Goal: Task Accomplishment & Management: Manage account settings

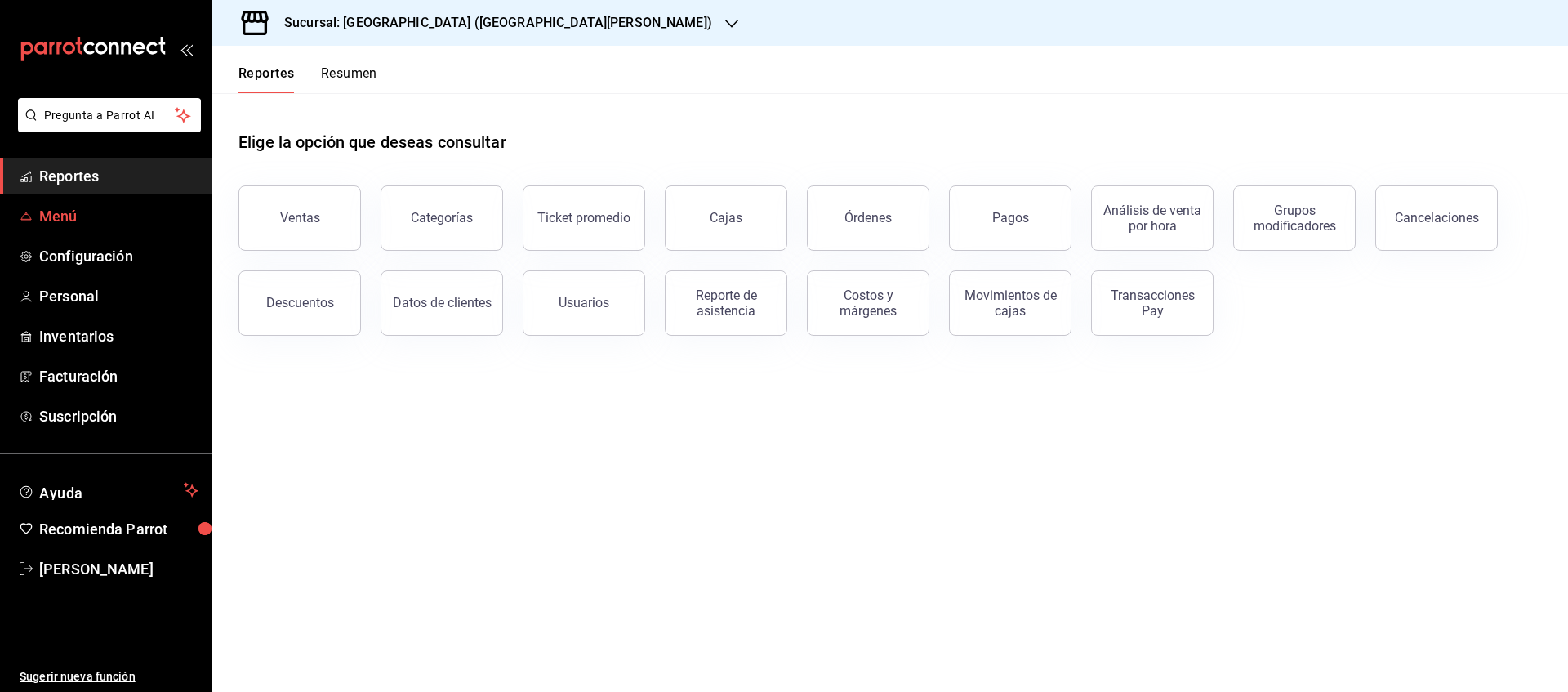
click at [73, 219] on span "Menú" at bounding box center [118, 216] width 159 height 22
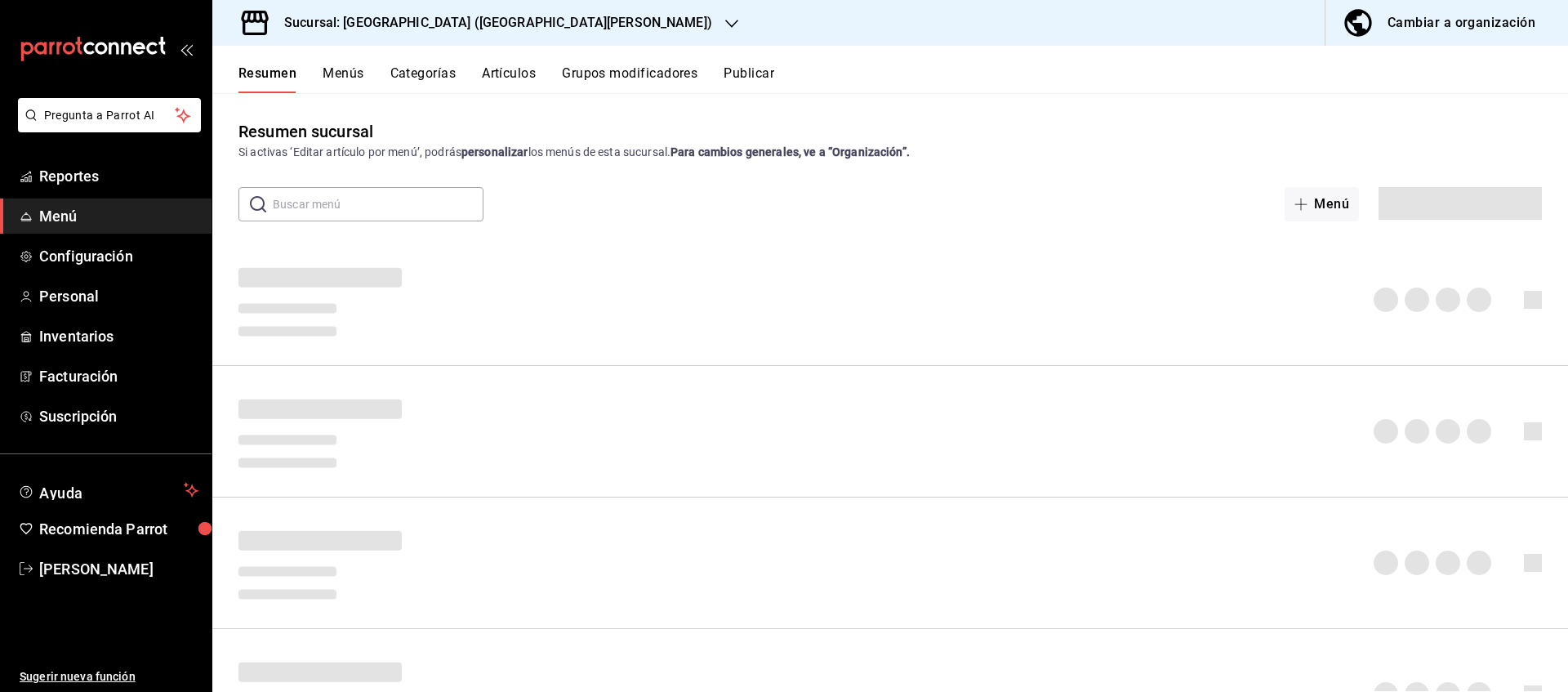
click at [472, 23] on h3 "Sucursal: [GEOGRAPHIC_DATA] ([GEOGRAPHIC_DATA][PERSON_NAME])" at bounding box center [491, 23] width 441 height 20
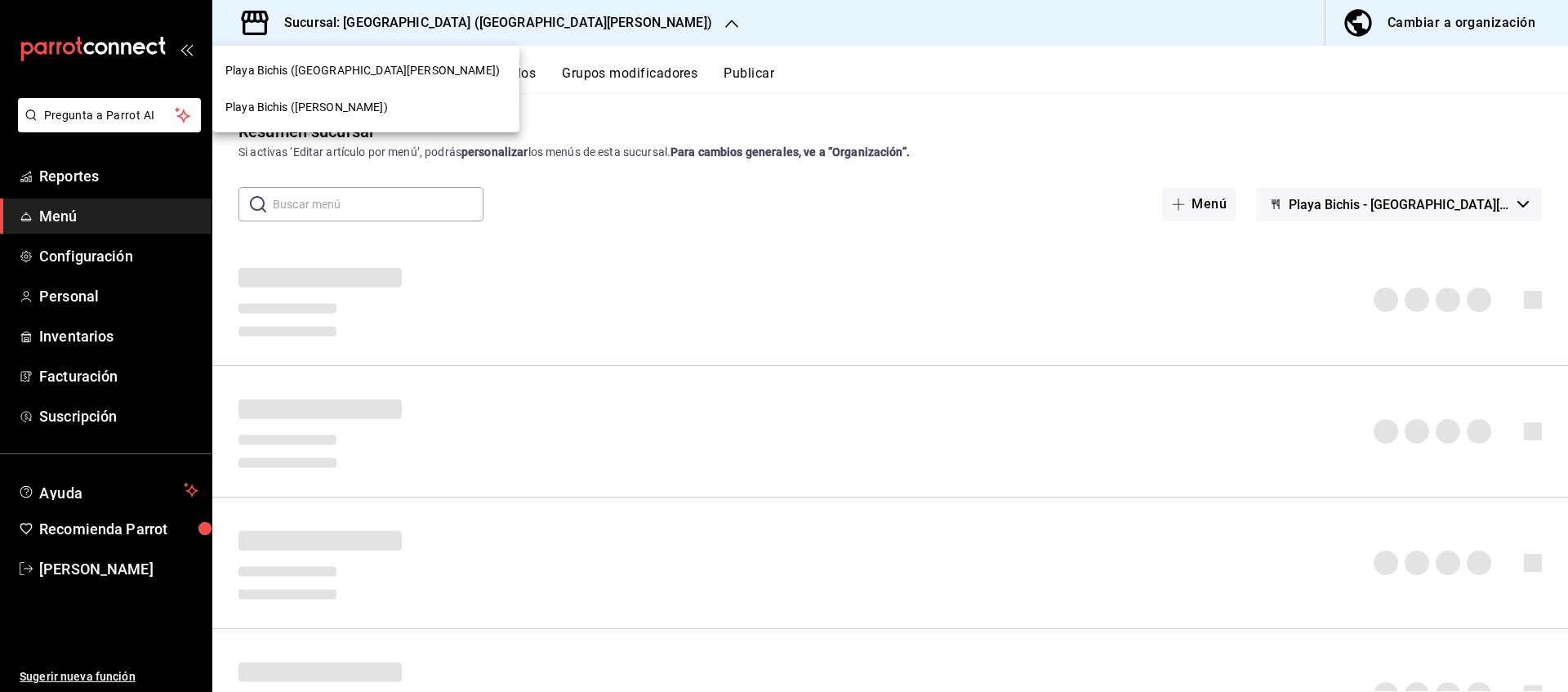
click at [1422, 32] on div at bounding box center [784, 346] width 1568 height 692
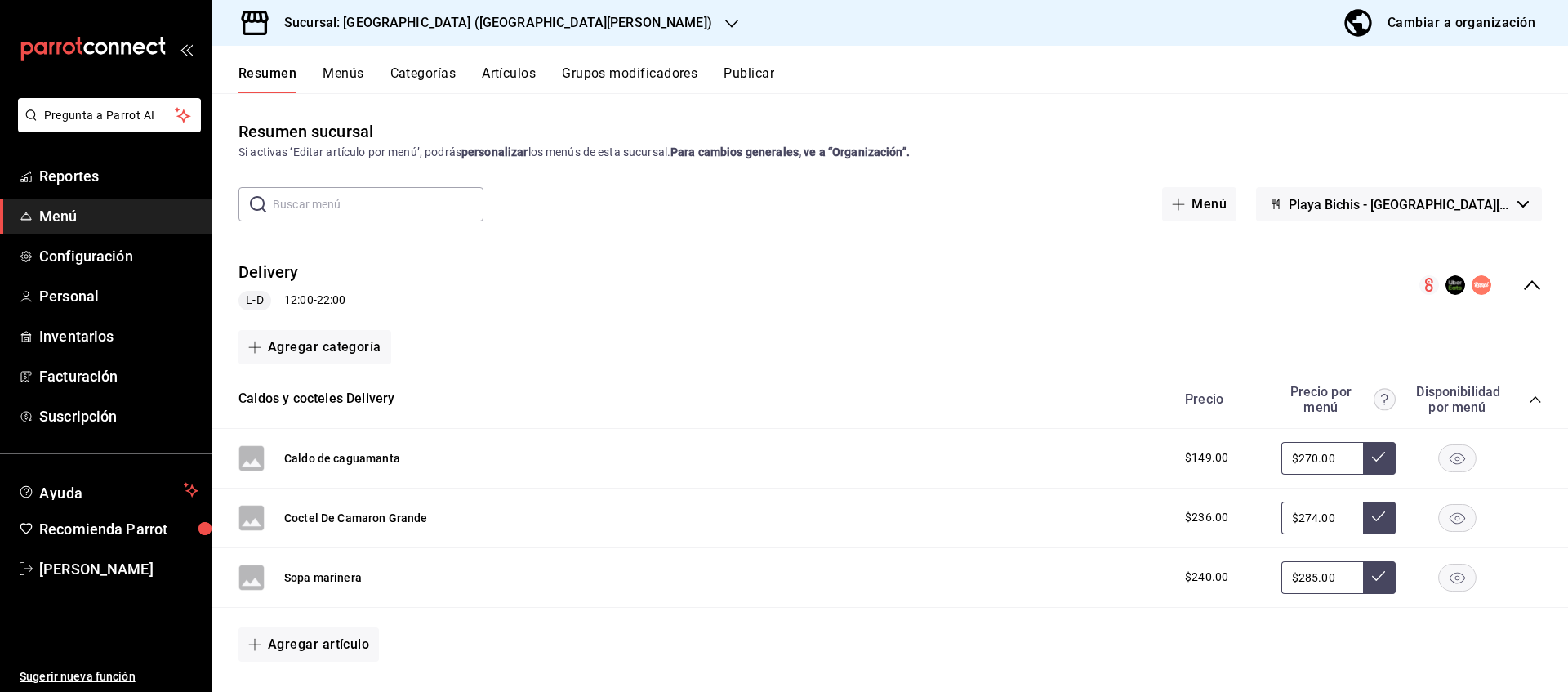
click at [725, 23] on icon "button" at bounding box center [732, 24] width 13 height 13
click at [313, 112] on span "Playa Bichis ([PERSON_NAME])" at bounding box center [306, 108] width 163 height 18
click at [344, 71] on button "Menús" at bounding box center [343, 78] width 41 height 28
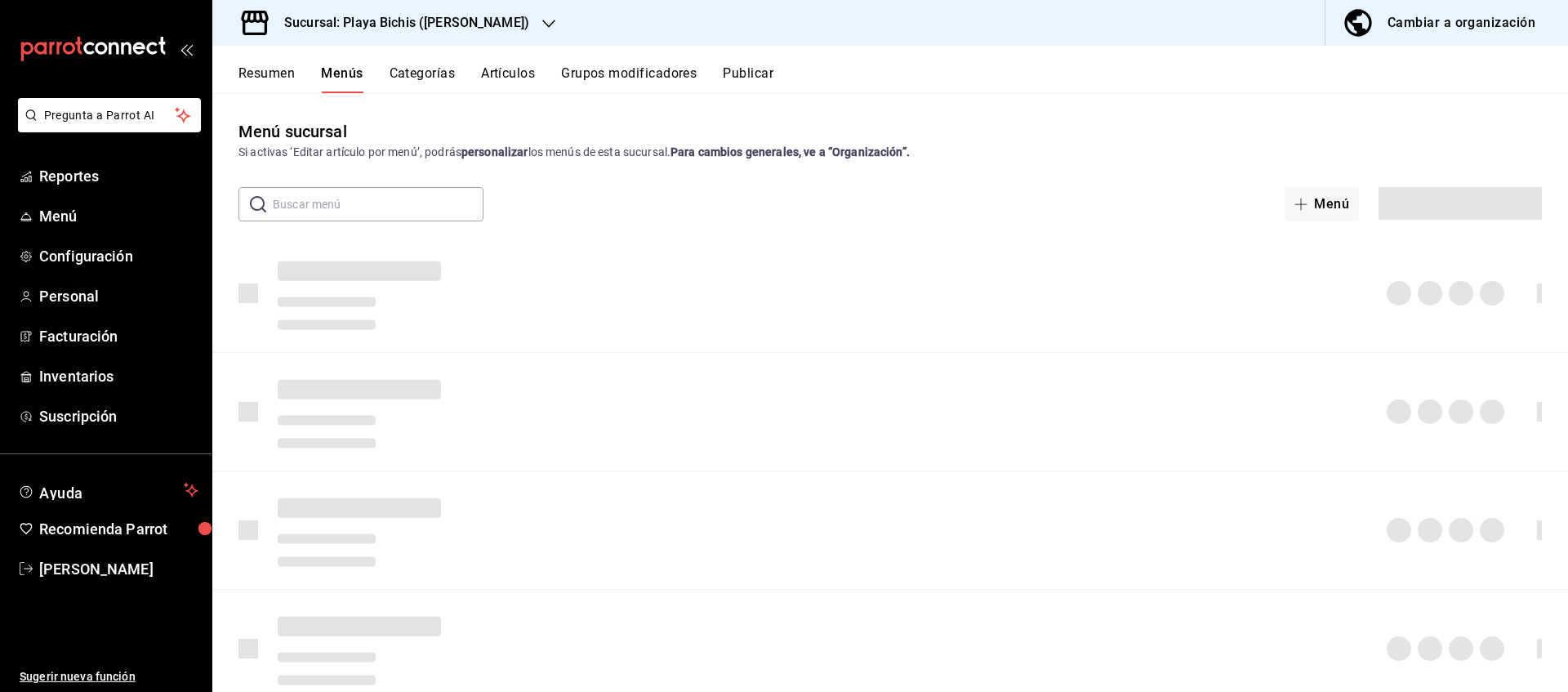
click at [764, 73] on button "Publicar" at bounding box center [748, 78] width 51 height 28
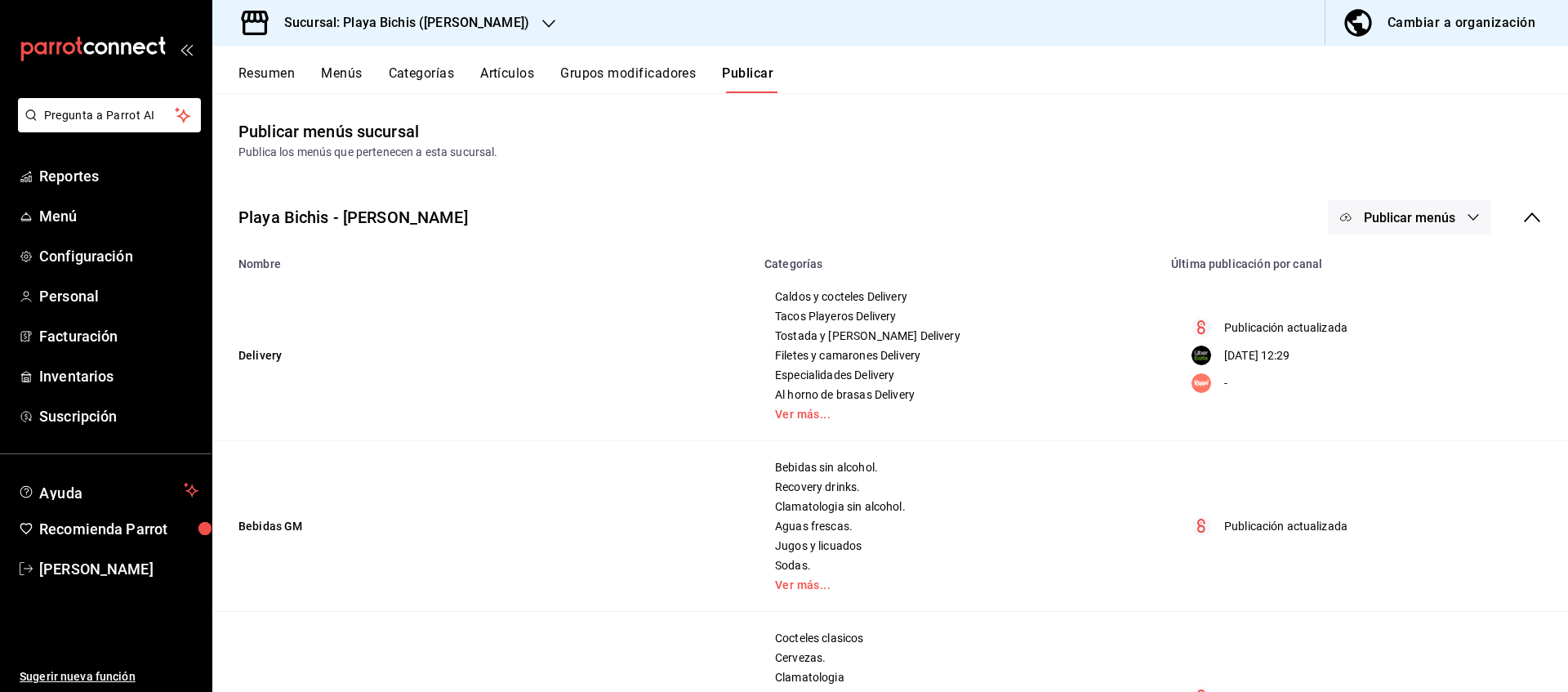
click at [1412, 223] on span "Publicar menús" at bounding box center [1410, 218] width 92 height 16
click at [1442, 313] on span "Uber Eats" at bounding box center [1433, 316] width 78 height 18
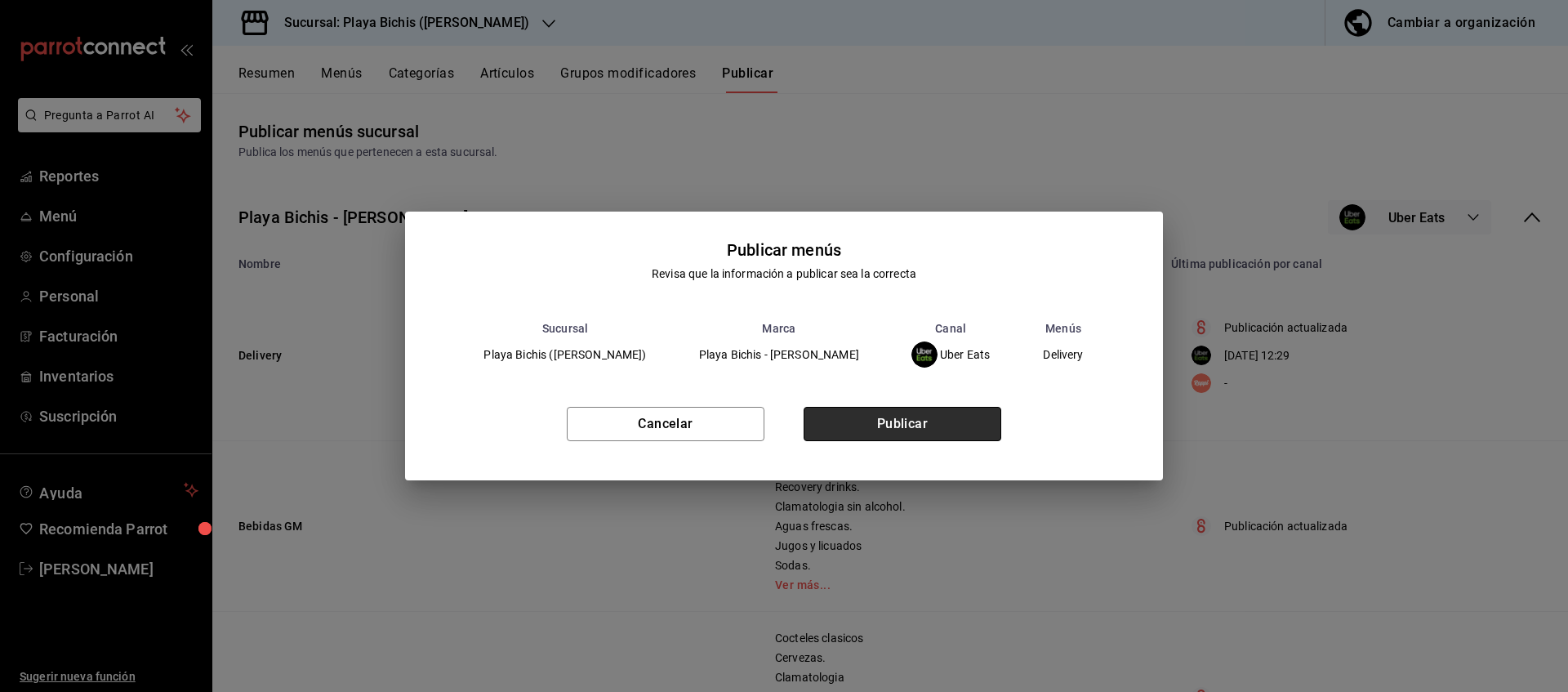
click at [968, 421] on button "Publicar" at bounding box center [902, 424] width 198 height 34
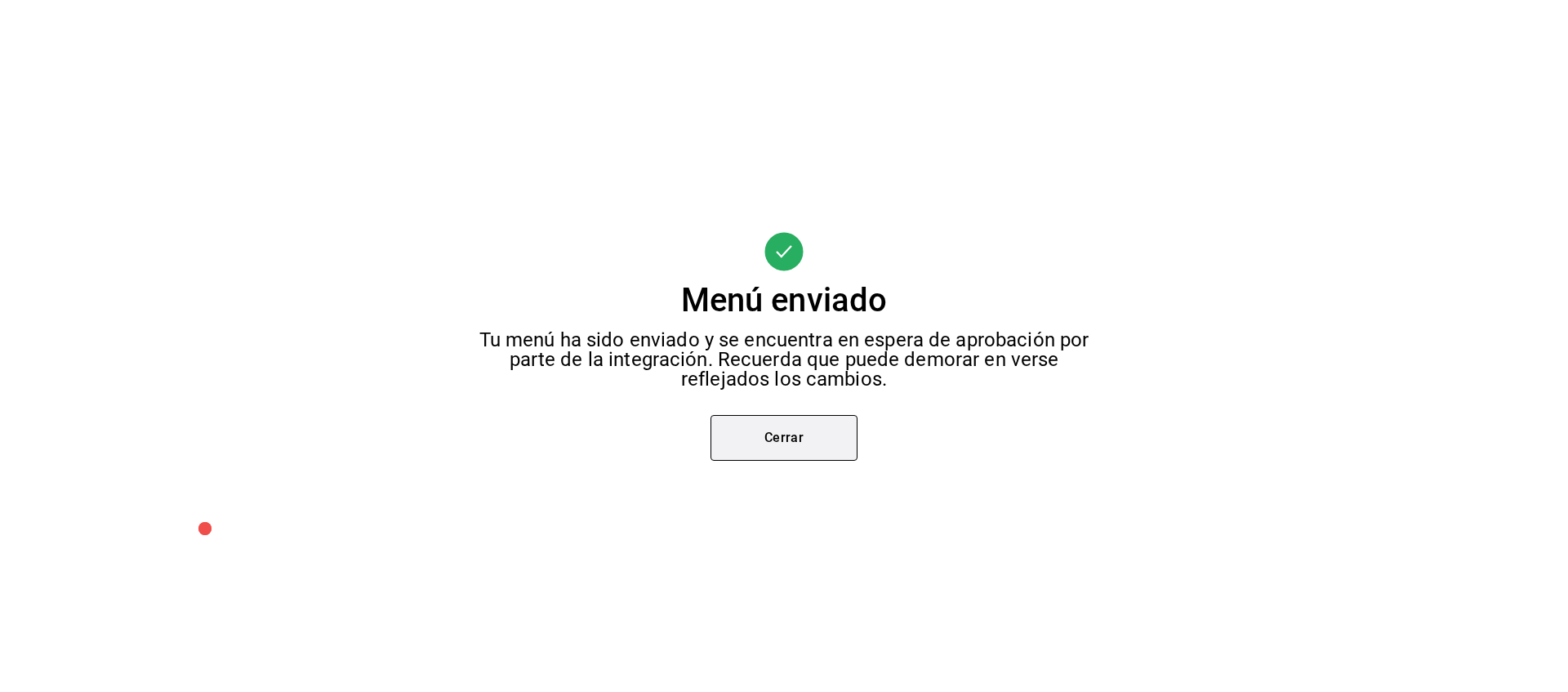
click at [773, 433] on button "Cerrar" at bounding box center [784, 438] width 147 height 46
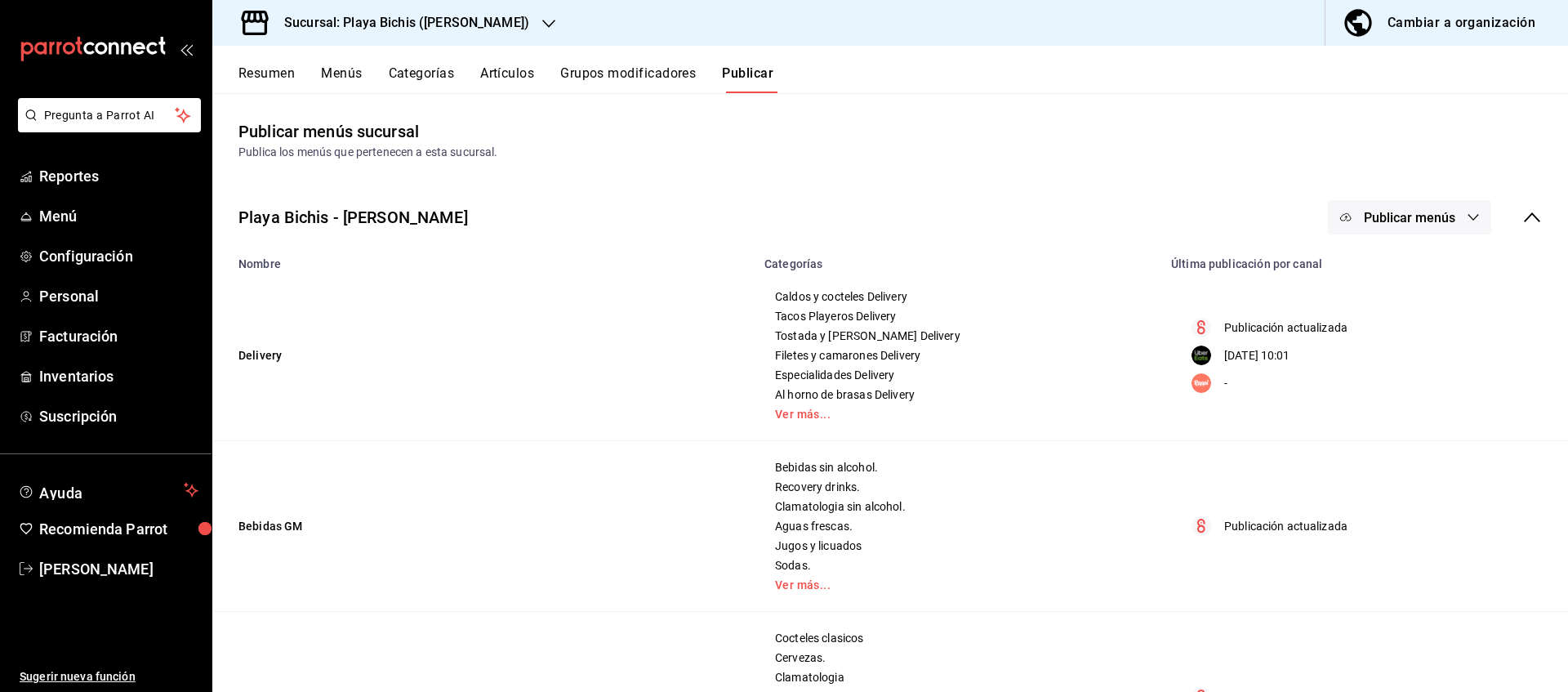
click at [1460, 223] on button "Publicar menús" at bounding box center [1410, 217] width 163 height 34
click at [1144, 138] on div at bounding box center [784, 346] width 1568 height 692
click at [484, 30] on h3 "Sucursal: Playa Bichis ([PERSON_NAME])" at bounding box center [400, 23] width 258 height 20
click at [346, 62] on span "Playa Bichis ([GEOGRAPHIC_DATA][PERSON_NAME])" at bounding box center [362, 70] width 274 height 18
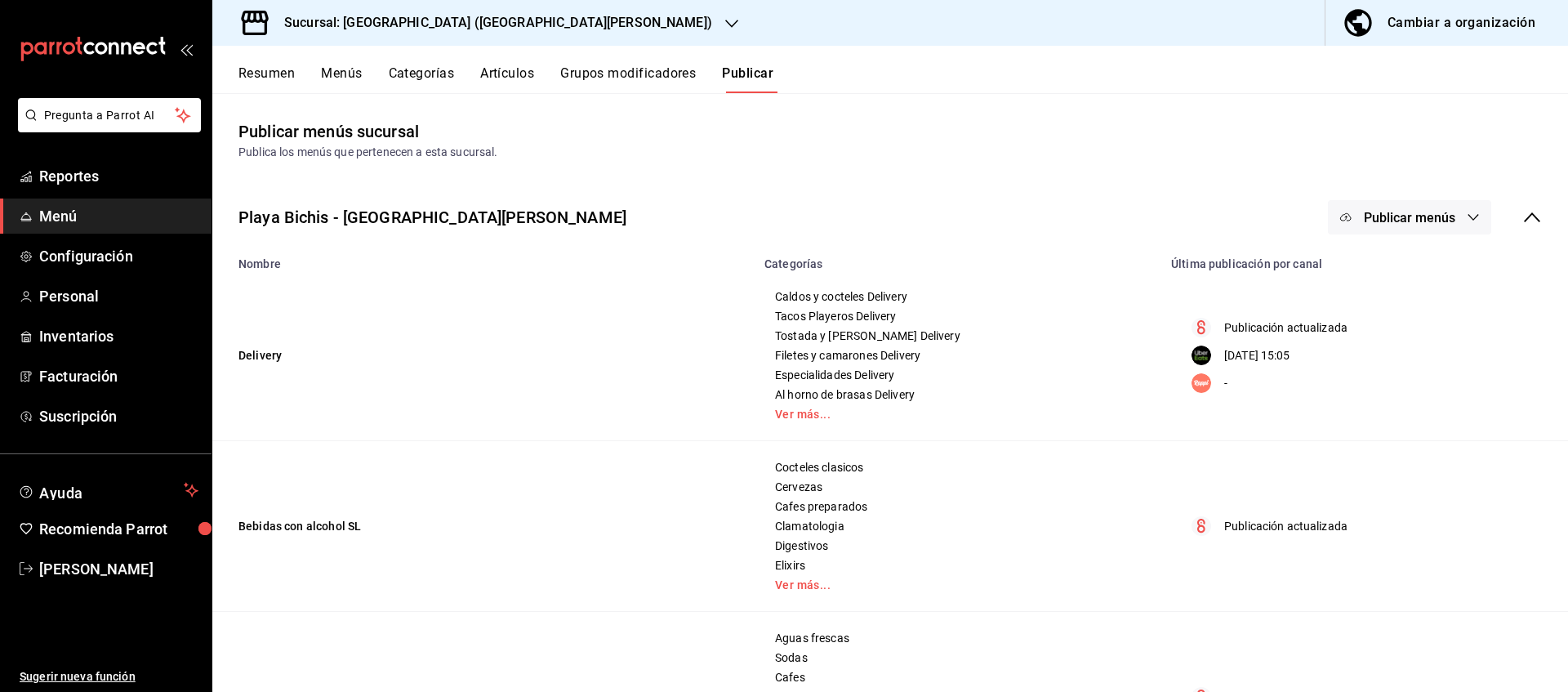
click at [1401, 228] on button "Publicar menús" at bounding box center [1410, 217] width 163 height 34
click at [1420, 315] on span "Uber Eats" at bounding box center [1433, 316] width 78 height 18
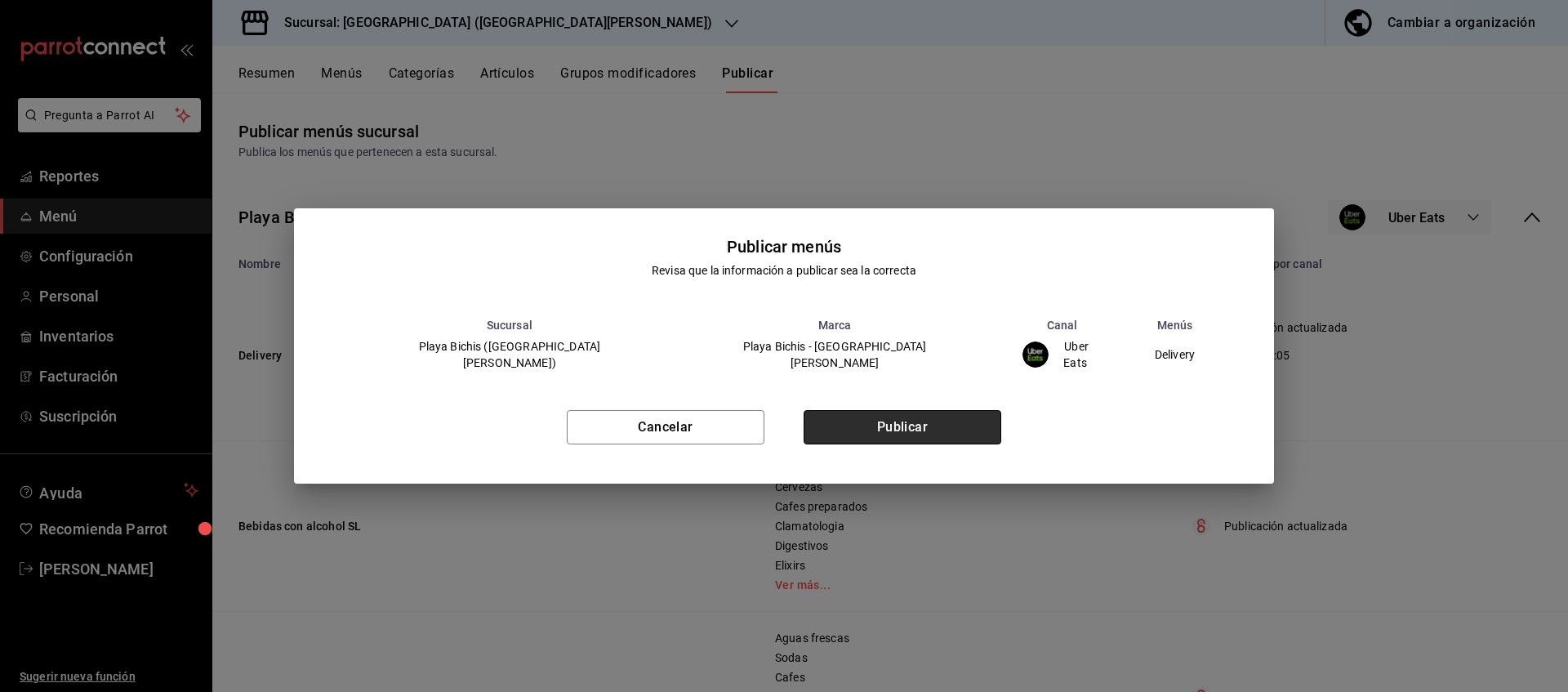
click at [885, 420] on button "Publicar" at bounding box center [902, 427] width 198 height 34
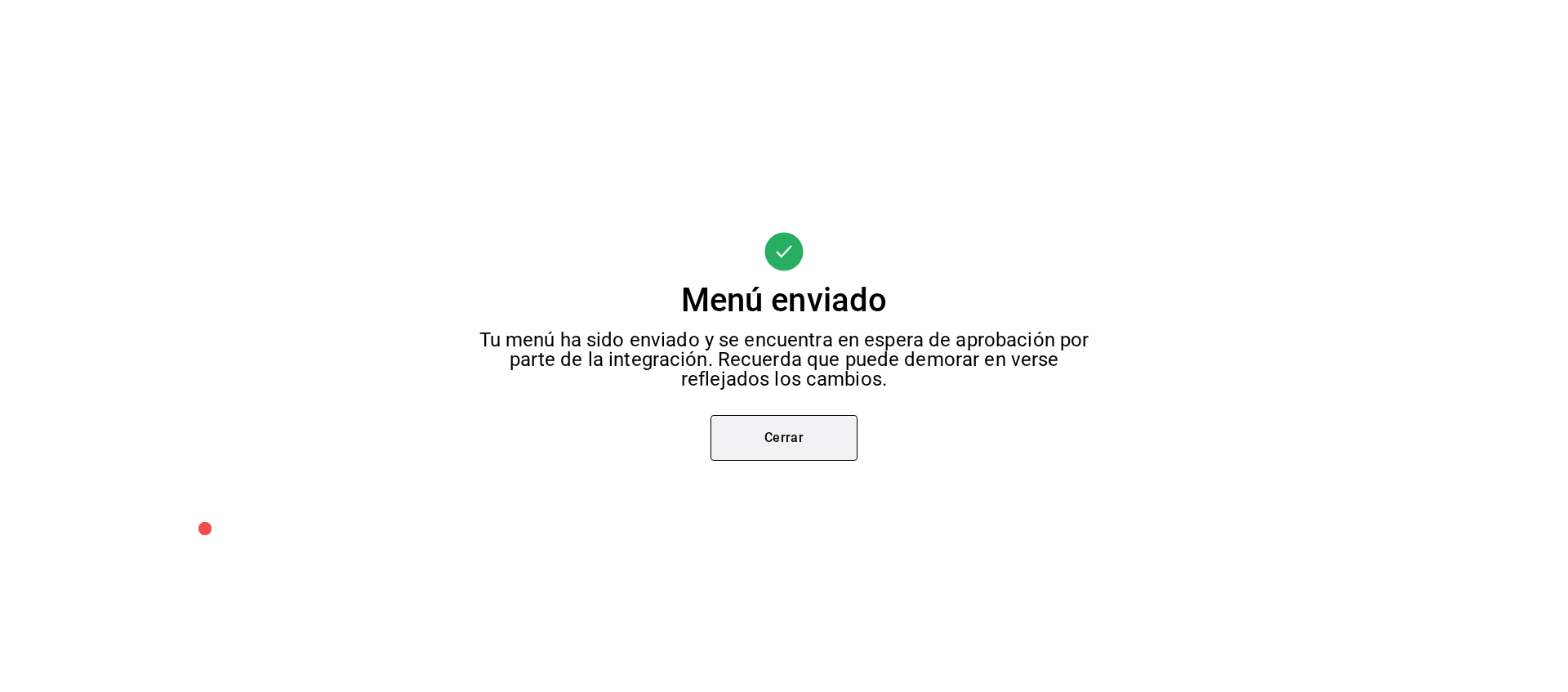
click at [733, 439] on button "Cerrar" at bounding box center [784, 438] width 147 height 46
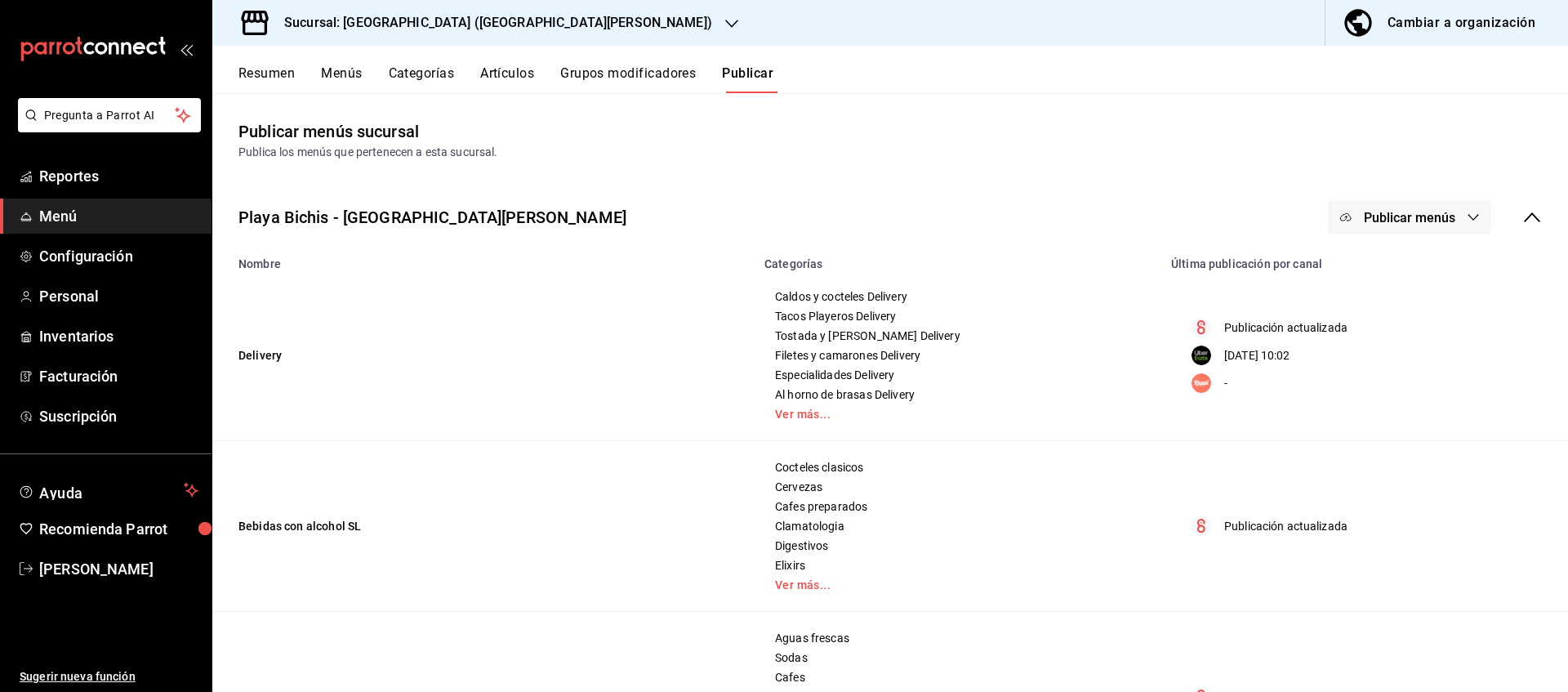
click at [348, 81] on button "Menús" at bounding box center [341, 78] width 41 height 28
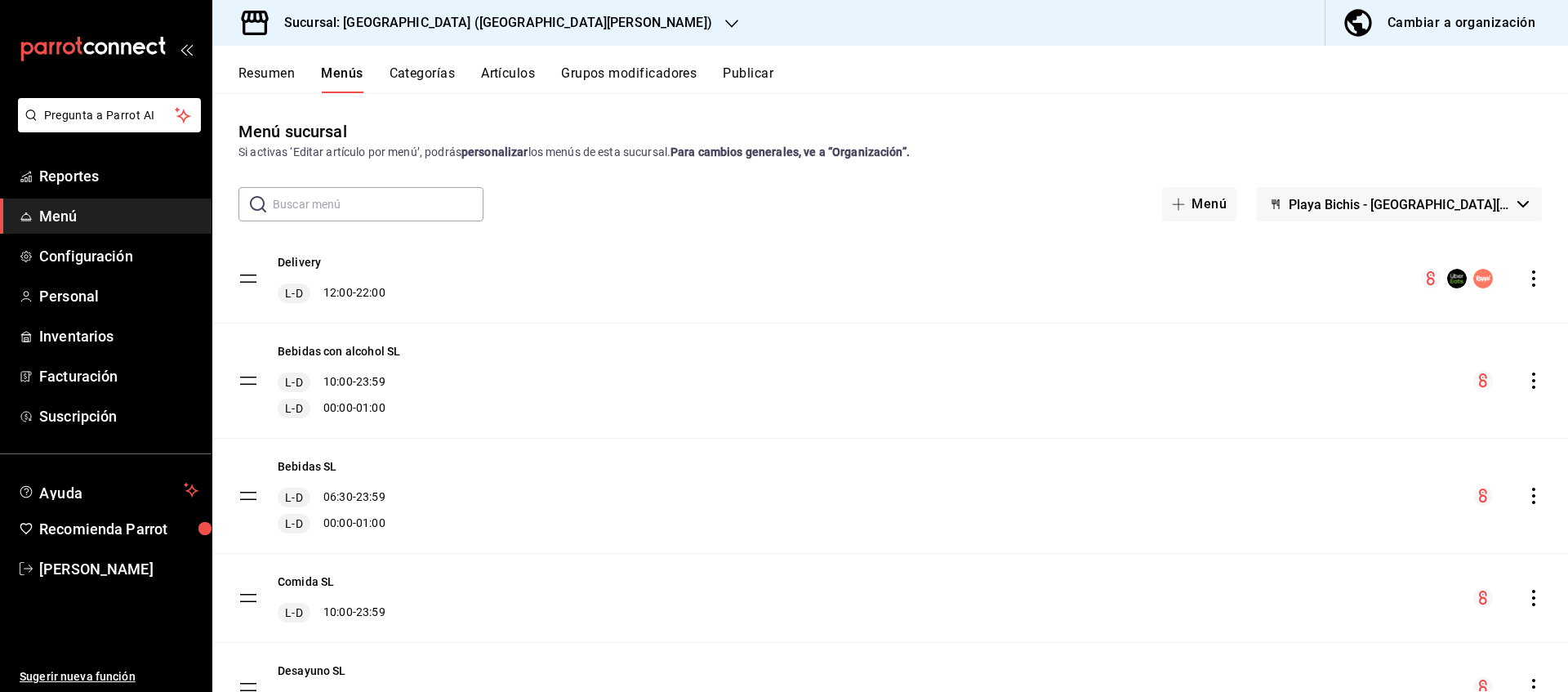
click at [1534, 275] on icon "actions" at bounding box center [1534, 278] width 17 height 17
click at [1441, 87] on div at bounding box center [784, 346] width 1568 height 692
click at [1457, 28] on div "Cambiar a organización" at bounding box center [1460, 23] width 148 height 23
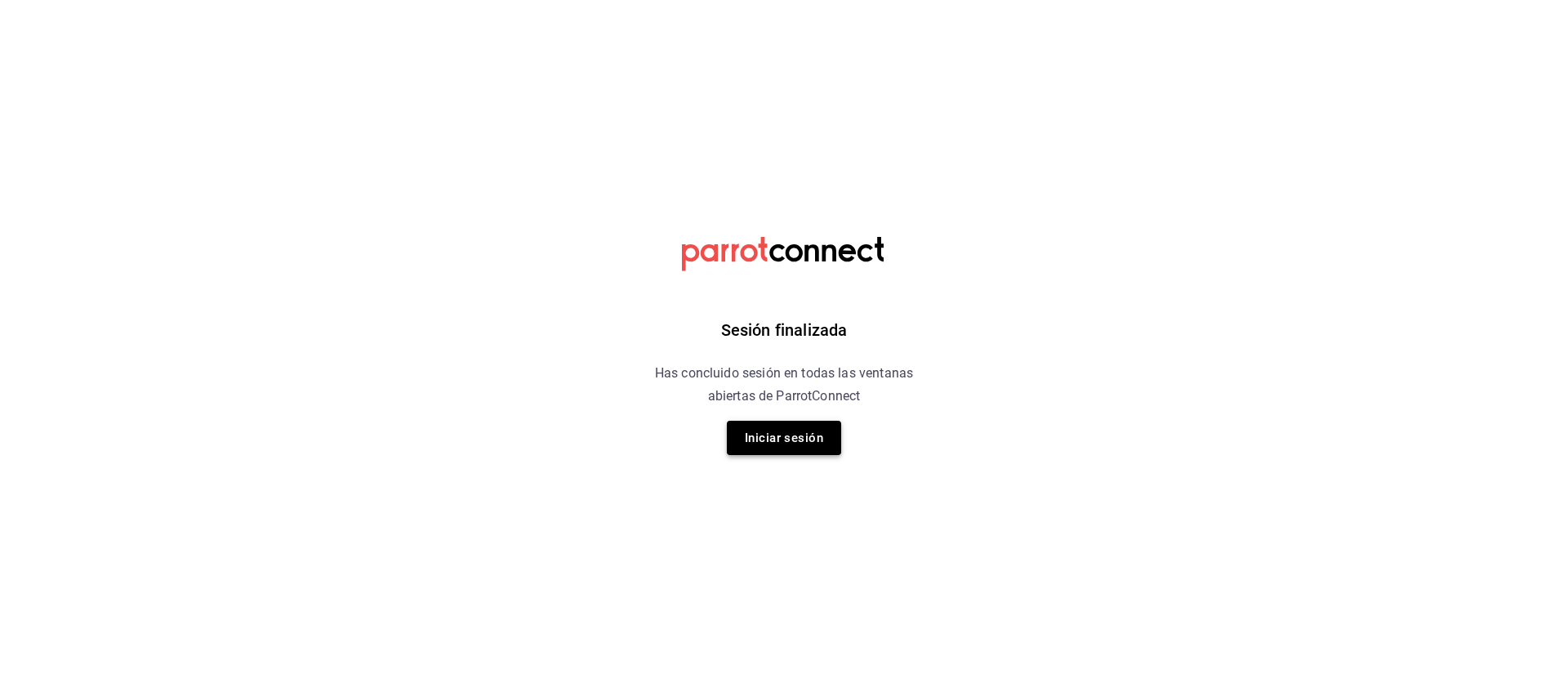
click at [760, 435] on button "Iniciar sesión" at bounding box center [784, 438] width 114 height 34
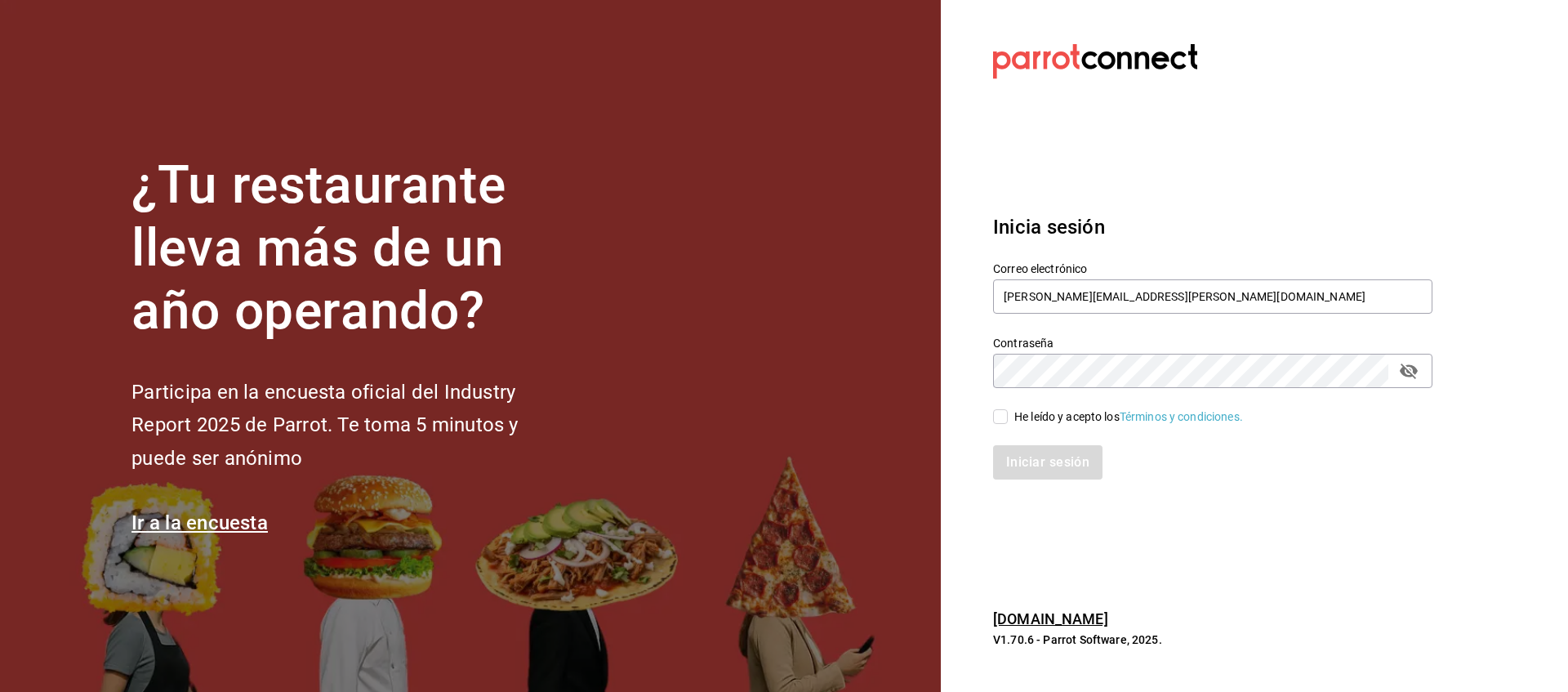
click at [1010, 413] on span "He leído y acepto los Términos y condiciones." at bounding box center [1125, 417] width 235 height 18
click at [1008, 413] on input "He leído y acepto los Términos y condiciones." at bounding box center [1000, 417] width 15 height 15
checkbox input "true"
click at [1026, 451] on button "Iniciar sesión" at bounding box center [1048, 462] width 111 height 34
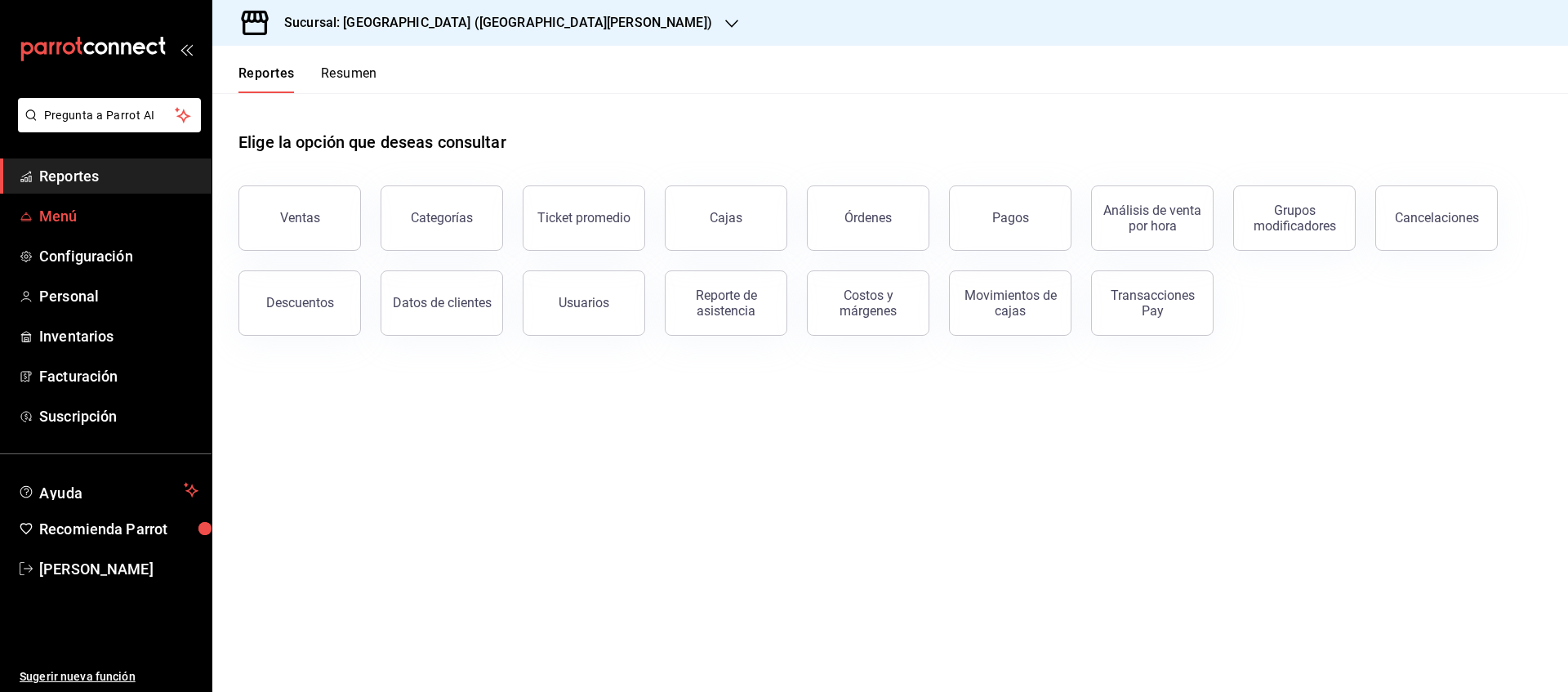
click at [72, 218] on span "Menú" at bounding box center [118, 216] width 159 height 22
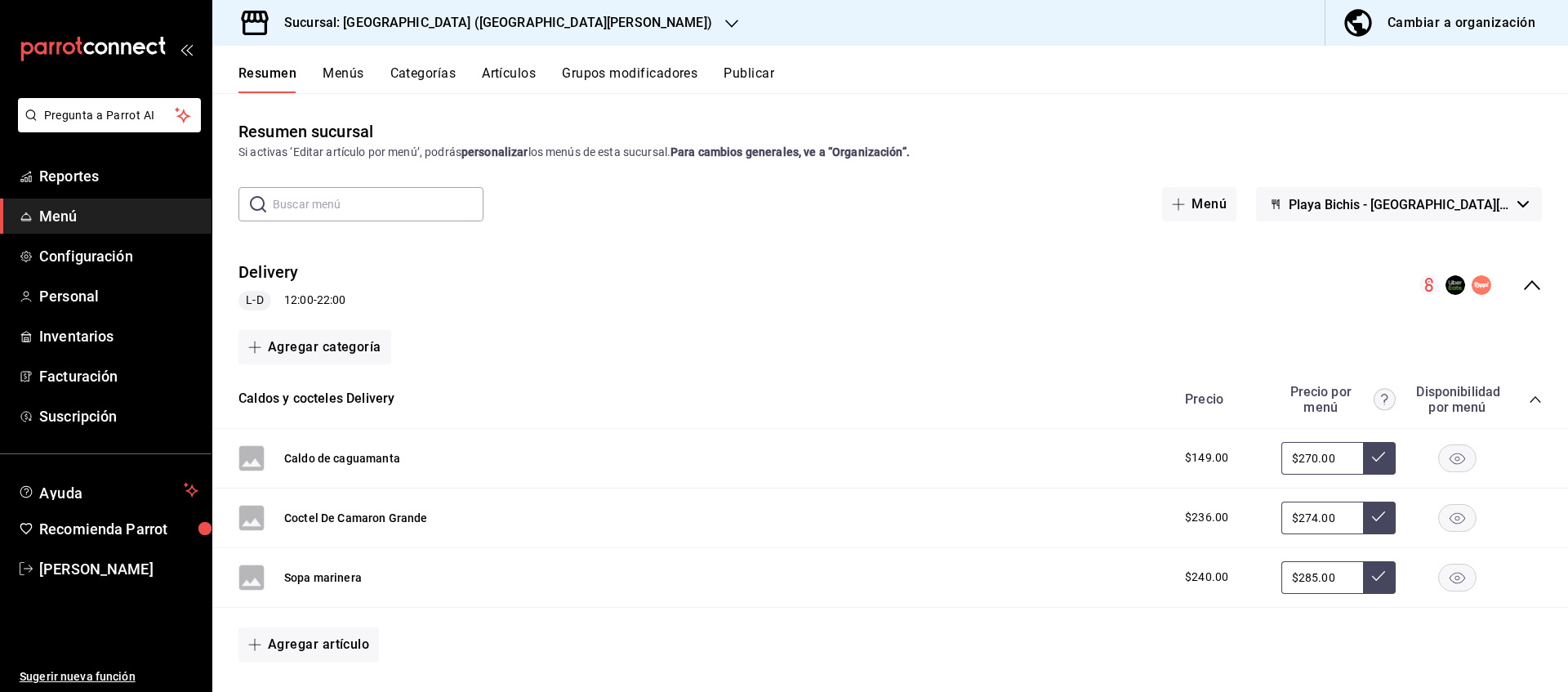
click at [1458, 30] on div "Cambiar a organización" at bounding box center [1460, 23] width 148 height 23
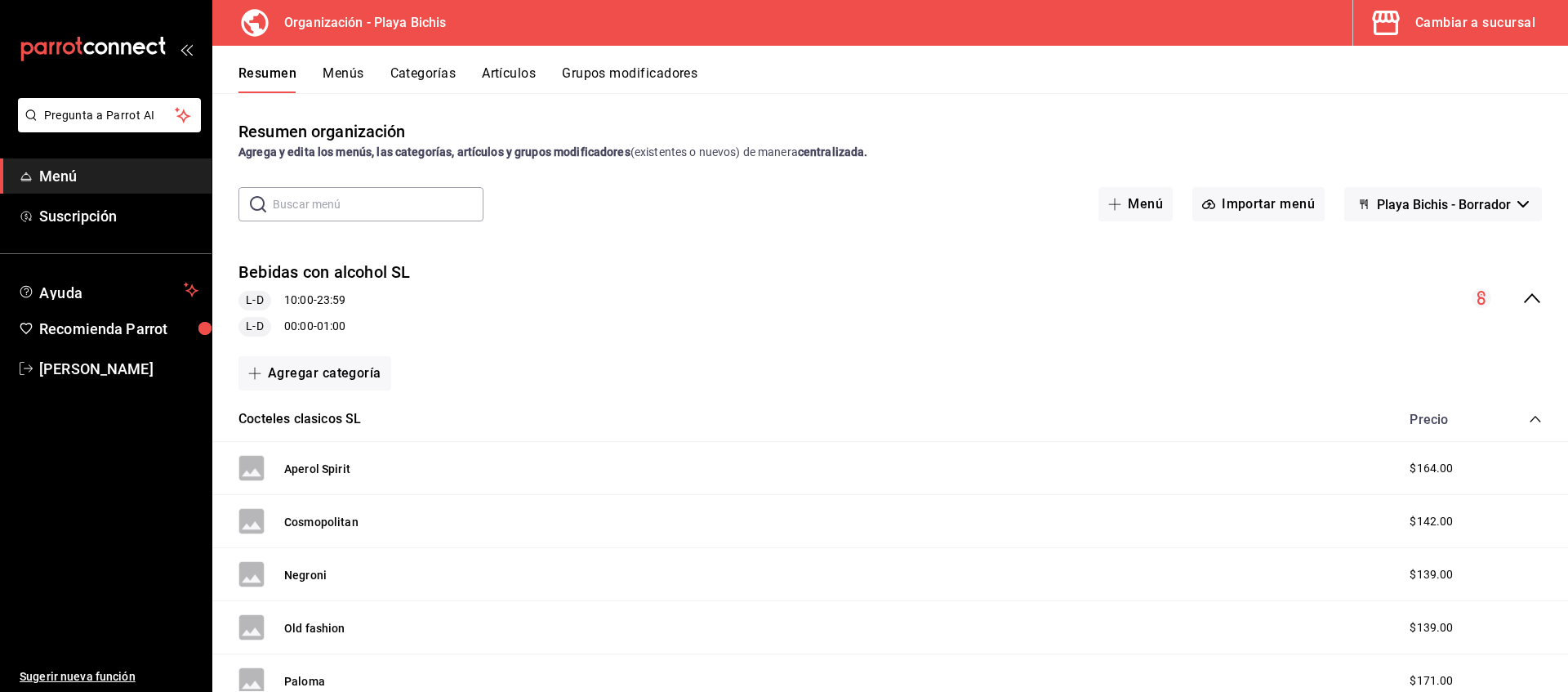
click at [1535, 302] on icon "collapse-menu-row" at bounding box center [1532, 298] width 20 height 20
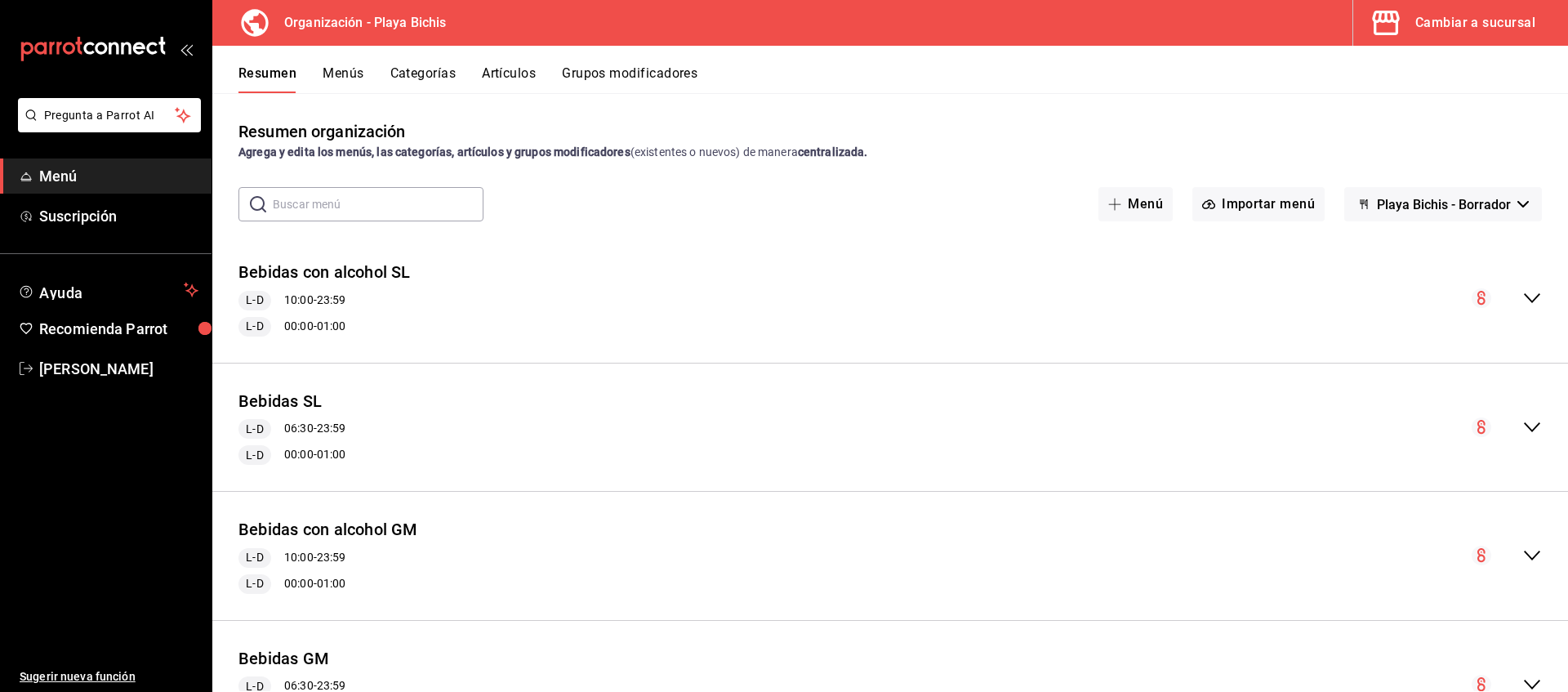
click at [512, 76] on button "Artículos" at bounding box center [508, 78] width 54 height 28
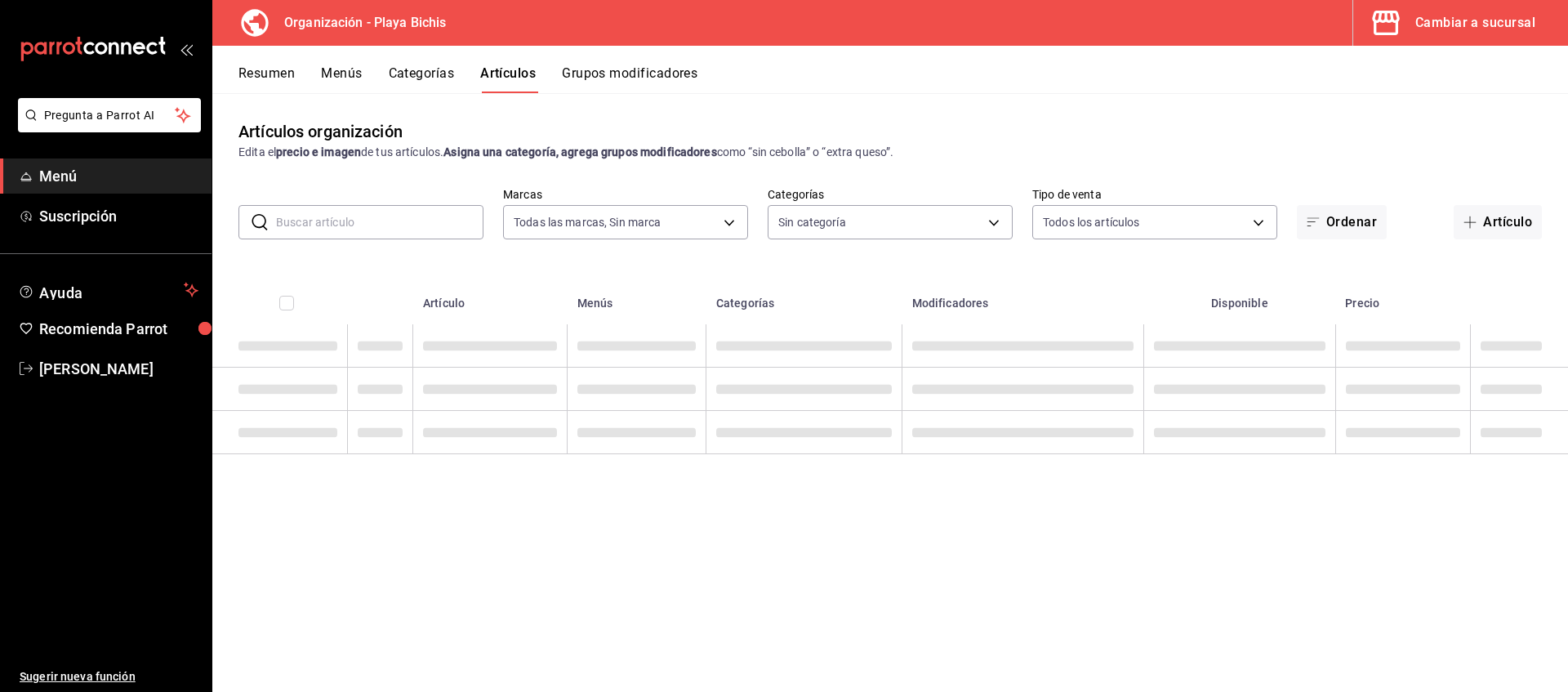
type input "2b6203e3-68c9-492c-8139-d2404e68bc4d,5cffe0c5-1d87-45c7-8974-ad5cddc46f5f"
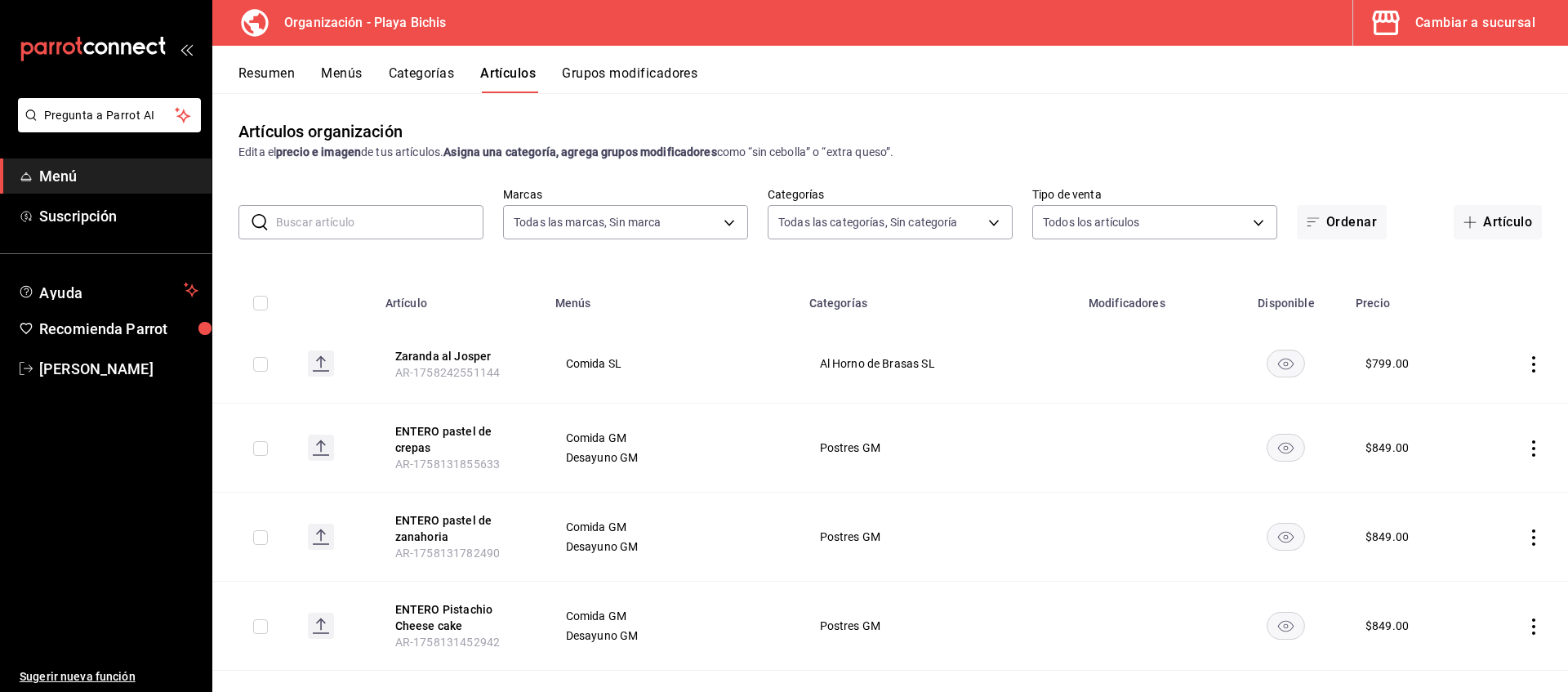
type input "8ebe99e7-8ccb-42e5-9a90-2c7c819c0618,2a1bdb06-3383-4ba0-a971-51aee5cfb993,28e32…"
click at [353, 215] on input "text" at bounding box center [379, 222] width 208 height 33
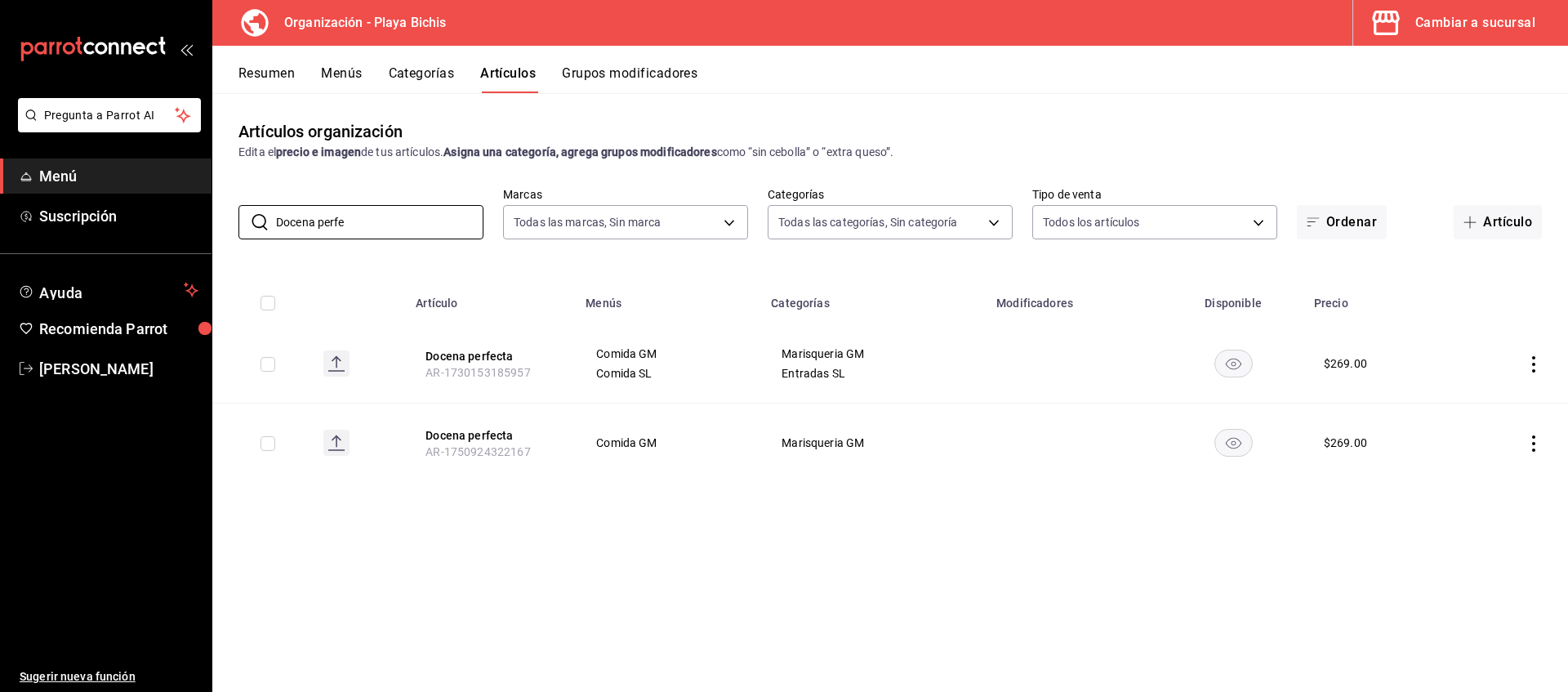
type input "Docena perfe"
click at [1530, 436] on icon "actions" at bounding box center [1534, 444] width 17 height 17
click at [1481, 543] on span "Eliminar" at bounding box center [1485, 548] width 42 height 13
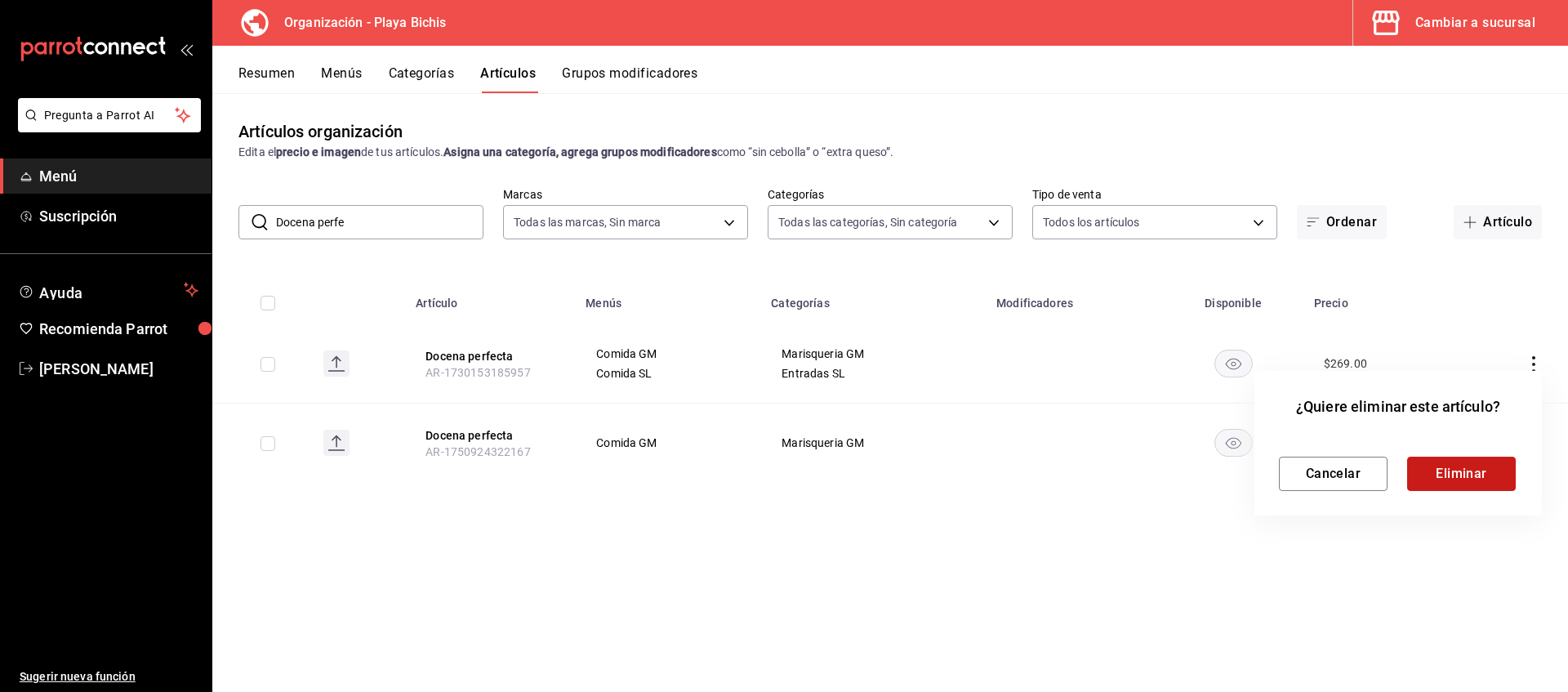
click at [1431, 473] on button "Eliminar" at bounding box center [1461, 474] width 108 height 34
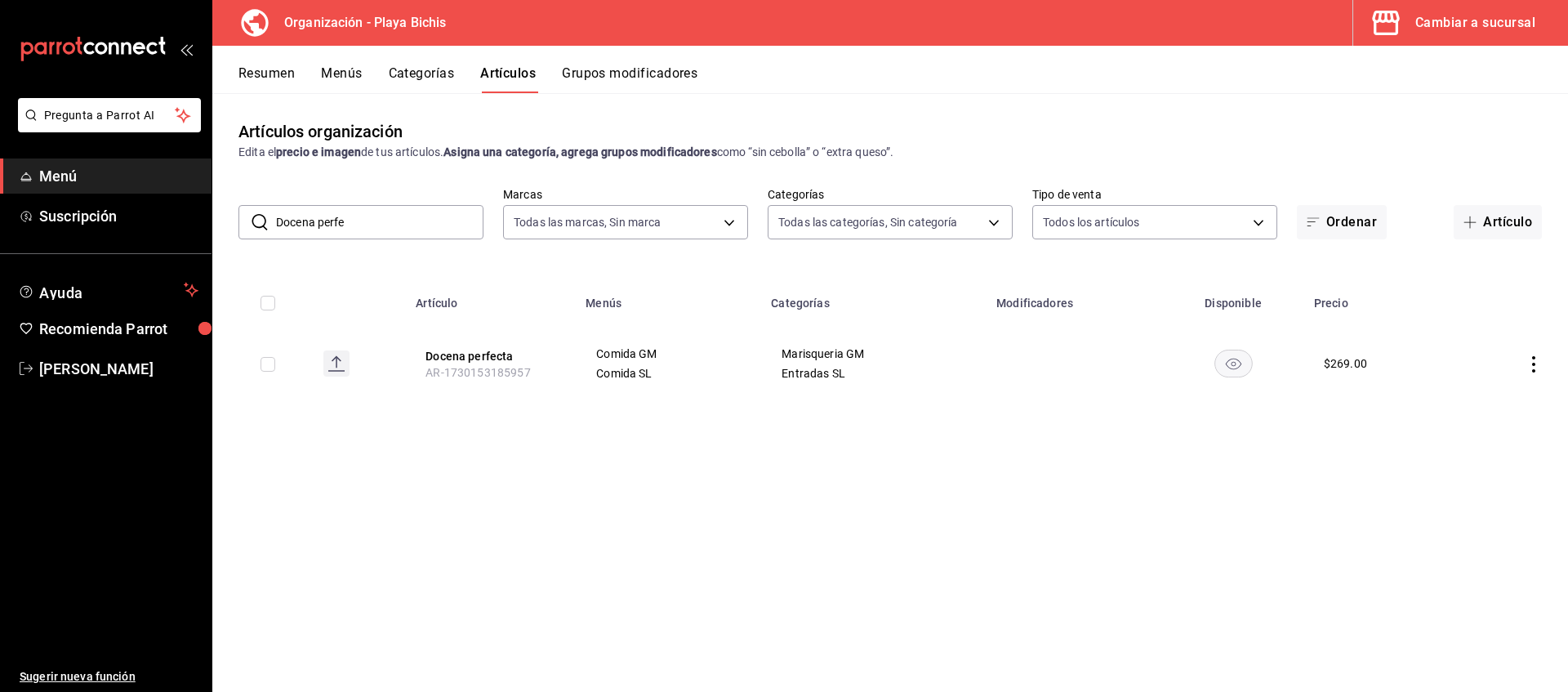
click at [1534, 364] on icon "actions" at bounding box center [1534, 364] width 3 height 17
click at [1483, 399] on span "Editar" at bounding box center [1485, 401] width 43 height 18
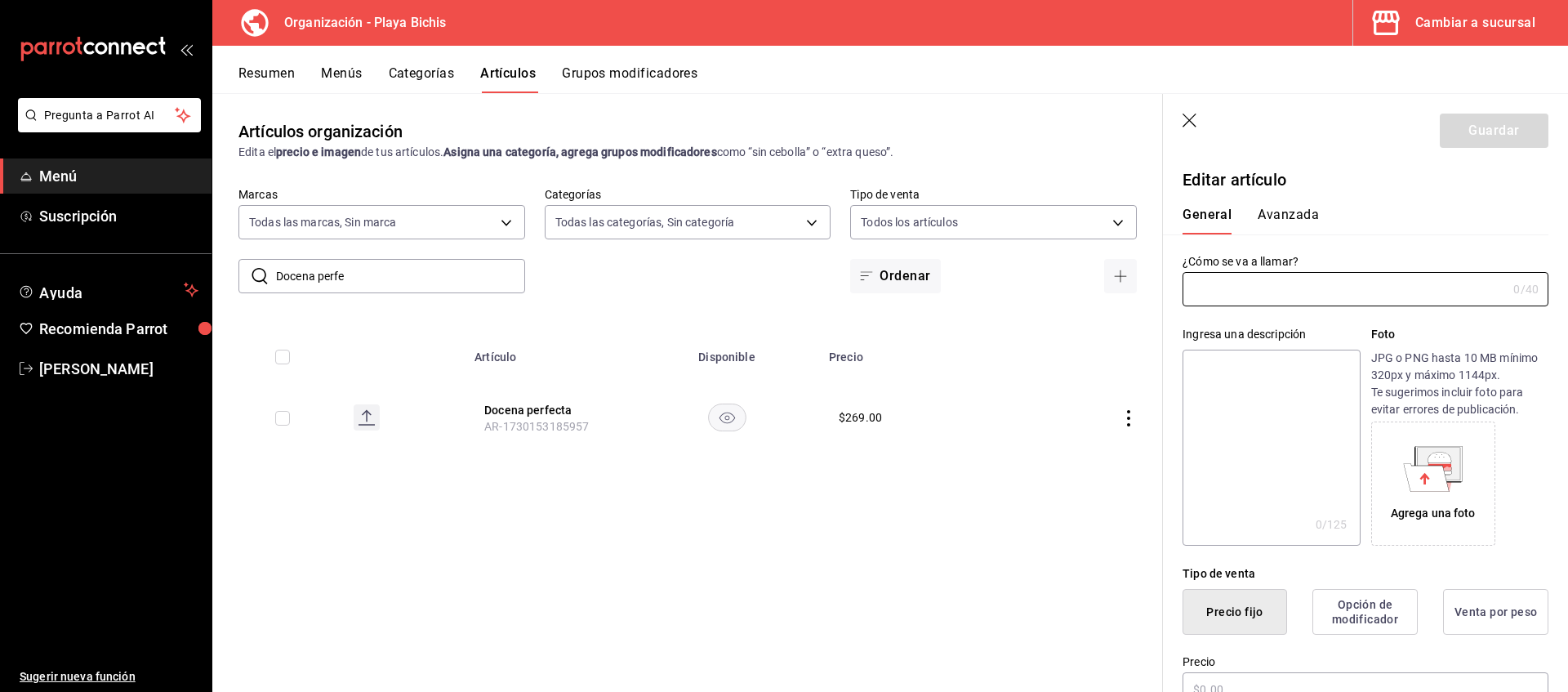
type input "Docena perfecta"
type input "$269.00"
type input "AR-1730153185957"
drag, startPoint x: 1309, startPoint y: 289, endPoint x: 1120, endPoint y: 284, distance: 189.1
click at [1183, 284] on input "Docena perfecta" at bounding box center [1341, 288] width 318 height 33
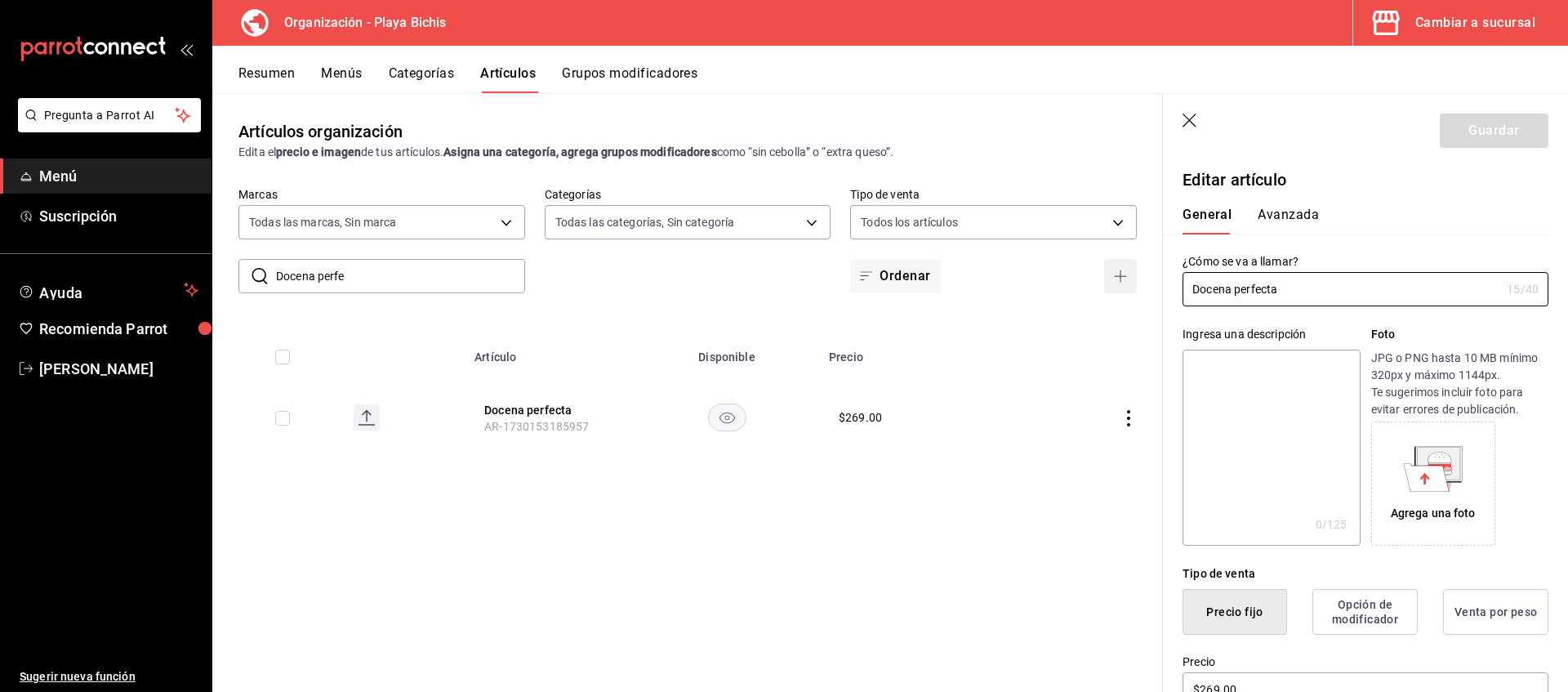
paste input "chiltepin"
type input "Docena perfecta chiltepin"
click at [1479, 145] on button "Guardar" at bounding box center [1494, 130] width 108 height 34
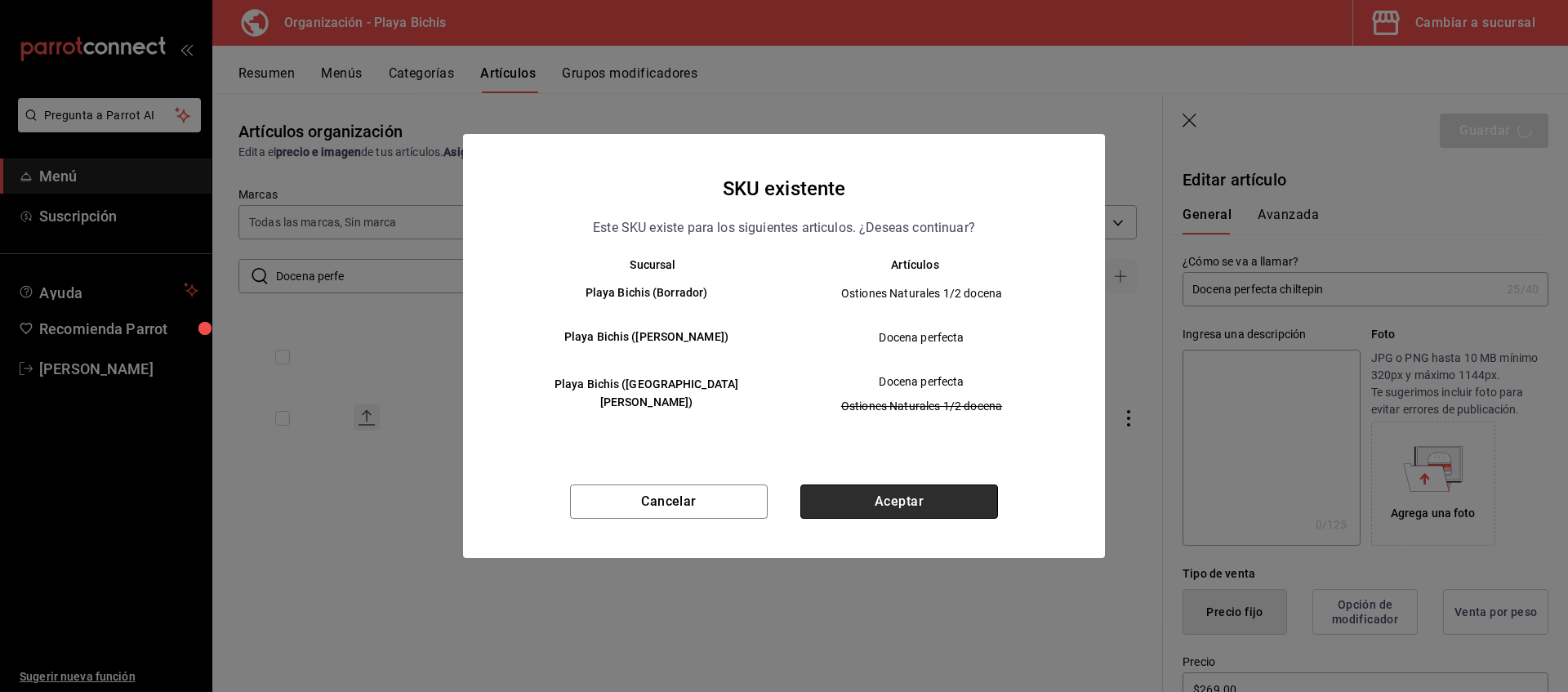
click at [886, 504] on button "Aceptar" at bounding box center [899, 501] width 198 height 34
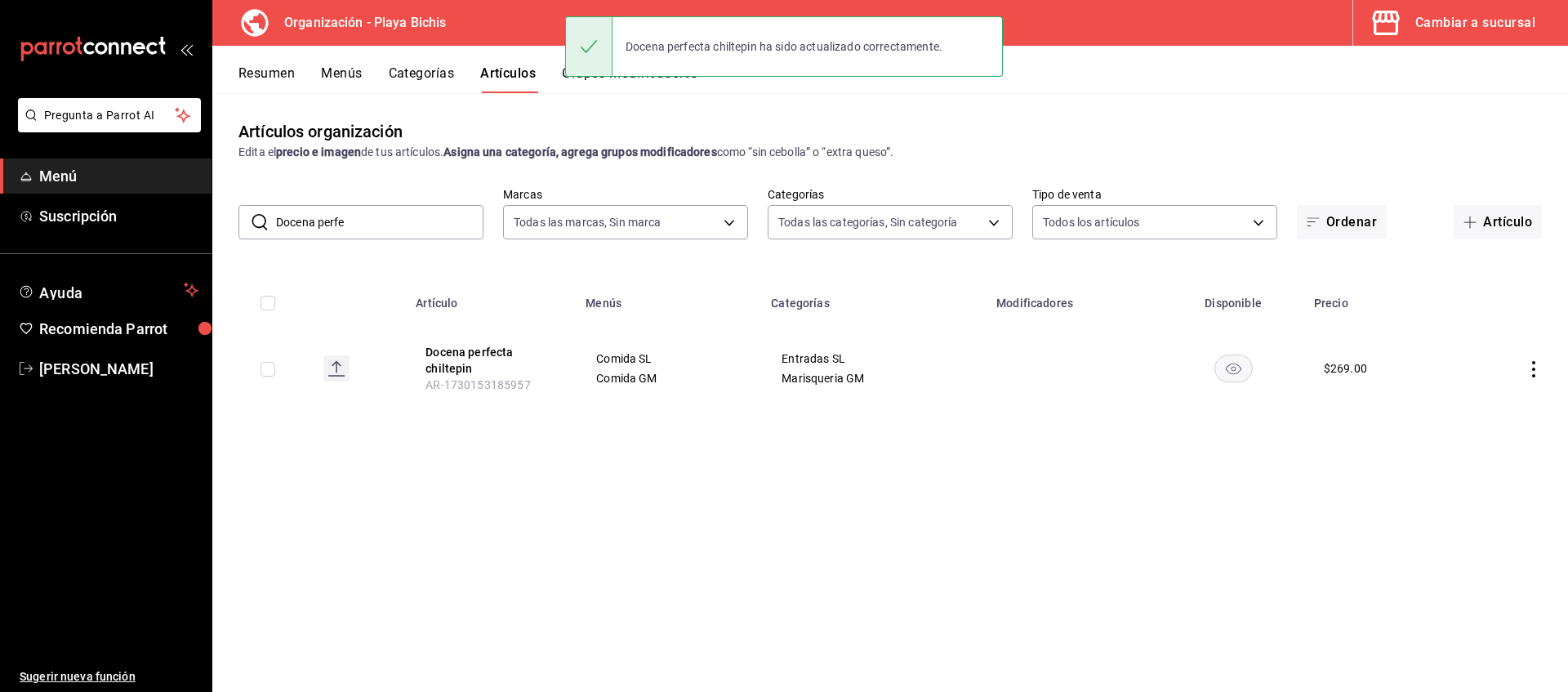
click at [1533, 363] on icon "actions" at bounding box center [1534, 369] width 3 height 17
click at [1482, 438] on span "Duplicar" at bounding box center [1485, 439] width 43 height 18
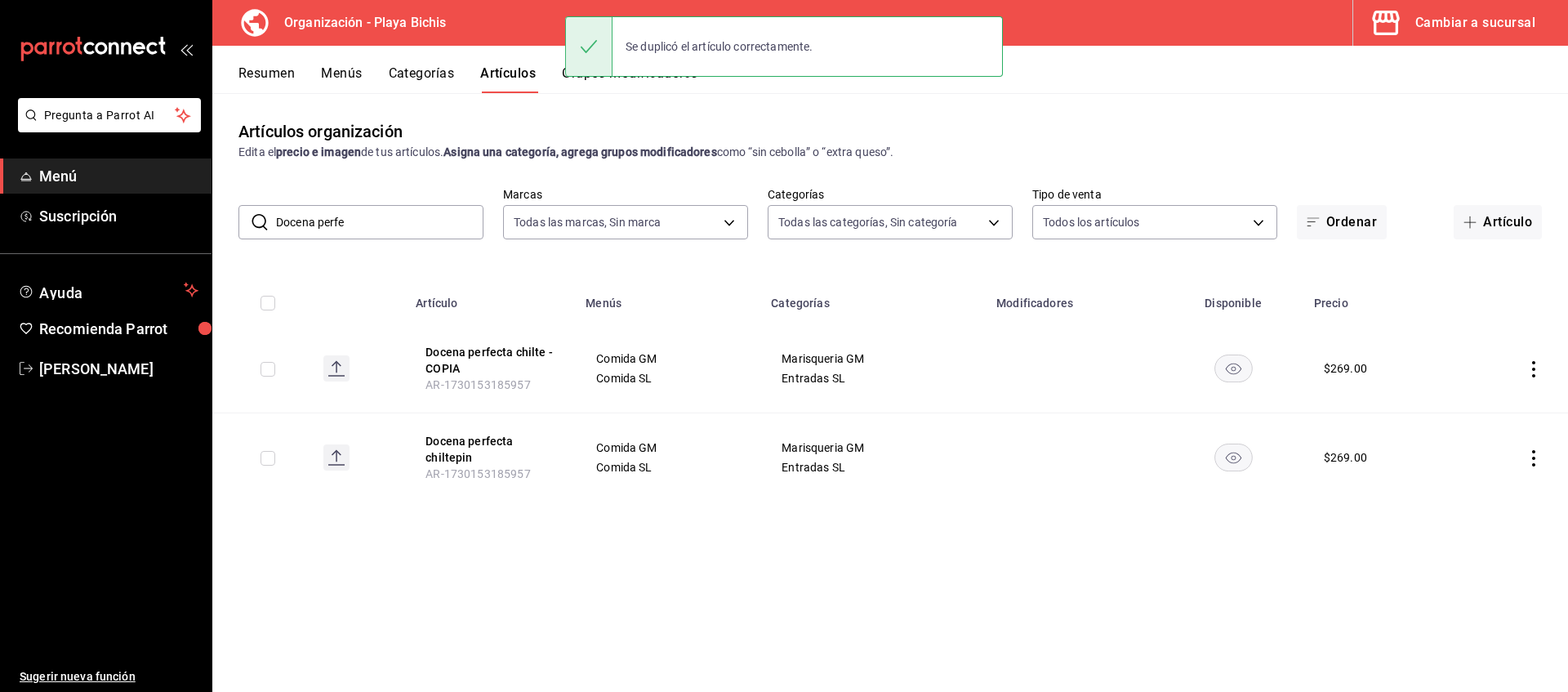
click at [1539, 369] on icon "actions" at bounding box center [1534, 369] width 17 height 17
click at [1506, 399] on span "Editar" at bounding box center [1485, 406] width 43 height 18
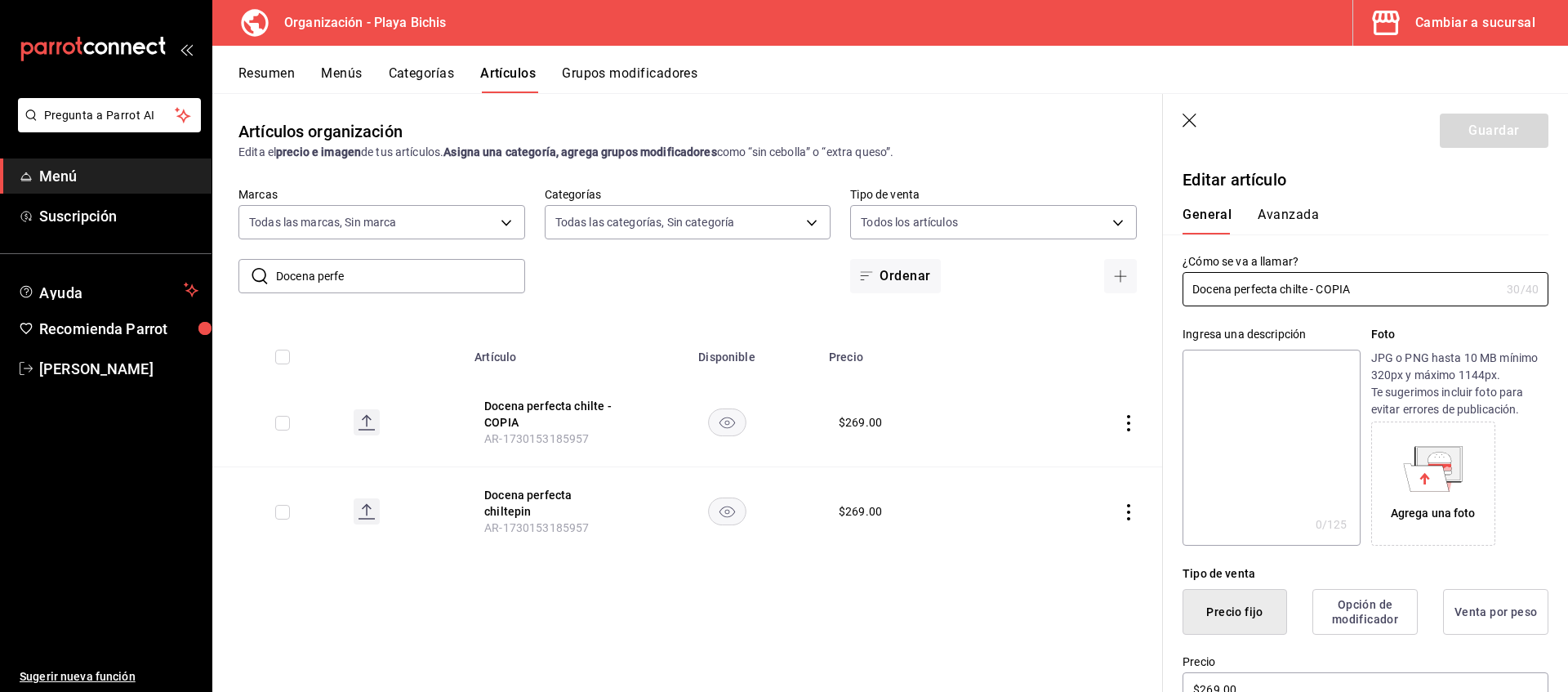
drag, startPoint x: 1391, startPoint y: 297, endPoint x: 1006, endPoint y: 276, distance: 385.6
click at [1183, 276] on input "Docena perfecta chilte - COPIA" at bounding box center [1341, 288] width 318 height 33
paste input "negroni"
type input "Docena perfecta negroni"
click at [1465, 137] on button "Guardar" at bounding box center [1494, 130] width 108 height 34
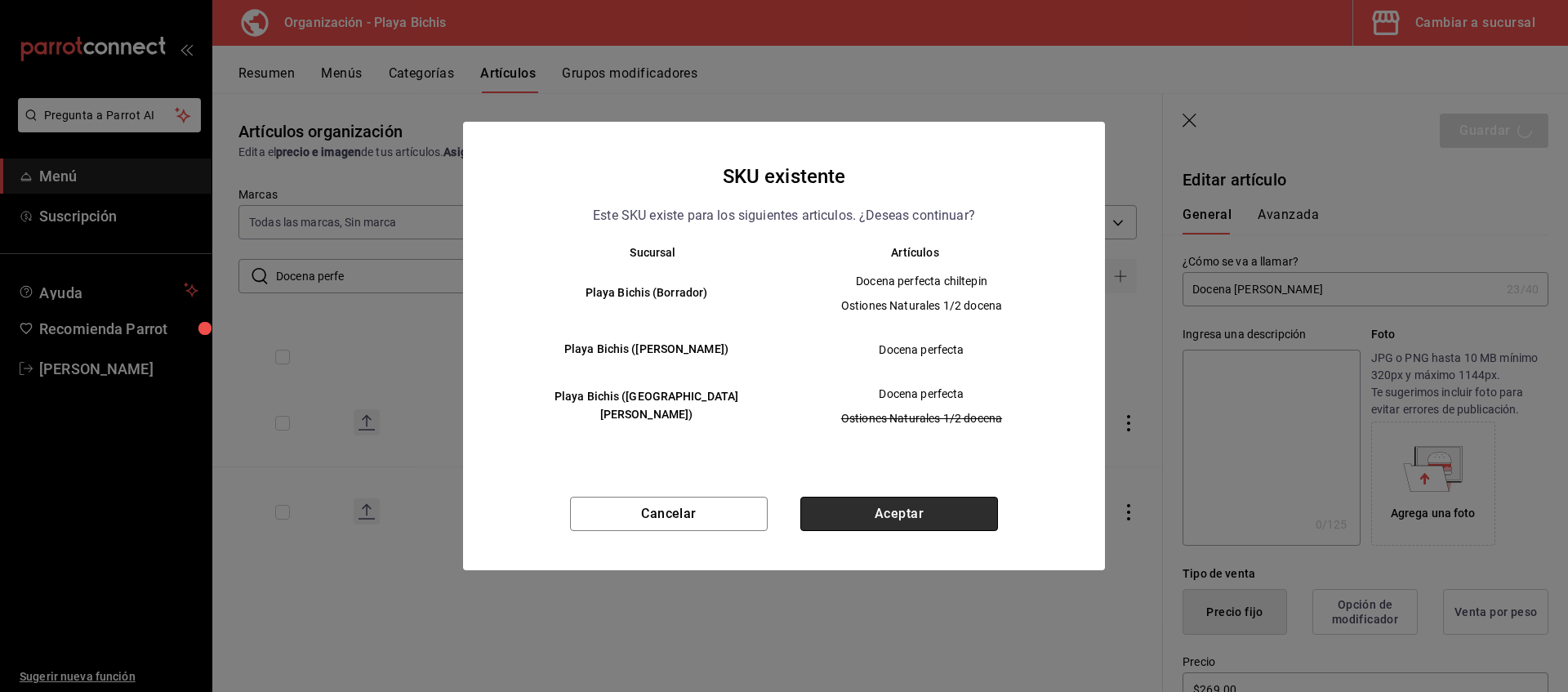
click at [962, 505] on button "Aceptar" at bounding box center [899, 514] width 198 height 34
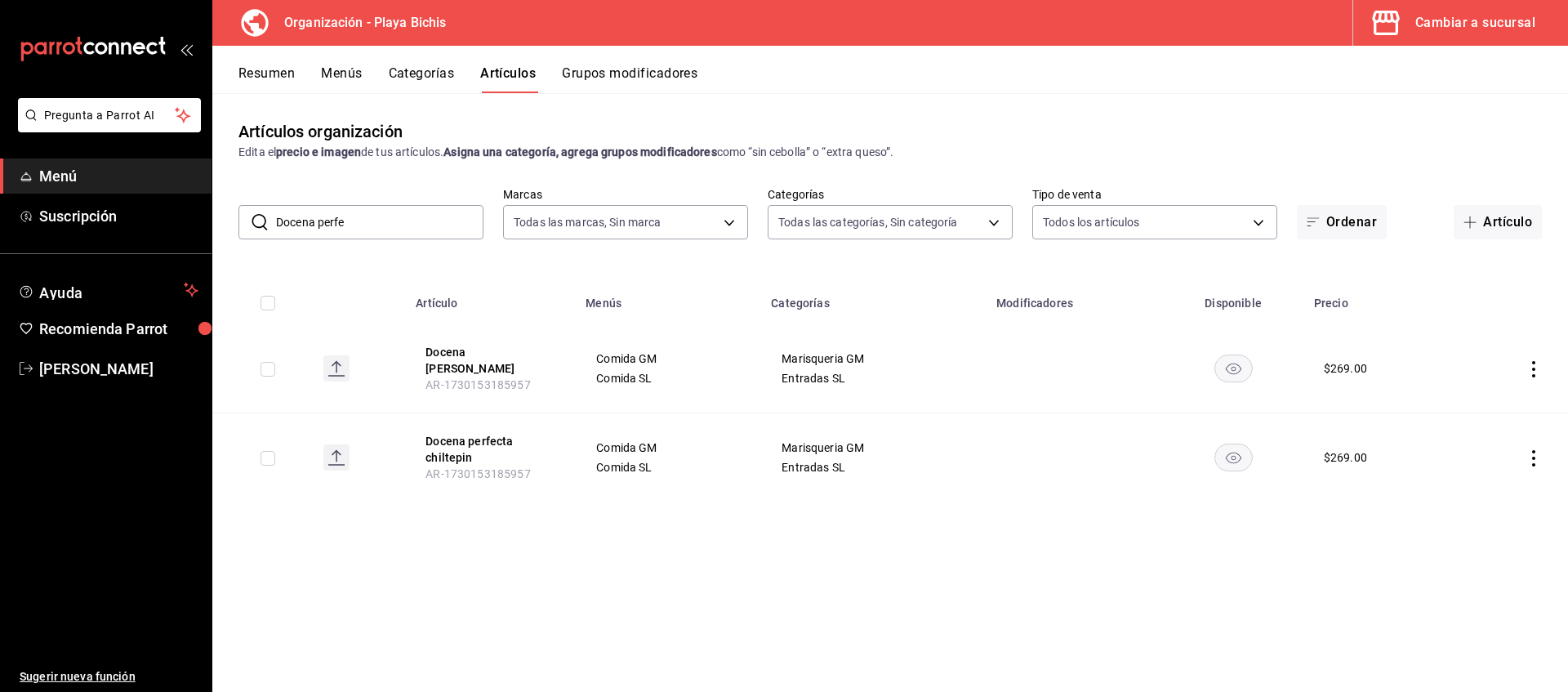
click at [1533, 363] on icon "actions" at bounding box center [1534, 369] width 3 height 17
click at [1471, 468] on span "Eliminar" at bounding box center [1485, 469] width 42 height 13
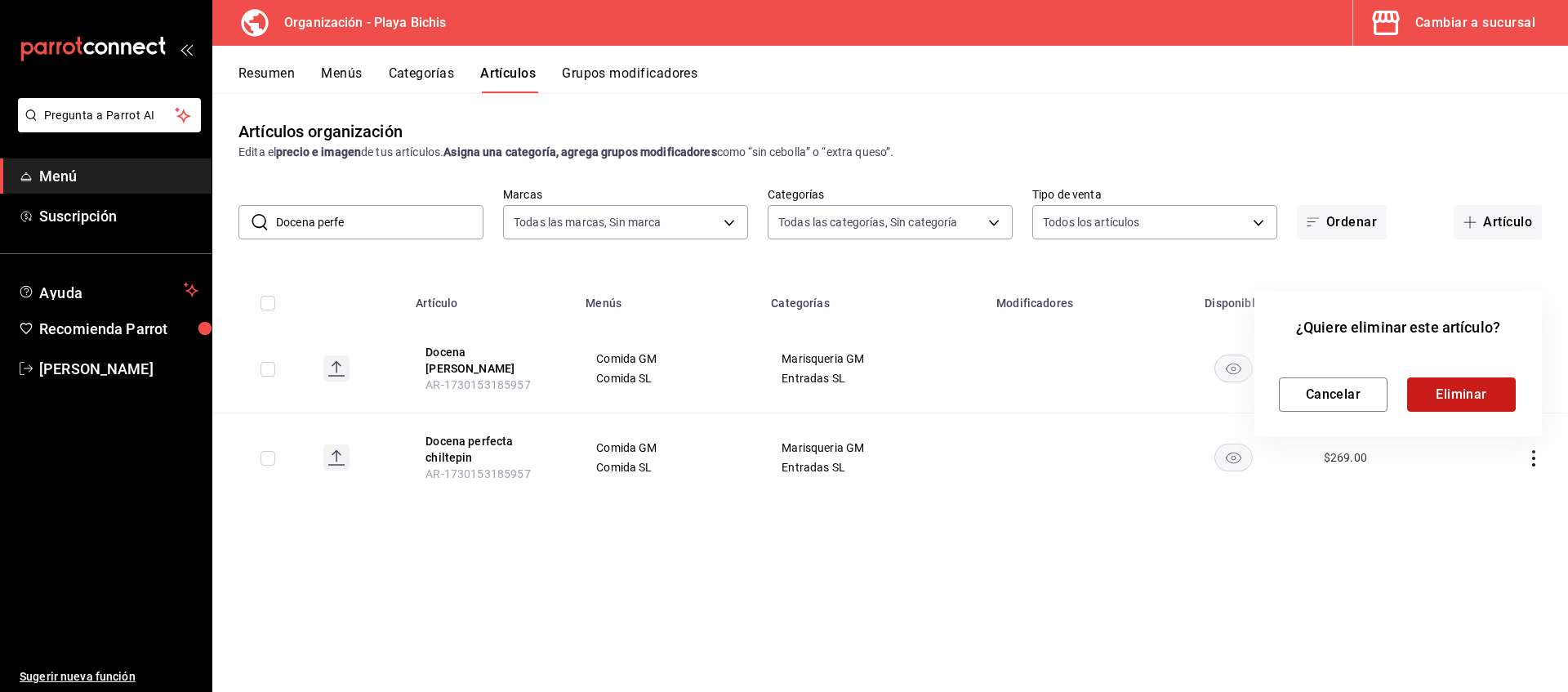
click at [1455, 394] on button "Eliminar" at bounding box center [1461, 394] width 108 height 34
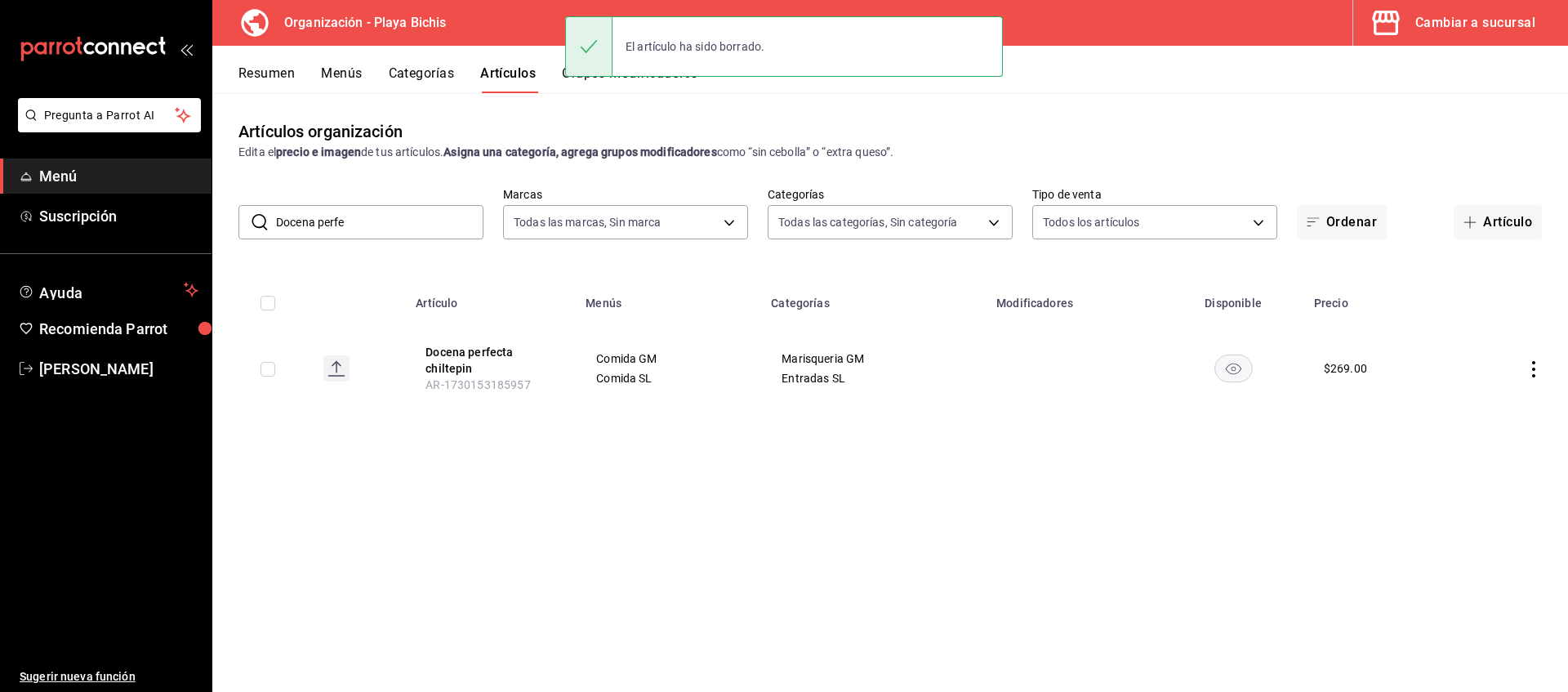
click at [1535, 367] on icon "actions" at bounding box center [1534, 369] width 17 height 17
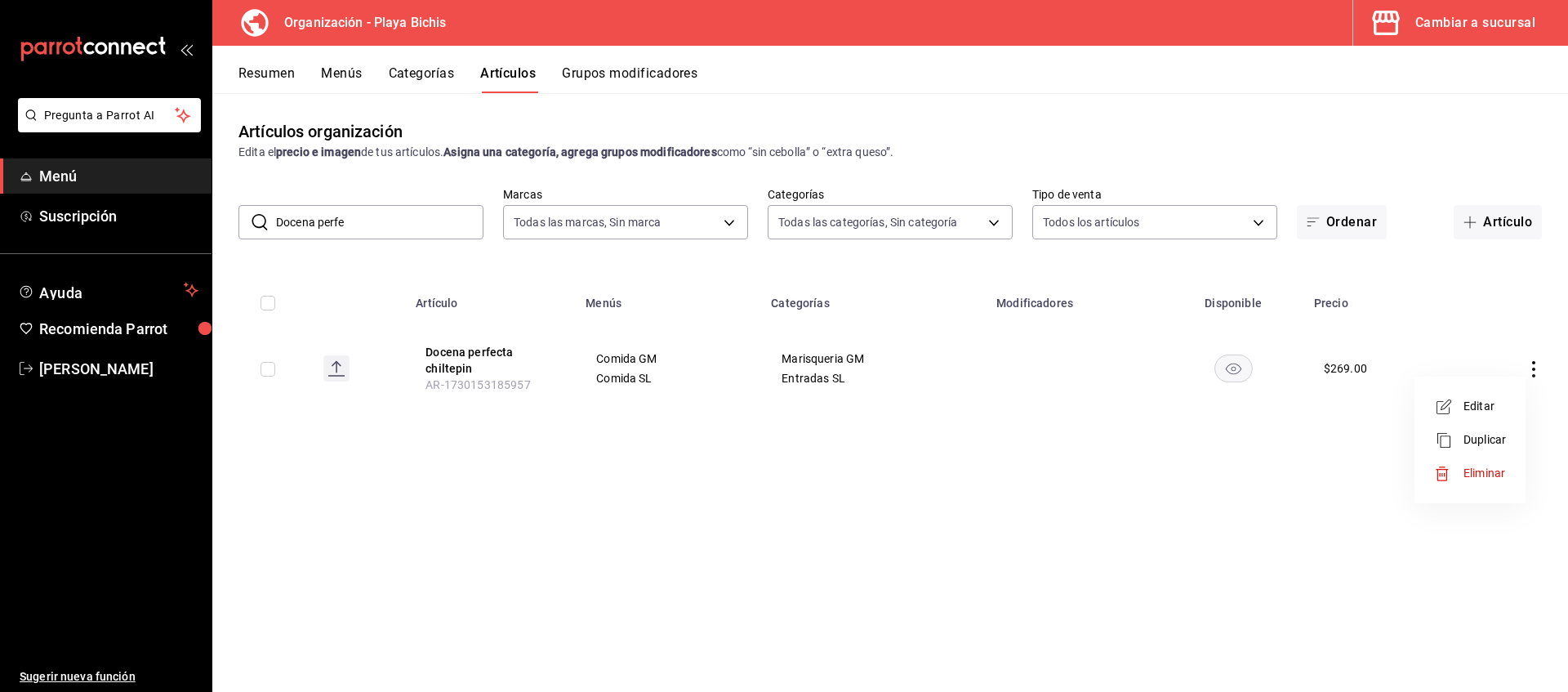
click at [1061, 481] on div at bounding box center [784, 346] width 1568 height 692
click at [1495, 228] on button "Artículo" at bounding box center [1498, 222] width 88 height 34
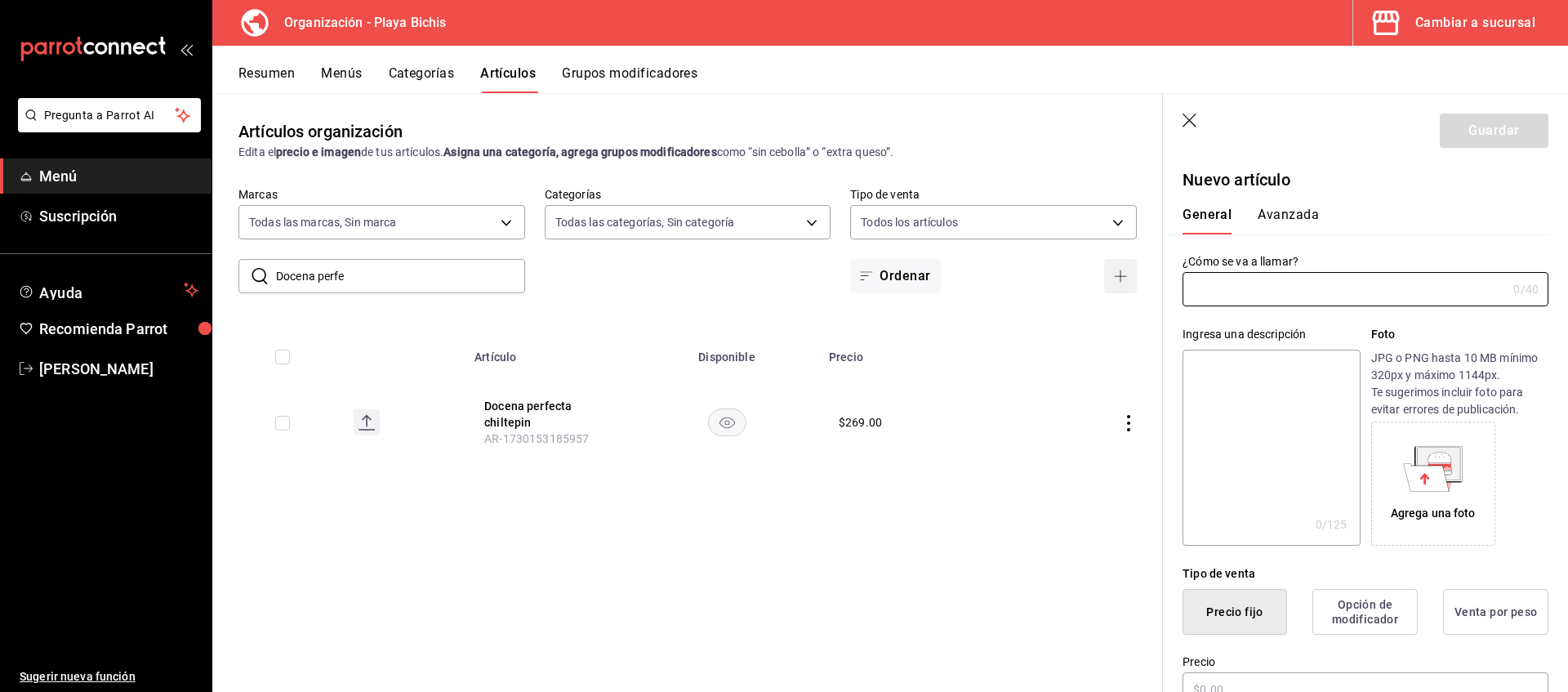
type input "AR-1758300181979"
click at [1268, 278] on input "text" at bounding box center [1345, 288] width 324 height 33
type input "D"
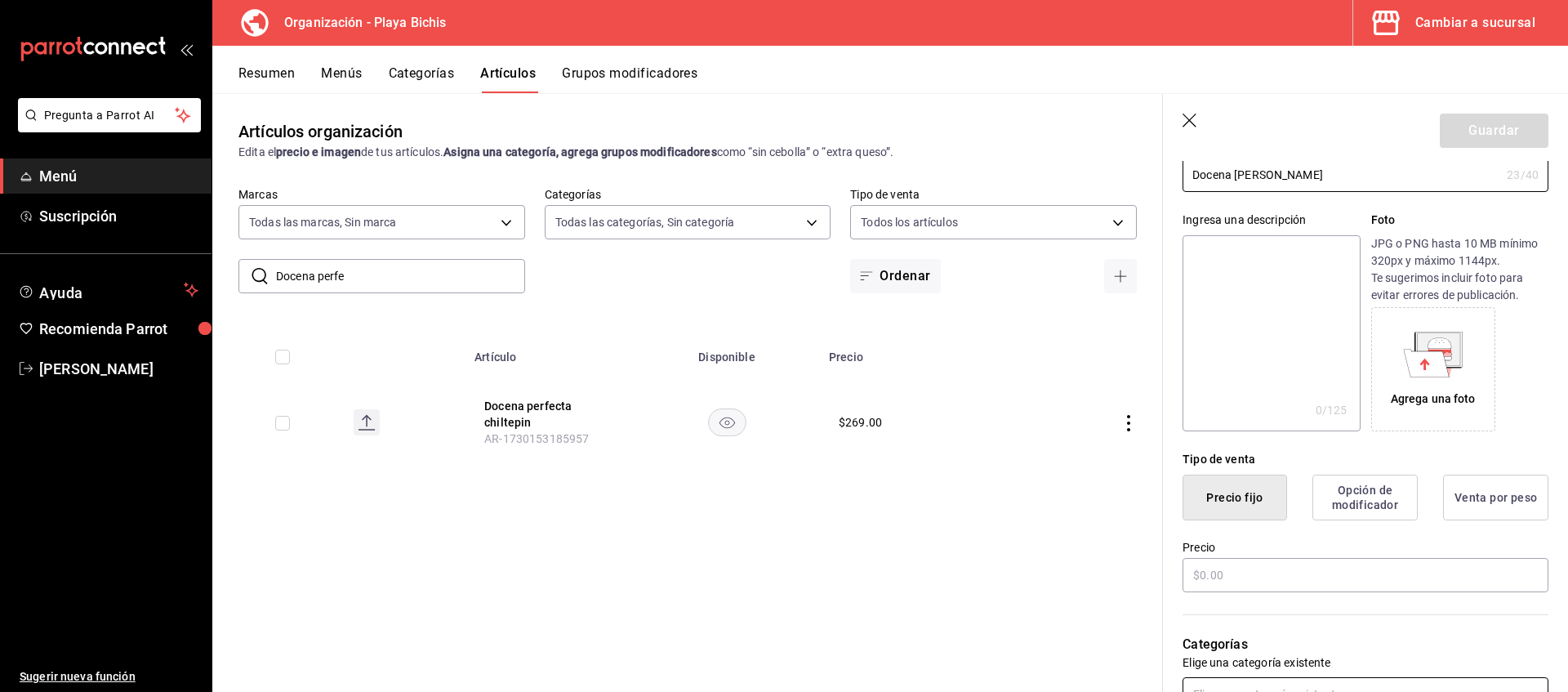
scroll to position [250, 0]
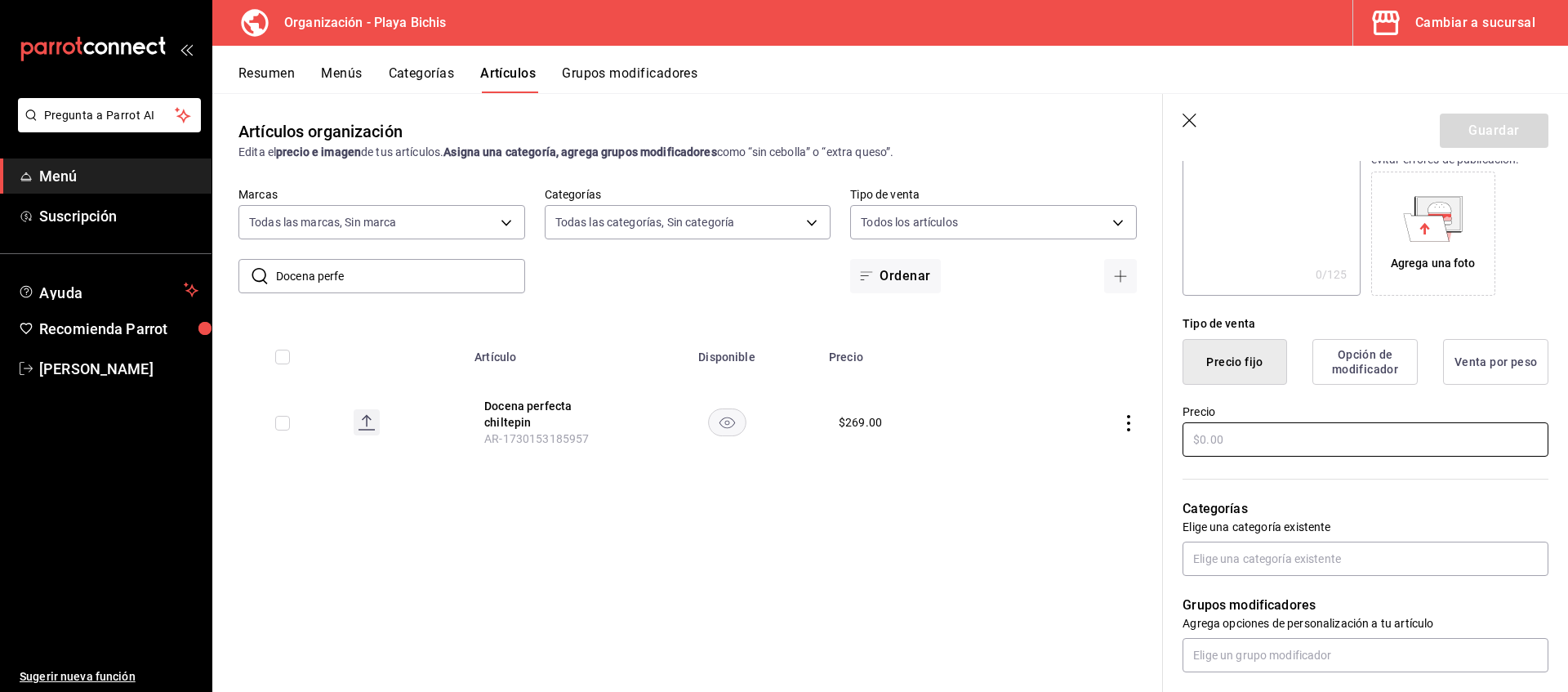
type input "Docena perfecta negroni"
click at [1265, 444] on input "text" at bounding box center [1365, 439] width 366 height 34
type input "$269.00"
click at [1290, 554] on input "text" at bounding box center [1365, 559] width 366 height 34
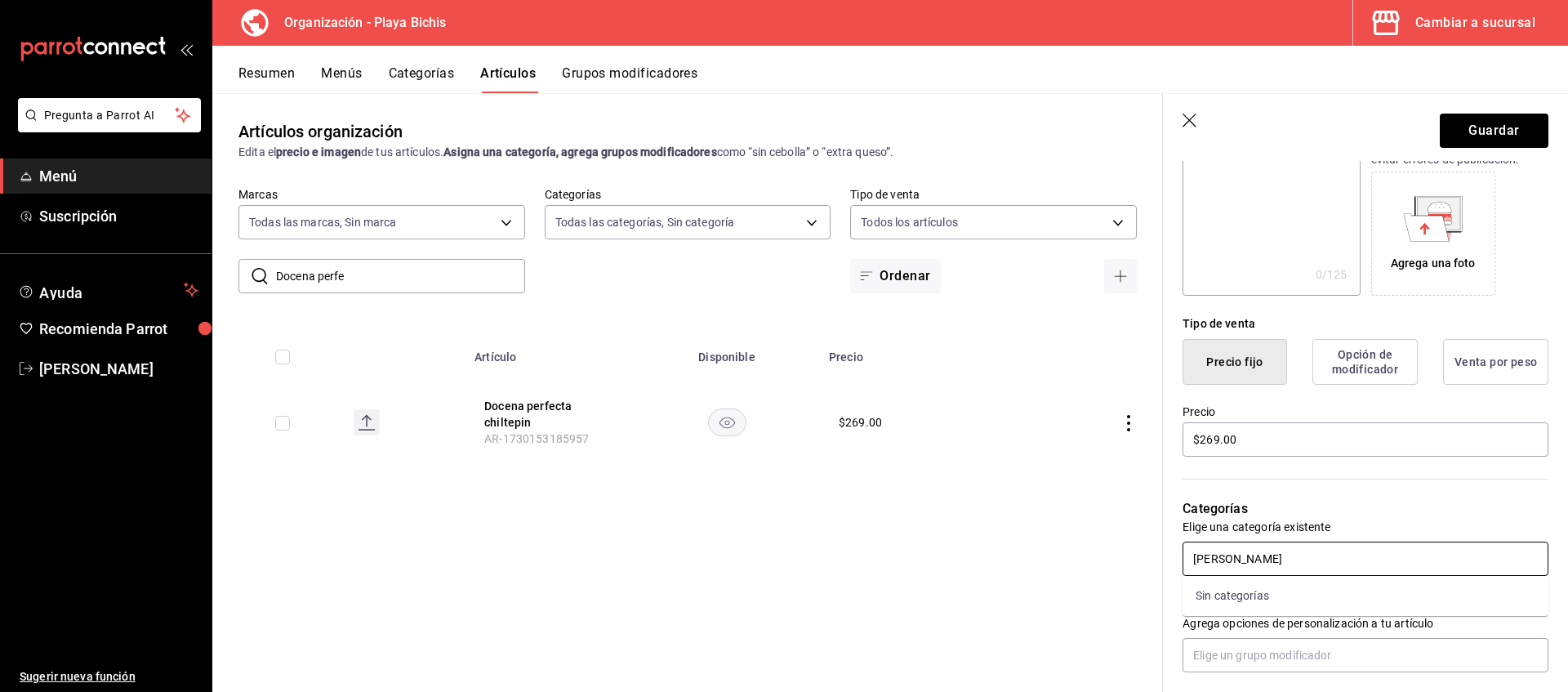
type input "Maris"
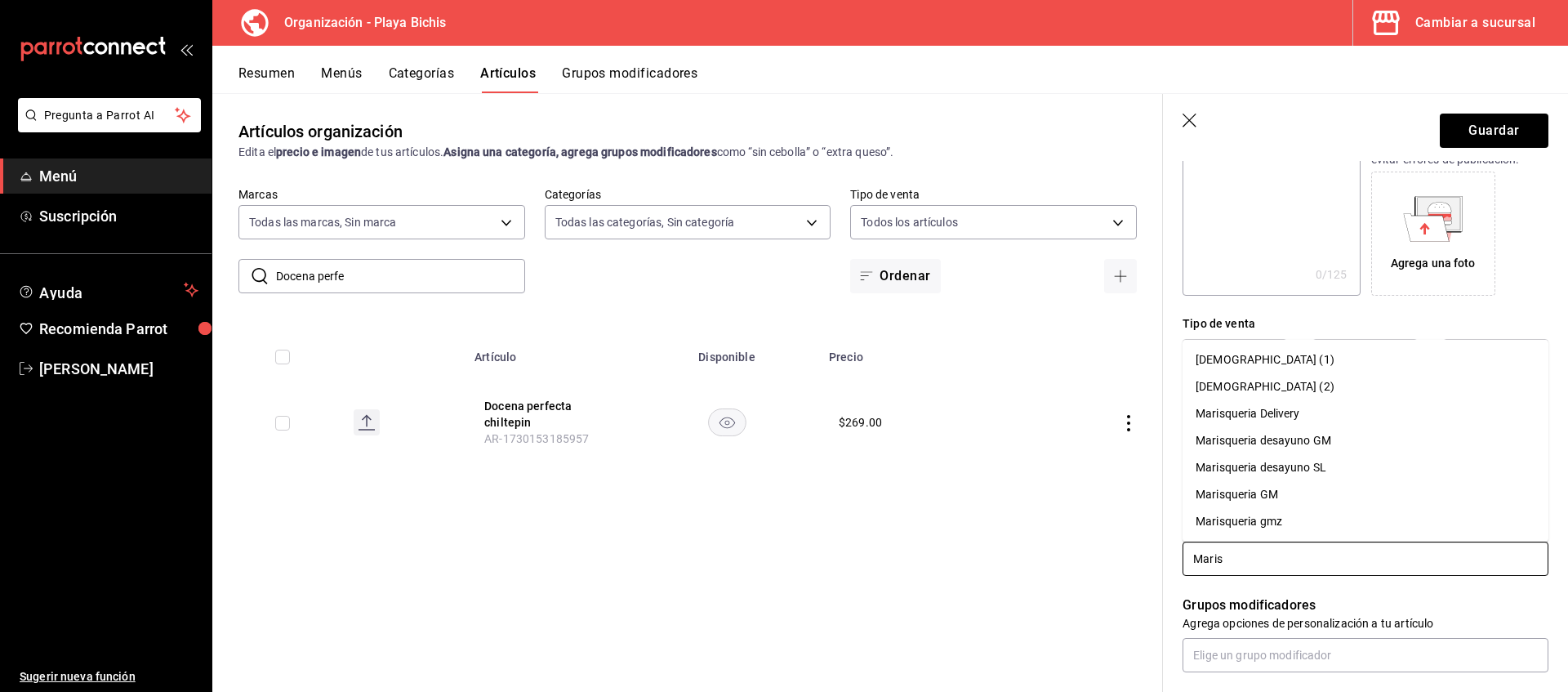
click at [1283, 496] on li "Marisqueria GM" at bounding box center [1365, 494] width 366 height 27
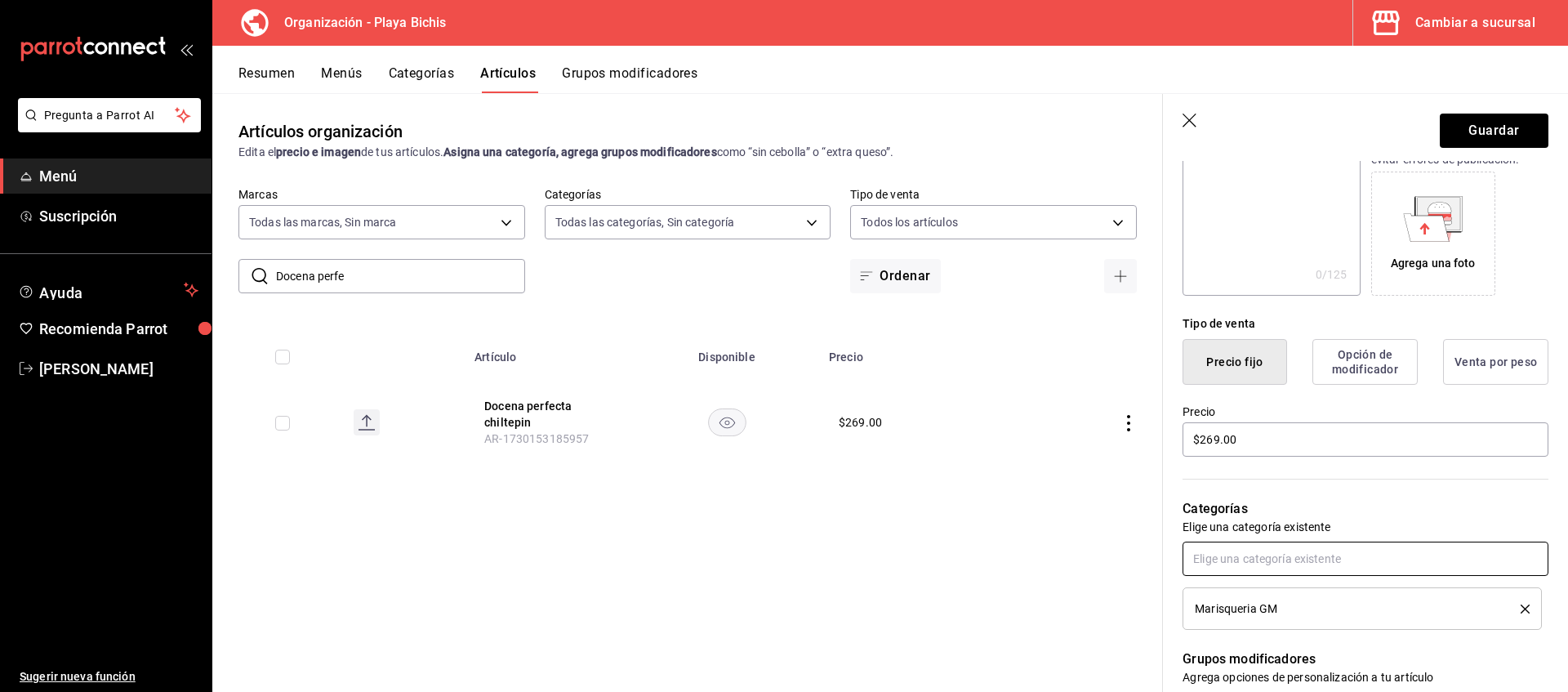
click at [1249, 561] on input "text" at bounding box center [1365, 559] width 366 height 34
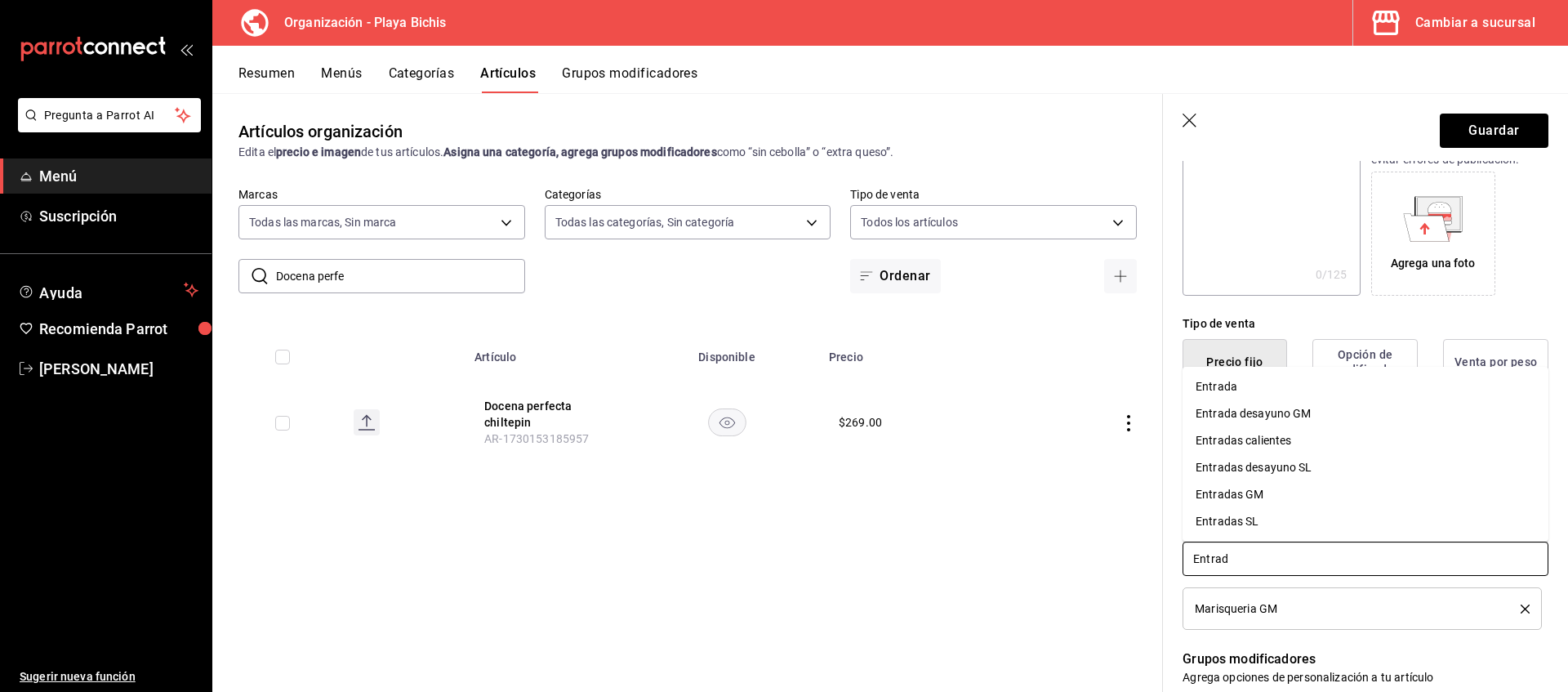
type input "Entrada"
click at [1259, 519] on li "Entradas SL" at bounding box center [1365, 521] width 366 height 27
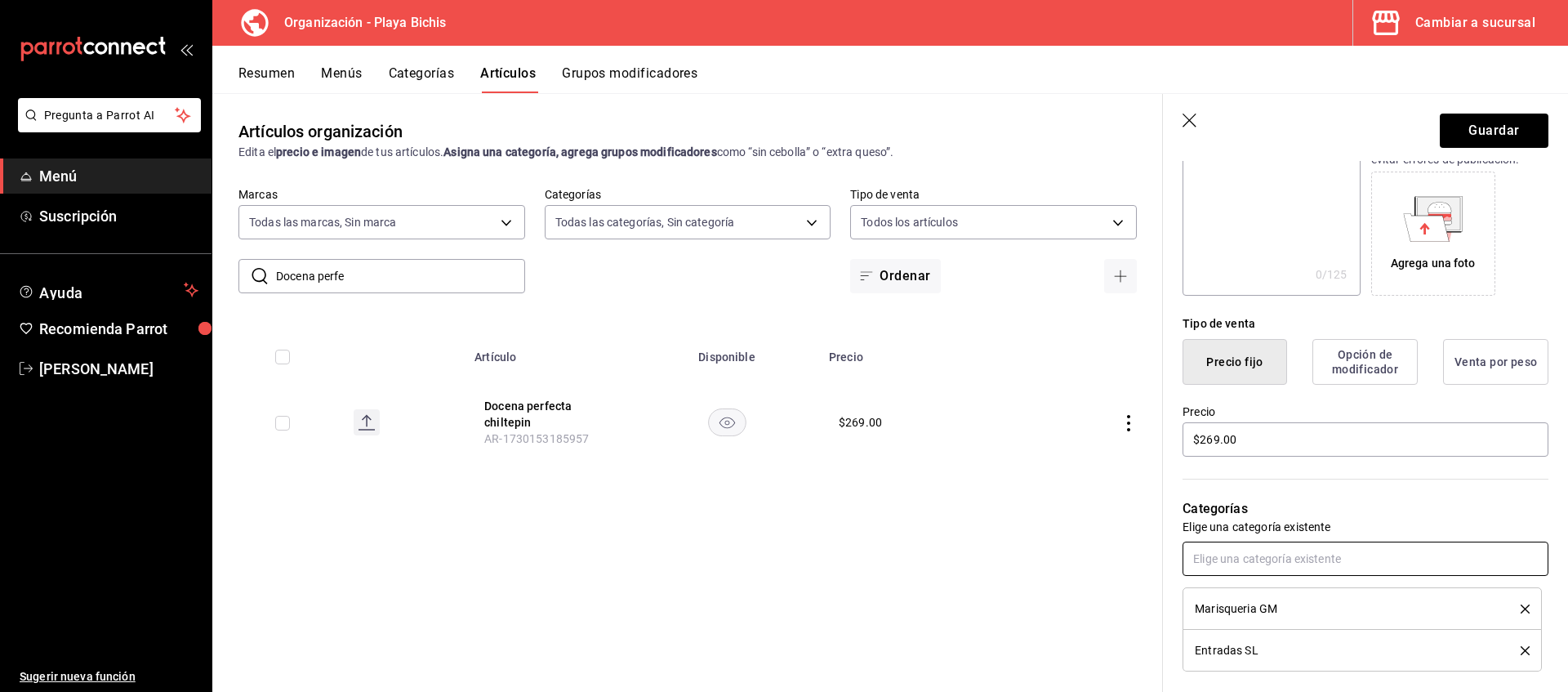
scroll to position [0, 0]
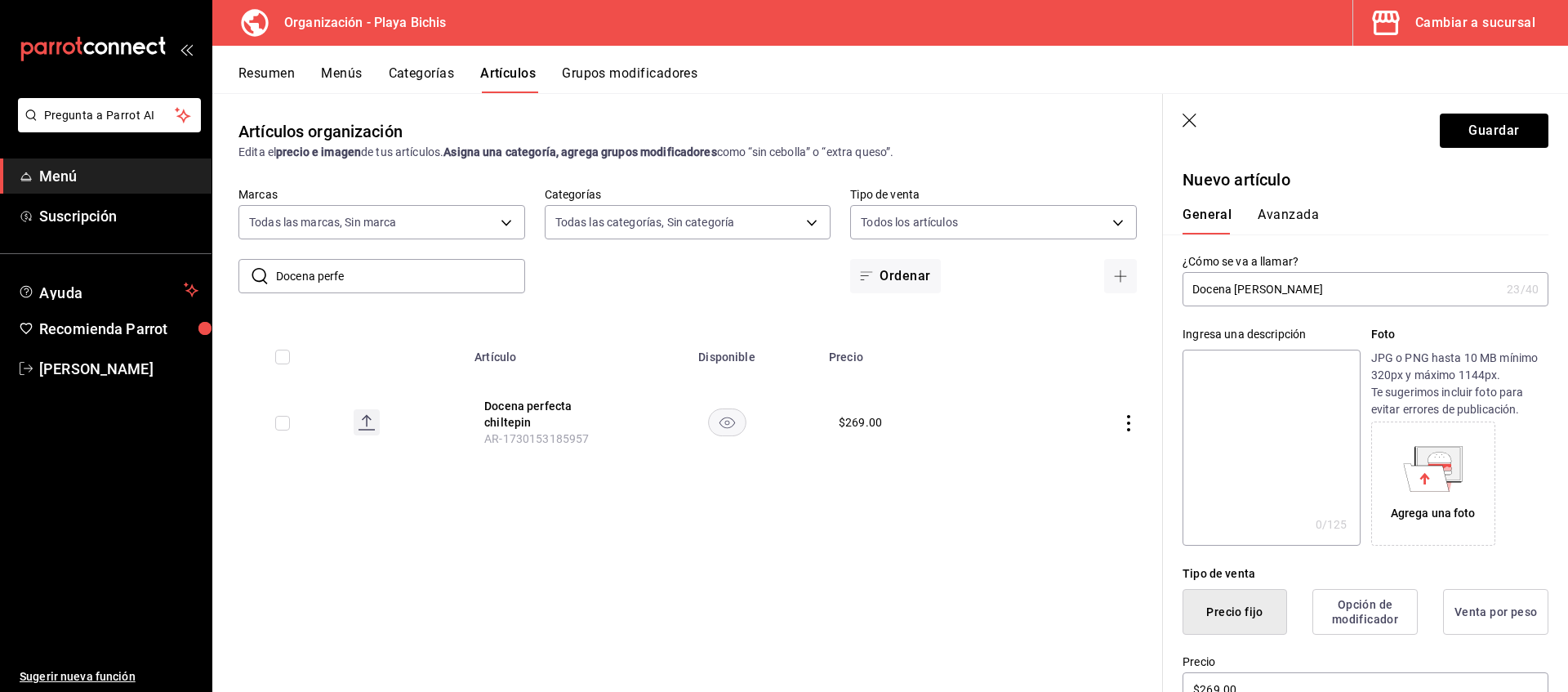
click at [1307, 229] on button "Avanzada" at bounding box center [1288, 220] width 61 height 28
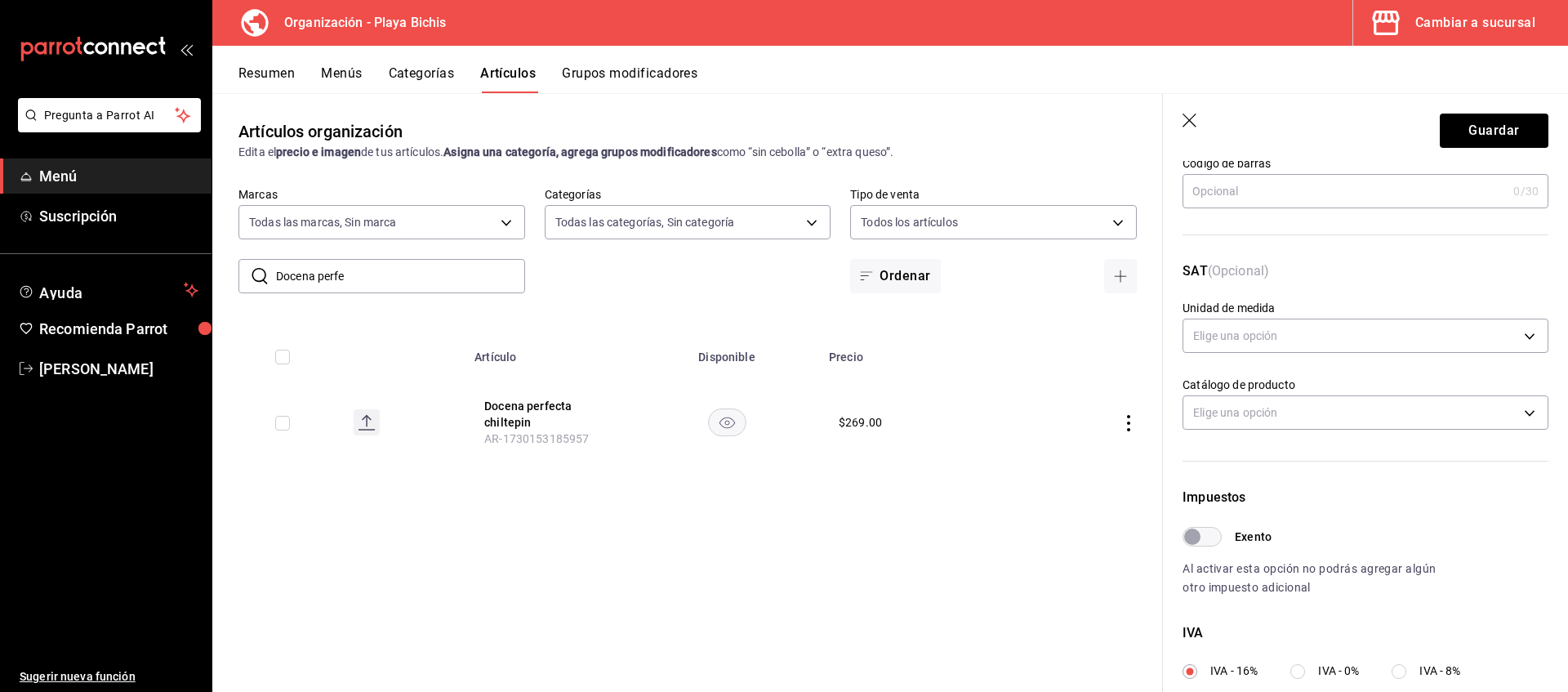
click at [1287, 212] on div "Nombre en el Punto de venta 0 /70 Nombre en el Punto de venta Código de barras …" at bounding box center [1355, 508] width 385 height 887
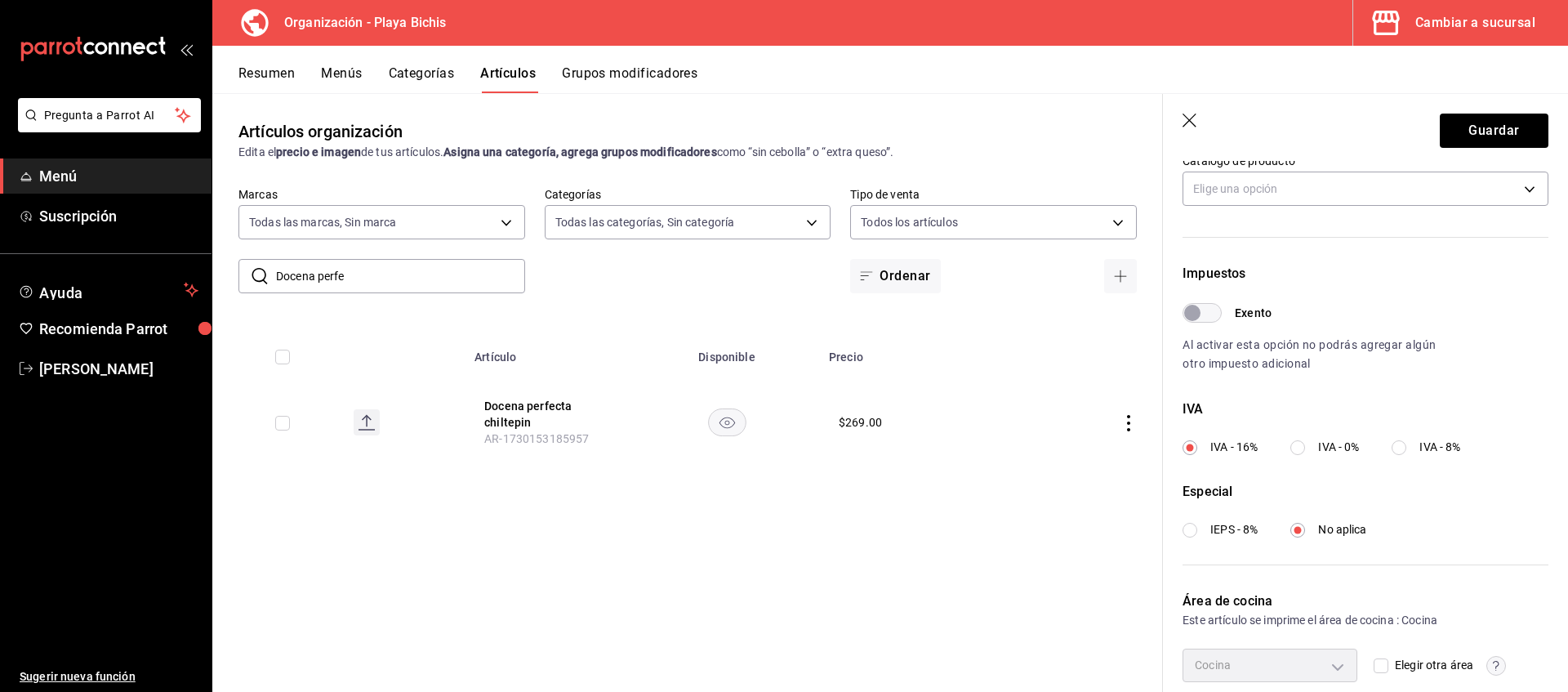
scroll to position [462, 0]
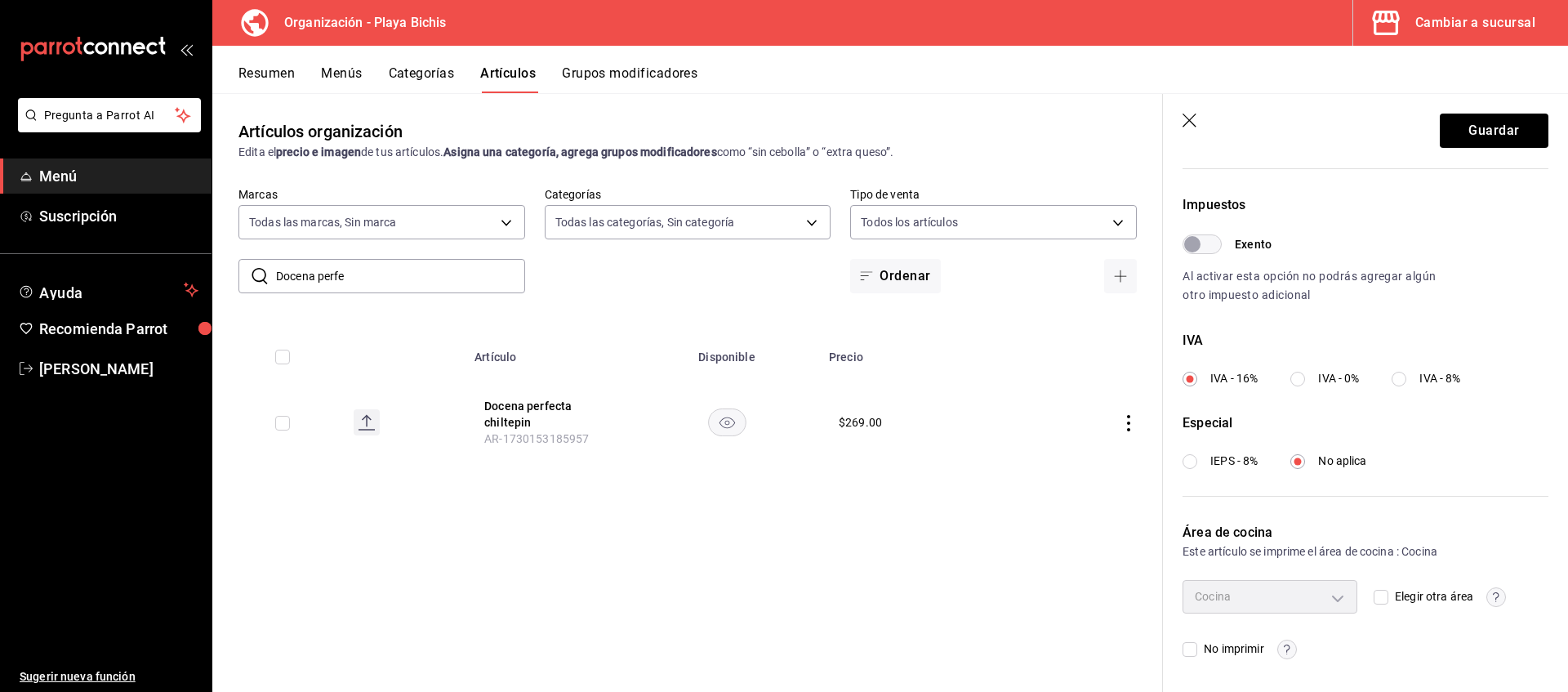
click at [1420, 373] on label "IVA - 8%" at bounding box center [1425, 379] width 68 height 18
click at [1406, 373] on input "IVA - 8%" at bounding box center [1399, 379] width 15 height 15
radio input "true"
click at [1493, 130] on button "Guardar" at bounding box center [1494, 130] width 108 height 34
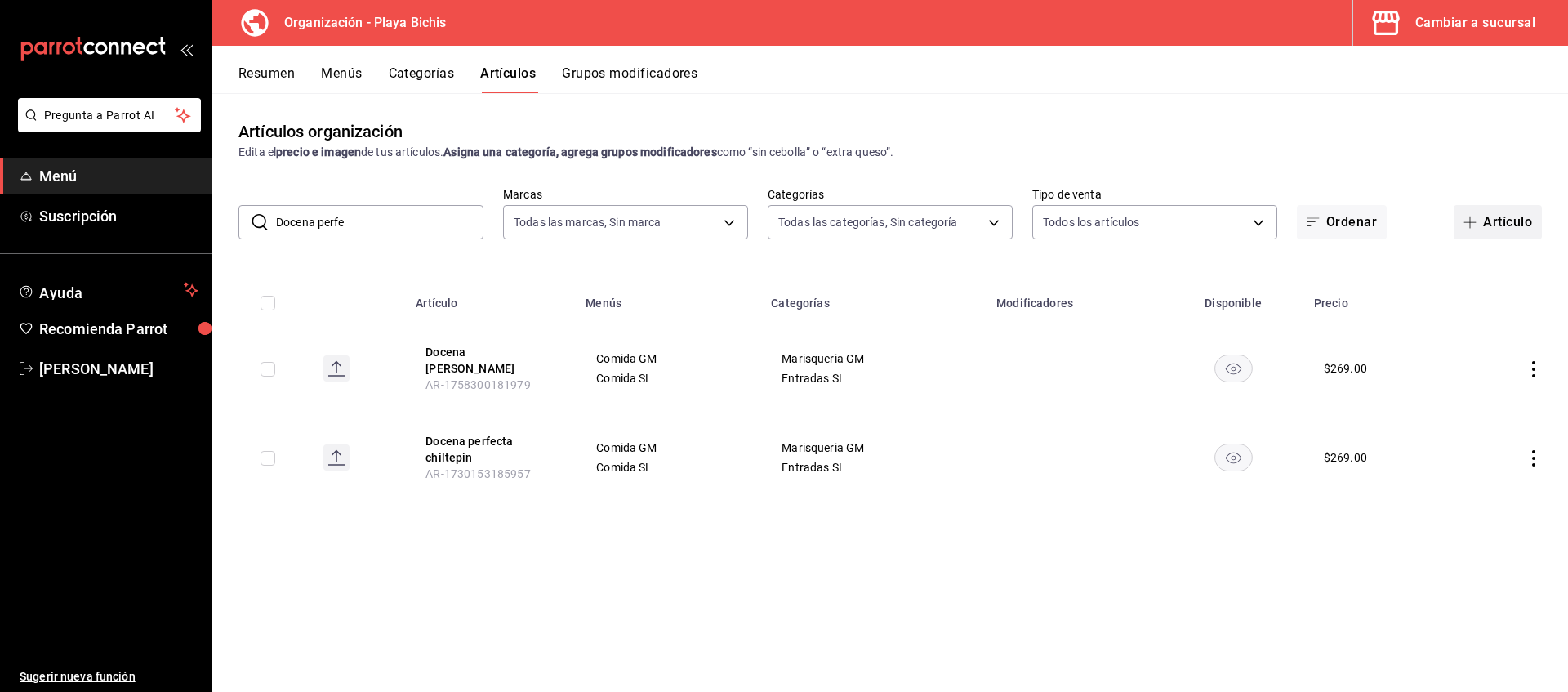
click at [1489, 222] on button "Artículo" at bounding box center [1498, 222] width 88 height 34
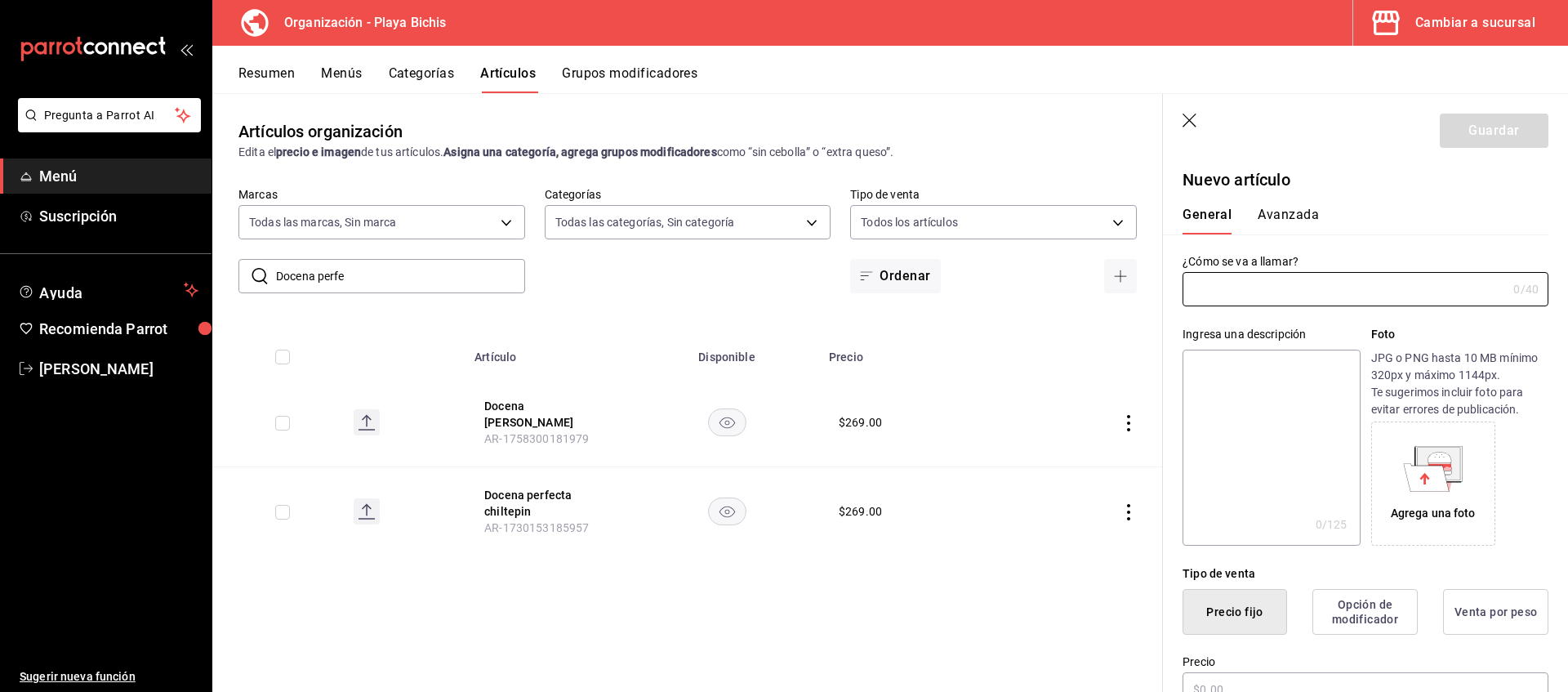
type input "AR-1758300238904"
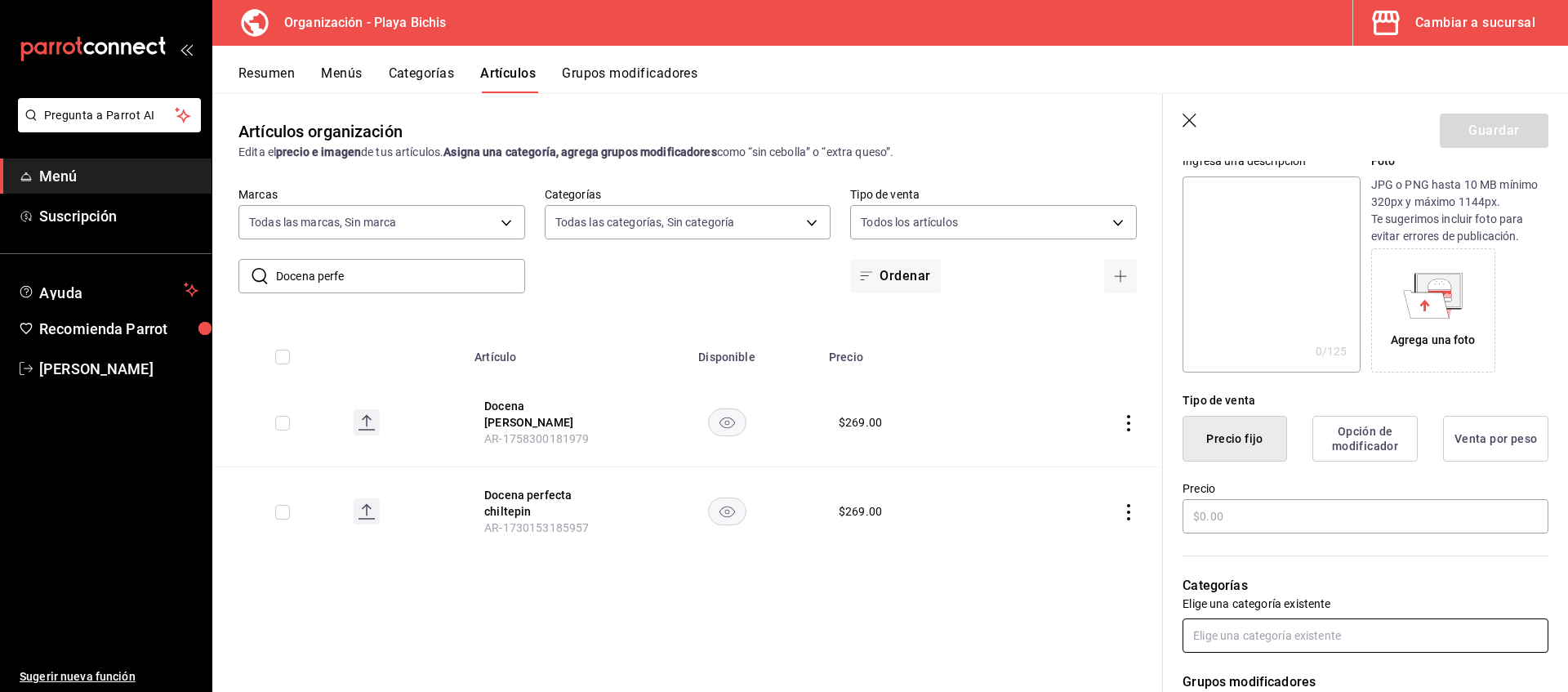
scroll to position [250, 0]
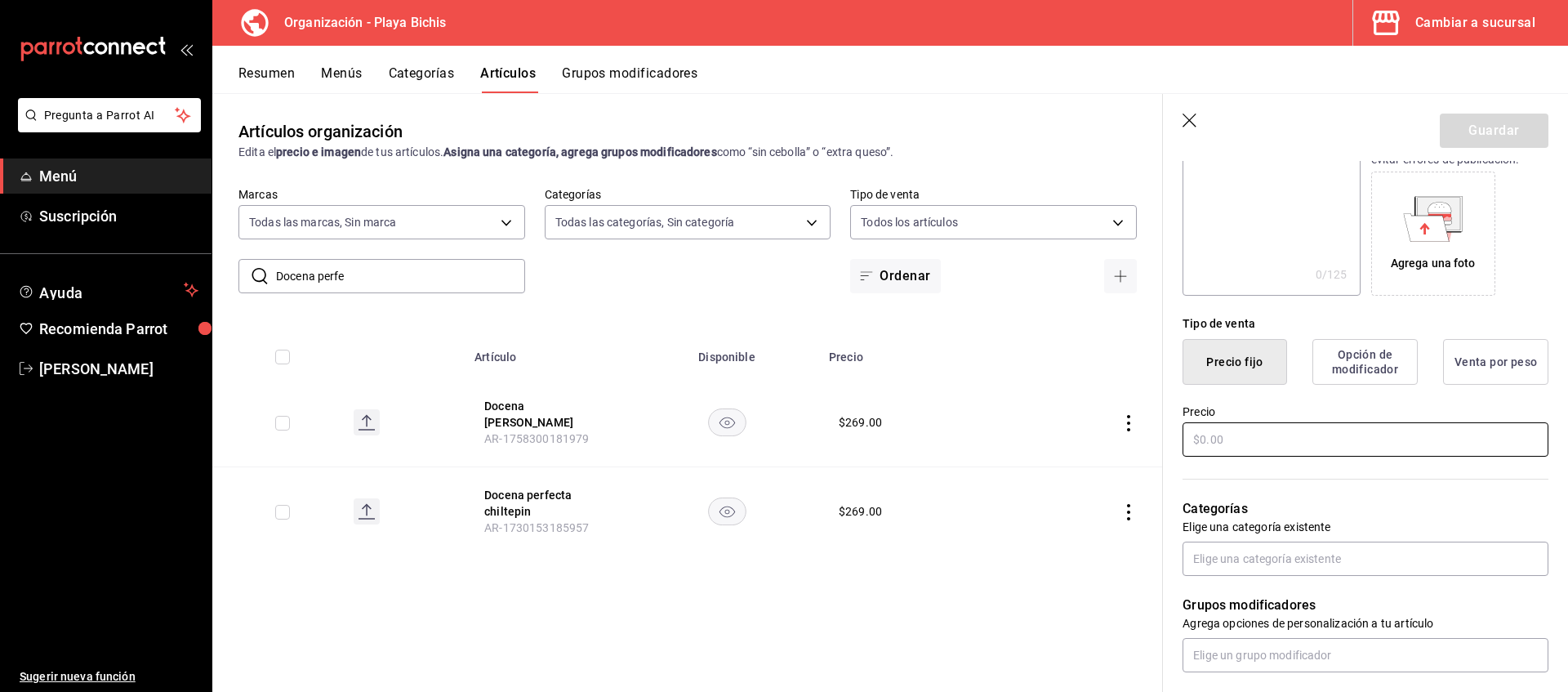
type input "Docena perfecta verde"
click at [1229, 444] on input "text" at bounding box center [1365, 439] width 366 height 34
type input "$269.00"
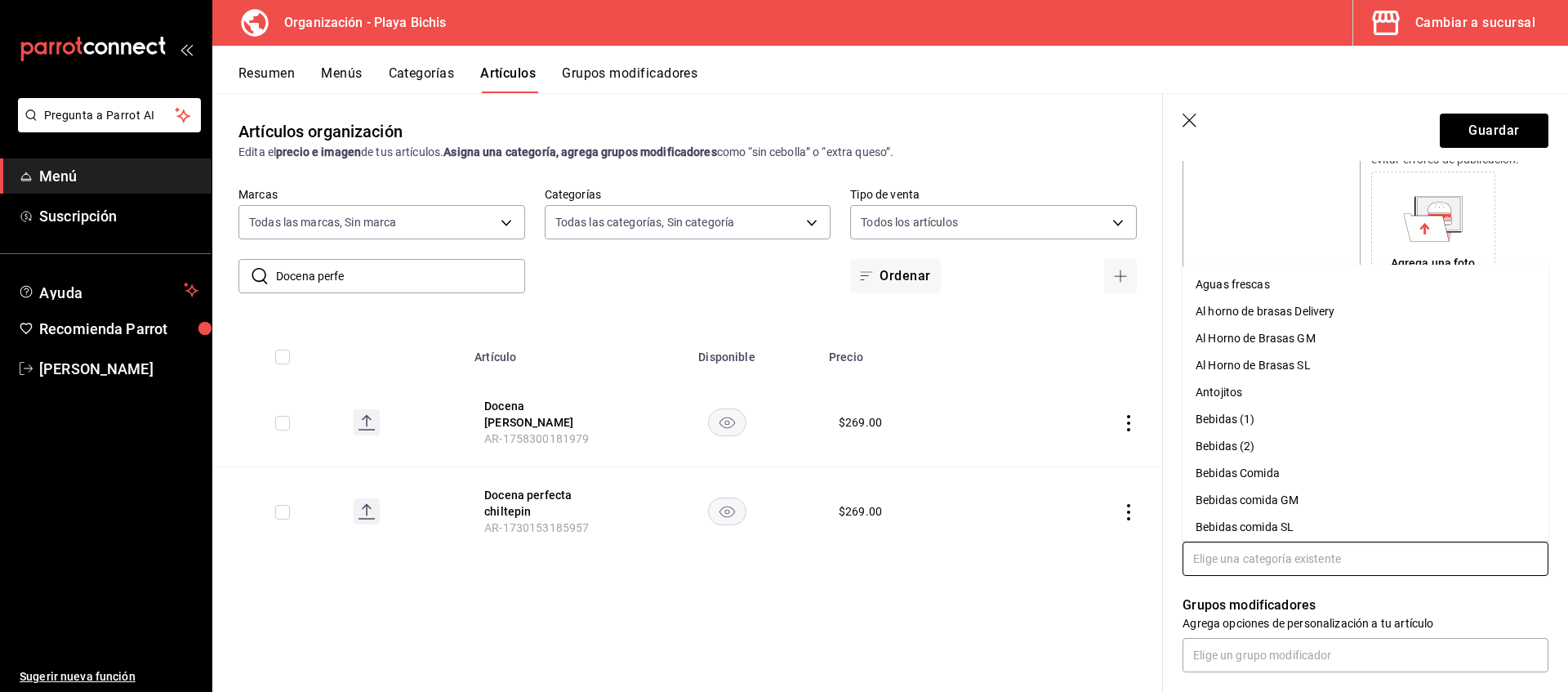
click at [1249, 552] on input "text" at bounding box center [1365, 559] width 366 height 34
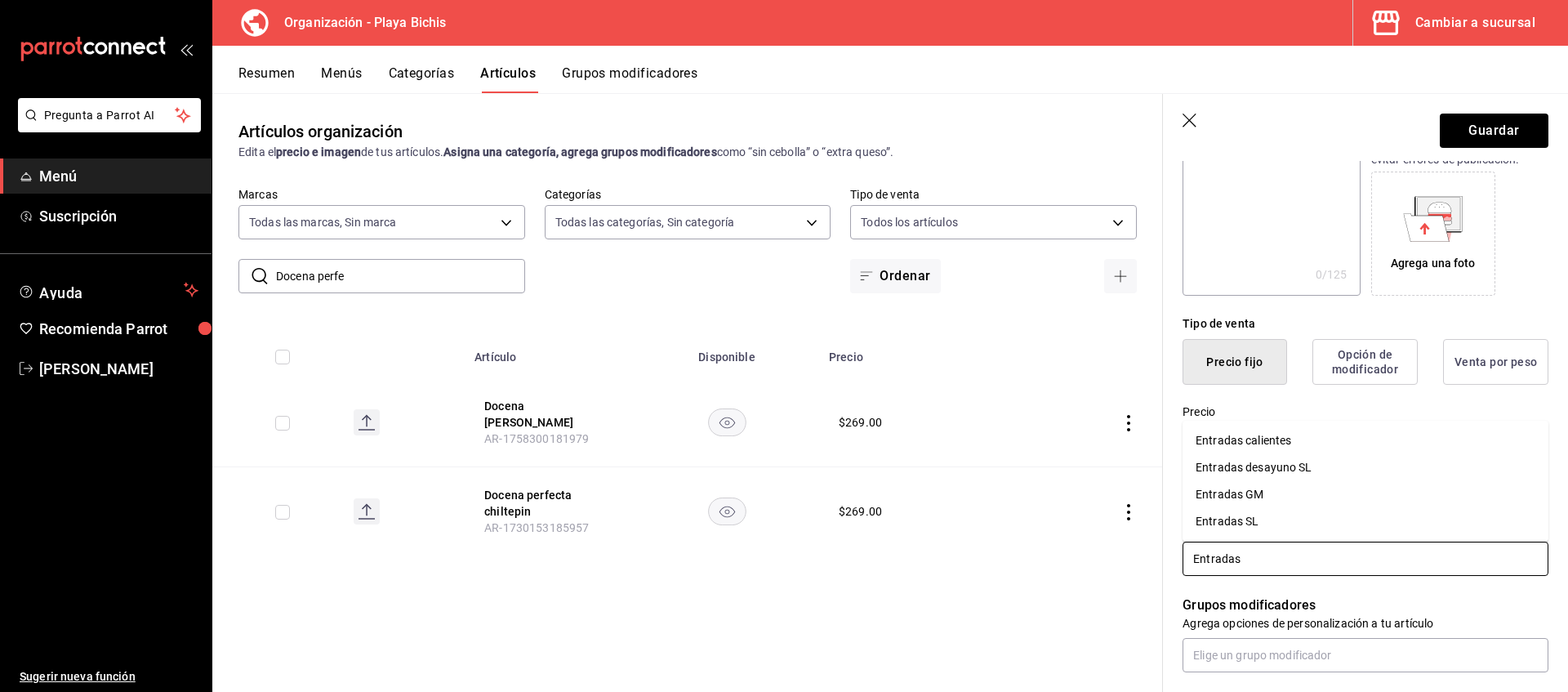
type input "Entradas S"
click at [1251, 599] on li "Entradas SL" at bounding box center [1365, 596] width 366 height 27
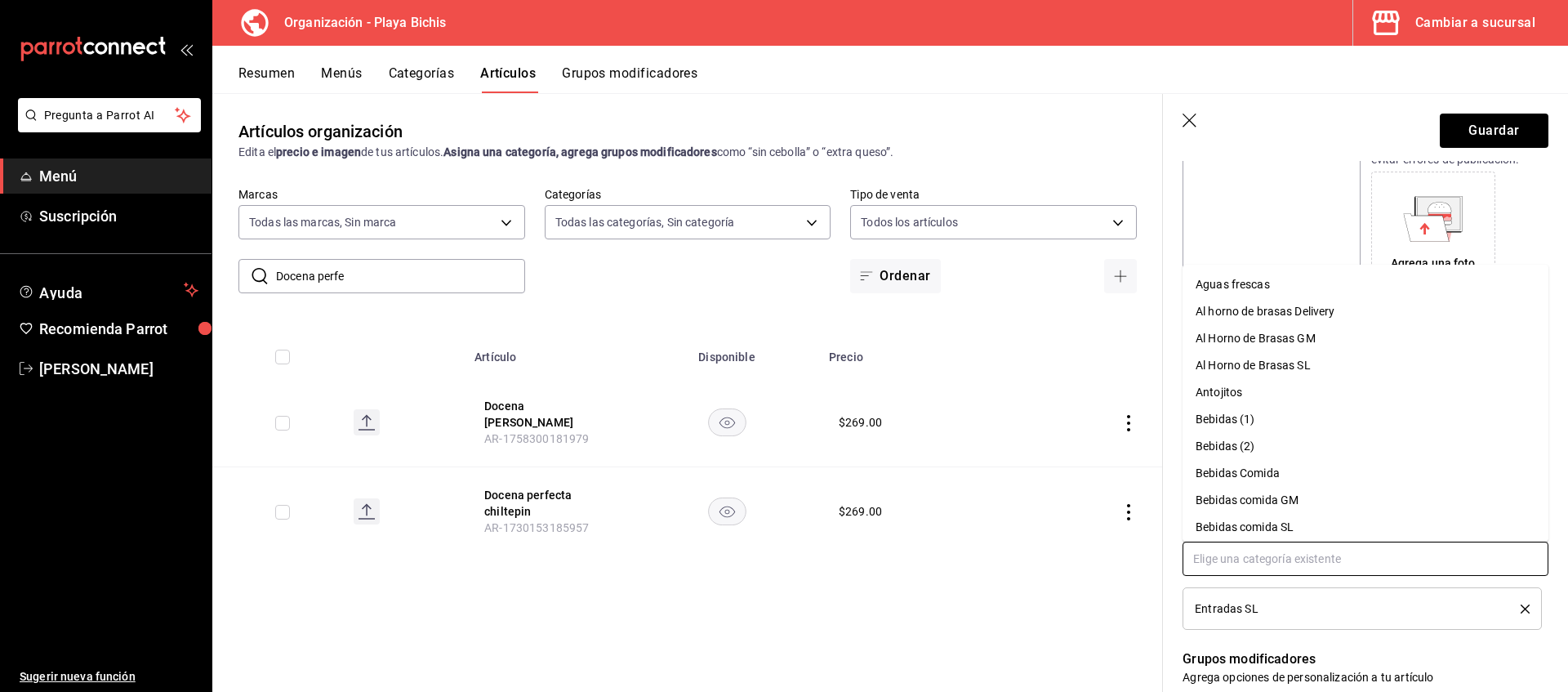
click at [1257, 556] on input "text" at bounding box center [1365, 559] width 366 height 34
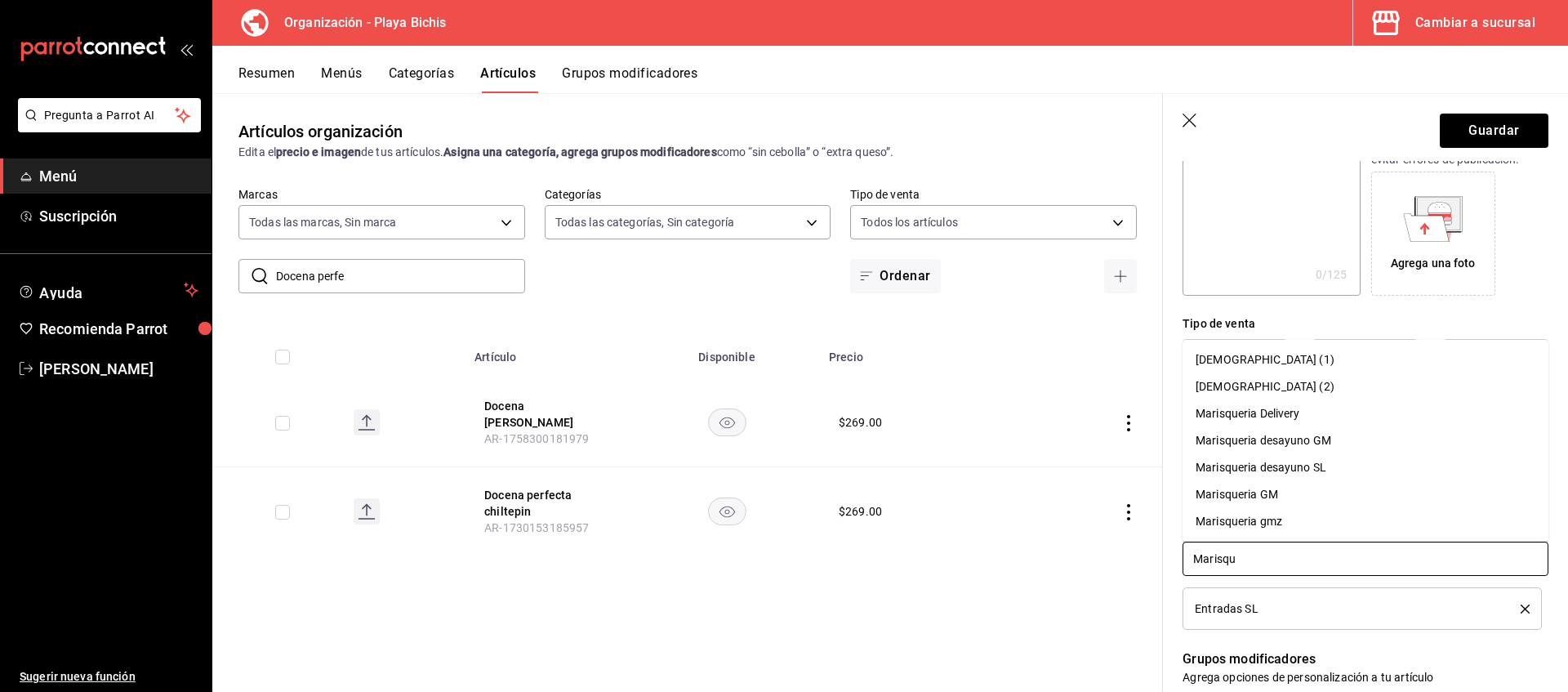
type input "Marisque"
click at [1305, 495] on li "Marisqueria GM" at bounding box center [1365, 494] width 366 height 27
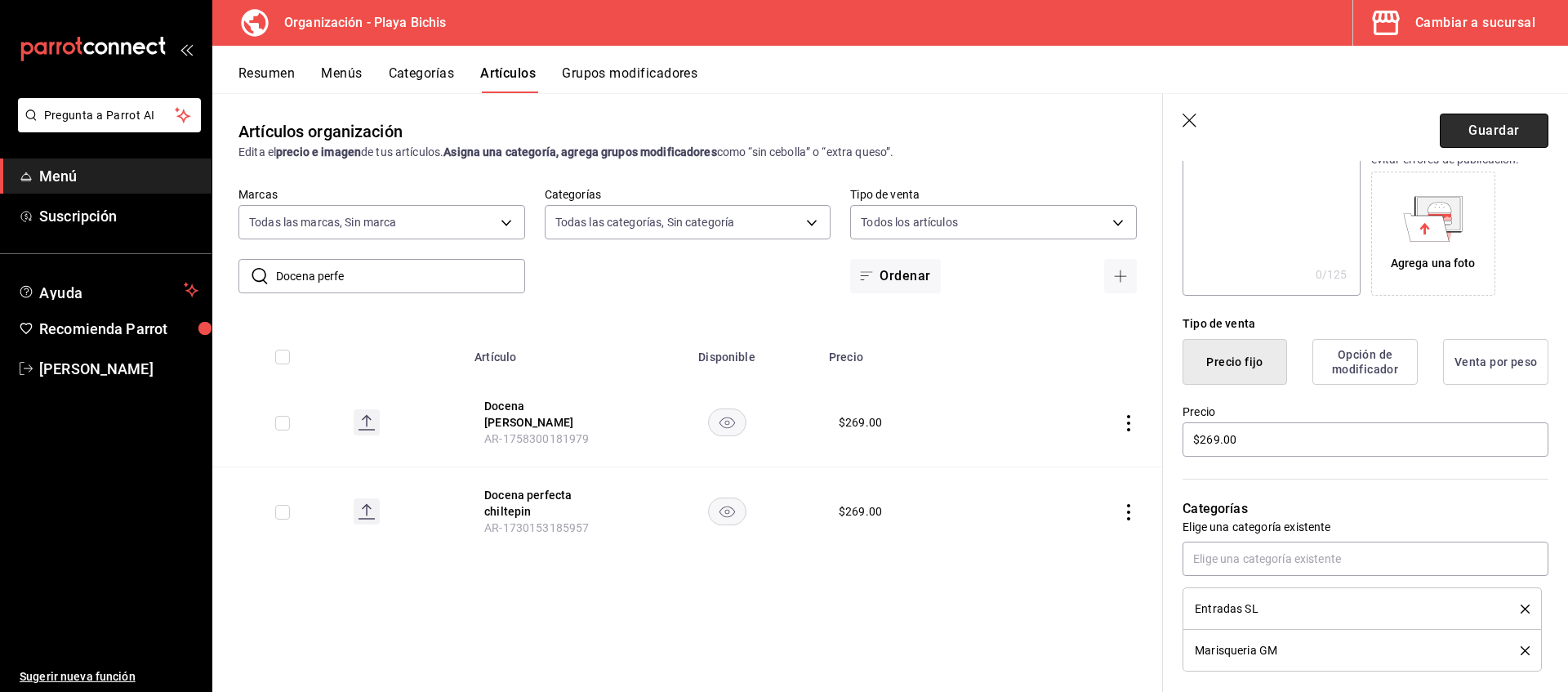
click at [1483, 133] on button "Guardar" at bounding box center [1494, 130] width 108 height 34
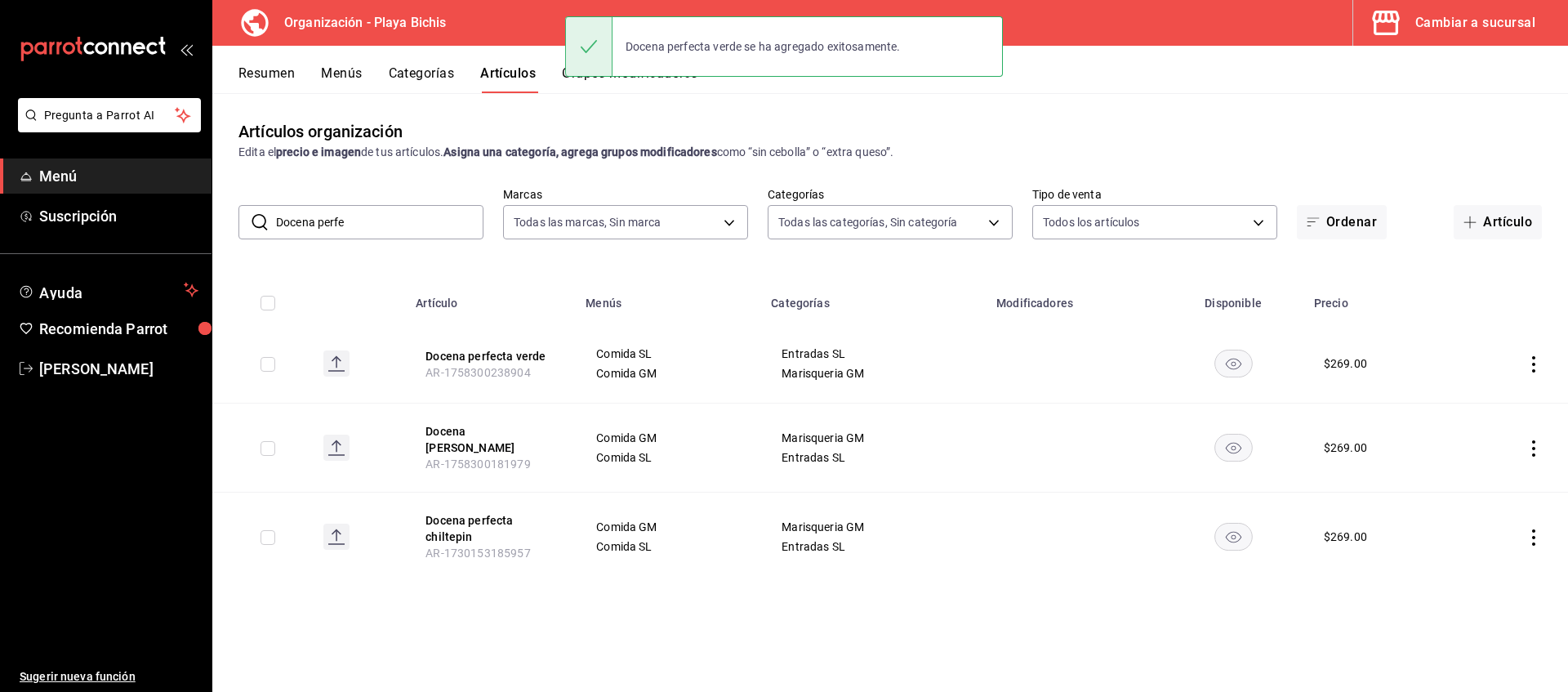
click at [1539, 366] on icon "actions" at bounding box center [1534, 364] width 17 height 17
click at [1507, 397] on li "Editar" at bounding box center [1470, 401] width 98 height 33
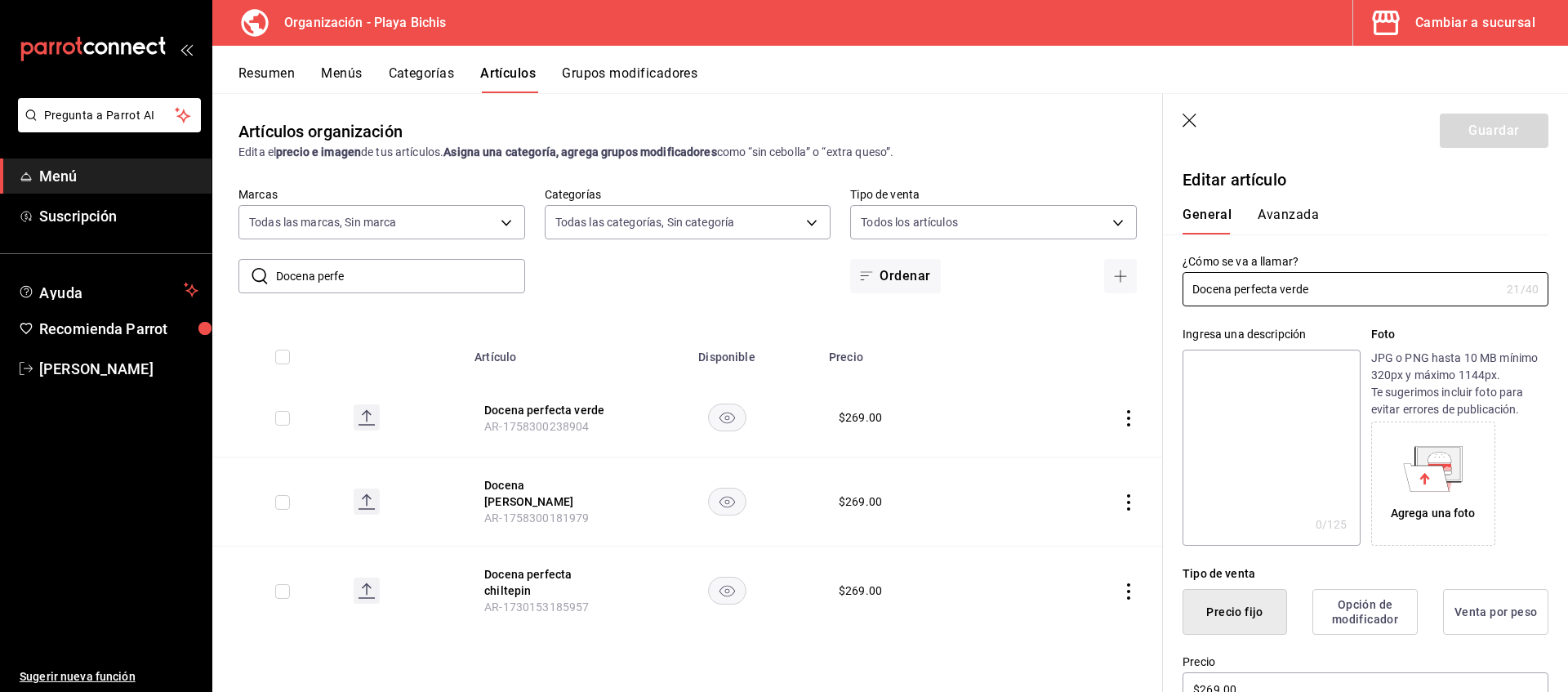
click at [1301, 216] on button "Avanzada" at bounding box center [1288, 220] width 61 height 28
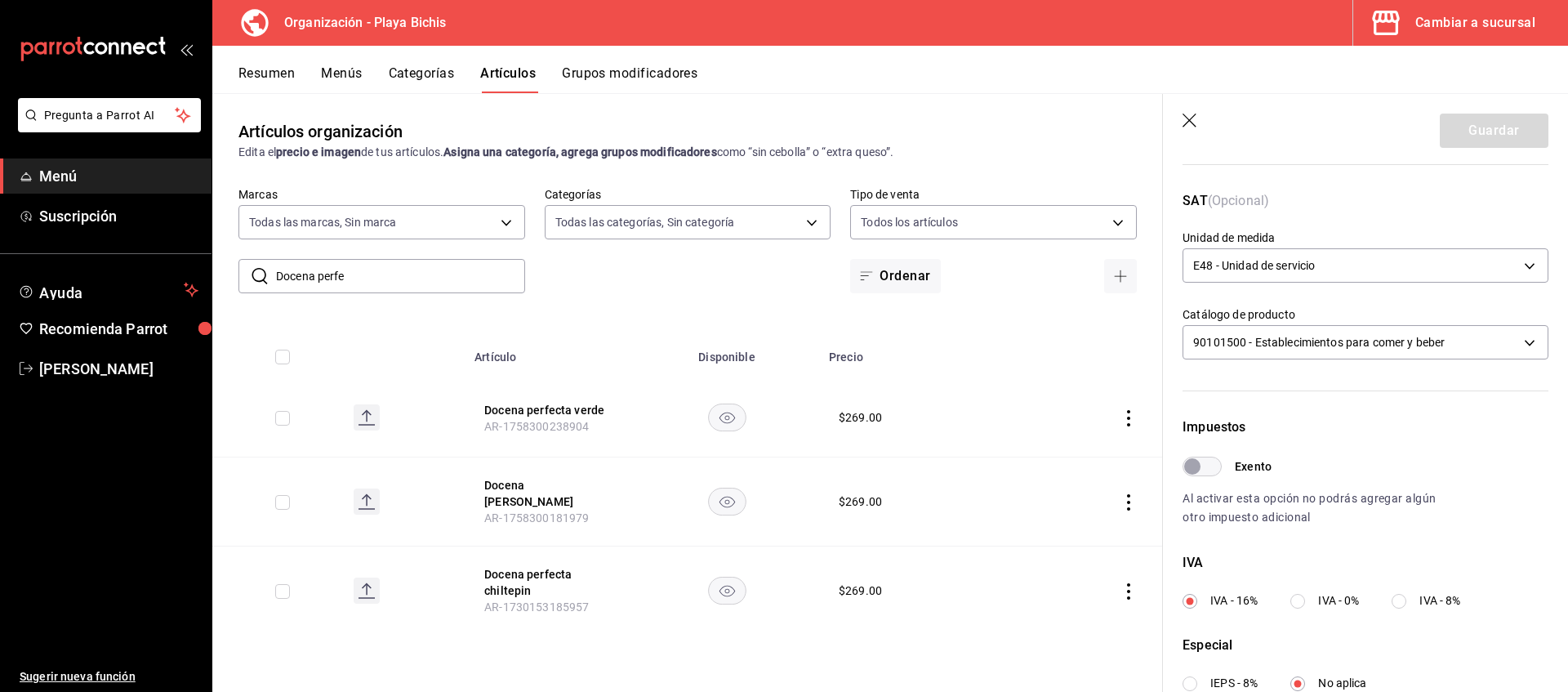
scroll to position [333, 0]
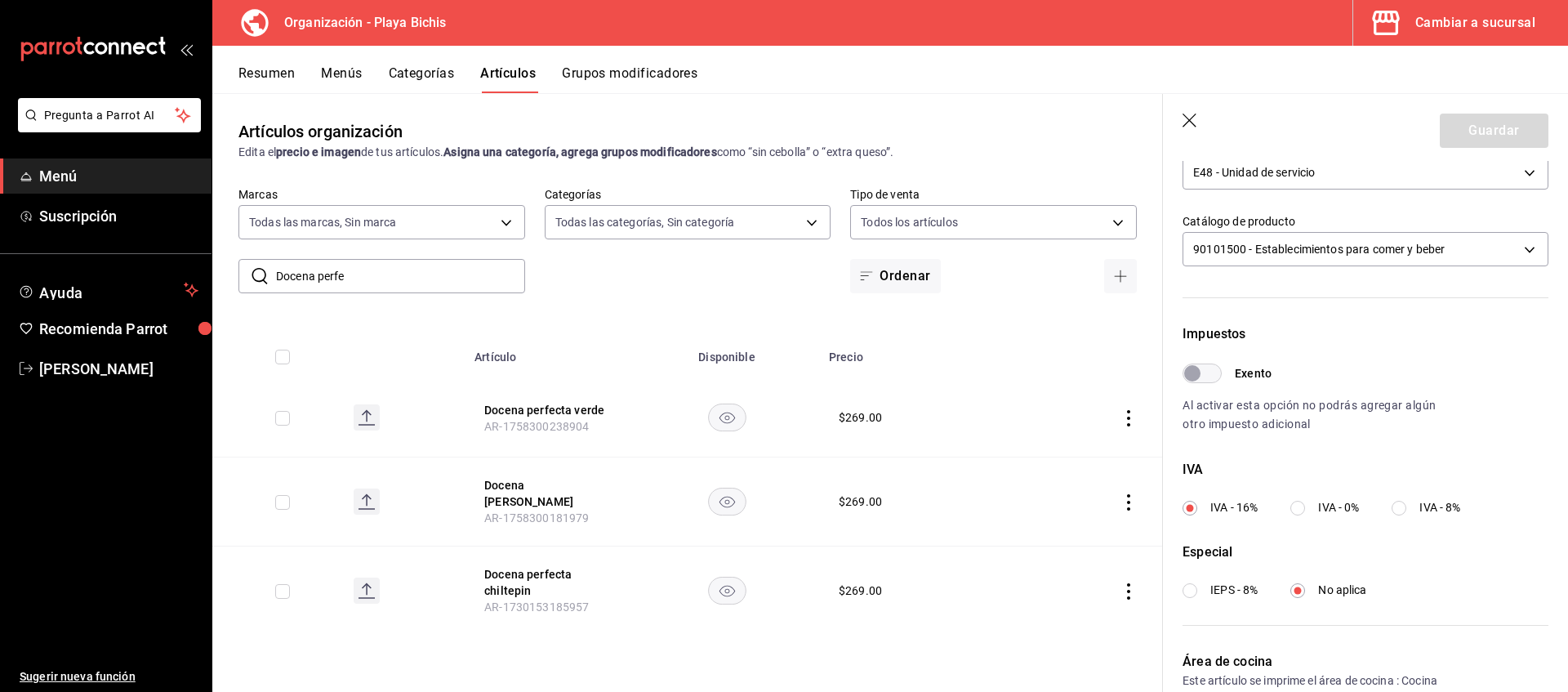
click at [1405, 501] on input "IVA - 8%" at bounding box center [1399, 509] width 15 height 15
radio input "true"
click at [1483, 137] on button "Guardar" at bounding box center [1494, 130] width 108 height 34
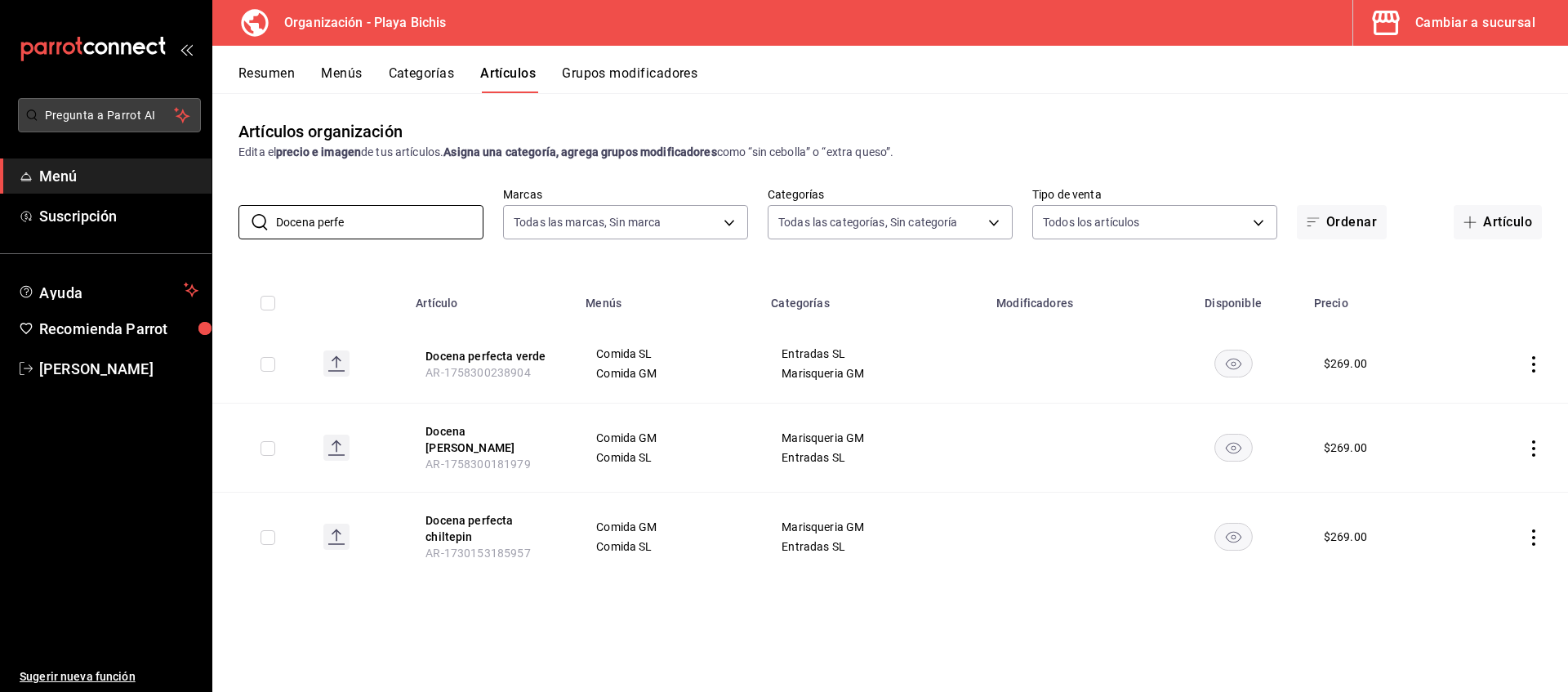
drag, startPoint x: 363, startPoint y: 229, endPoint x: 114, endPoint y: 131, distance: 267.6
click at [276, 206] on input "Docena perfe" at bounding box center [379, 222] width 208 height 33
type input "almeja"
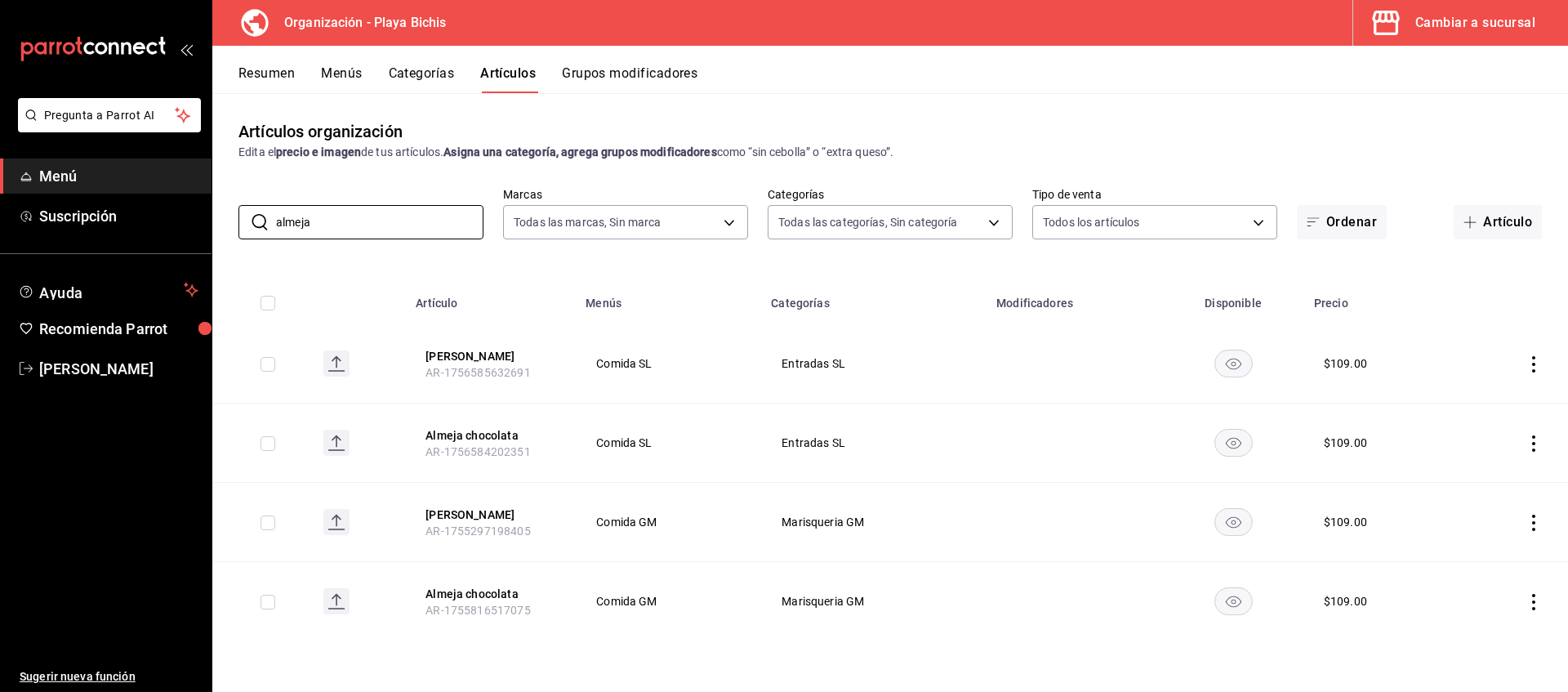
click at [1535, 523] on icon "actions" at bounding box center [1534, 523] width 3 height 17
click at [1481, 559] on span "Editar" at bounding box center [1485, 559] width 43 height 18
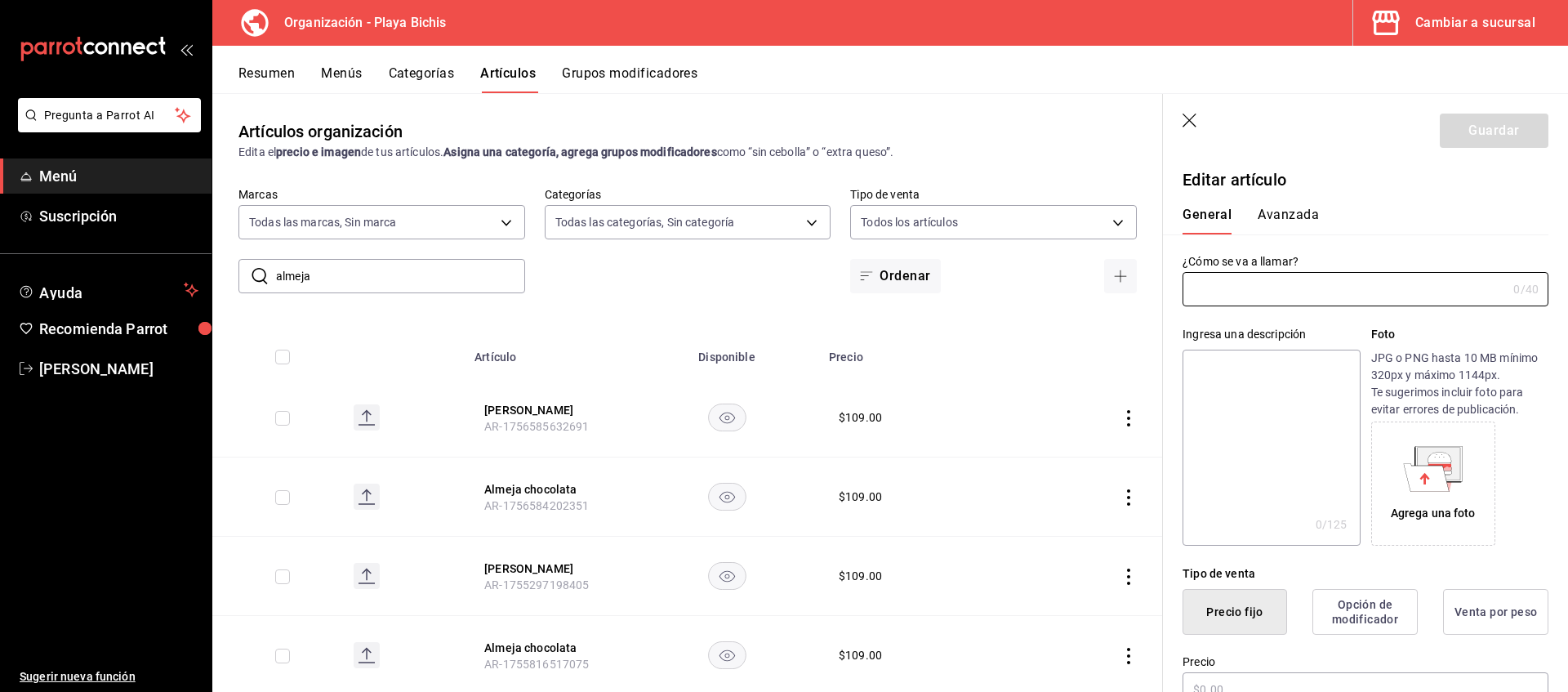
type input "Almeja Reyna"
type input "AR-1755297198405"
type input "$109.00"
radio input "false"
radio input "true"
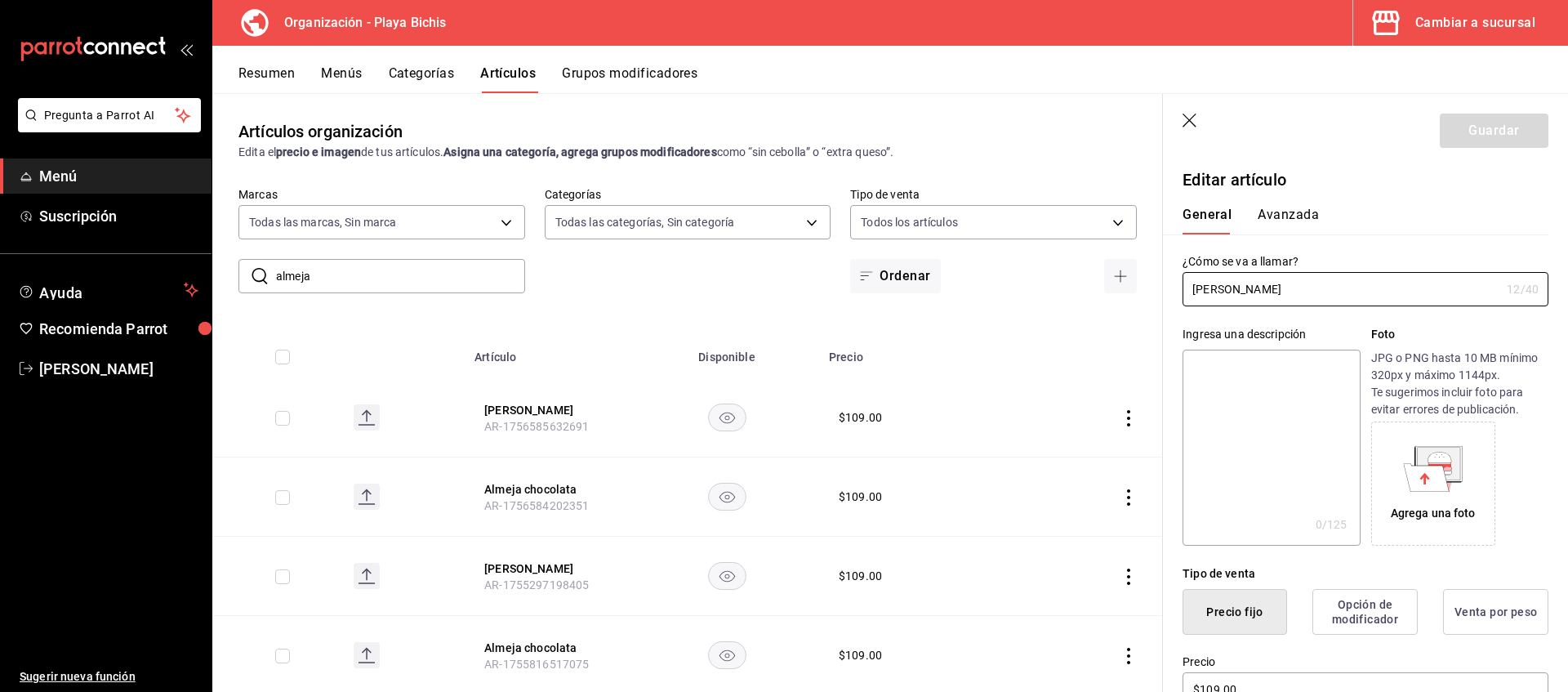
scroll to position [250, 0]
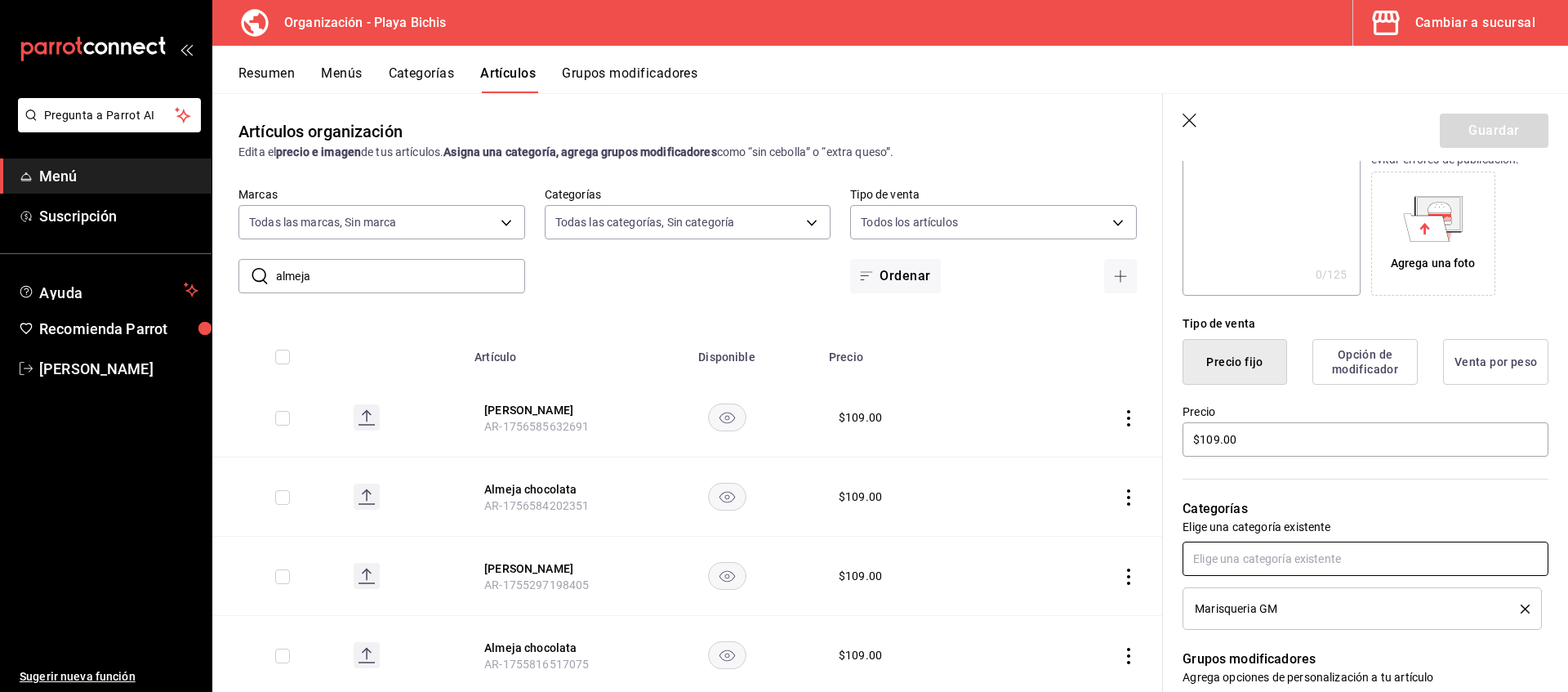
click at [1255, 561] on input "text" at bounding box center [1365, 559] width 366 height 34
type input "Entradas Sl"
click at [1255, 606] on li "Entradas SL" at bounding box center [1365, 596] width 366 height 27
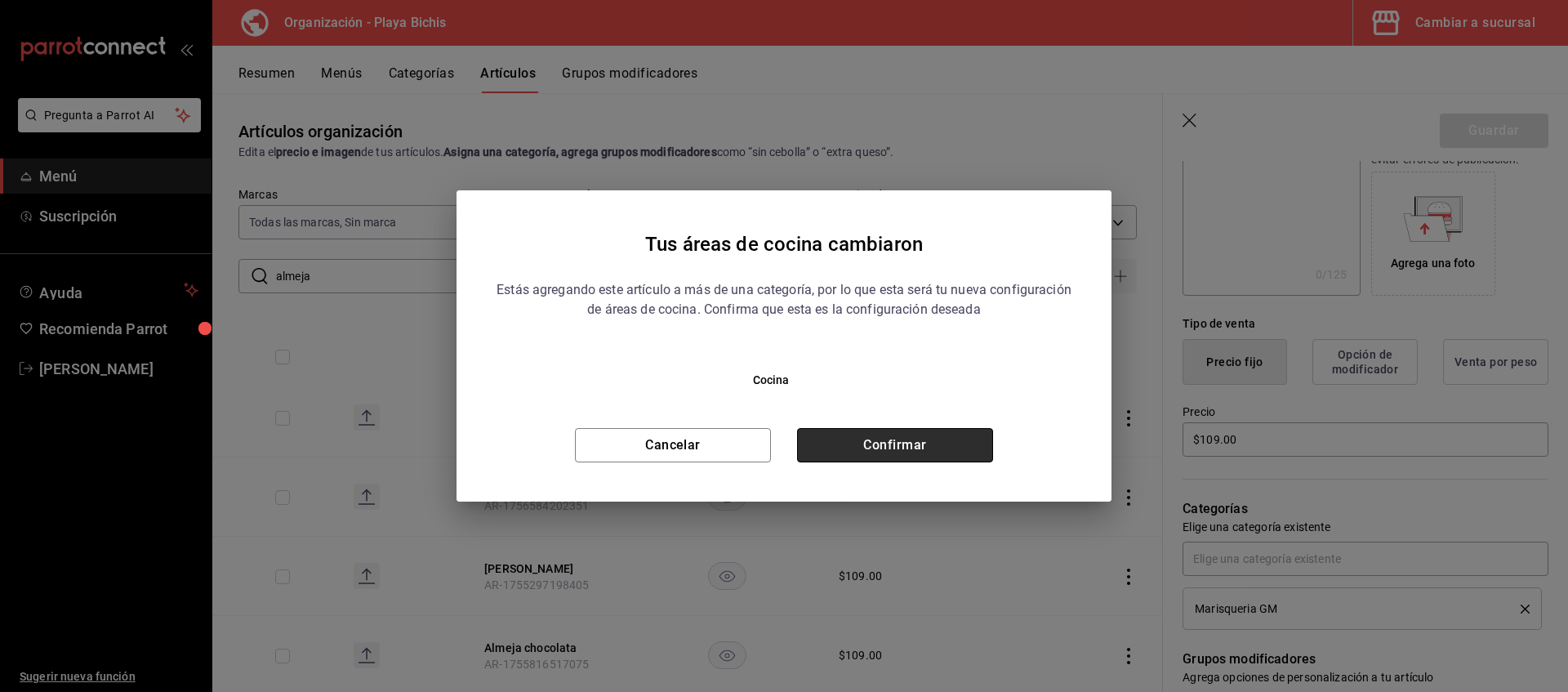
click at [904, 449] on button "Confirmar" at bounding box center [894, 444] width 196 height 34
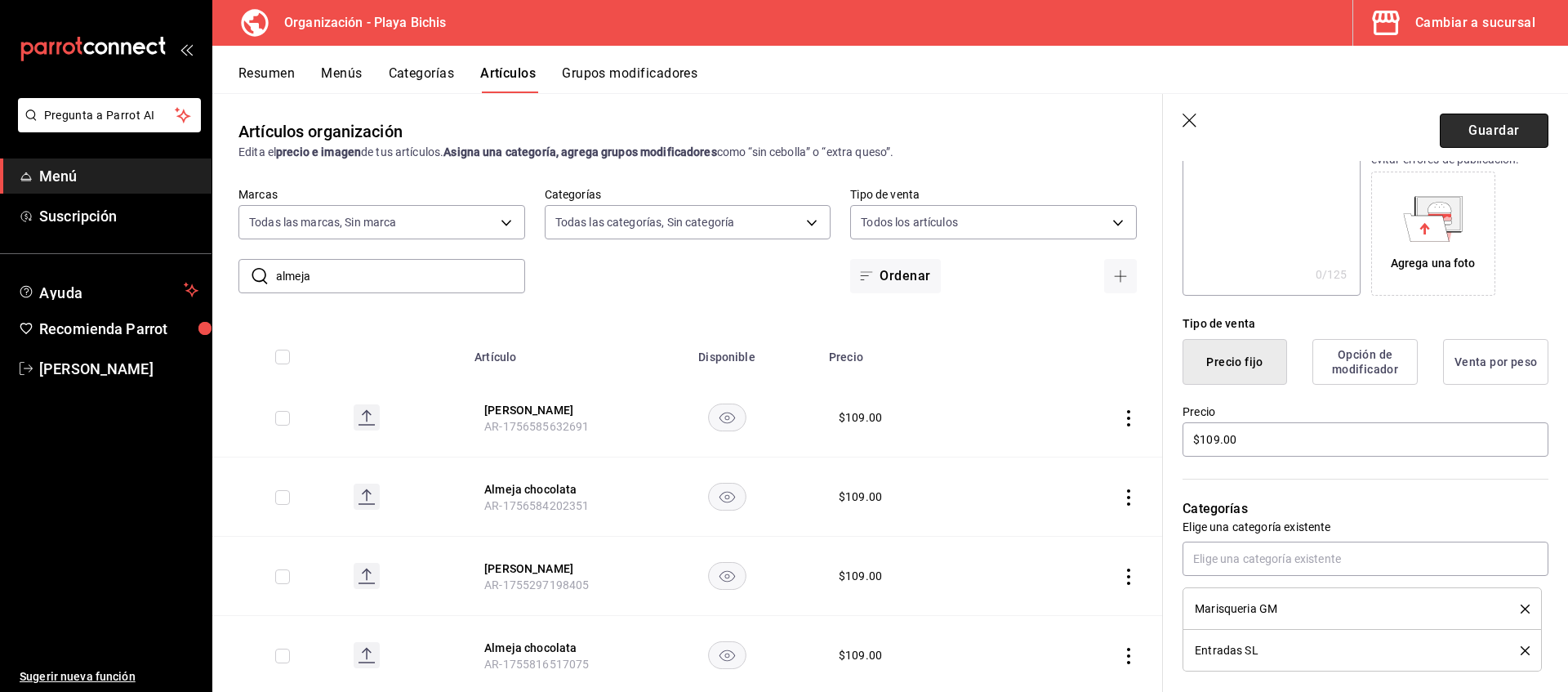
click at [1510, 127] on button "Guardar" at bounding box center [1494, 130] width 108 height 34
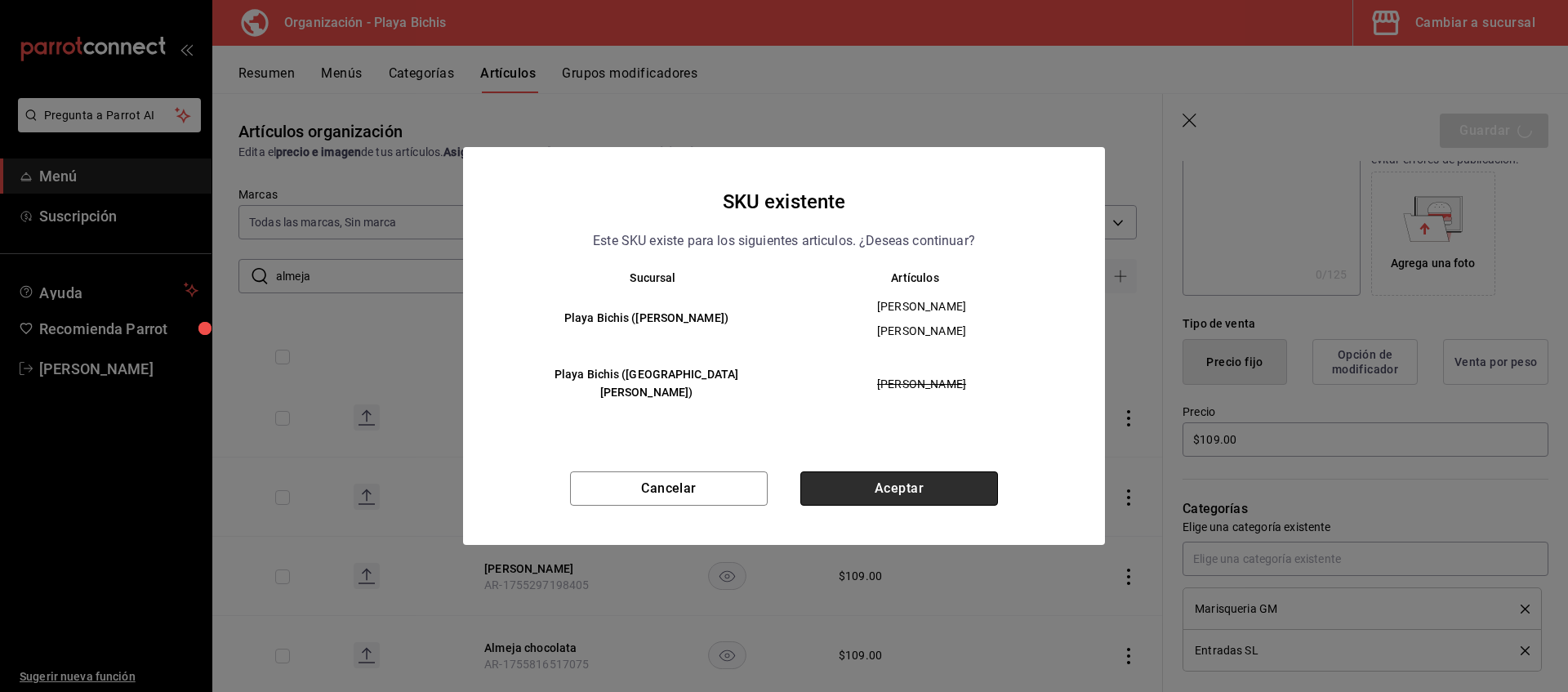
click at [940, 471] on button "Aceptar" at bounding box center [899, 488] width 198 height 34
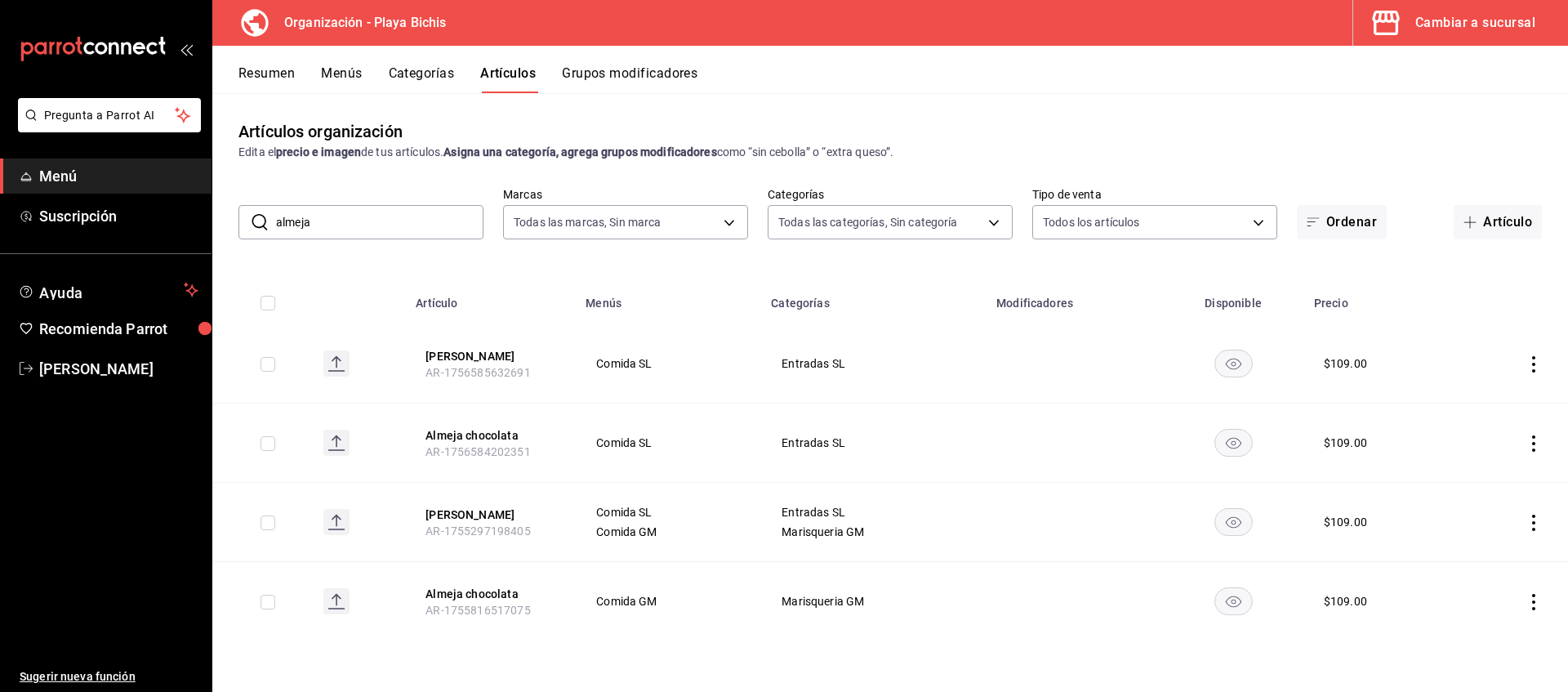
click at [1530, 366] on icon "actions" at bounding box center [1534, 364] width 17 height 17
click at [1489, 464] on span "Eliminar" at bounding box center [1485, 469] width 42 height 13
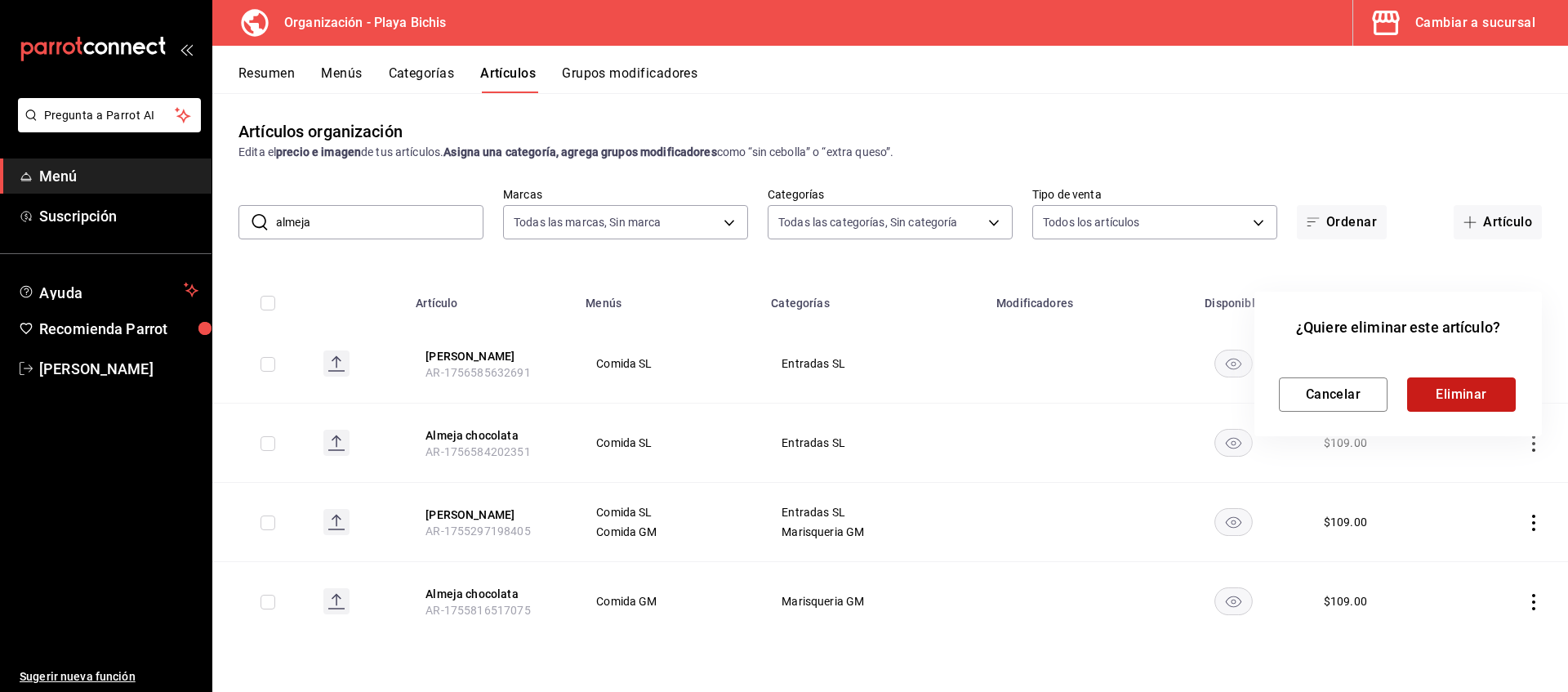
click at [1444, 395] on button "Eliminar" at bounding box center [1461, 394] width 108 height 34
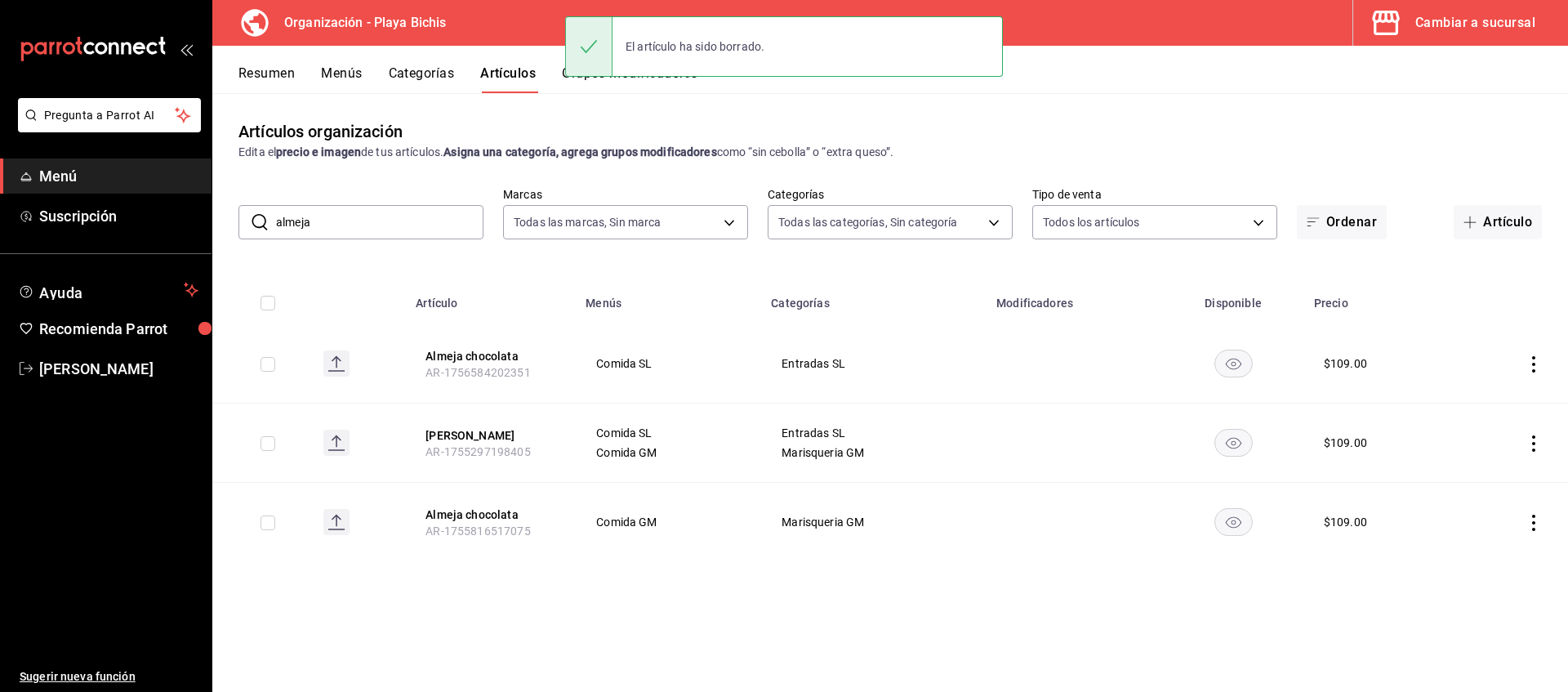
click at [1529, 521] on icon "actions" at bounding box center [1534, 523] width 17 height 17
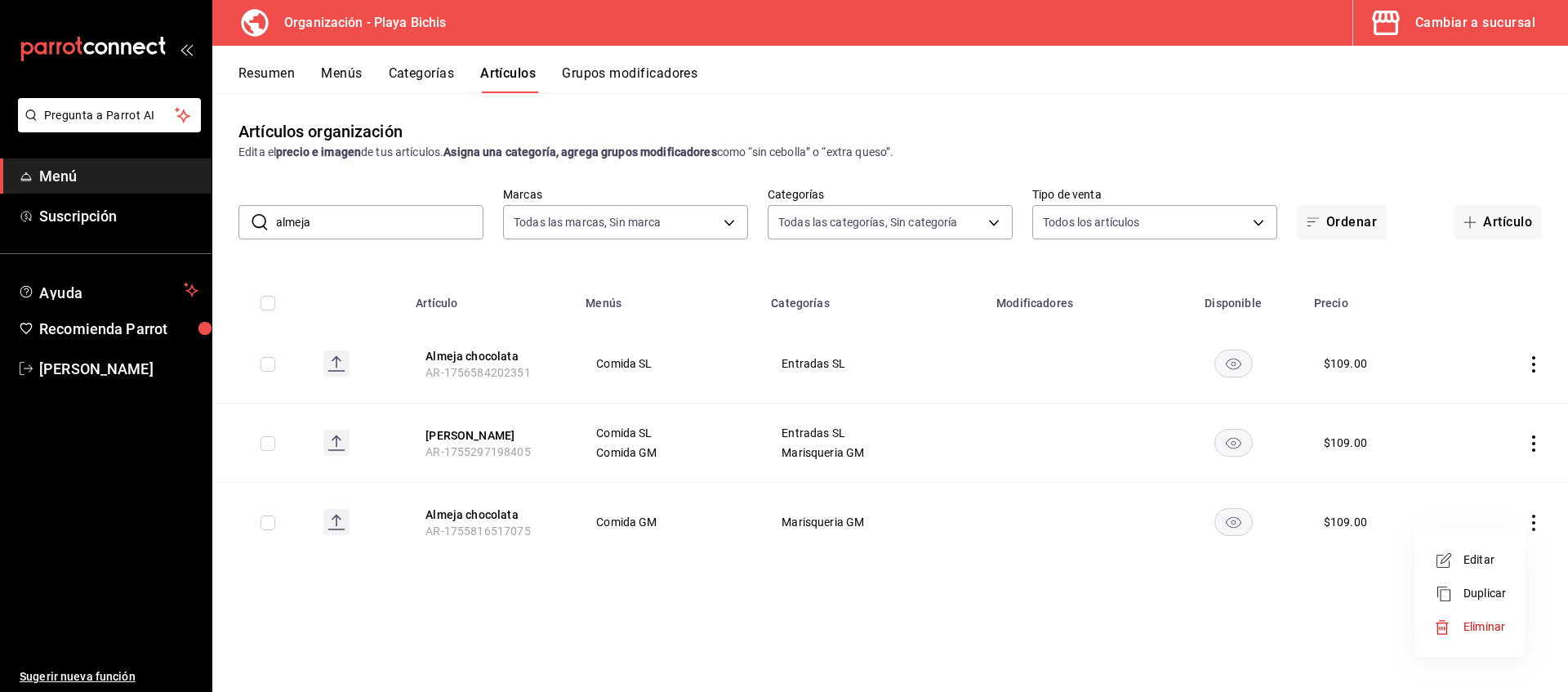
click at [1477, 564] on span "Editar" at bounding box center [1485, 559] width 43 height 18
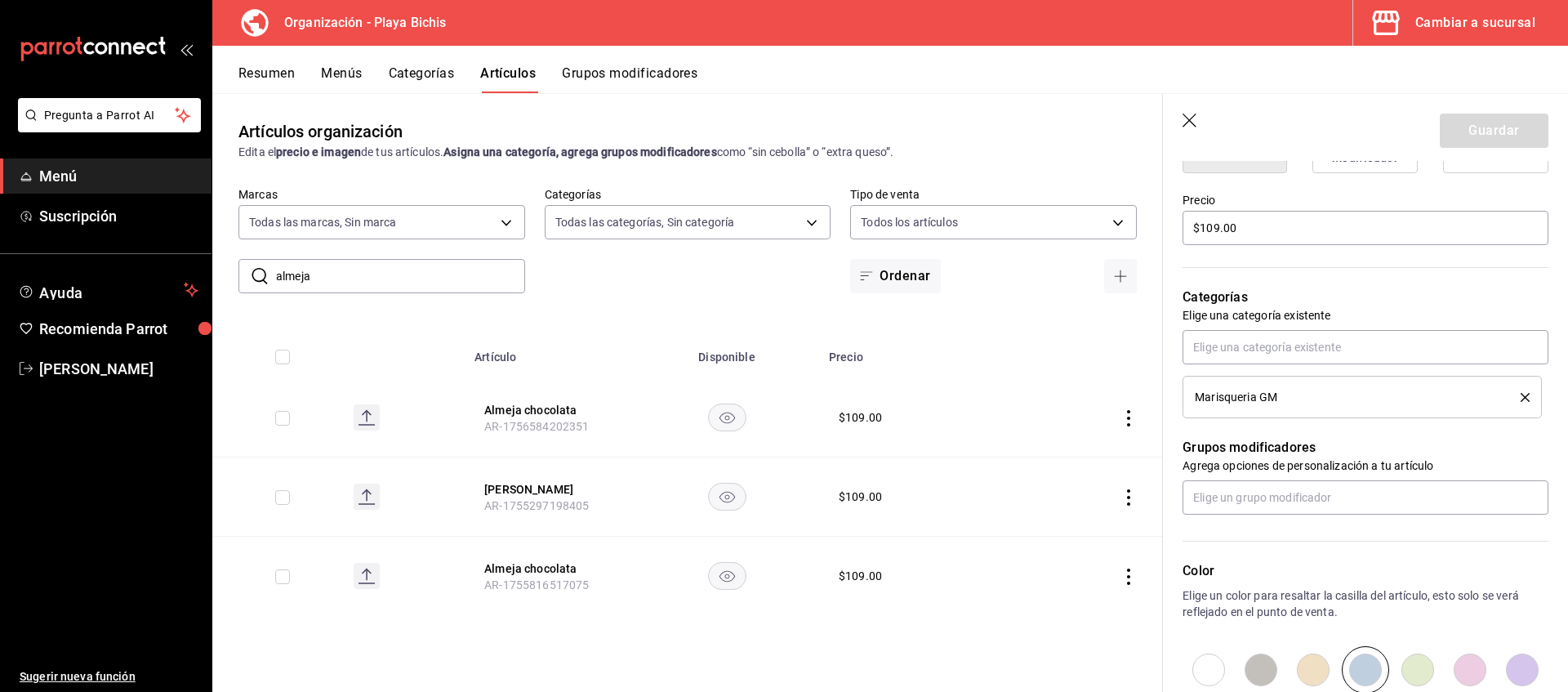
scroll to position [500, 0]
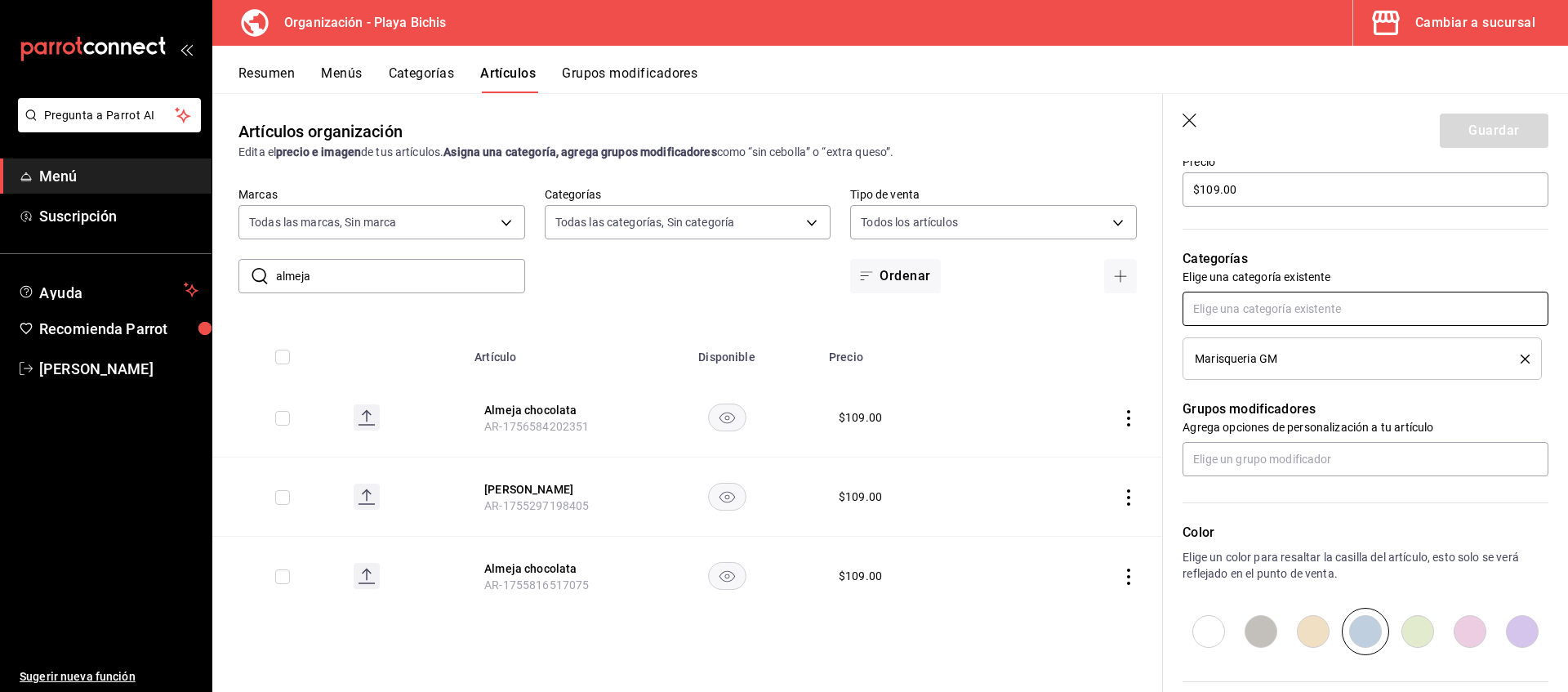
click at [1271, 312] on input "text" at bounding box center [1365, 308] width 366 height 34
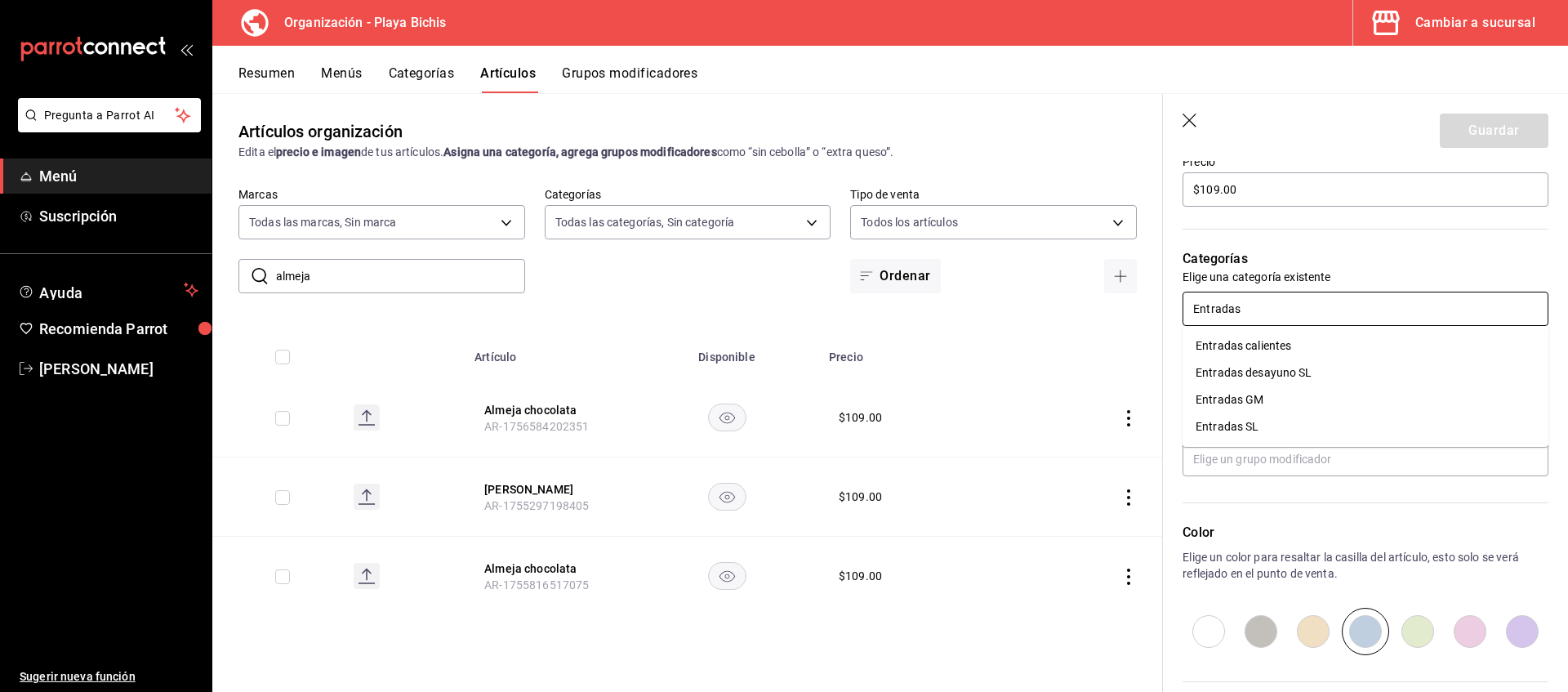
type input "Entradas"
click at [1255, 422] on li "Entradas SL" at bounding box center [1365, 427] width 366 height 27
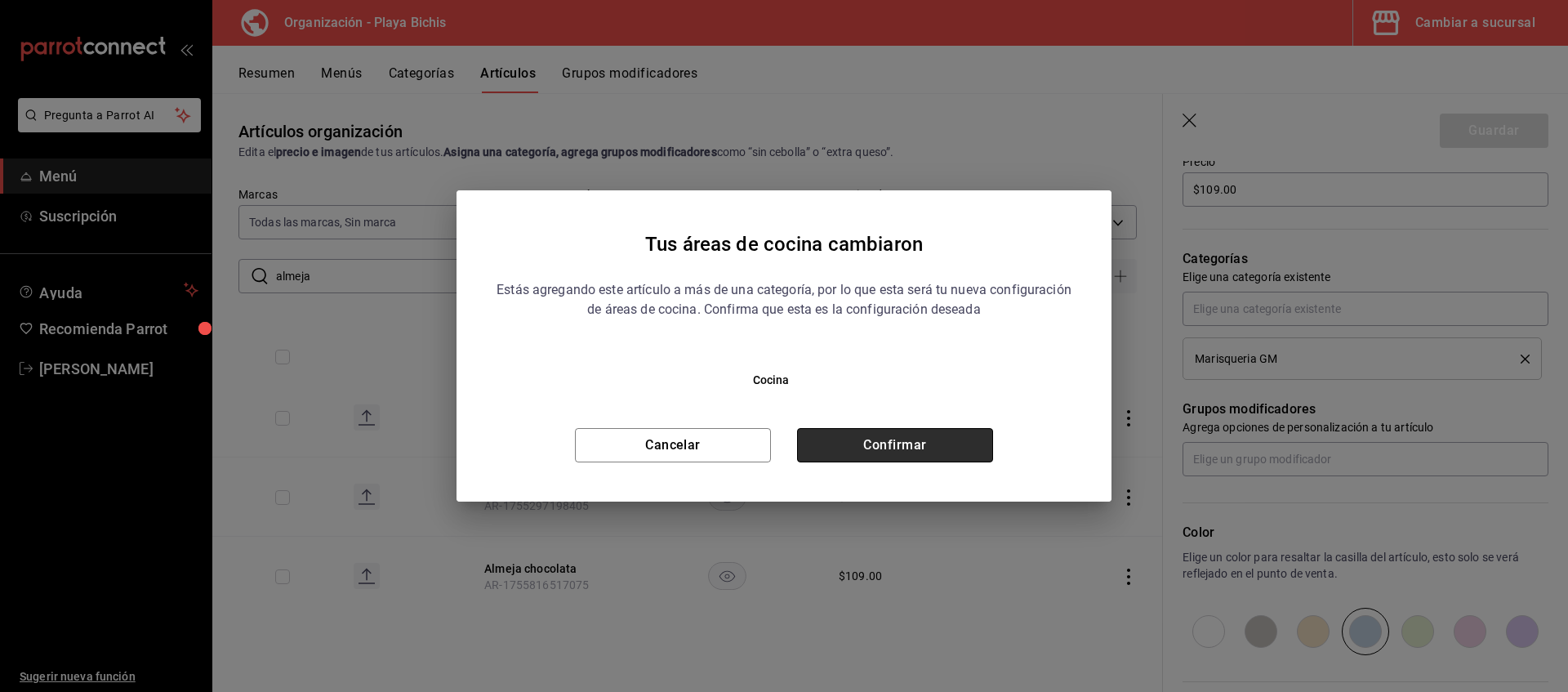
click at [886, 441] on button "Confirmar" at bounding box center [894, 444] width 196 height 34
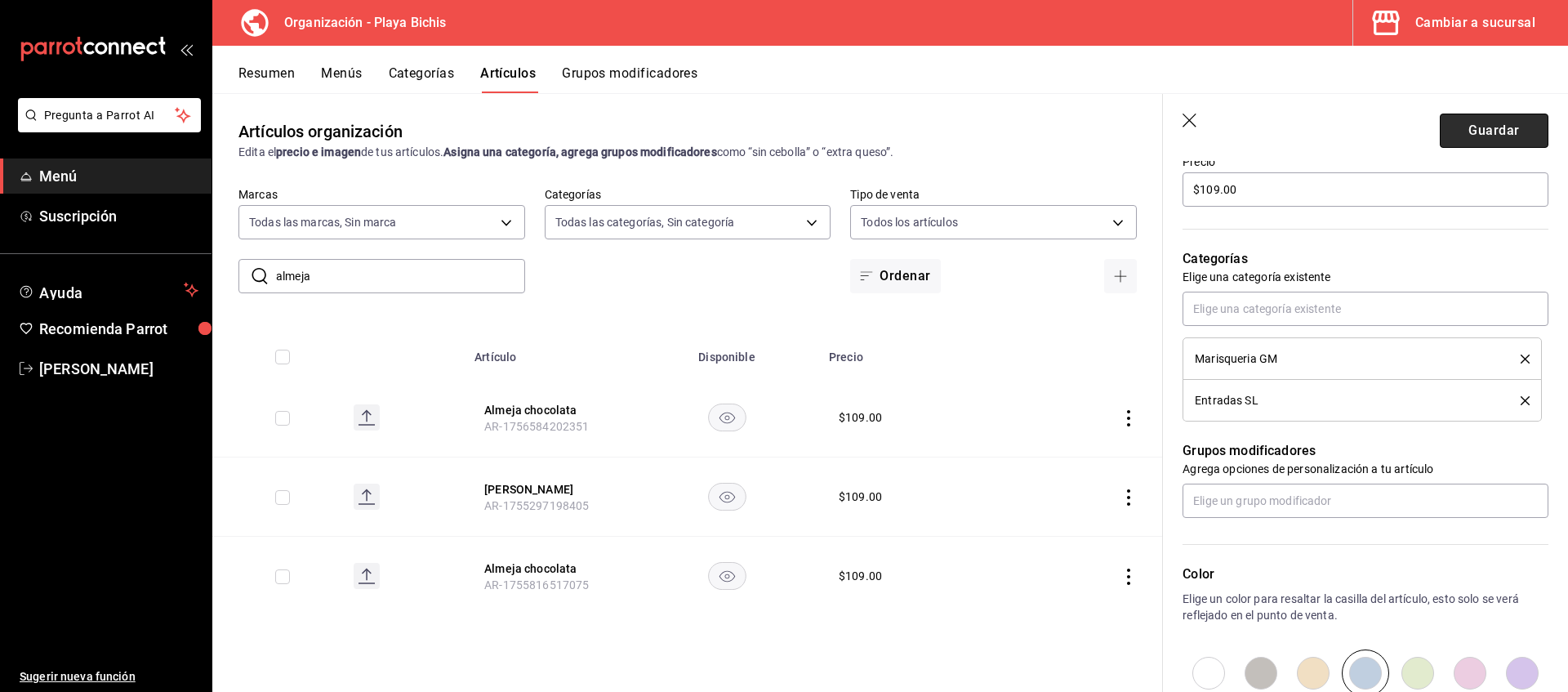
click at [1462, 133] on button "Guardar" at bounding box center [1494, 130] width 108 height 34
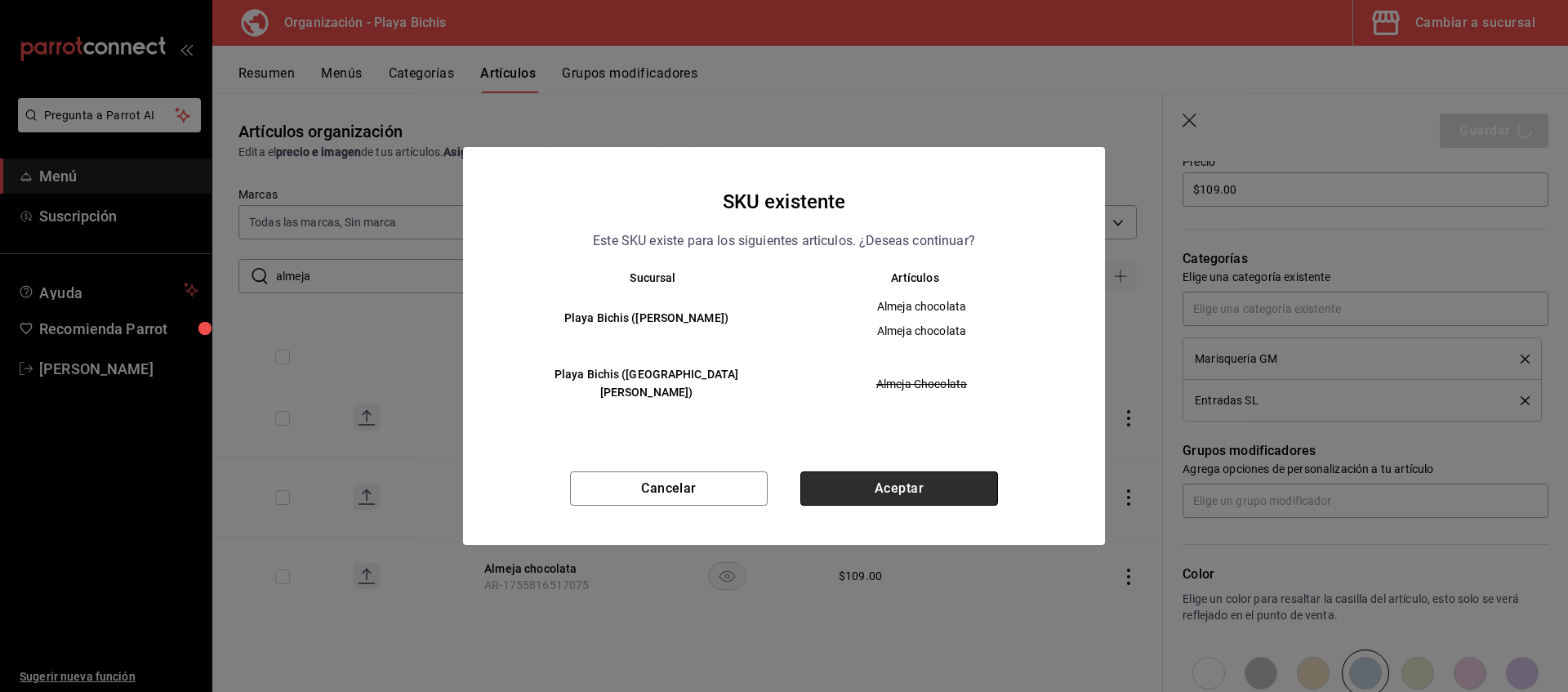
click at [925, 479] on button "Aceptar" at bounding box center [899, 488] width 198 height 34
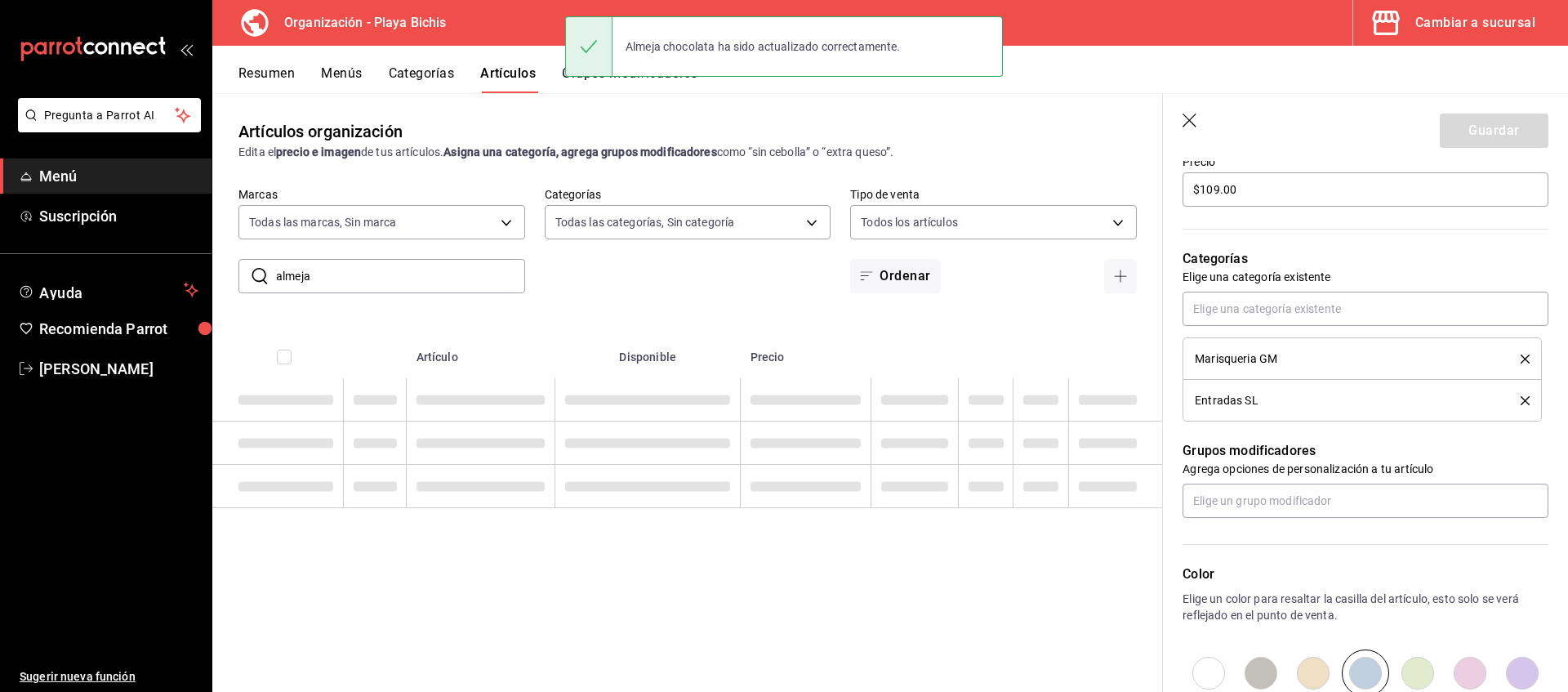
type input "AR-1758300308493"
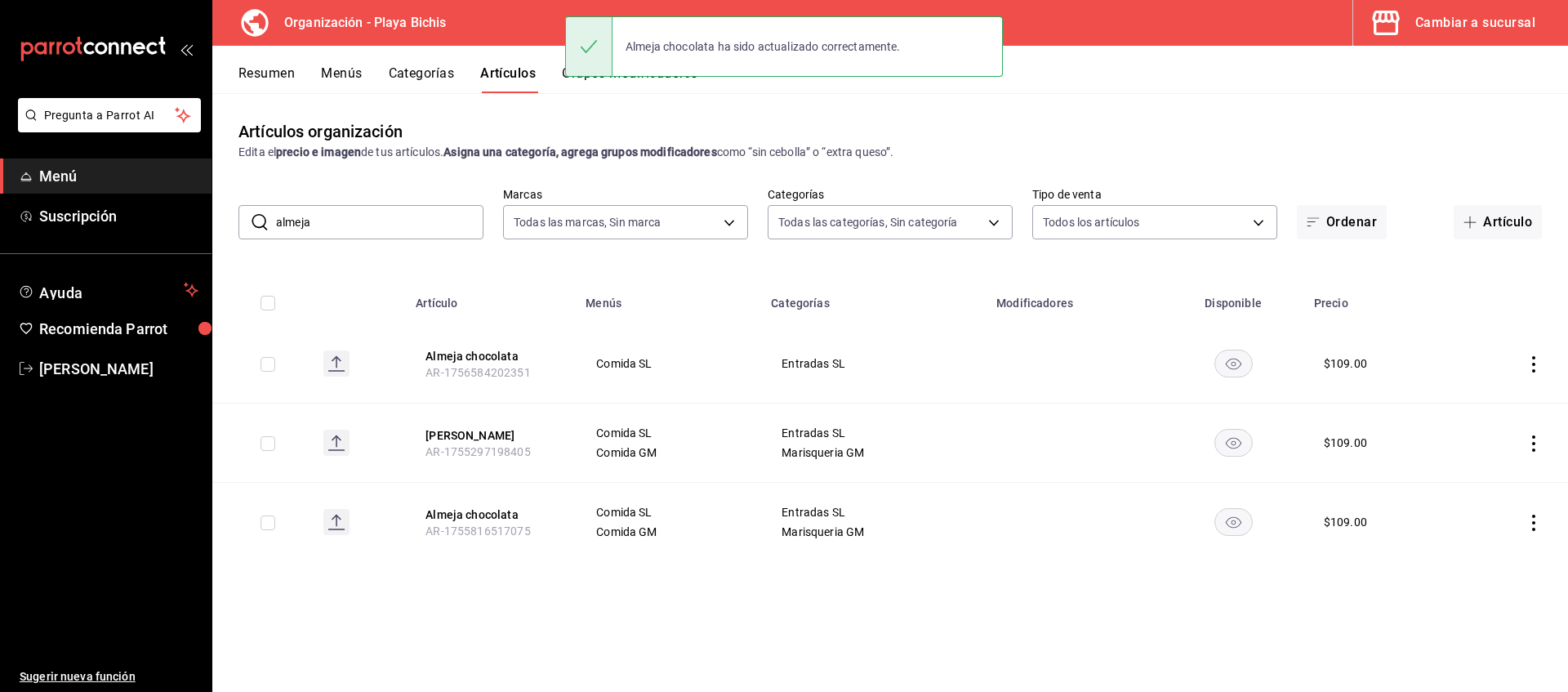
click at [1539, 361] on icon "actions" at bounding box center [1534, 364] width 17 height 17
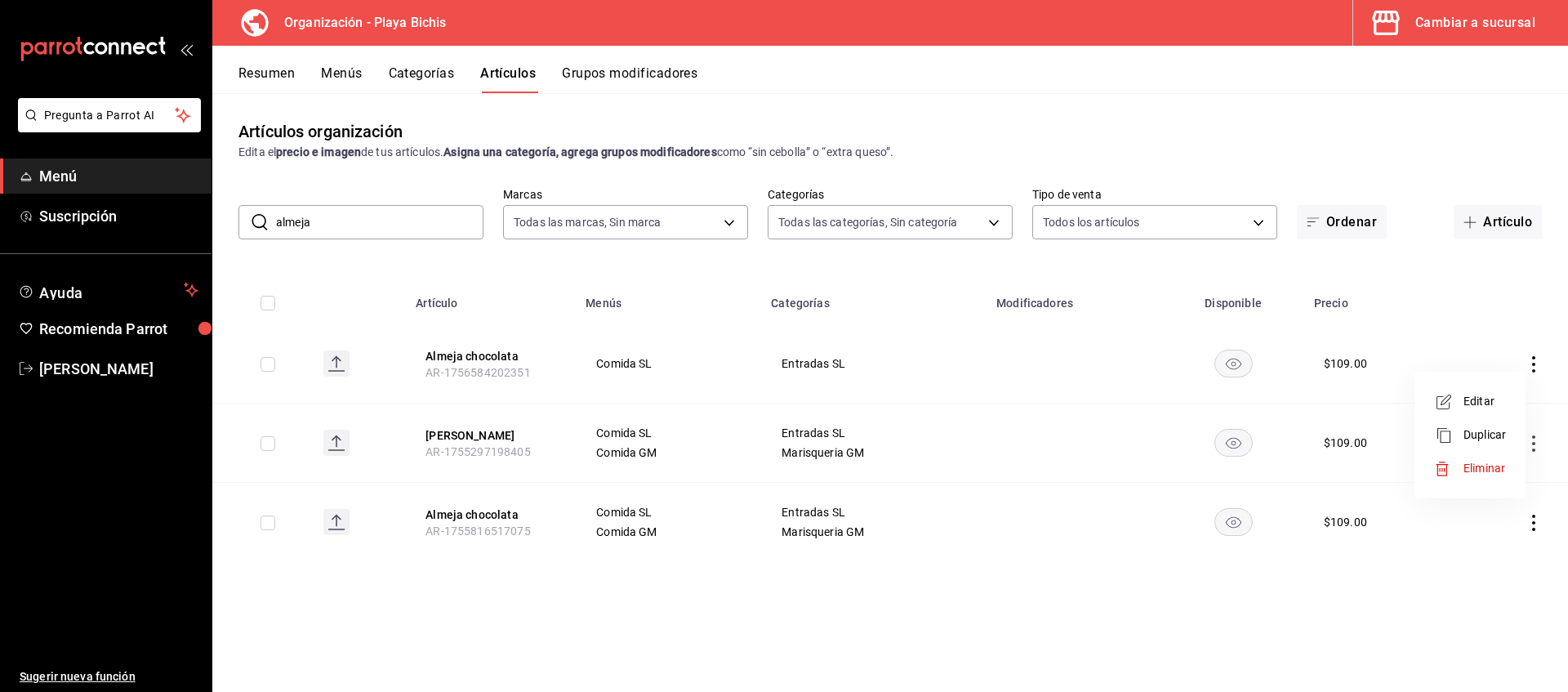
click at [1485, 470] on span "Eliminar" at bounding box center [1485, 469] width 42 height 13
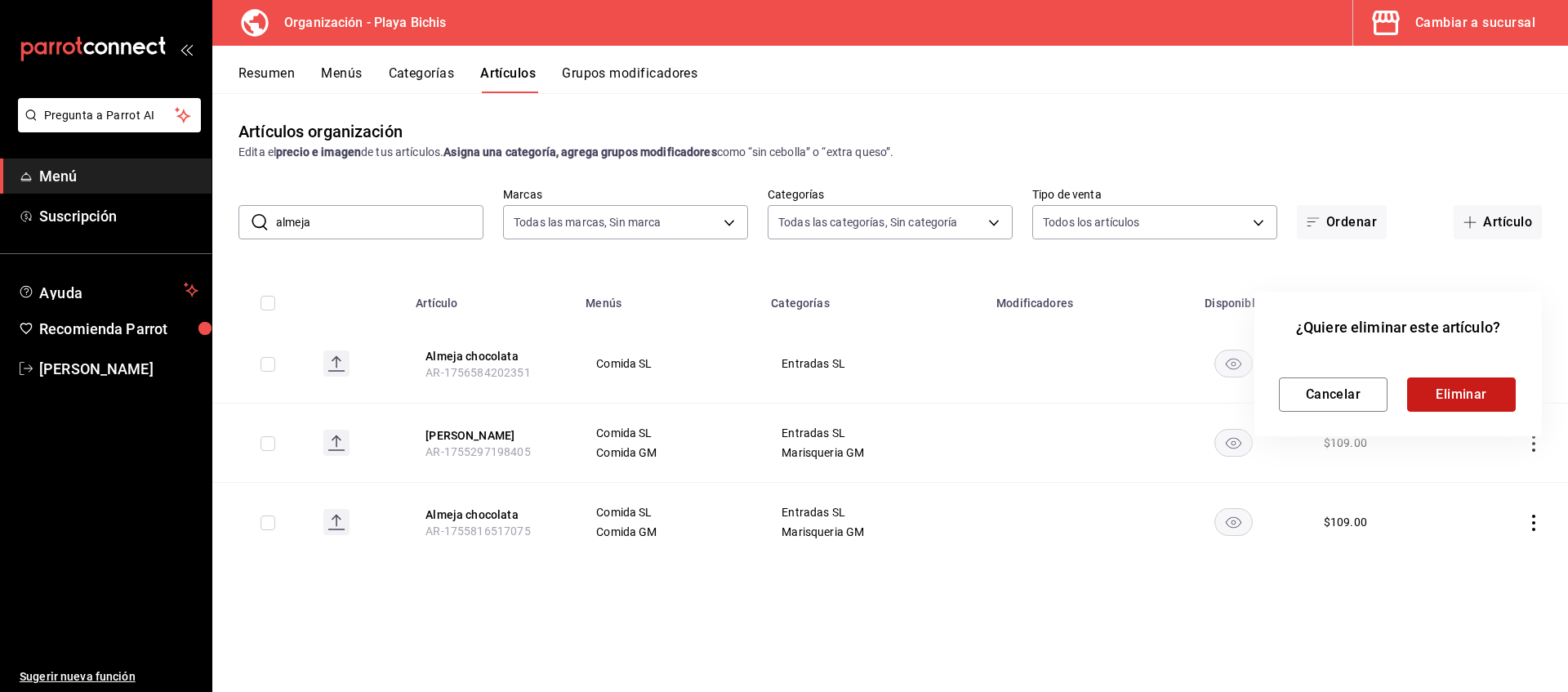
click at [1447, 387] on button "Eliminar" at bounding box center [1461, 394] width 108 height 34
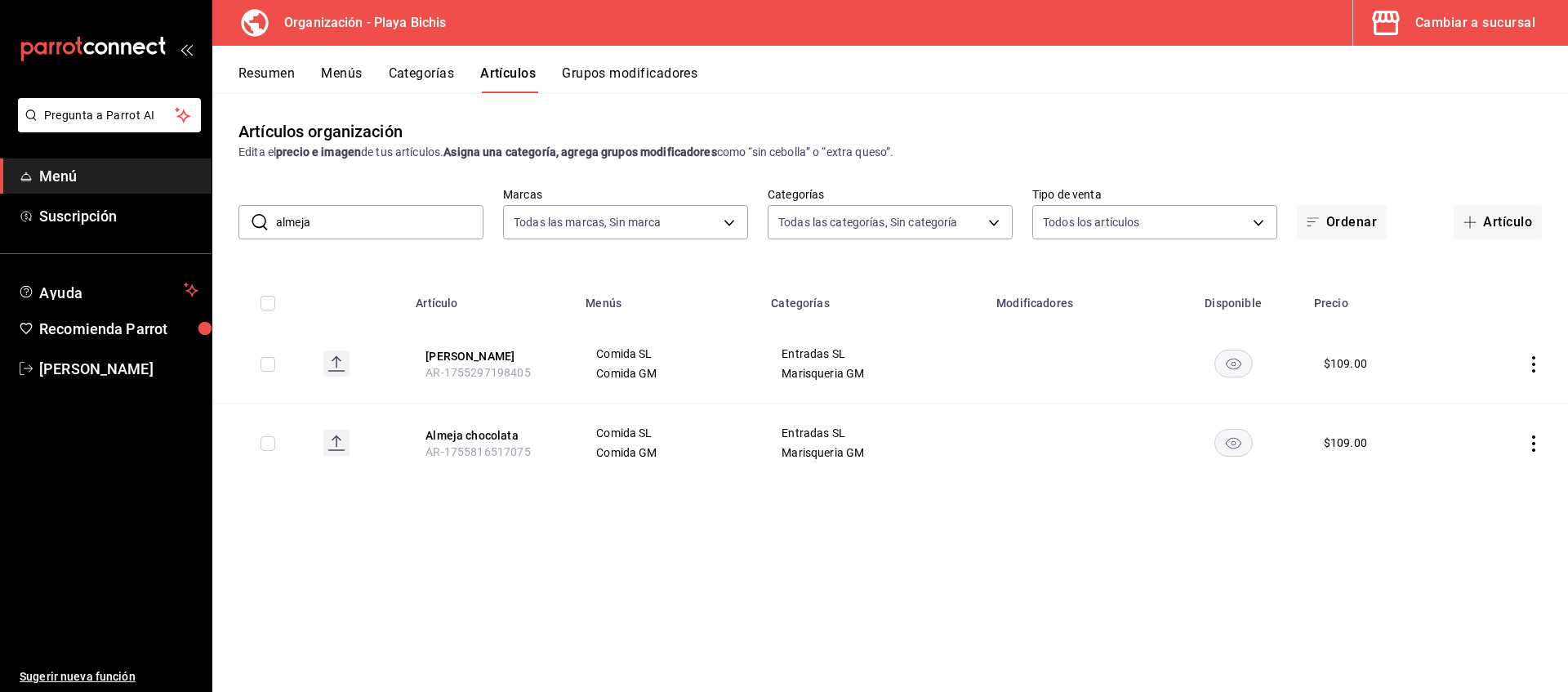
click at [1534, 363] on icon "actions" at bounding box center [1534, 364] width 3 height 17
click at [1465, 408] on span "Editar" at bounding box center [1485, 401] width 43 height 18
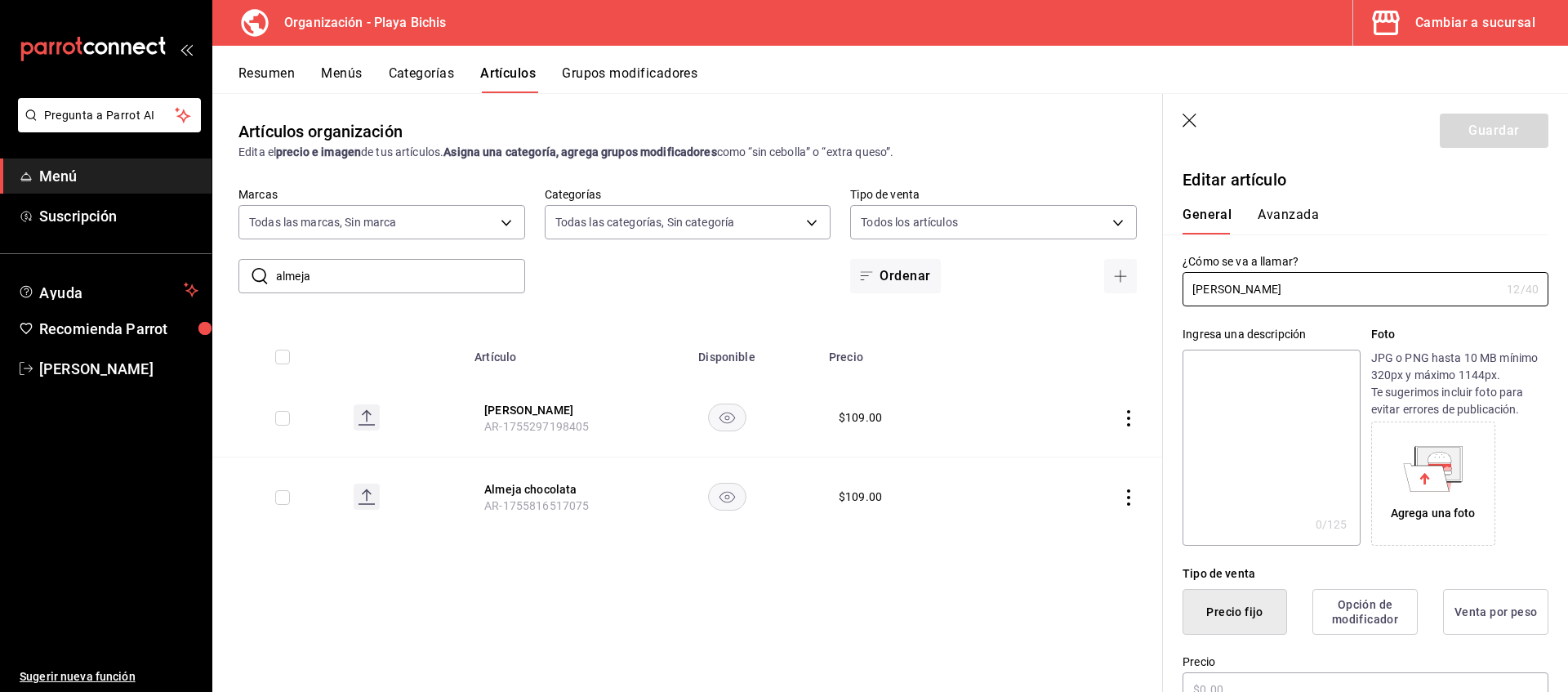
type input "$109.00"
radio input "false"
radio input "true"
drag, startPoint x: 1292, startPoint y: 288, endPoint x: 1137, endPoint y: 282, distance: 155.1
click at [1183, 282] on input "Almeja Reyna" at bounding box center [1341, 288] width 318 height 33
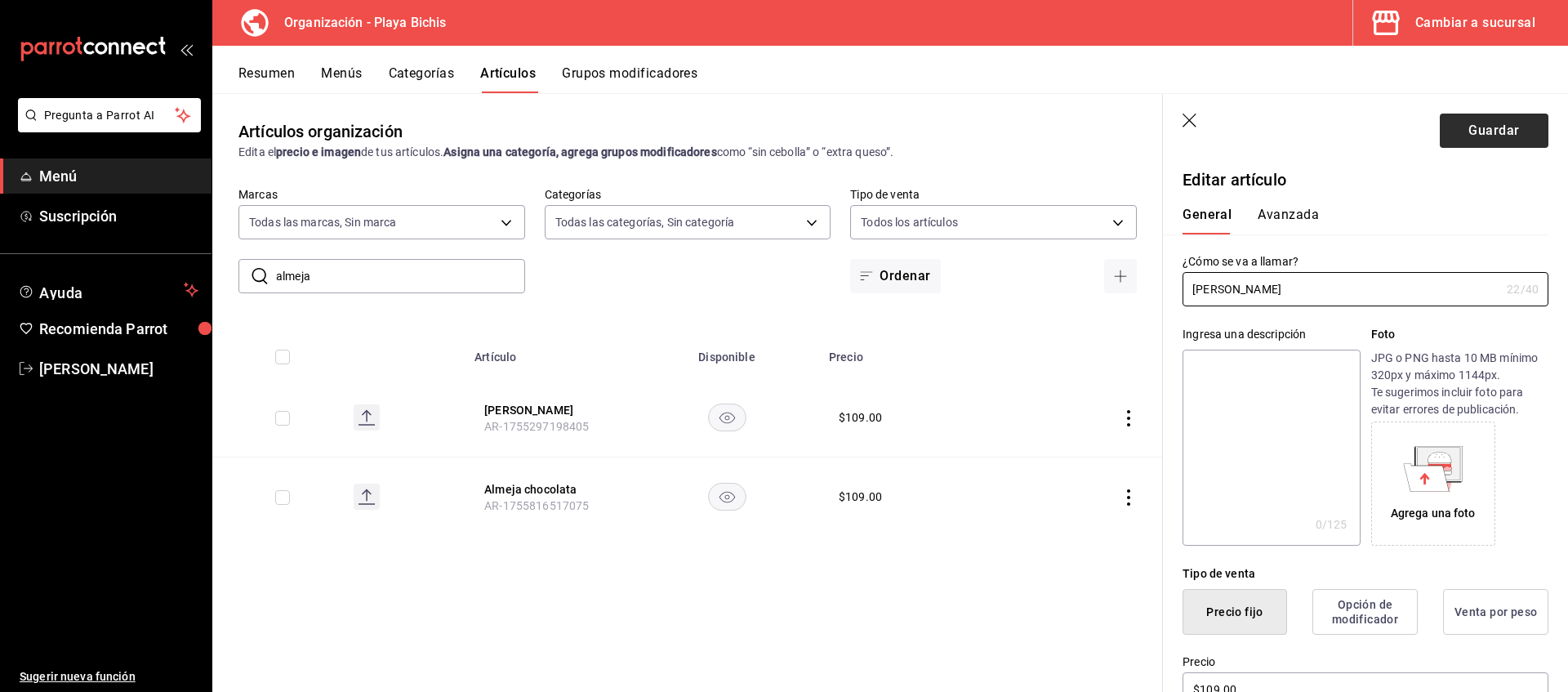
type input "Almeja reyna chiltepin"
click at [1520, 127] on button "Guardar" at bounding box center [1494, 130] width 108 height 34
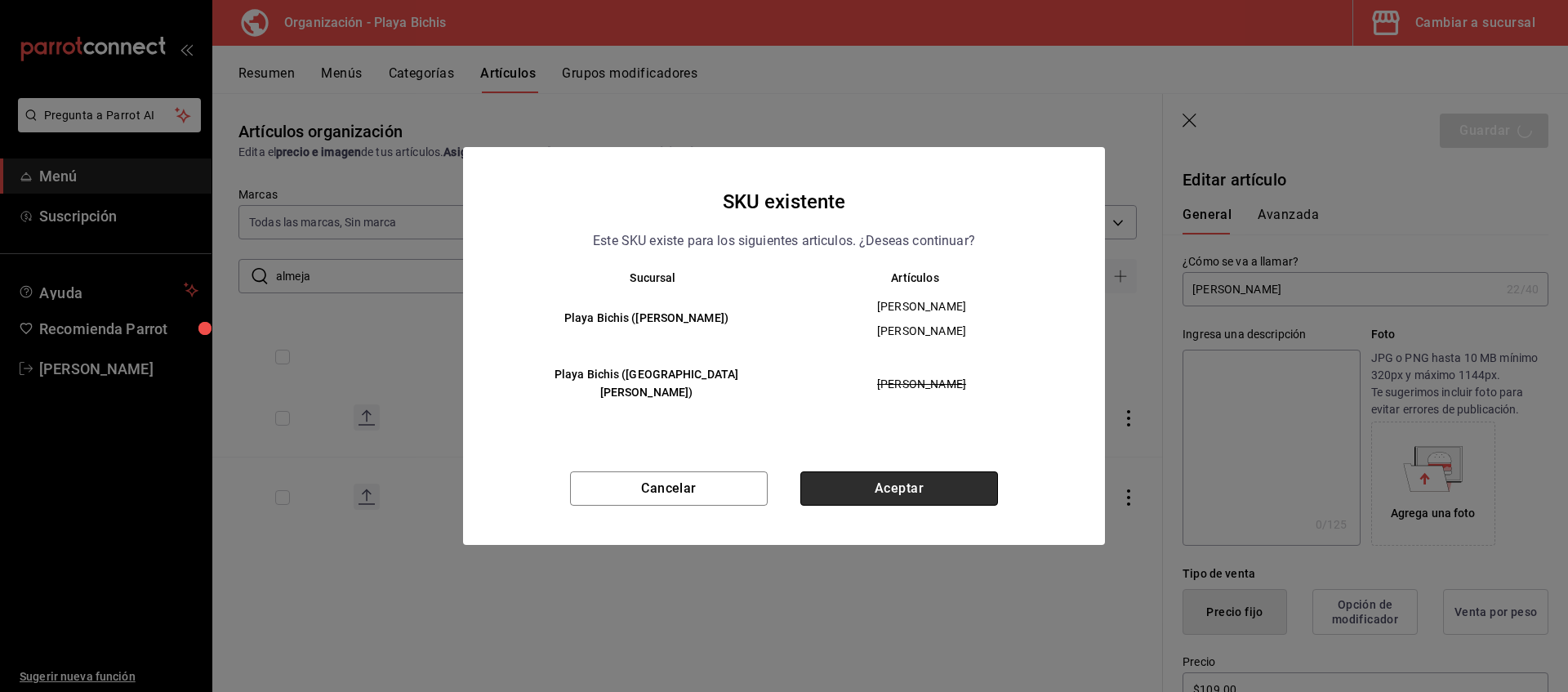
click at [959, 478] on button "Aceptar" at bounding box center [899, 488] width 198 height 34
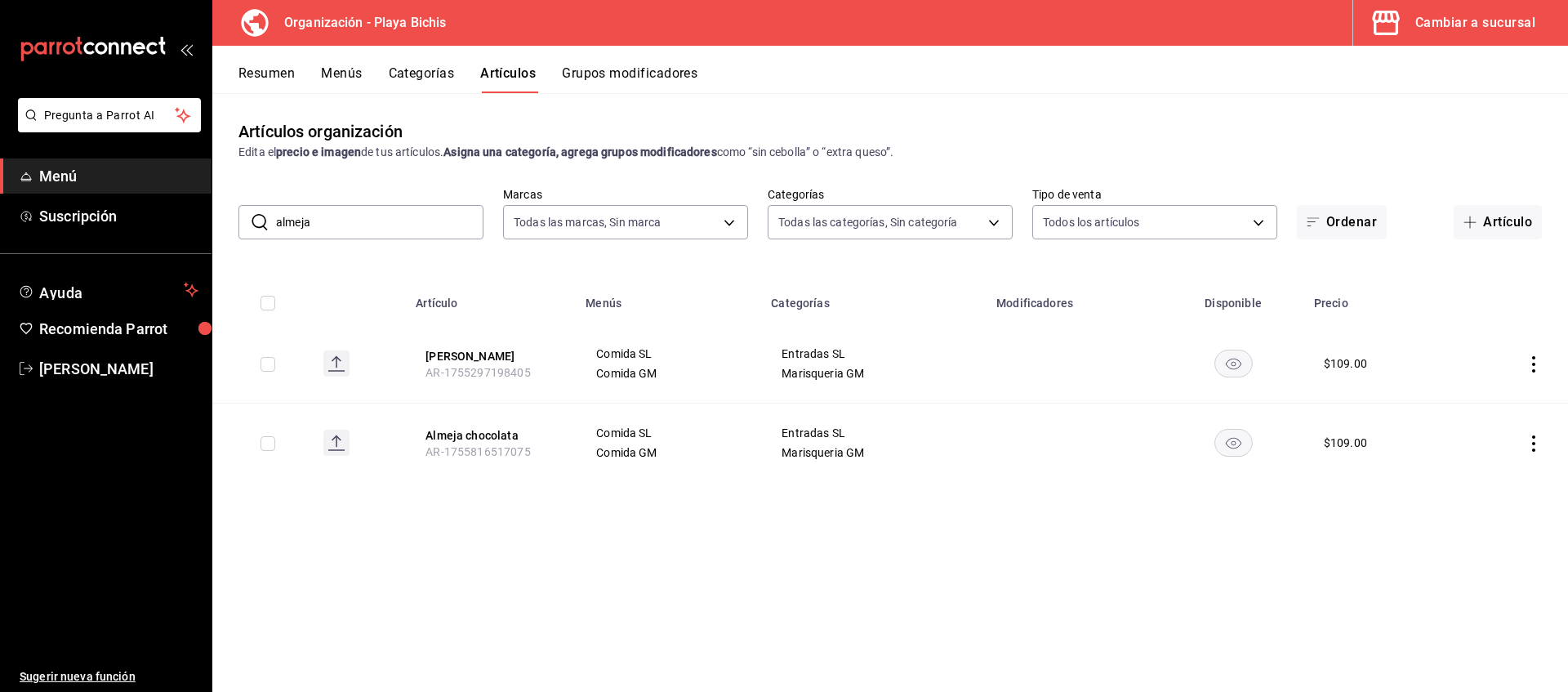
click at [1535, 449] on icon "actions" at bounding box center [1534, 444] width 3 height 17
click at [1480, 481] on span "Editar" at bounding box center [1485, 480] width 43 height 18
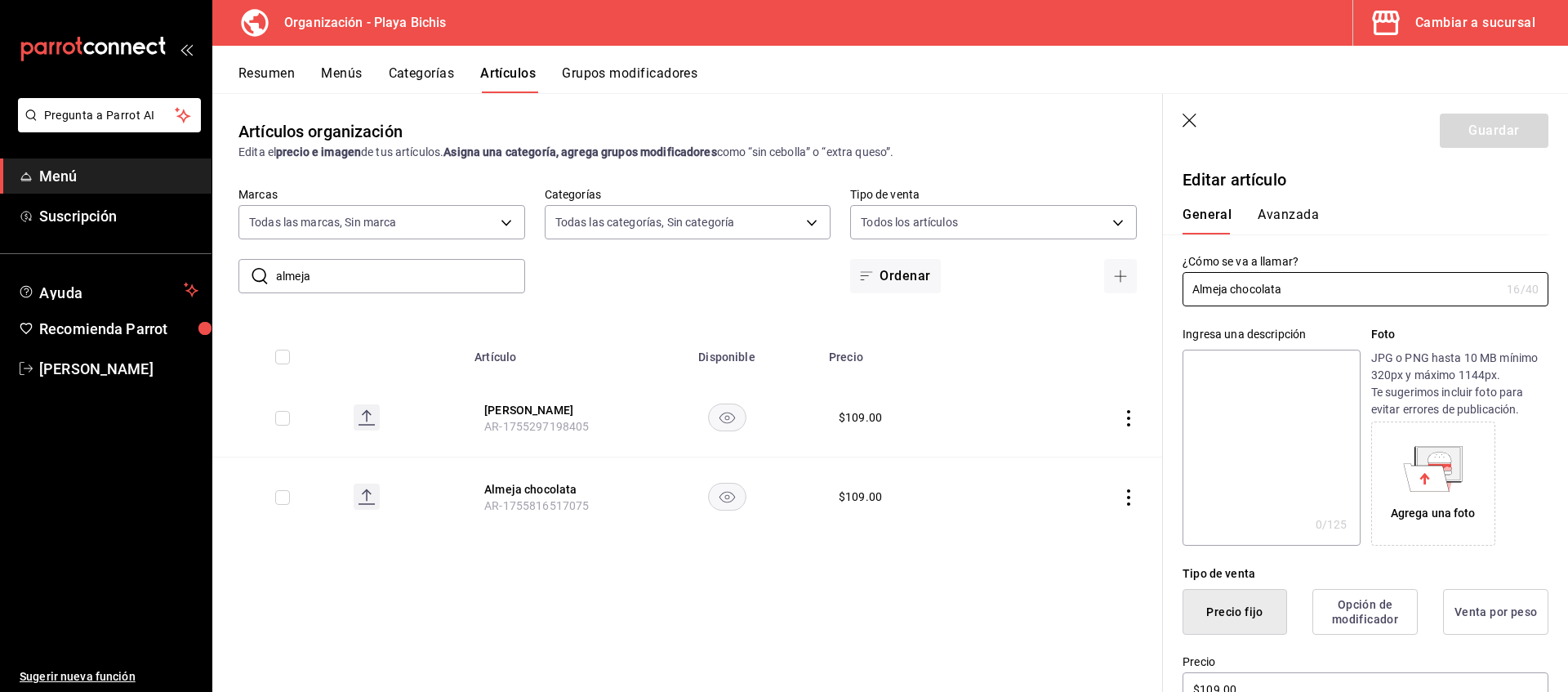
drag, startPoint x: 1296, startPoint y: 289, endPoint x: 1044, endPoint y: 276, distance: 252.3
click at [1183, 276] on input "Almeja chocolata" at bounding box center [1341, 288] width 318 height 33
type input "Almeja Chocolata chiltepin"
click at [1488, 141] on button "Guardar" at bounding box center [1494, 130] width 108 height 34
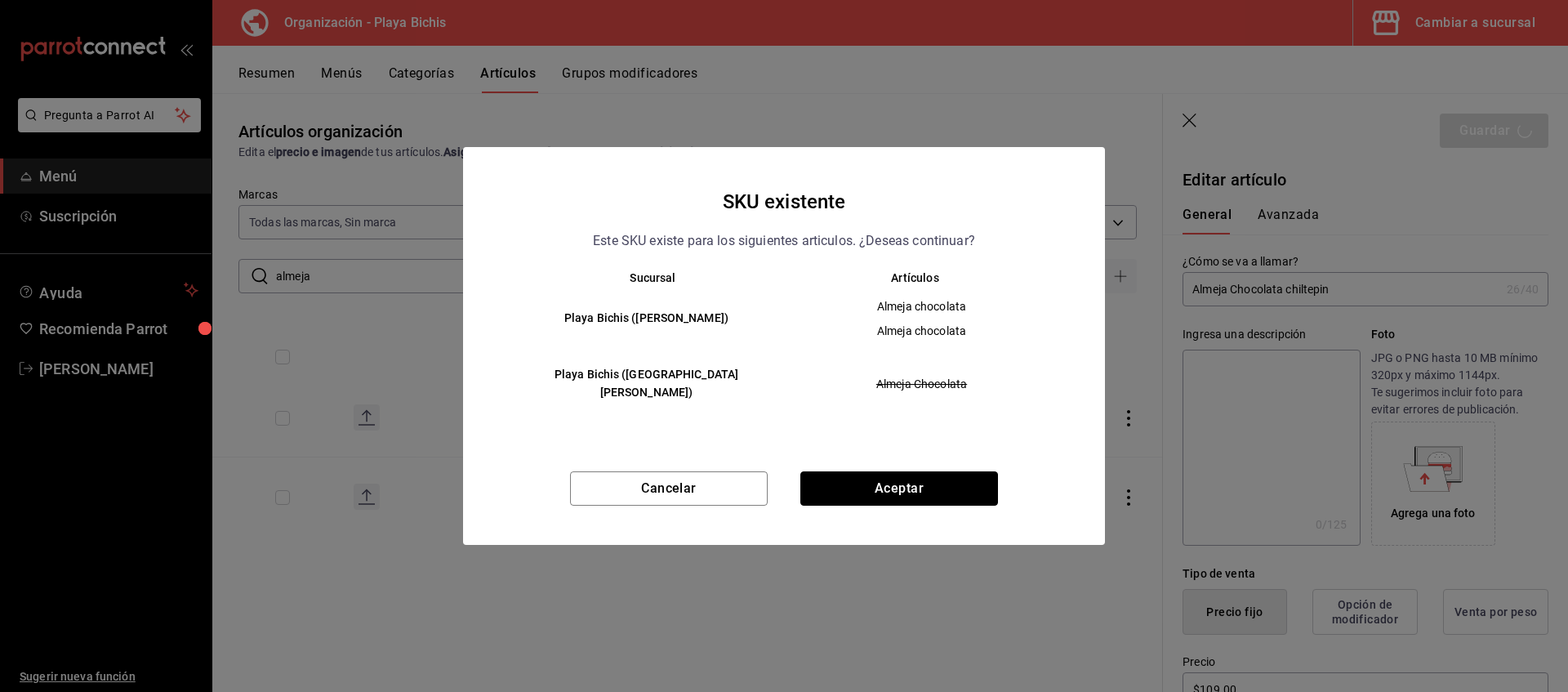
click at [955, 471] on button "Aceptar" at bounding box center [899, 488] width 198 height 34
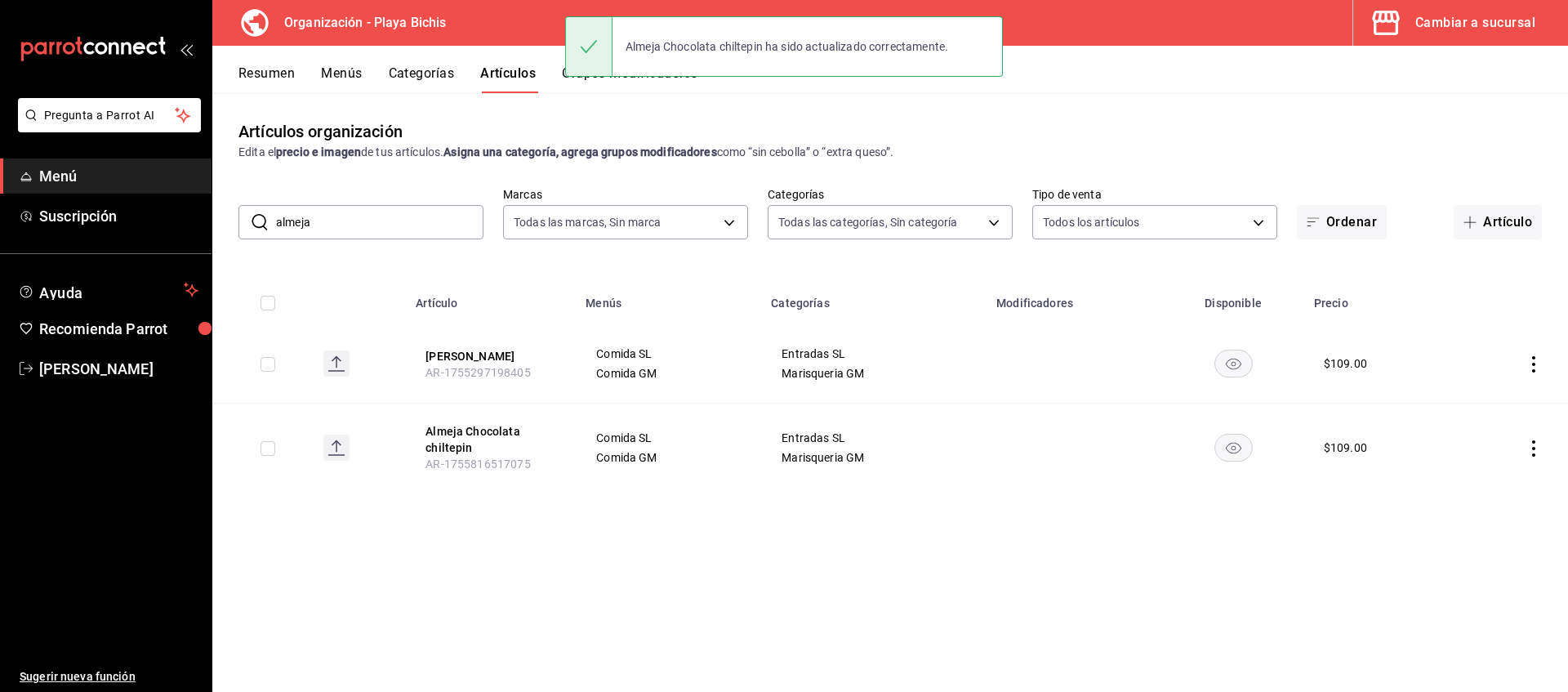
click at [939, 529] on div "Artículos organización Edita el precio e imagen de tus artículos. Asigna una ca…" at bounding box center [890, 392] width 1355 height 598
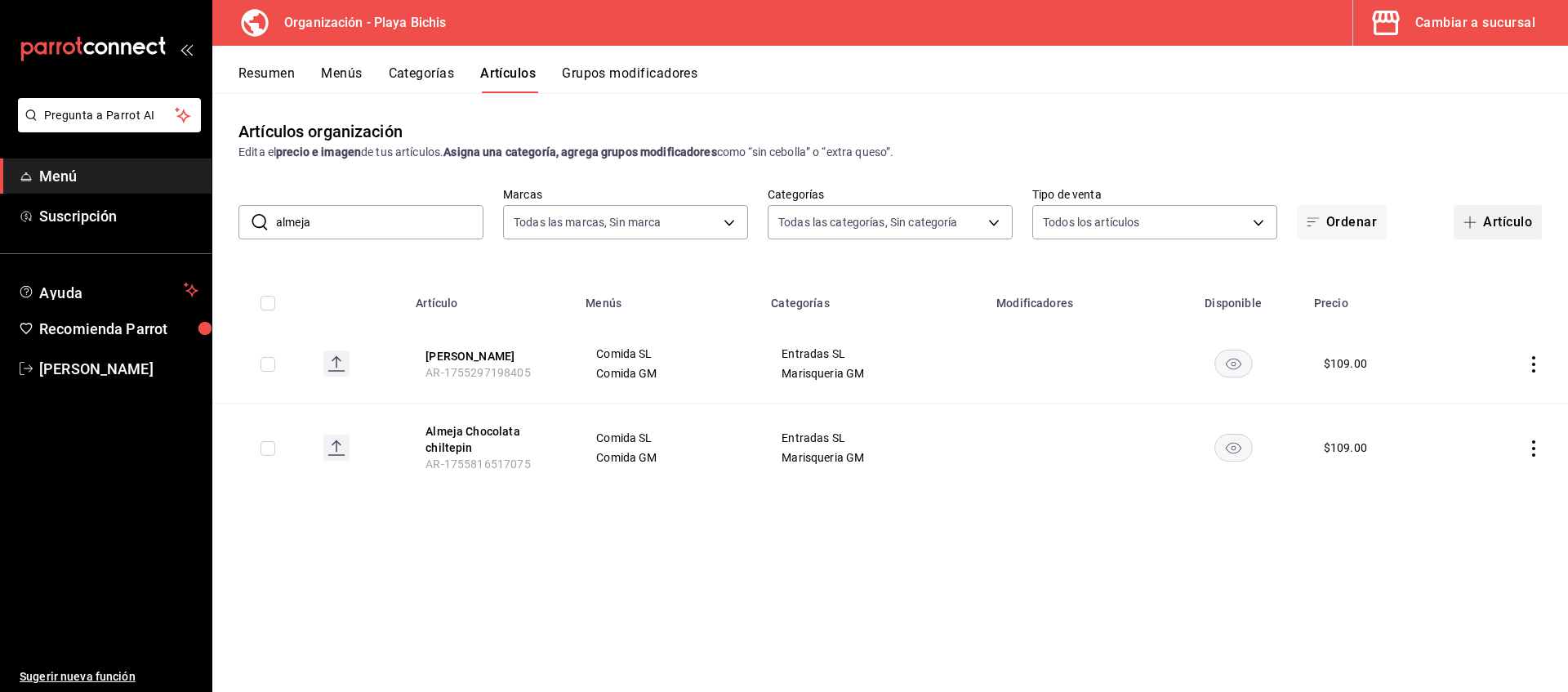
click at [1485, 228] on button "Artículo" at bounding box center [1498, 222] width 88 height 34
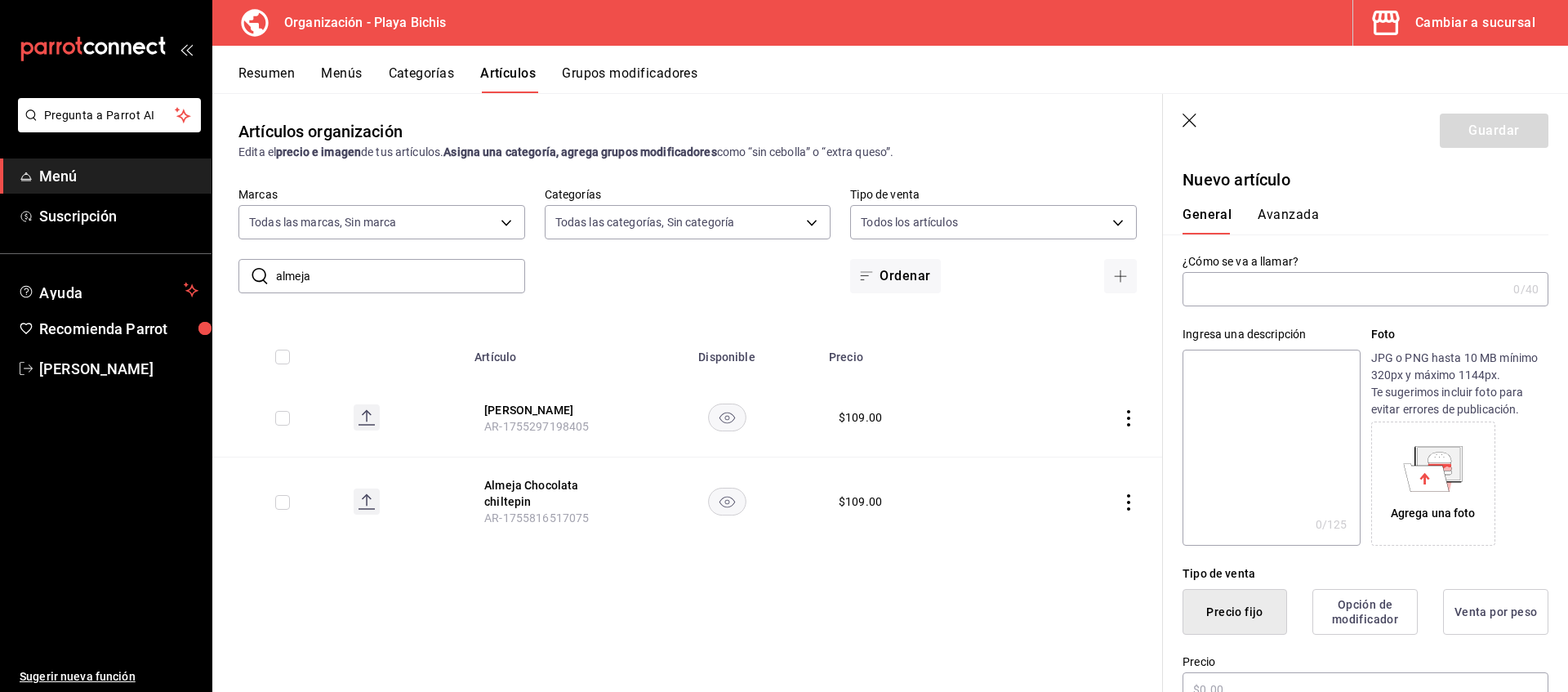
click at [1244, 288] on input "text" at bounding box center [1345, 288] width 324 height 33
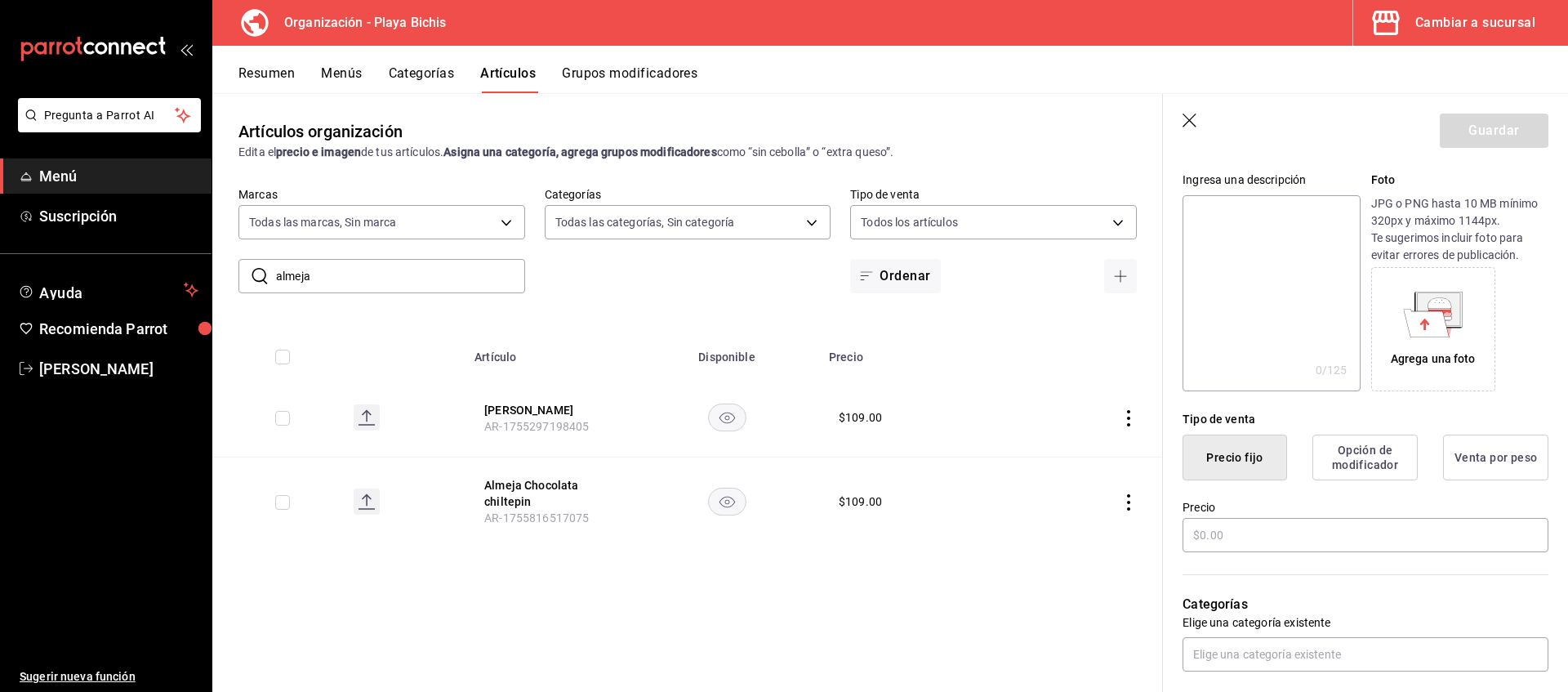
scroll to position [167, 0]
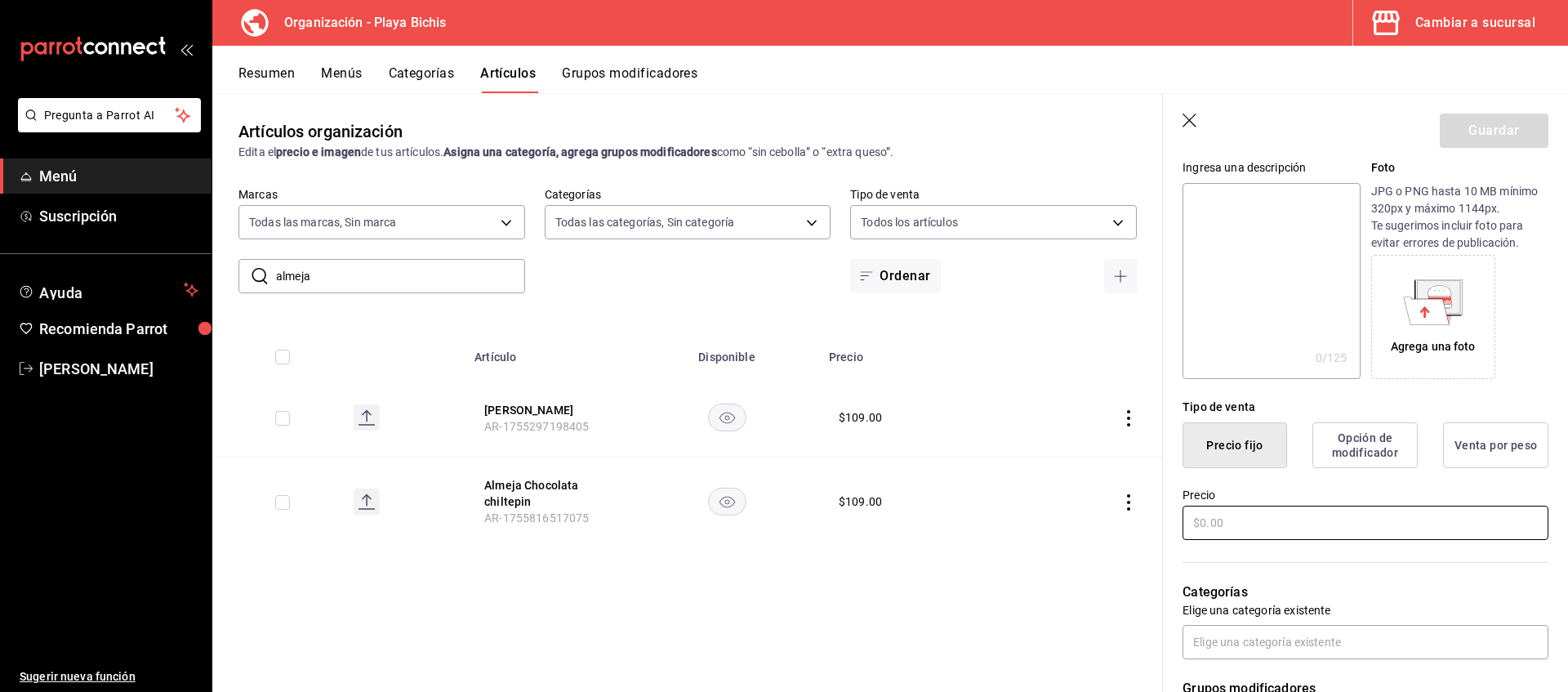
type input "Almeja Chocolata negroni"
click at [1284, 525] on input "text" at bounding box center [1365, 522] width 366 height 34
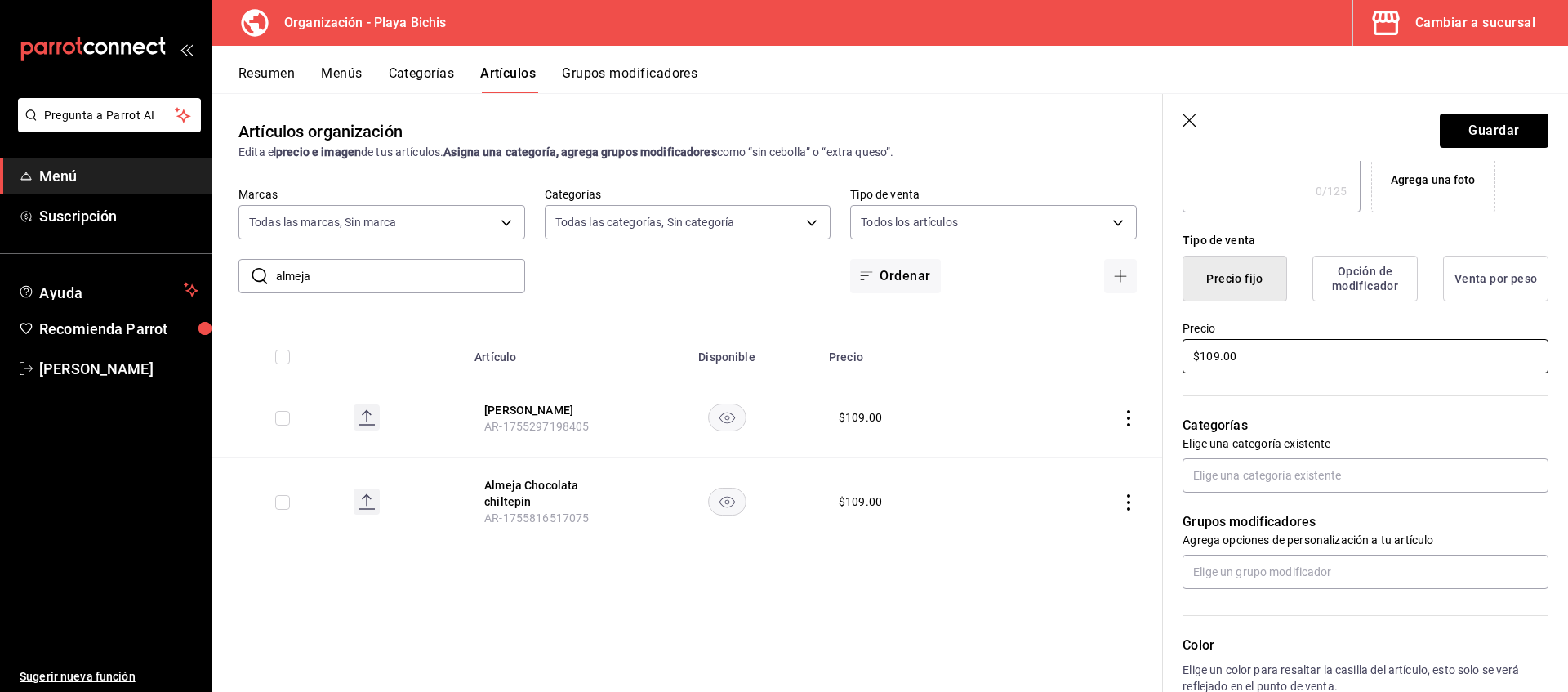
scroll to position [583, 0]
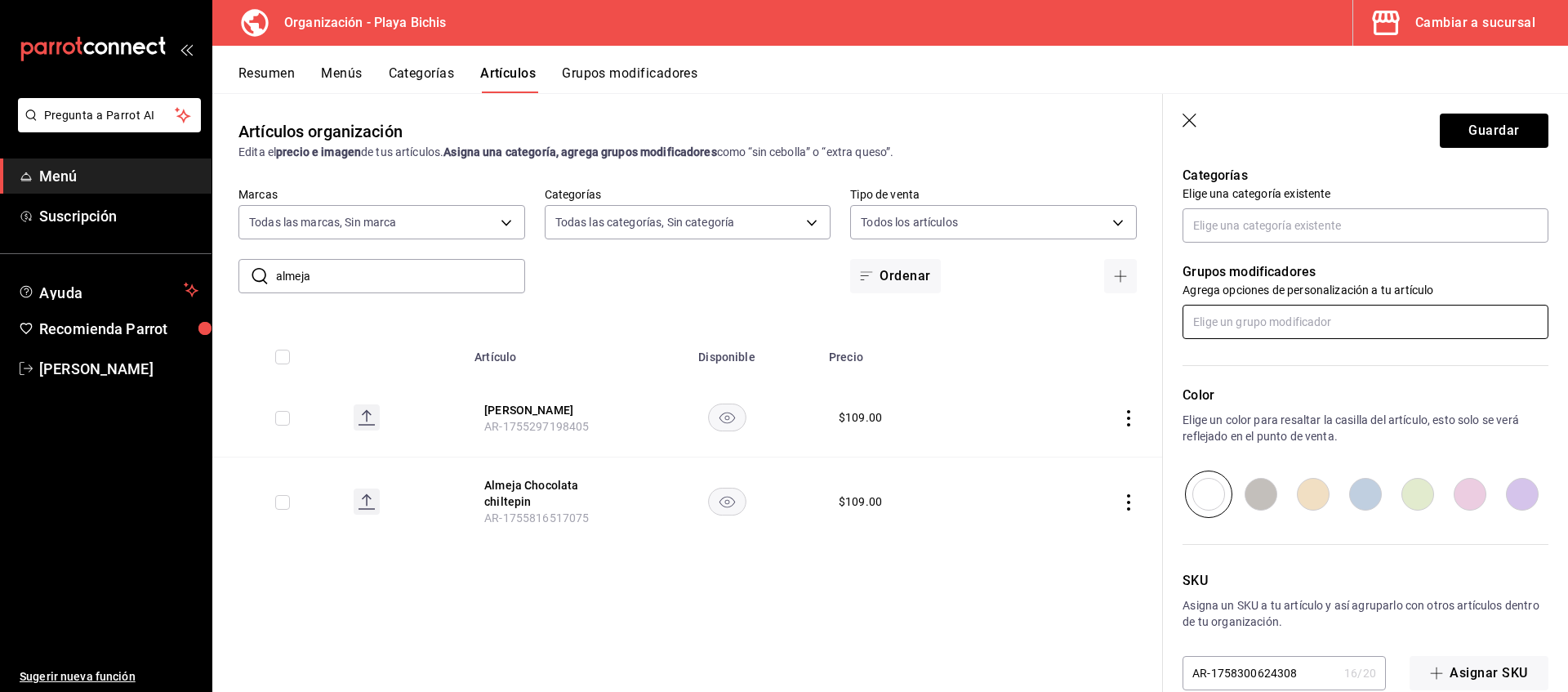
type input "$109.00"
click at [1286, 311] on input "text" at bounding box center [1365, 321] width 366 height 34
type input "Marisque"
drag, startPoint x: 1298, startPoint y: 311, endPoint x: 1072, endPoint y: 309, distance: 226.0
click at [1183, 309] on input "Marisque" at bounding box center [1365, 321] width 366 height 34
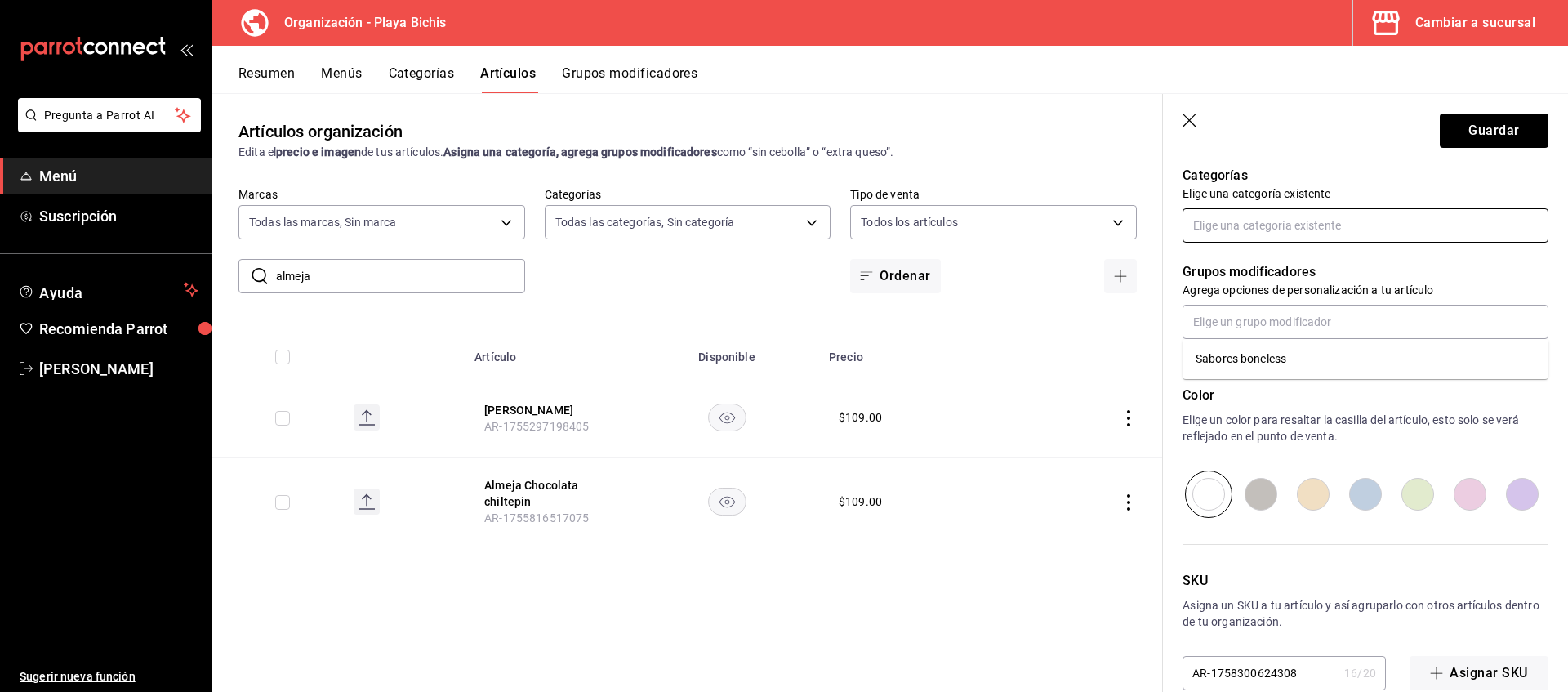
click at [1341, 218] on input "text" at bounding box center [1365, 225] width 366 height 34
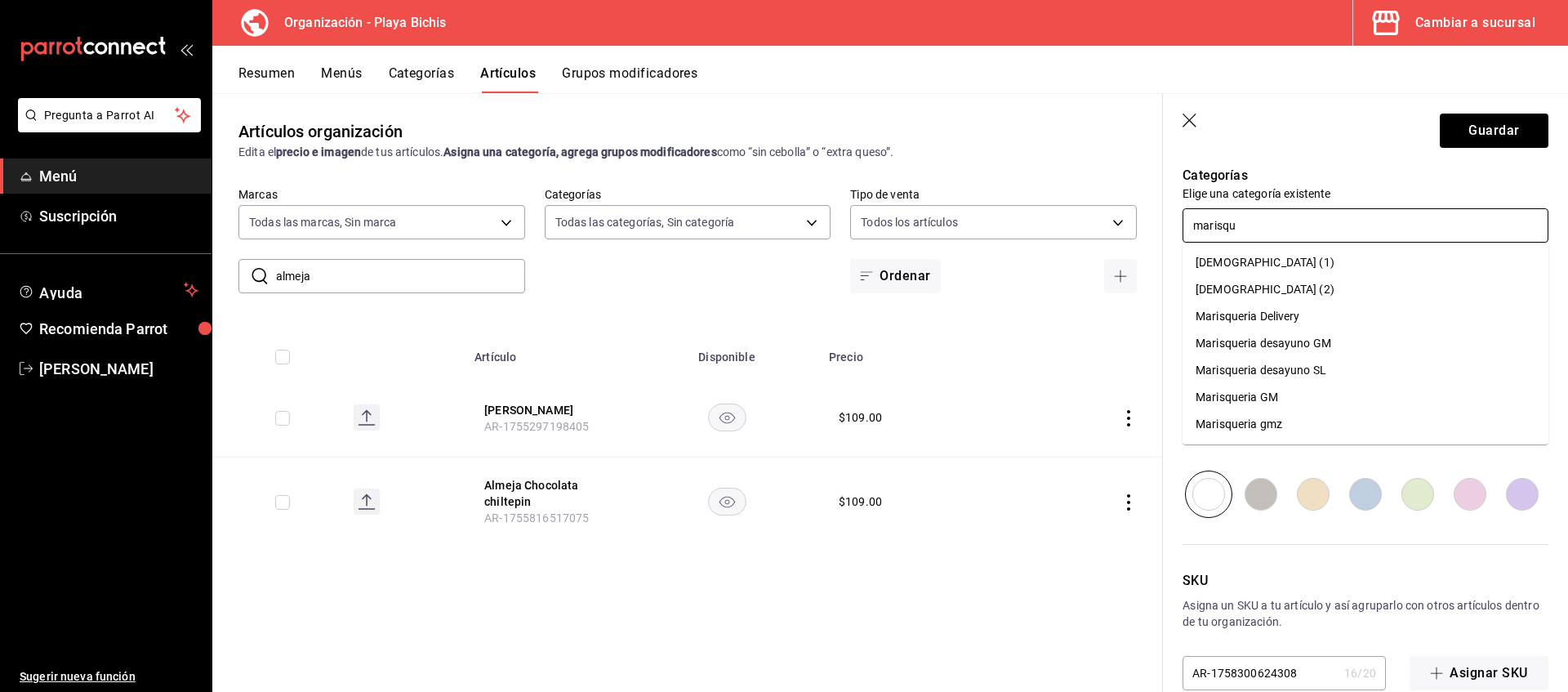
type input "marisque"
click at [1254, 400] on li "Marisqueria GM" at bounding box center [1365, 397] width 366 height 27
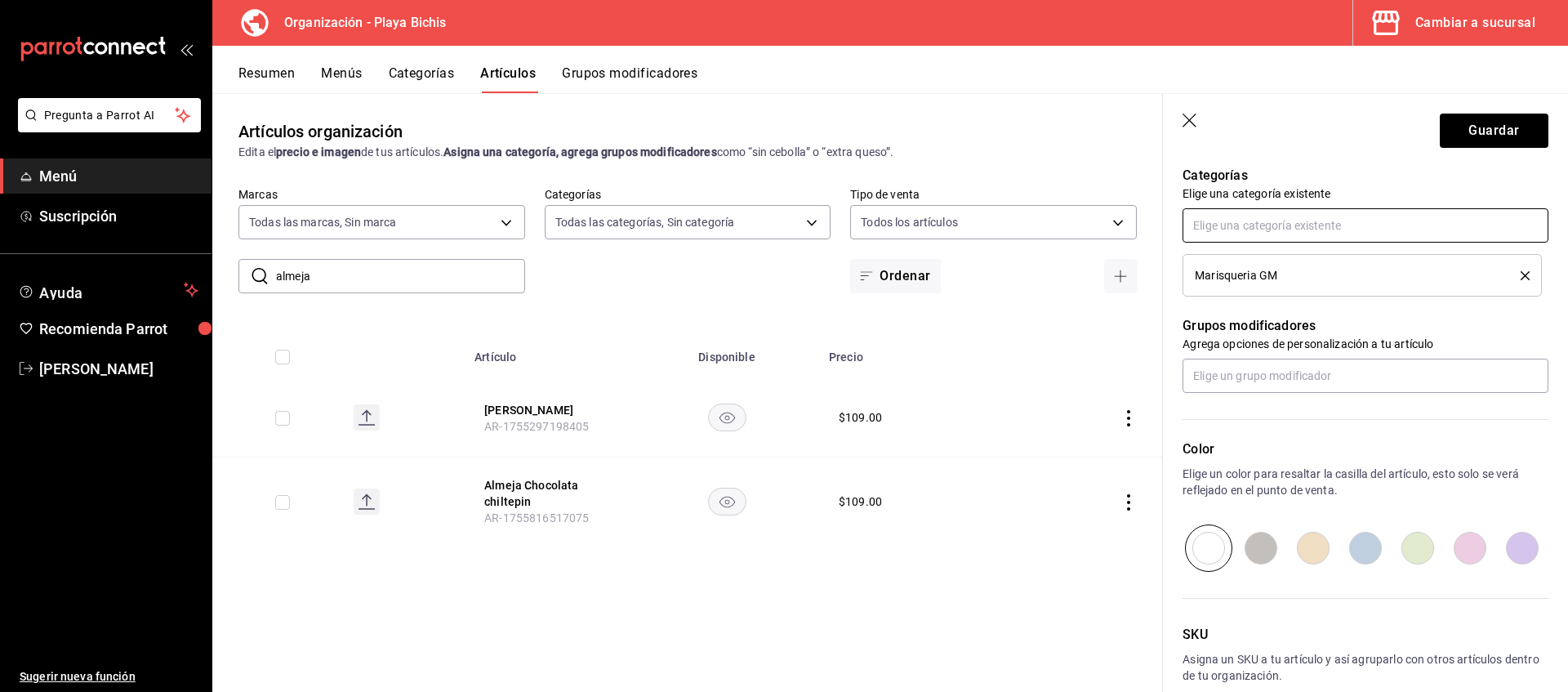
click at [1225, 224] on input "text" at bounding box center [1365, 225] width 366 height 34
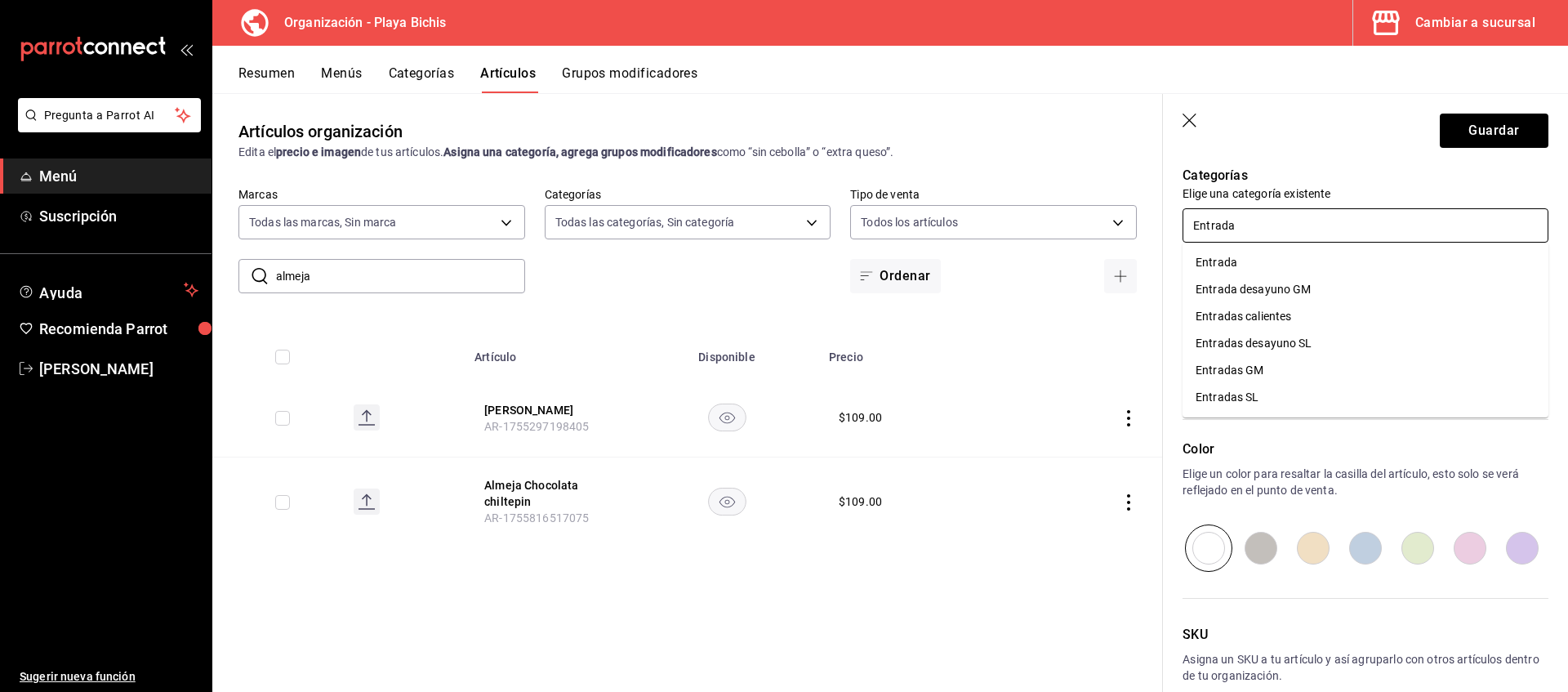
type input "Entradas"
click at [1240, 341] on li "Entradas SL" at bounding box center [1365, 343] width 366 height 27
type input "55187645-9bbc-42c7-a101-4bf651cea86e"
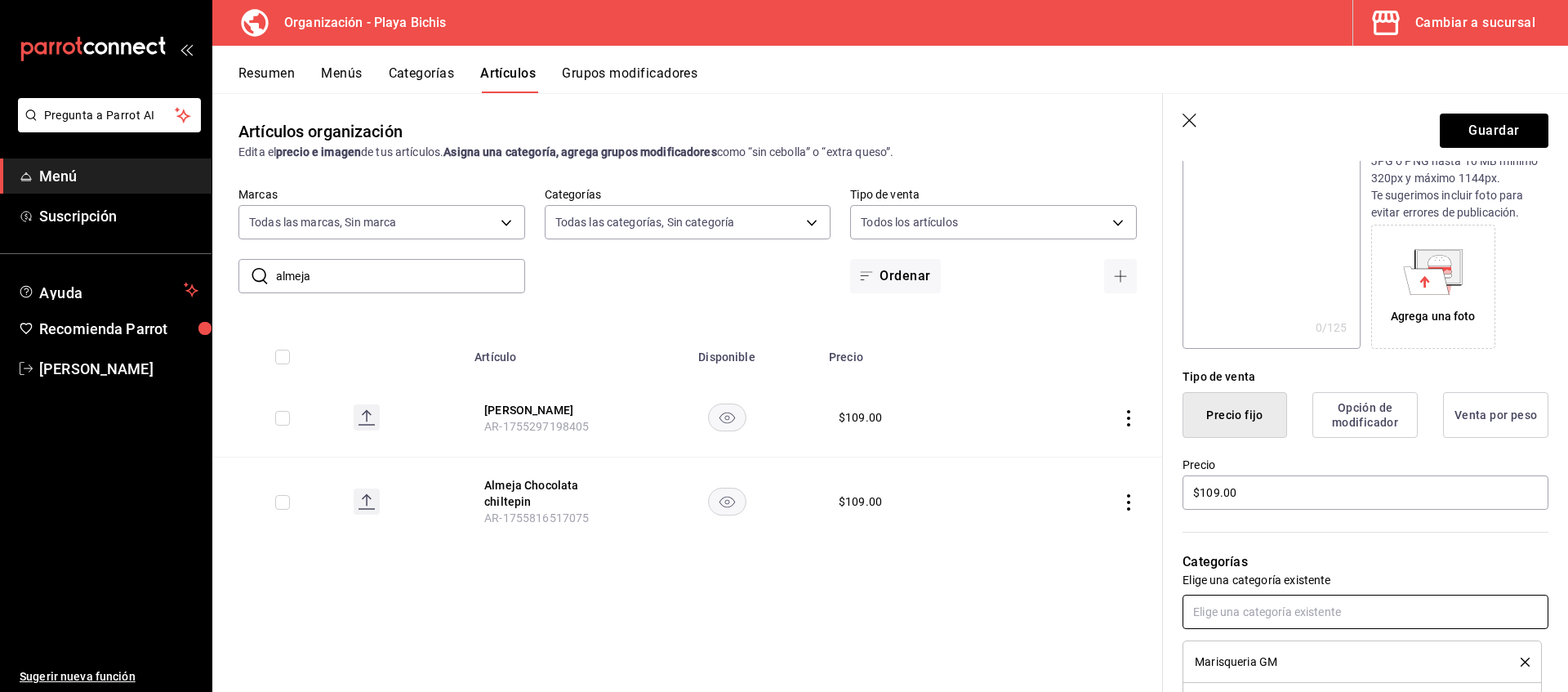
scroll to position [0, 0]
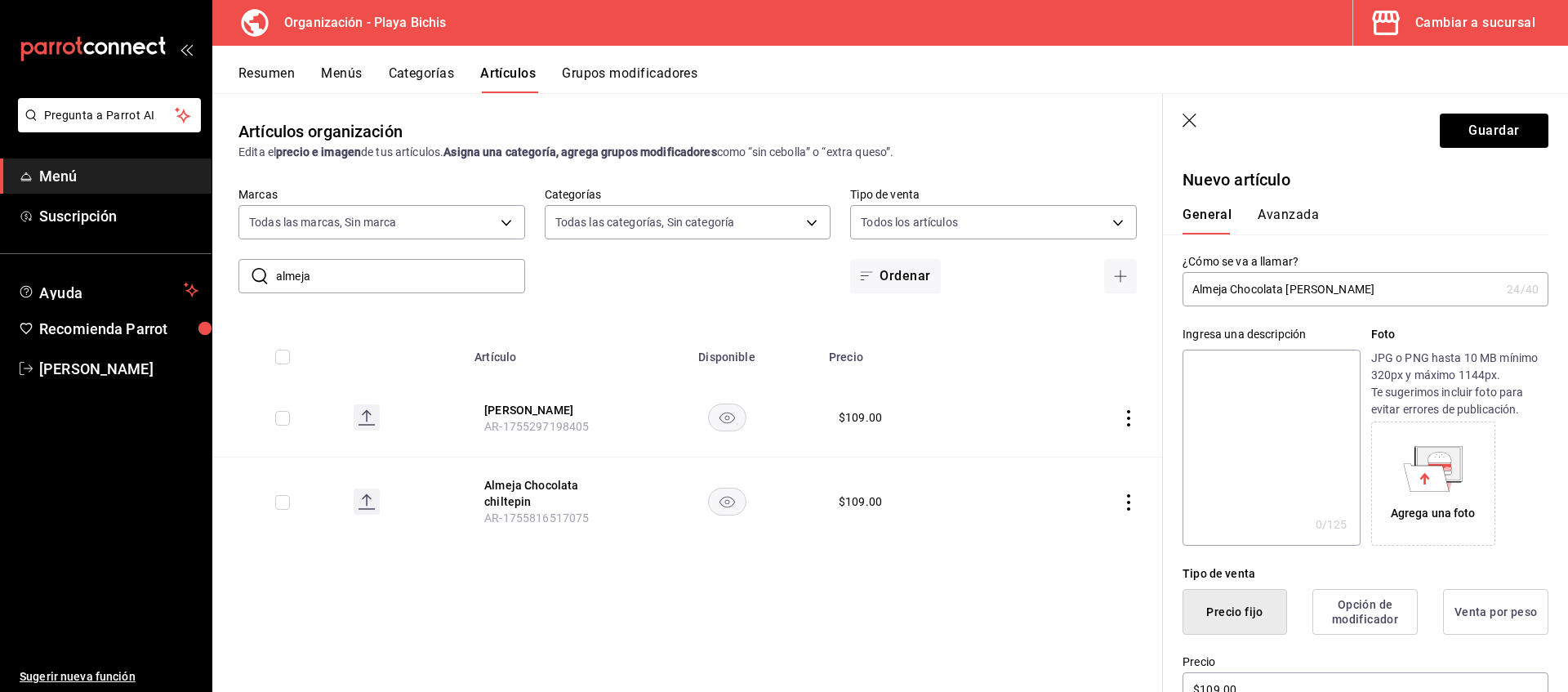
click at [1276, 215] on button "Avanzada" at bounding box center [1288, 220] width 61 height 28
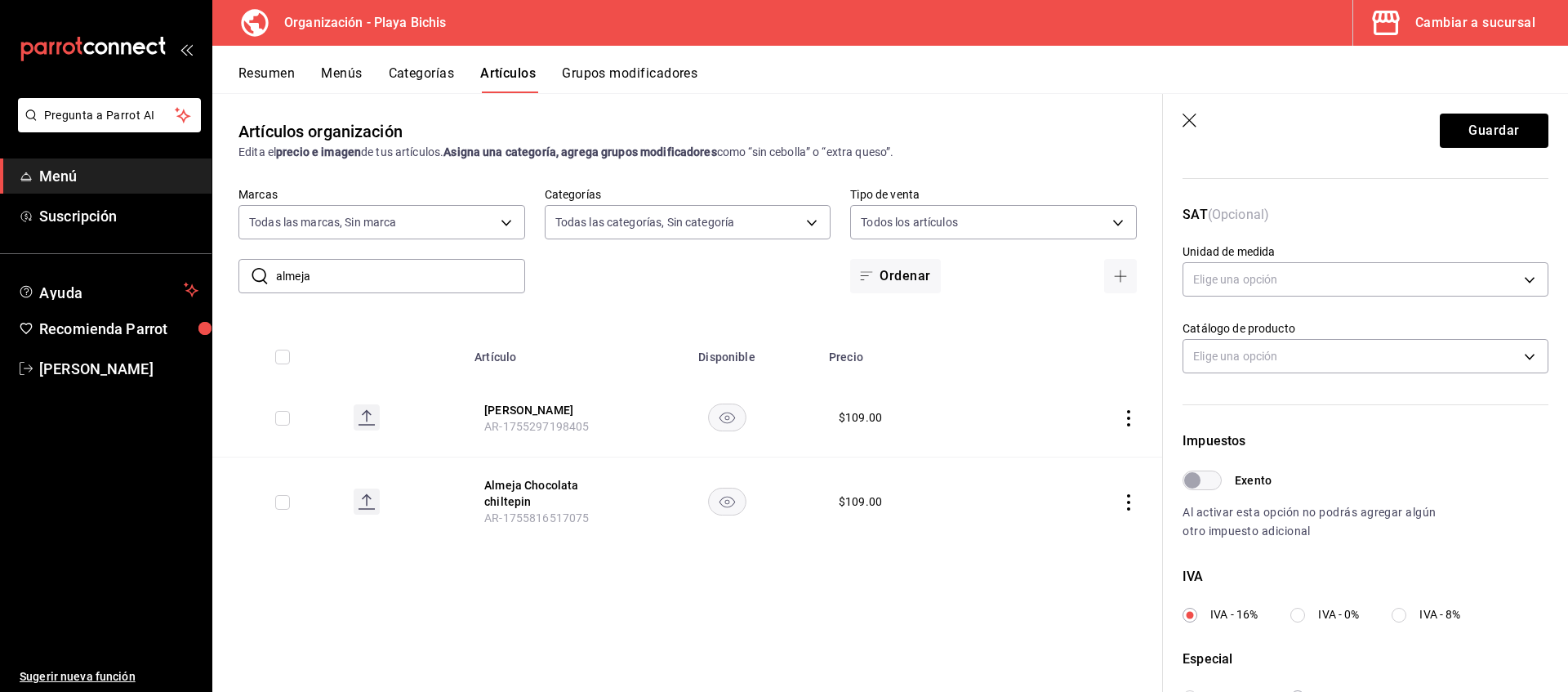
scroll to position [250, 0]
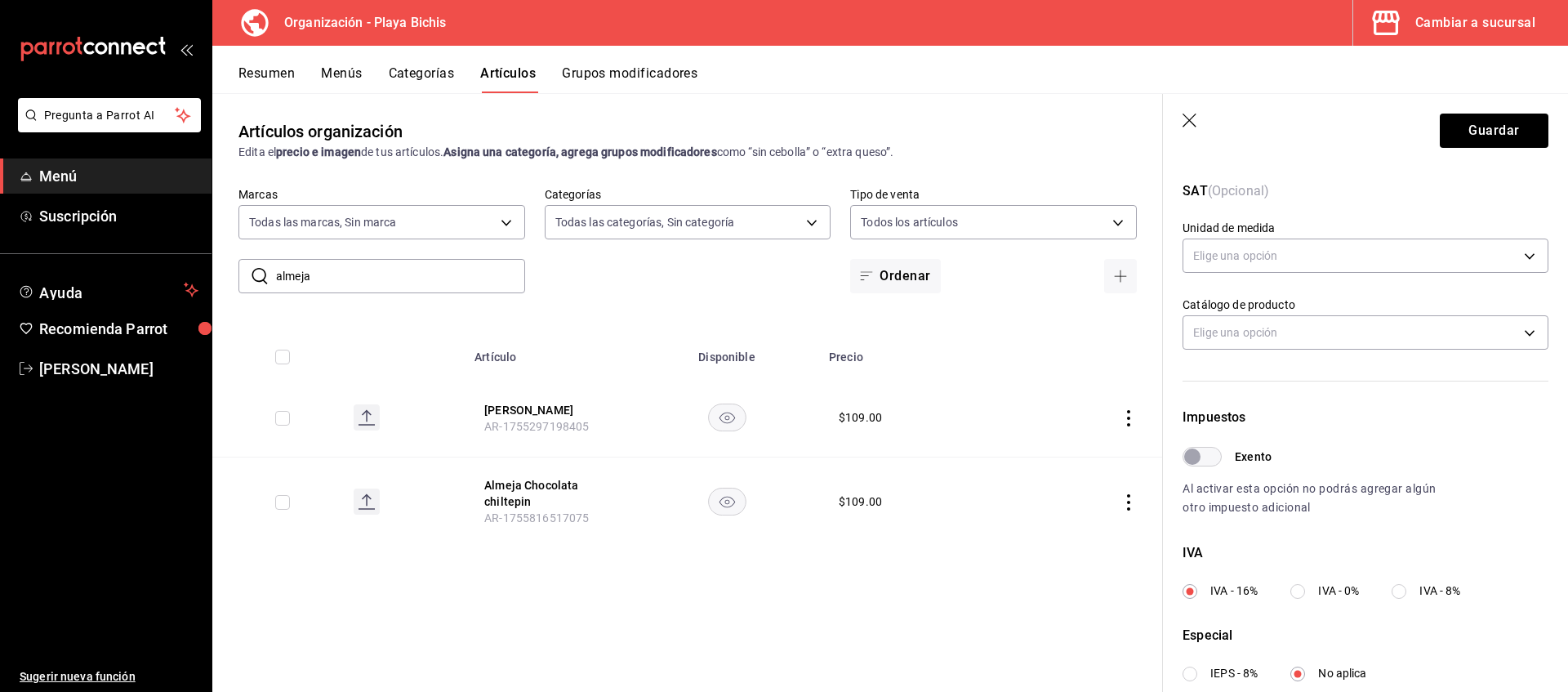
click at [1448, 589] on span "IVA - 8%" at bounding box center [1440, 591] width 41 height 18
click at [1406, 589] on input "IVA - 8%" at bounding box center [1399, 591] width 15 height 15
radio input "true"
click at [1490, 145] on button "Guardar" at bounding box center [1494, 130] width 108 height 34
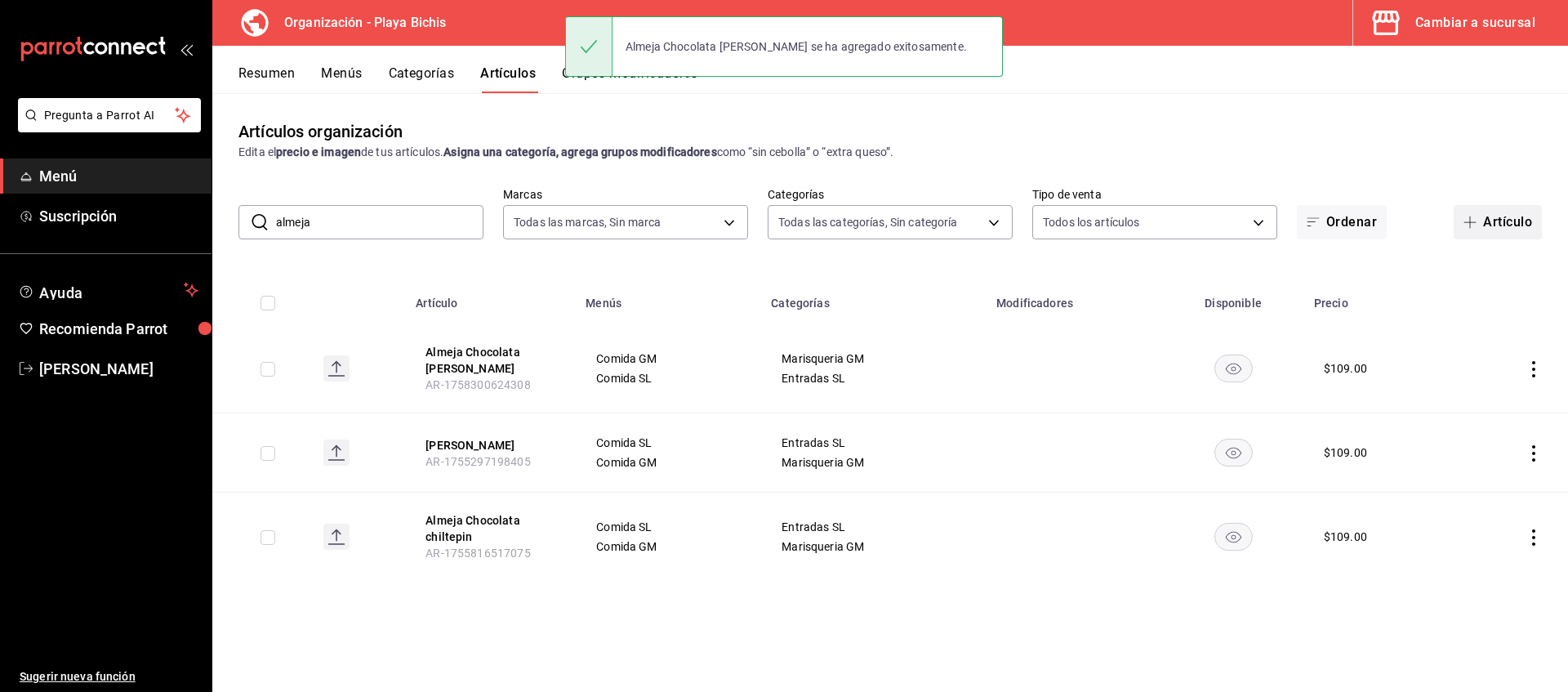
click at [1501, 226] on button "Artículo" at bounding box center [1498, 222] width 88 height 34
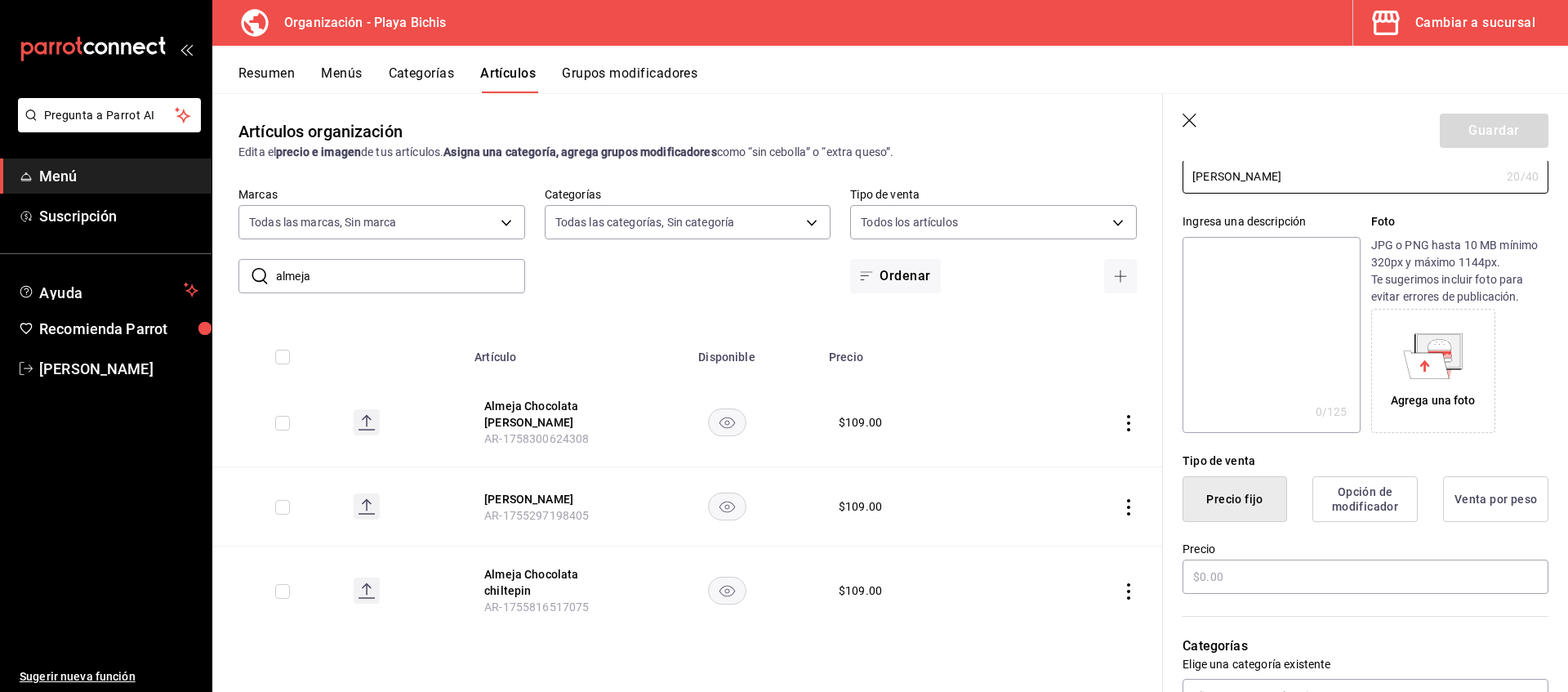
scroll to position [83, 0]
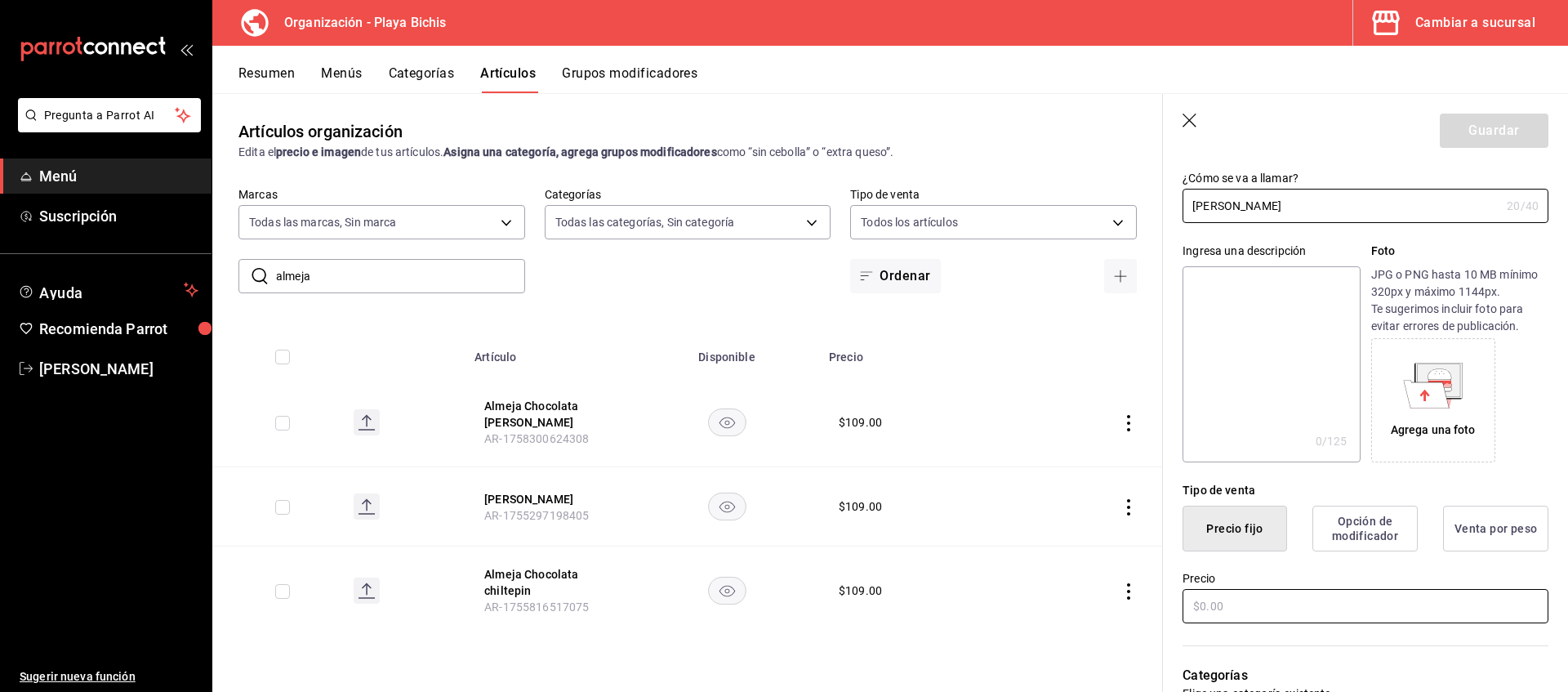
type input "Almeja reyna negroni"
click at [1216, 601] on input "text" at bounding box center [1365, 605] width 366 height 34
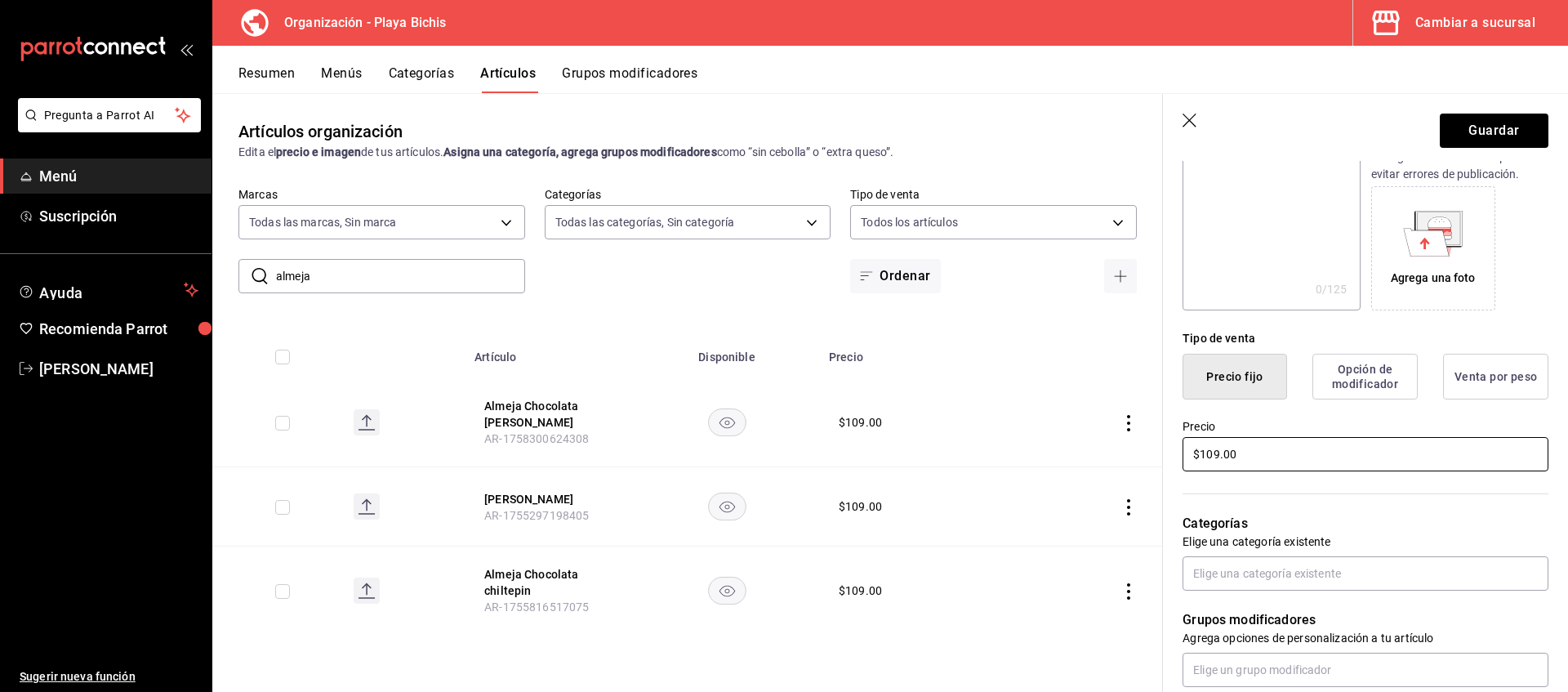
scroll to position [417, 0]
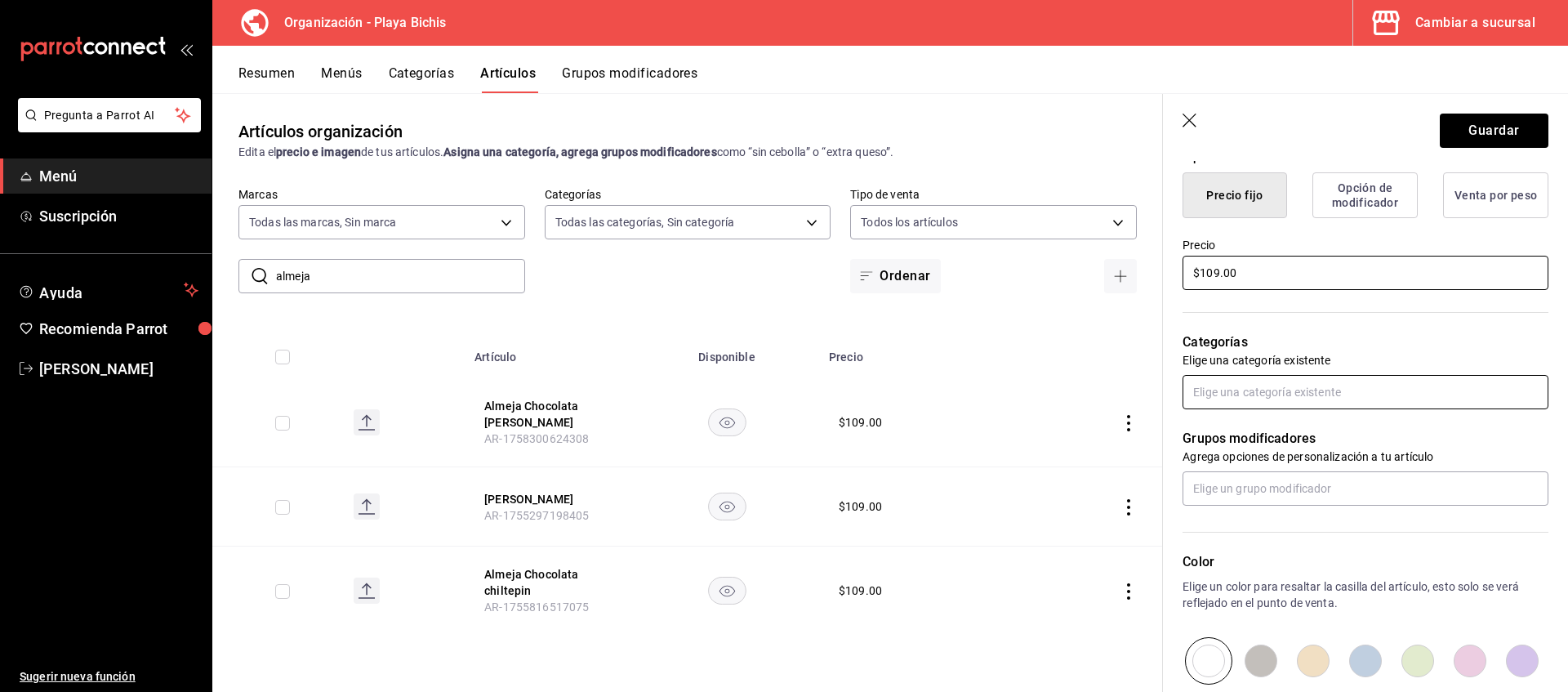
type input "$109.00"
click at [1280, 392] on input "text" at bounding box center [1365, 392] width 366 height 34
click at [1275, 382] on input "text" at bounding box center [1365, 392] width 366 height 34
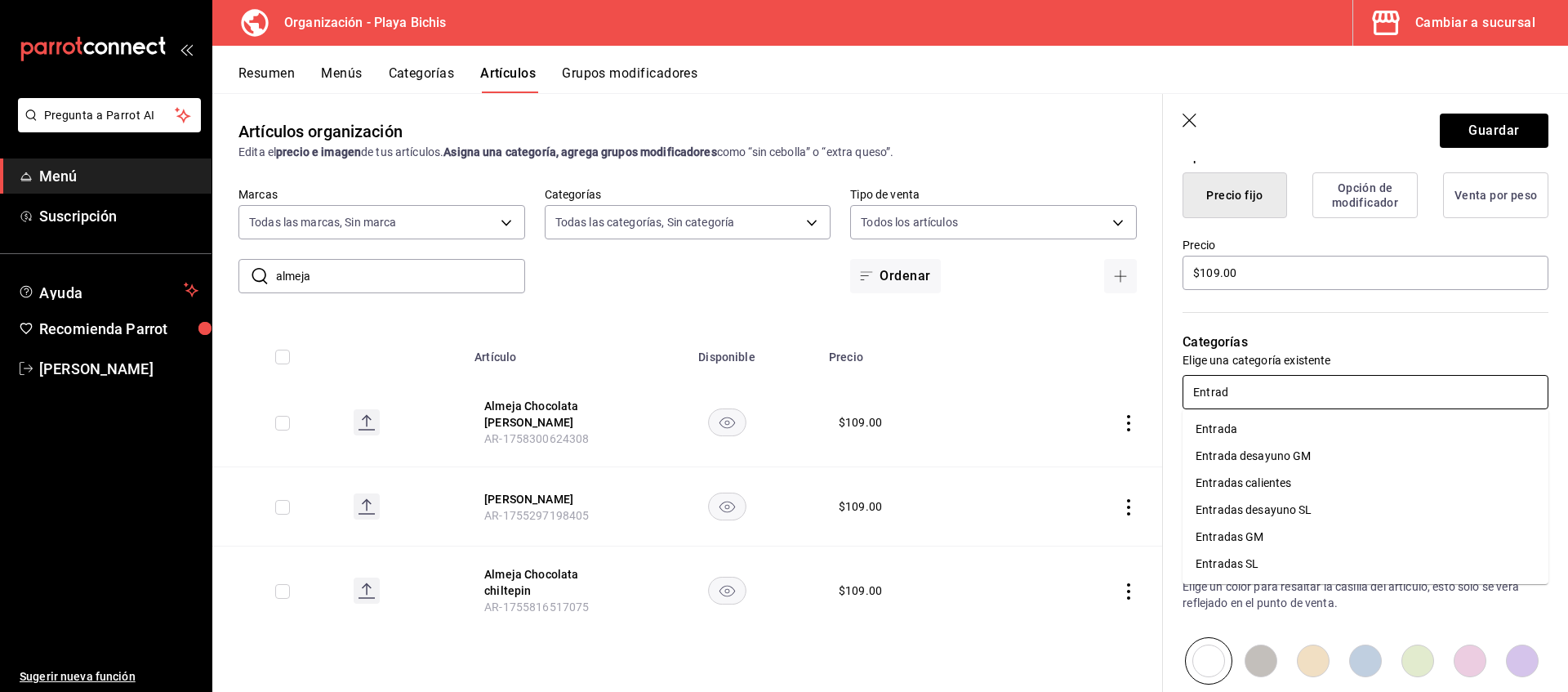
type input "Entrada"
click at [1227, 556] on li "Entradas SL" at bounding box center [1365, 564] width 366 height 27
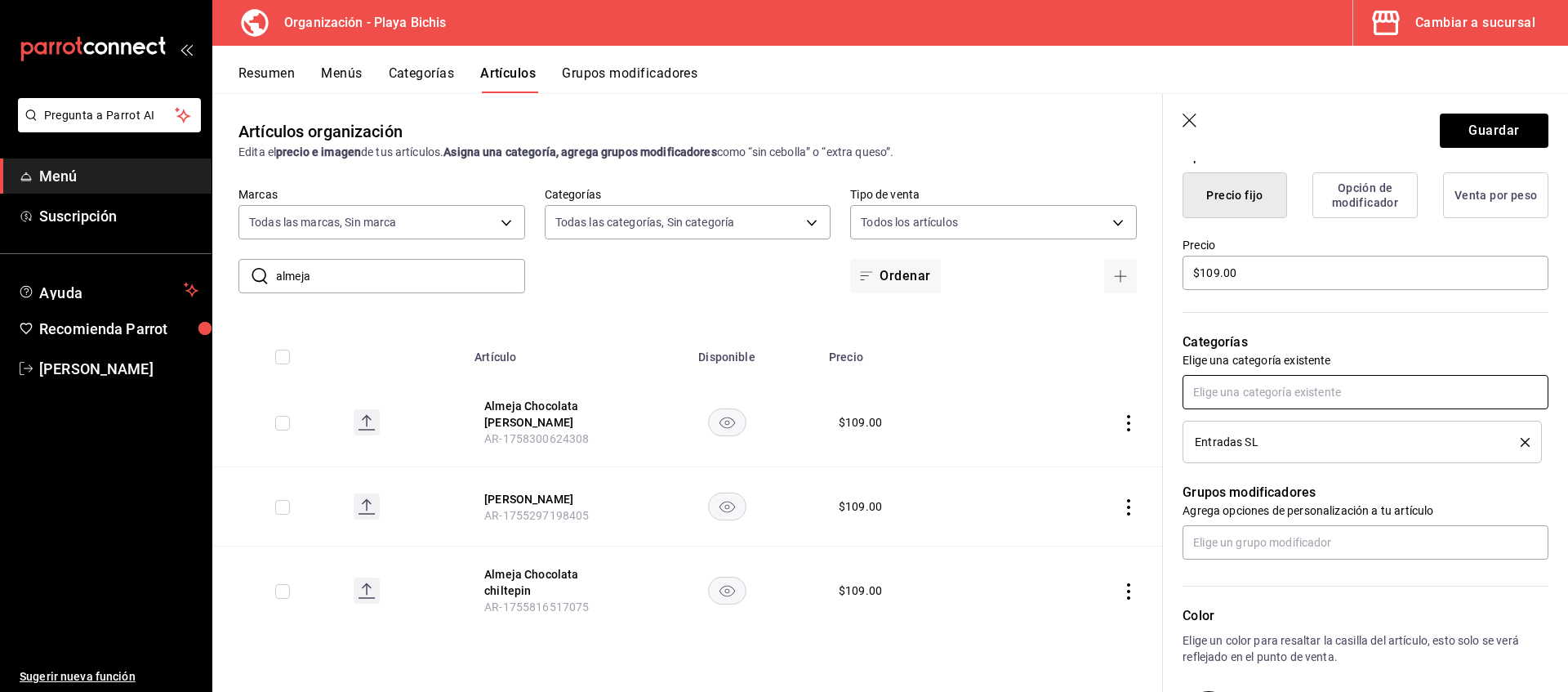
click at [1256, 394] on input "text" at bounding box center [1365, 392] width 366 height 34
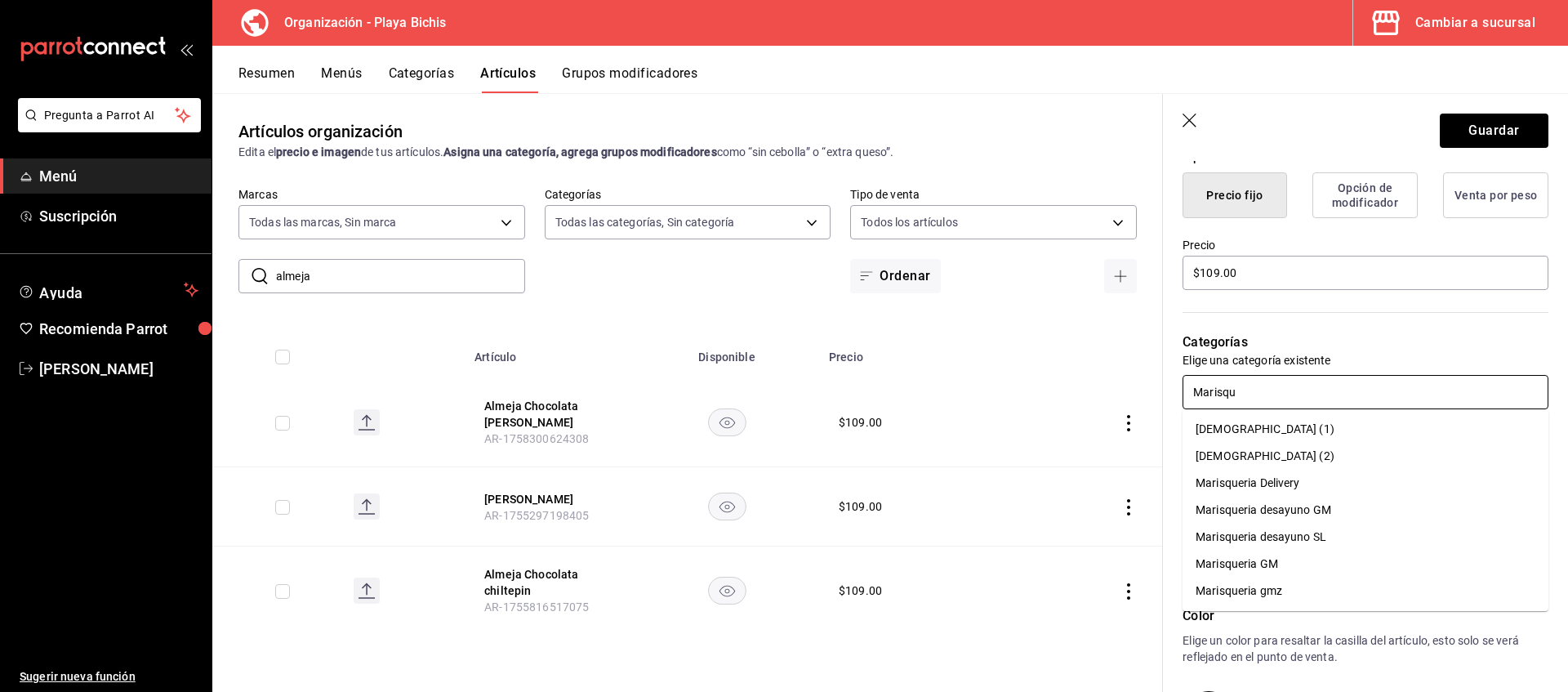
type input "Marisque"
click at [1295, 561] on li "Marisqueria GM" at bounding box center [1365, 564] width 366 height 27
type input "55187645-9bbc-42c7-a101-4bf651cea86e"
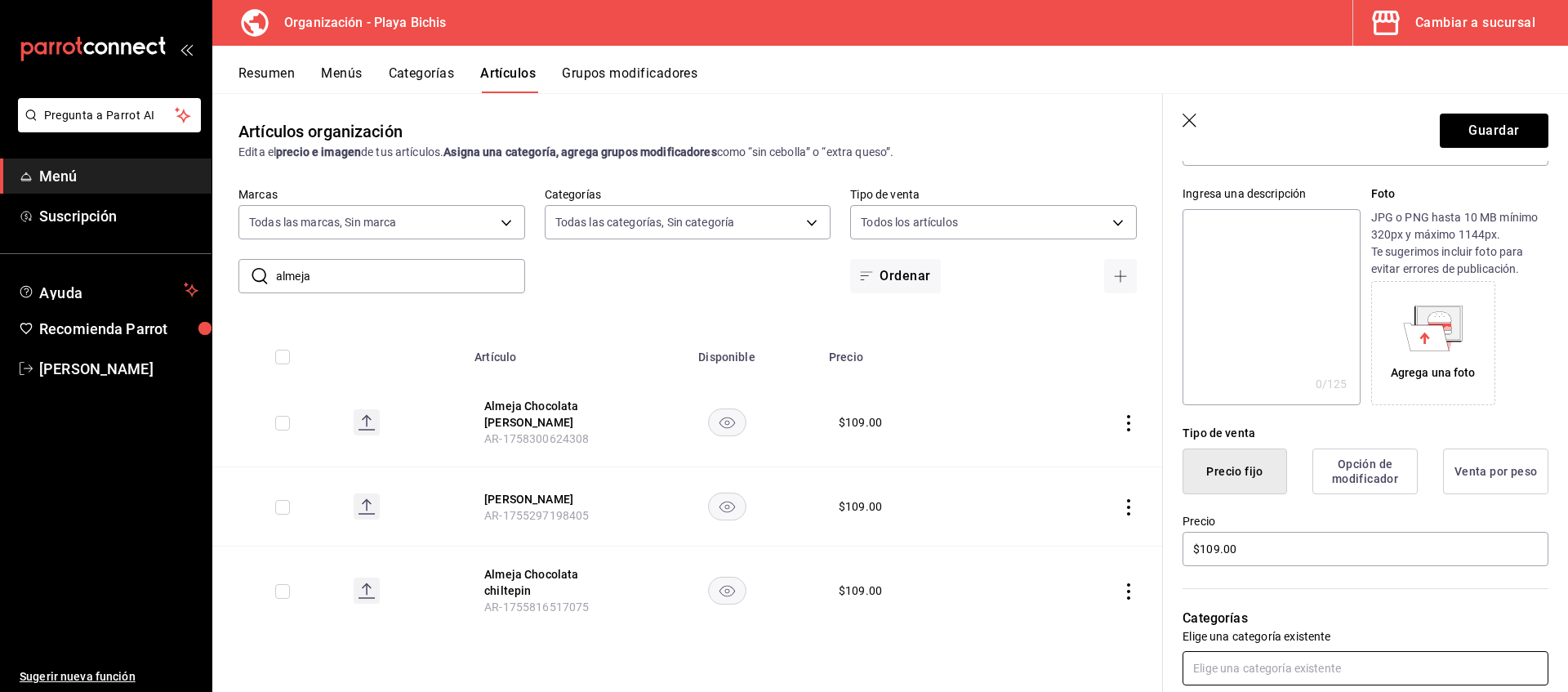
scroll to position [0, 0]
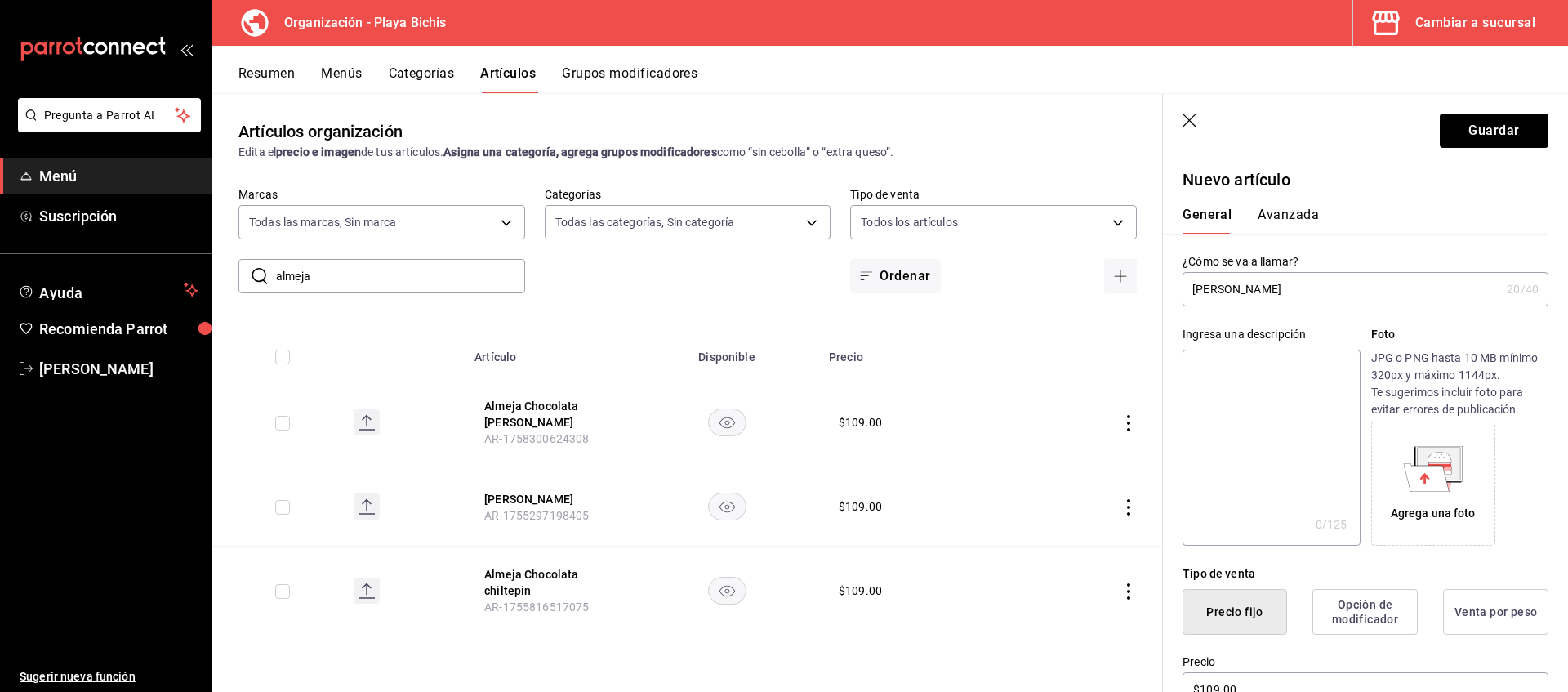
click at [1296, 208] on button "Avanzada" at bounding box center [1288, 220] width 61 height 28
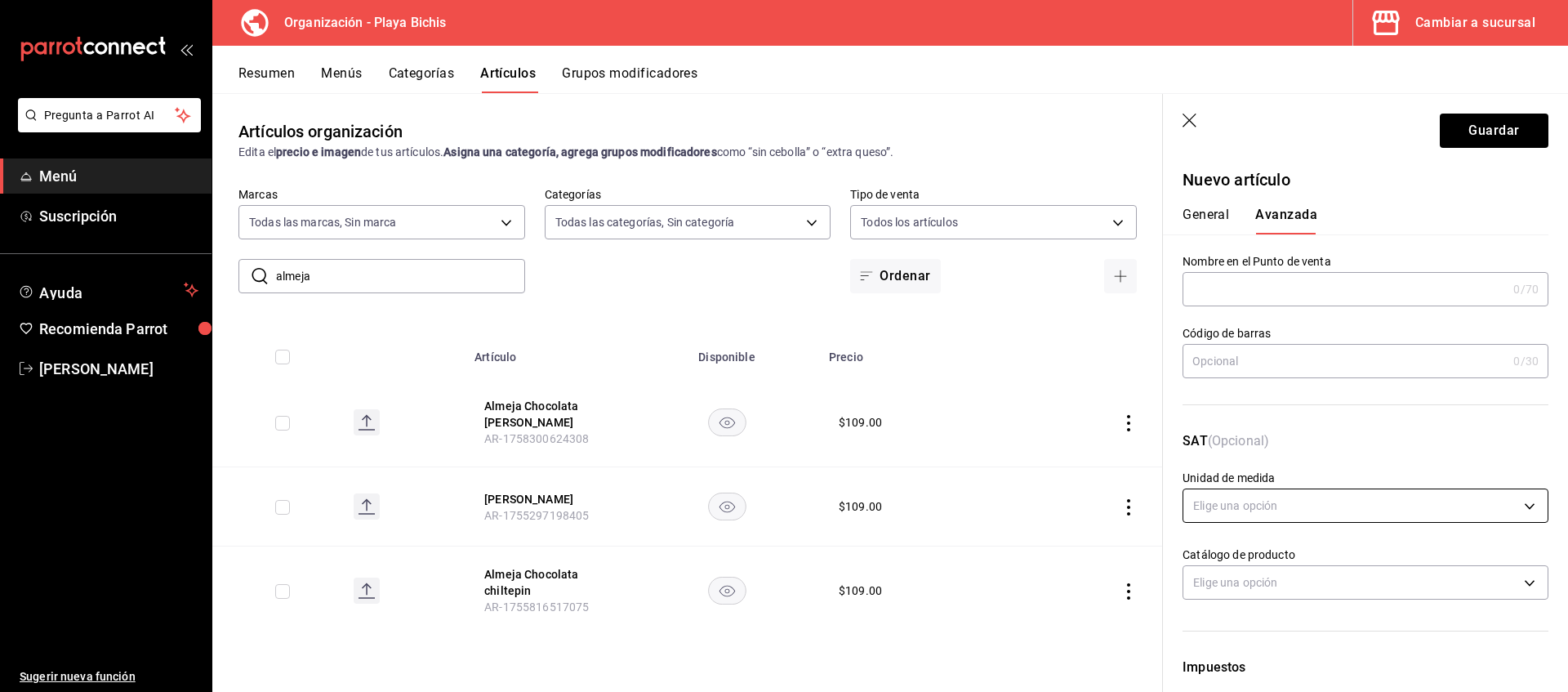
scroll to position [333, 0]
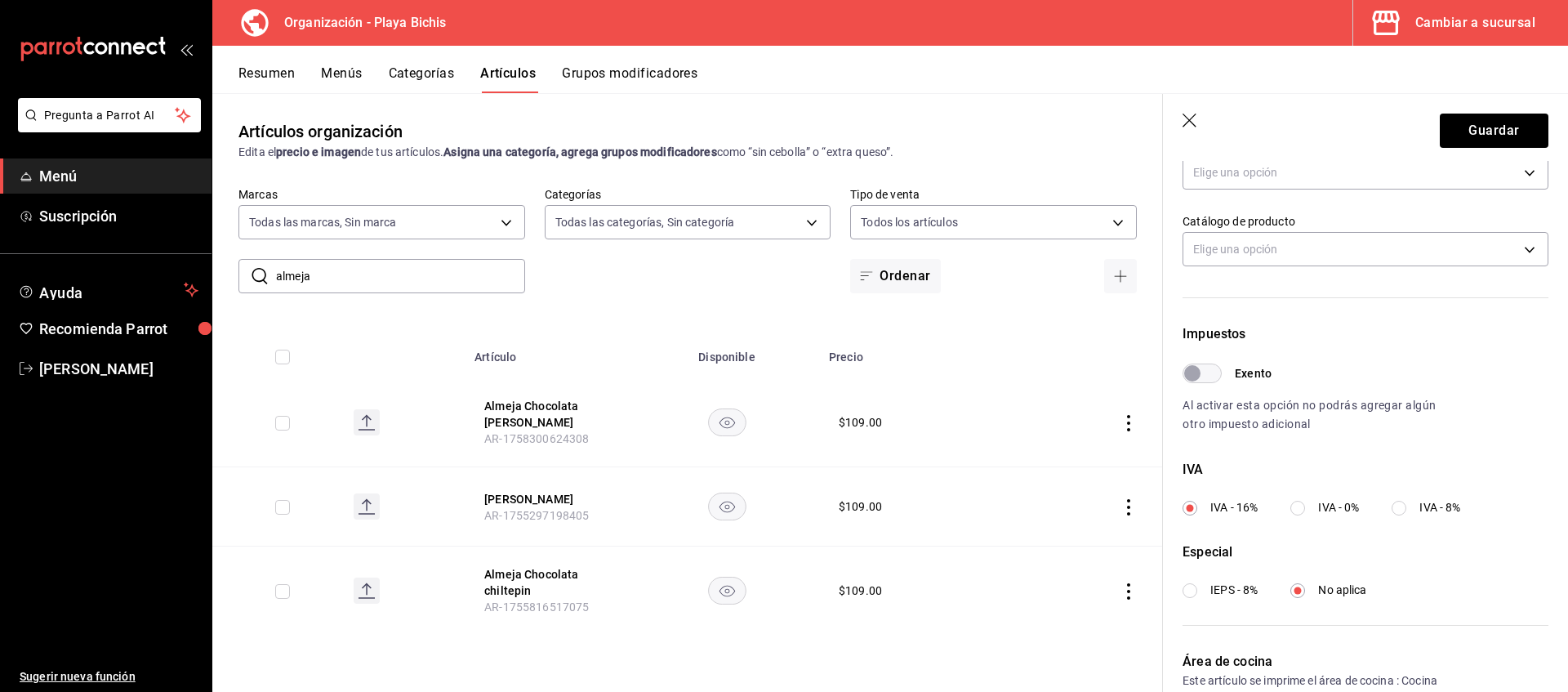
click at [1460, 509] on span "IVA - 8%" at bounding box center [1440, 508] width 41 height 18
click at [1406, 509] on input "IVA - 8%" at bounding box center [1399, 509] width 15 height 15
radio input "true"
click at [1485, 132] on button "Guardar" at bounding box center [1494, 130] width 108 height 34
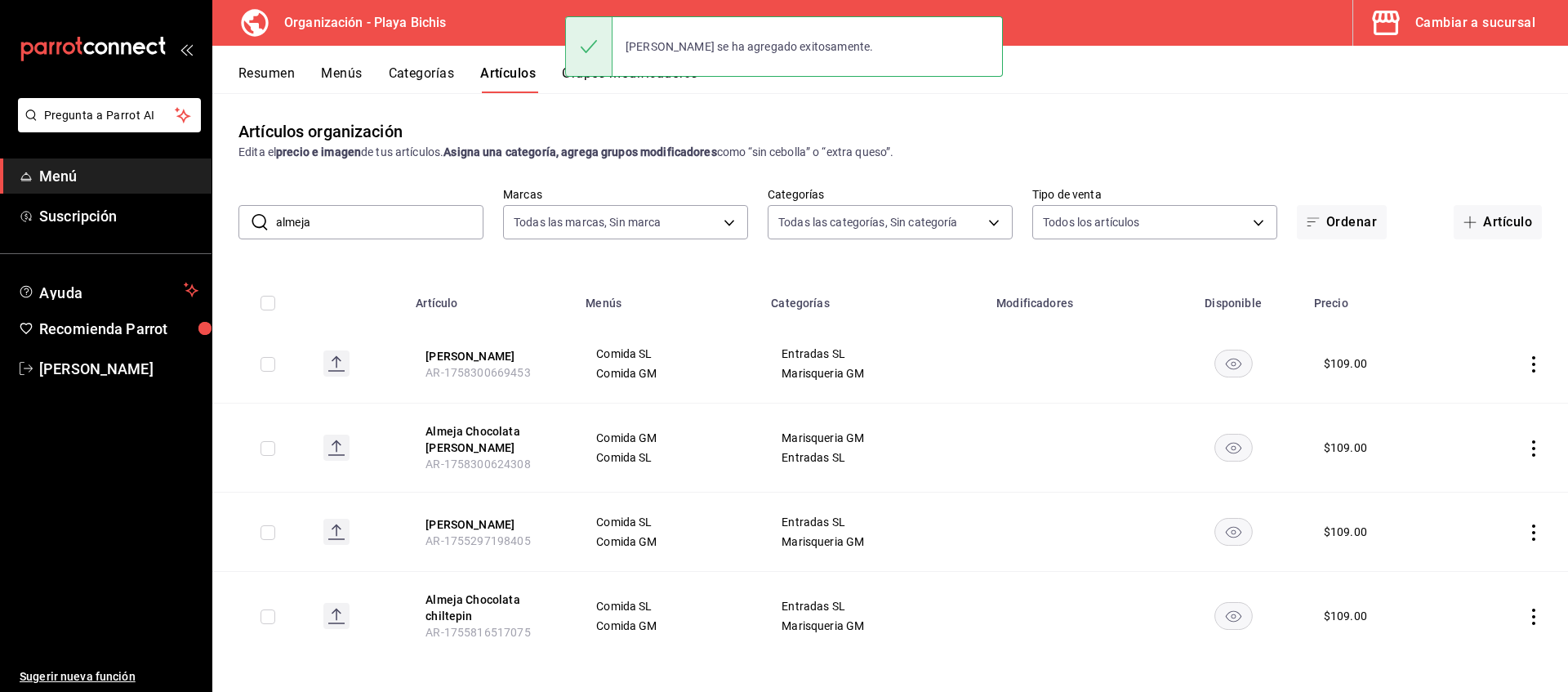
scroll to position [8, 0]
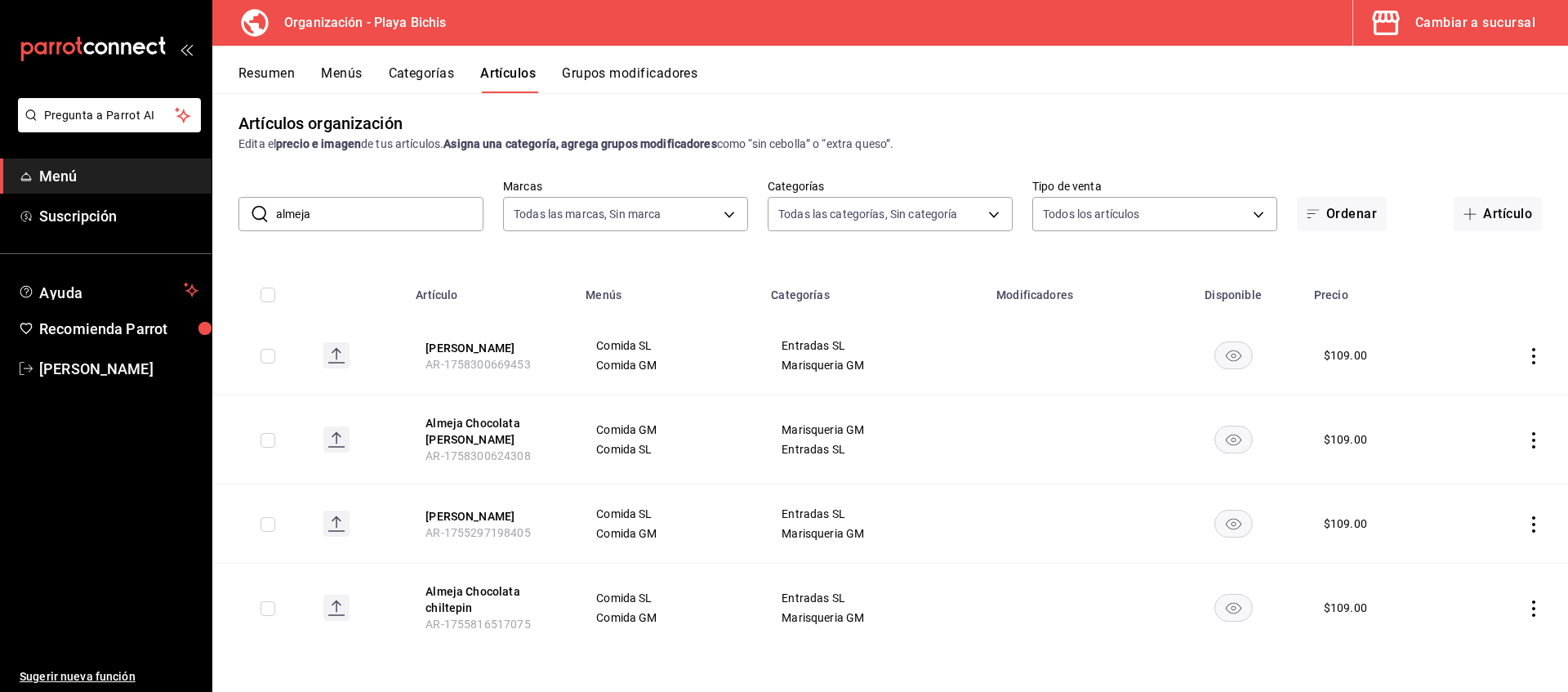
click at [352, 212] on input "almeja" at bounding box center [379, 213] width 208 height 33
drag, startPoint x: 338, startPoint y: 205, endPoint x: 143, endPoint y: 187, distance: 195.8
click at [276, 198] on input "almeja" at bounding box center [379, 213] width 208 height 33
type input "ostion"
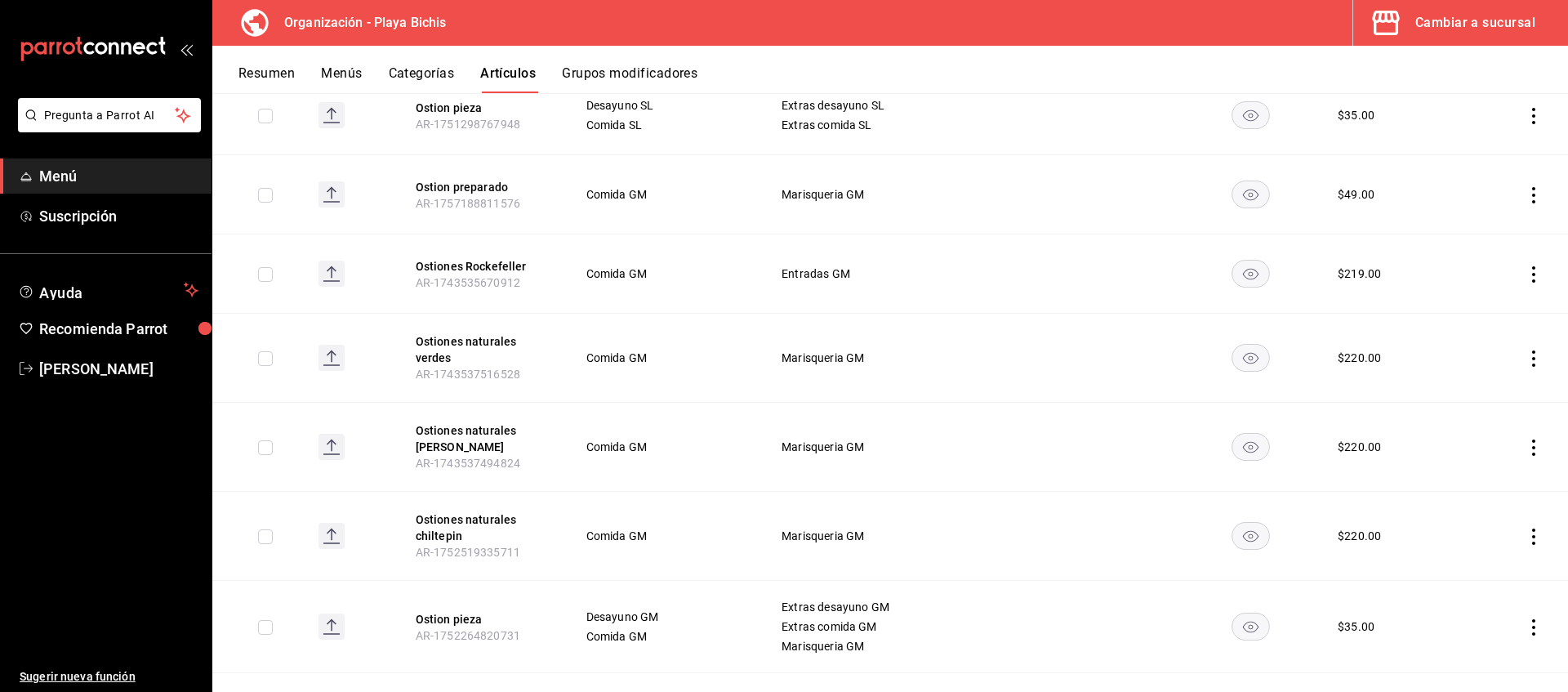
scroll to position [526, 0]
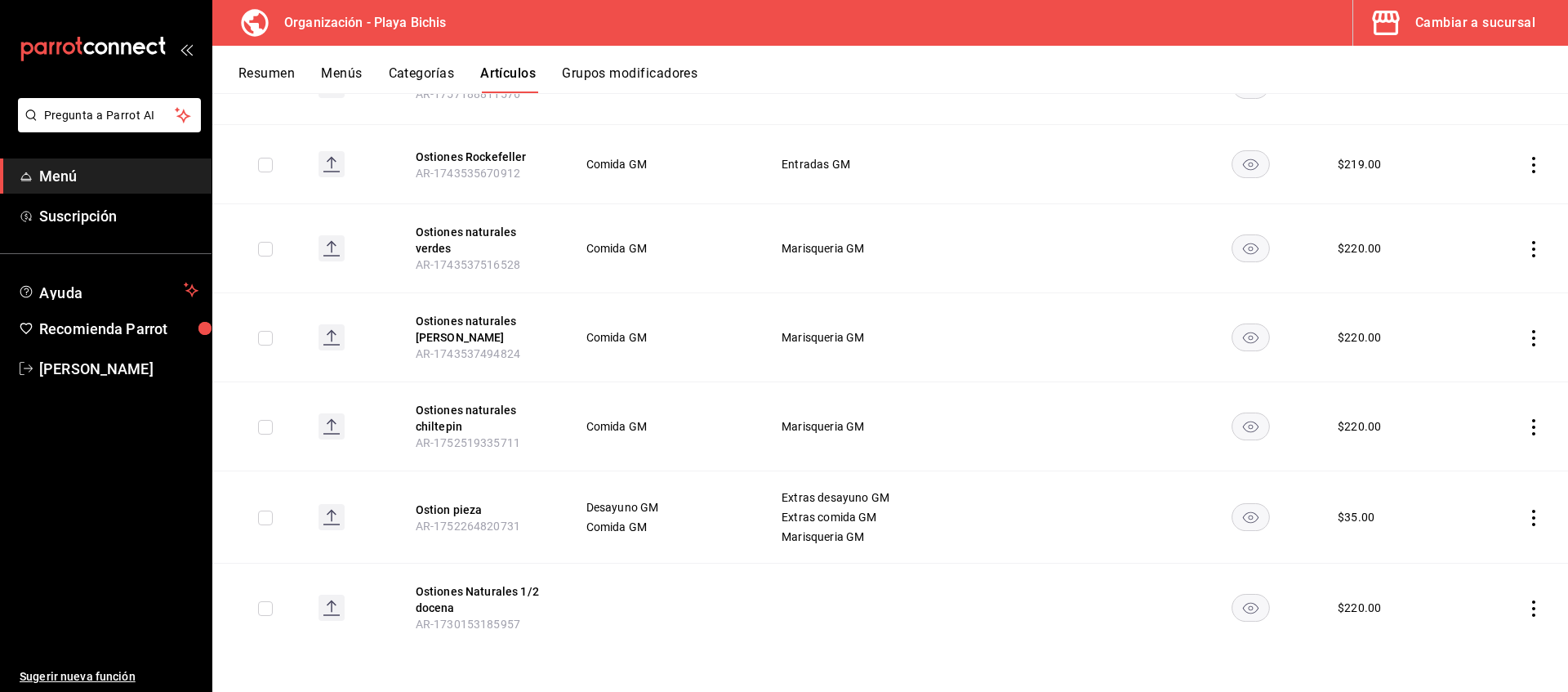
click at [1530, 603] on icon "actions" at bounding box center [1534, 609] width 17 height 17
click at [1490, 649] on span "Eliminar" at bounding box center [1485, 649] width 42 height 13
click at [1425, 620] on button "Eliminar" at bounding box center [1461, 637] width 108 height 34
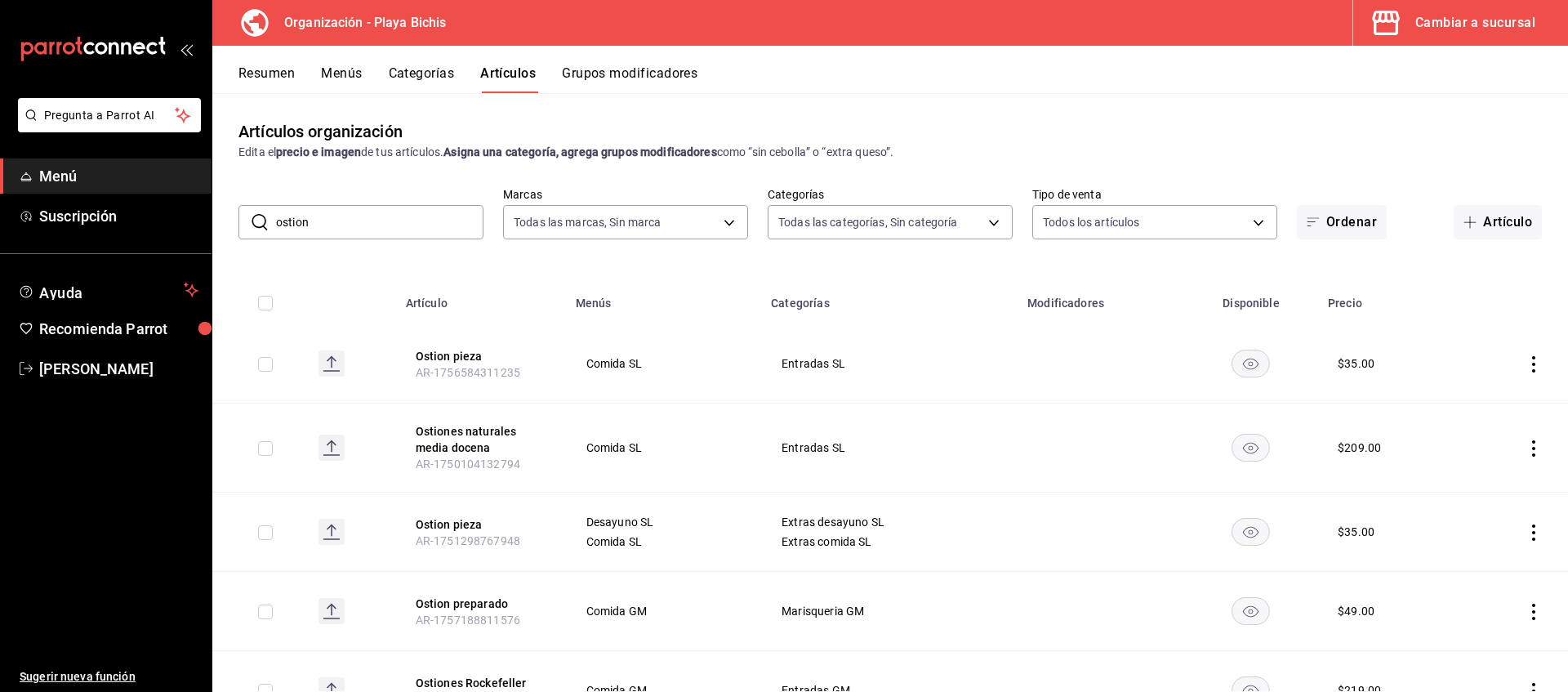
scroll to position [83, 0]
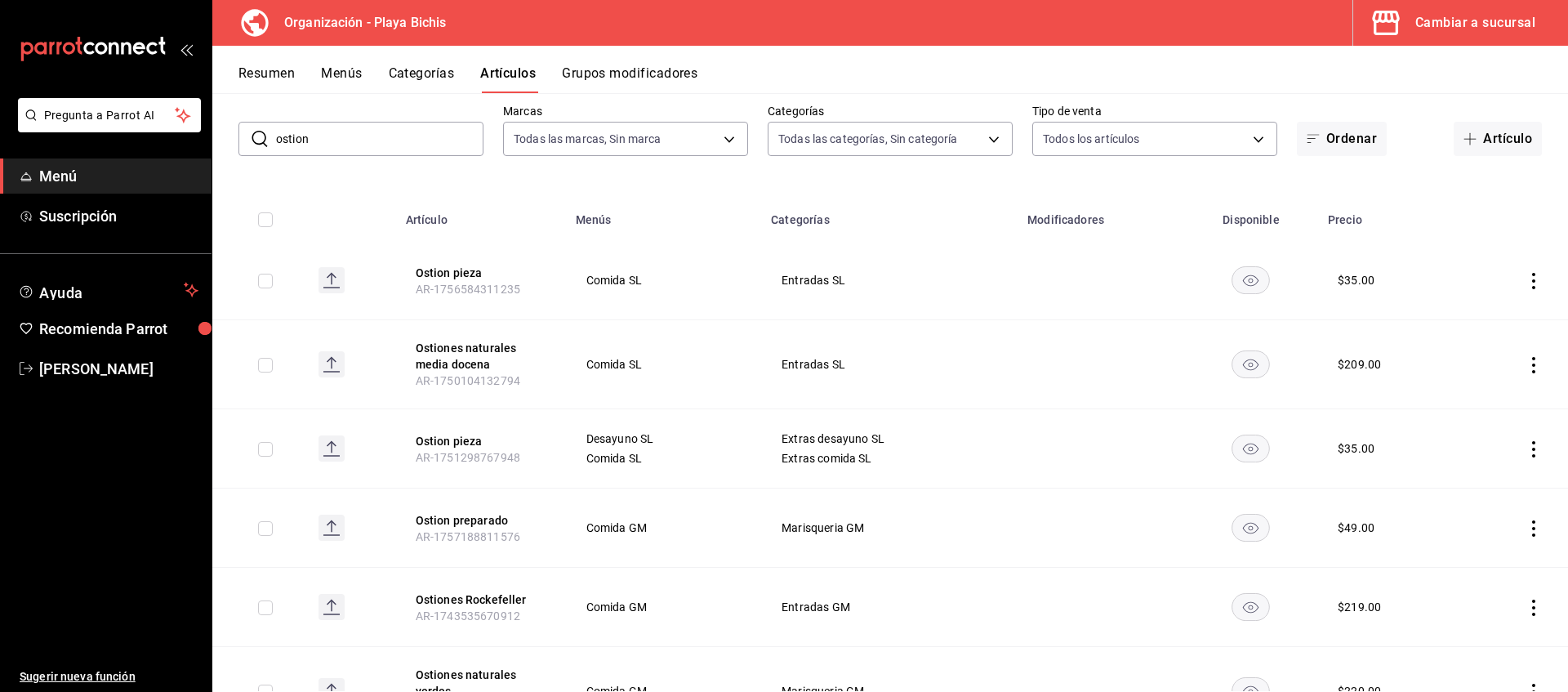
click at [1525, 529] on td at bounding box center [1515, 528] width 107 height 79
click at [1529, 529] on icon "actions" at bounding box center [1534, 529] width 17 height 17
click at [1482, 559] on span "Editar" at bounding box center [1485, 565] width 43 height 18
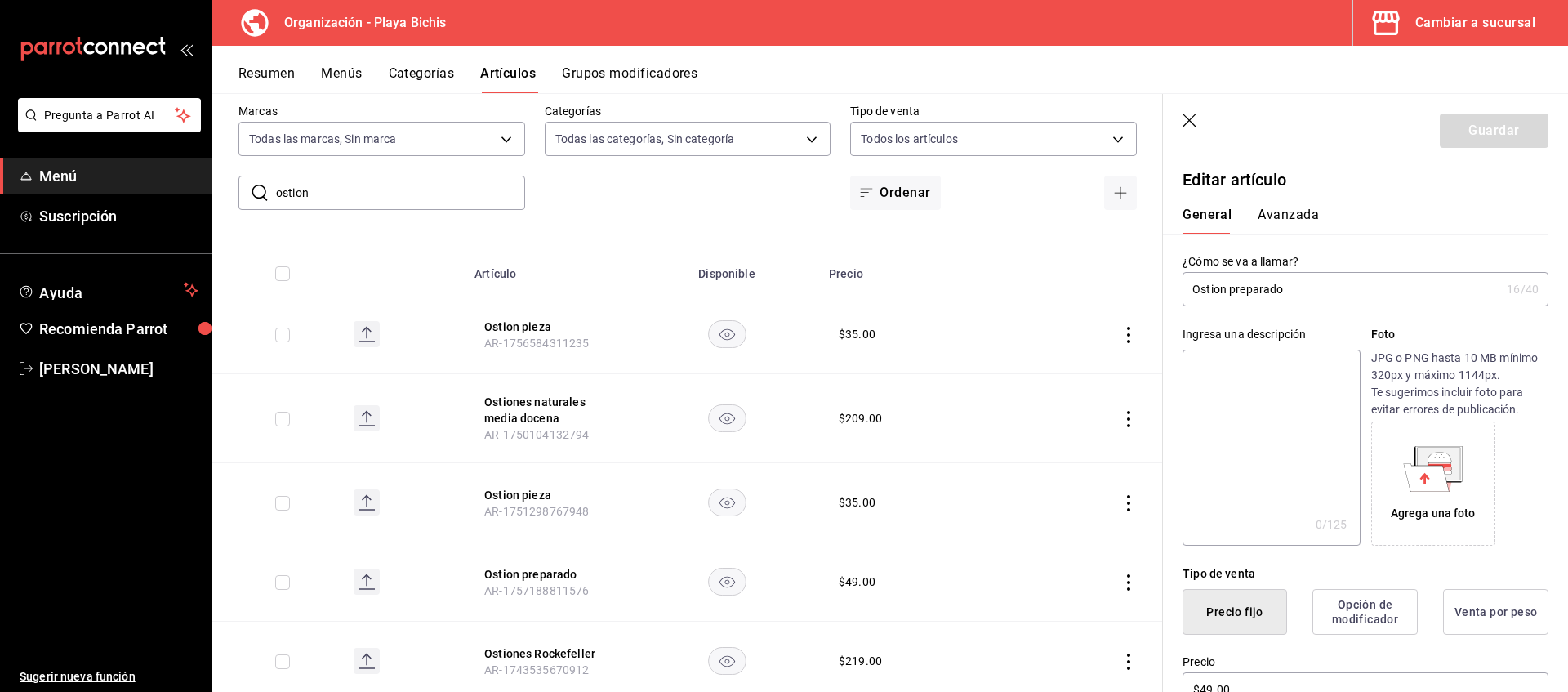
drag, startPoint x: 1229, startPoint y: 294, endPoint x: 1407, endPoint y: 300, distance: 178.1
click at [1407, 300] on input "Ostion preparado" at bounding box center [1341, 288] width 318 height 33
type input "Ostion Natural"
click at [1301, 227] on button "Avanzada" at bounding box center [1288, 220] width 61 height 28
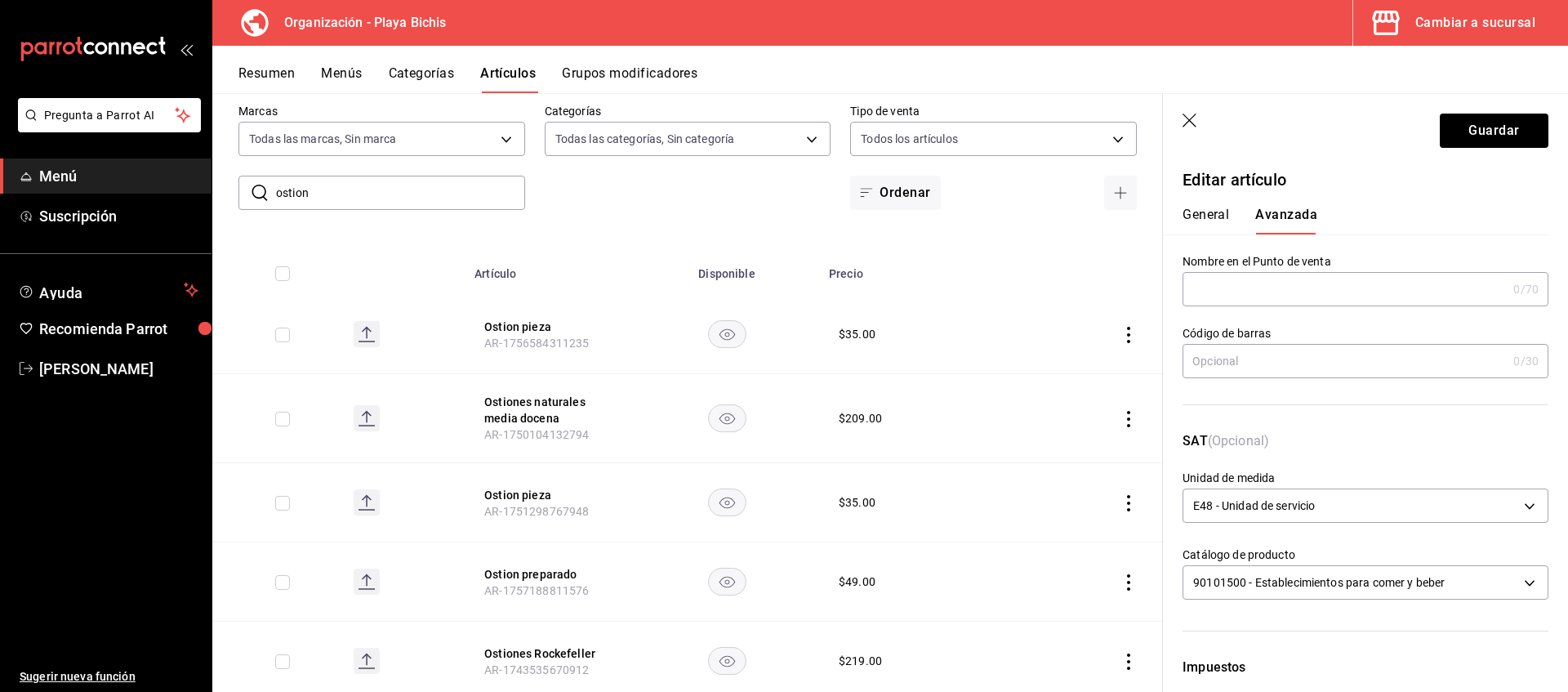
click at [1210, 213] on button "General" at bounding box center [1206, 220] width 47 height 28
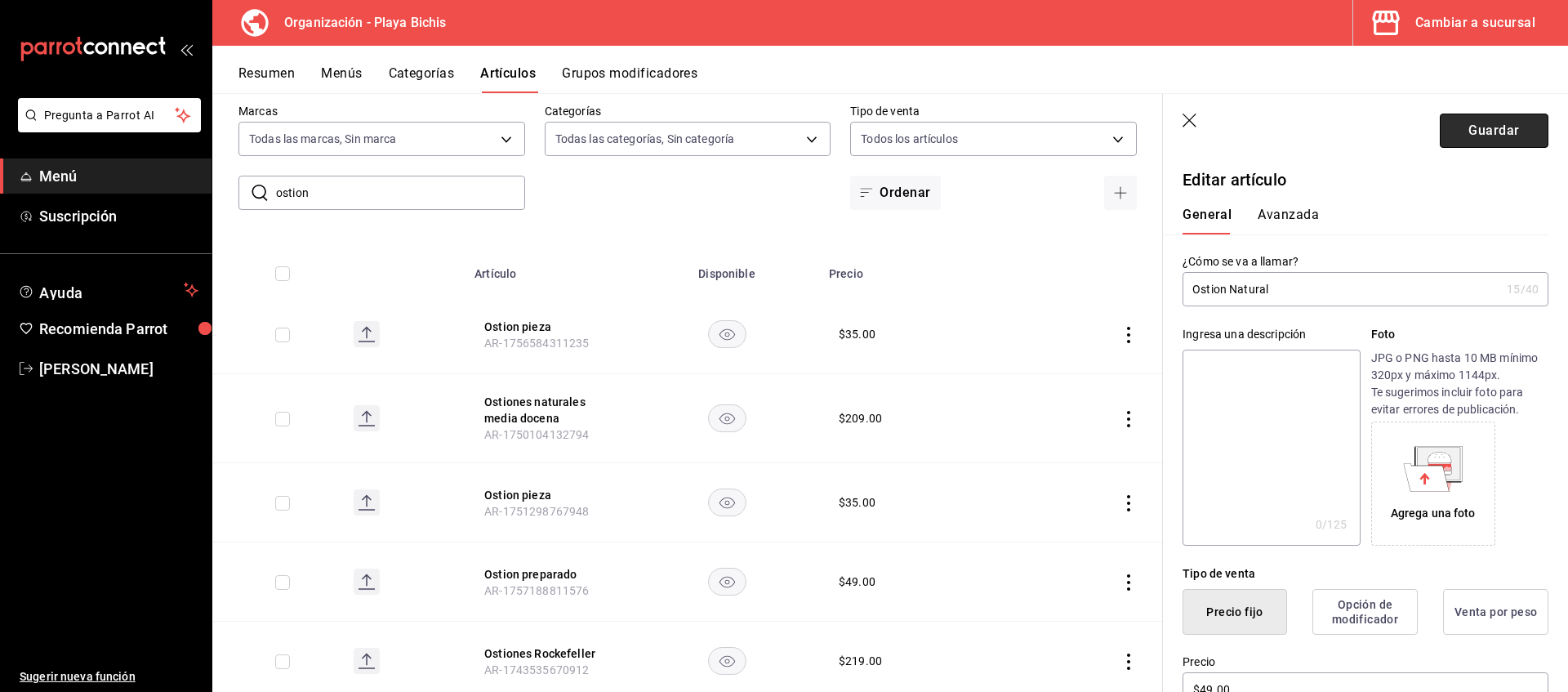
click at [1500, 138] on button "Guardar" at bounding box center [1494, 130] width 108 height 34
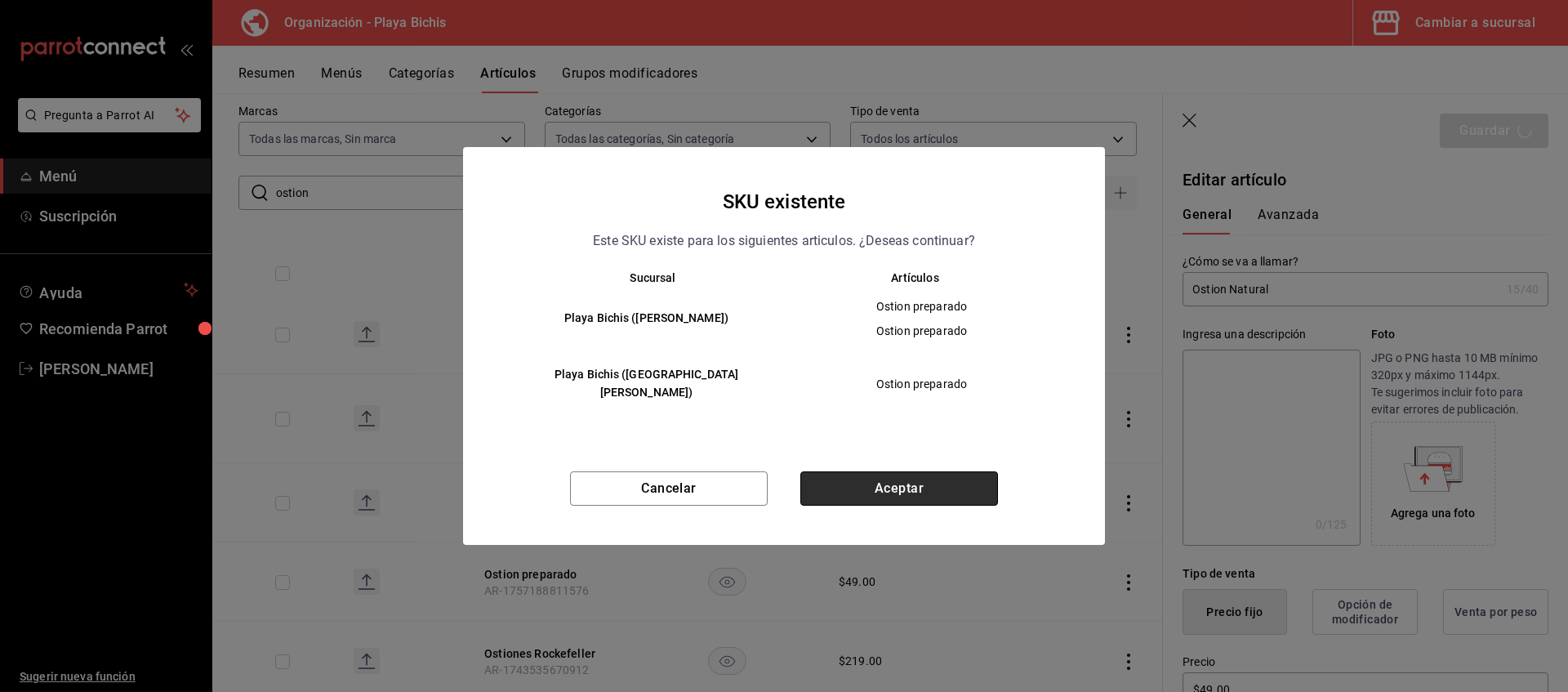
click at [954, 477] on button "Aceptar" at bounding box center [899, 488] width 198 height 34
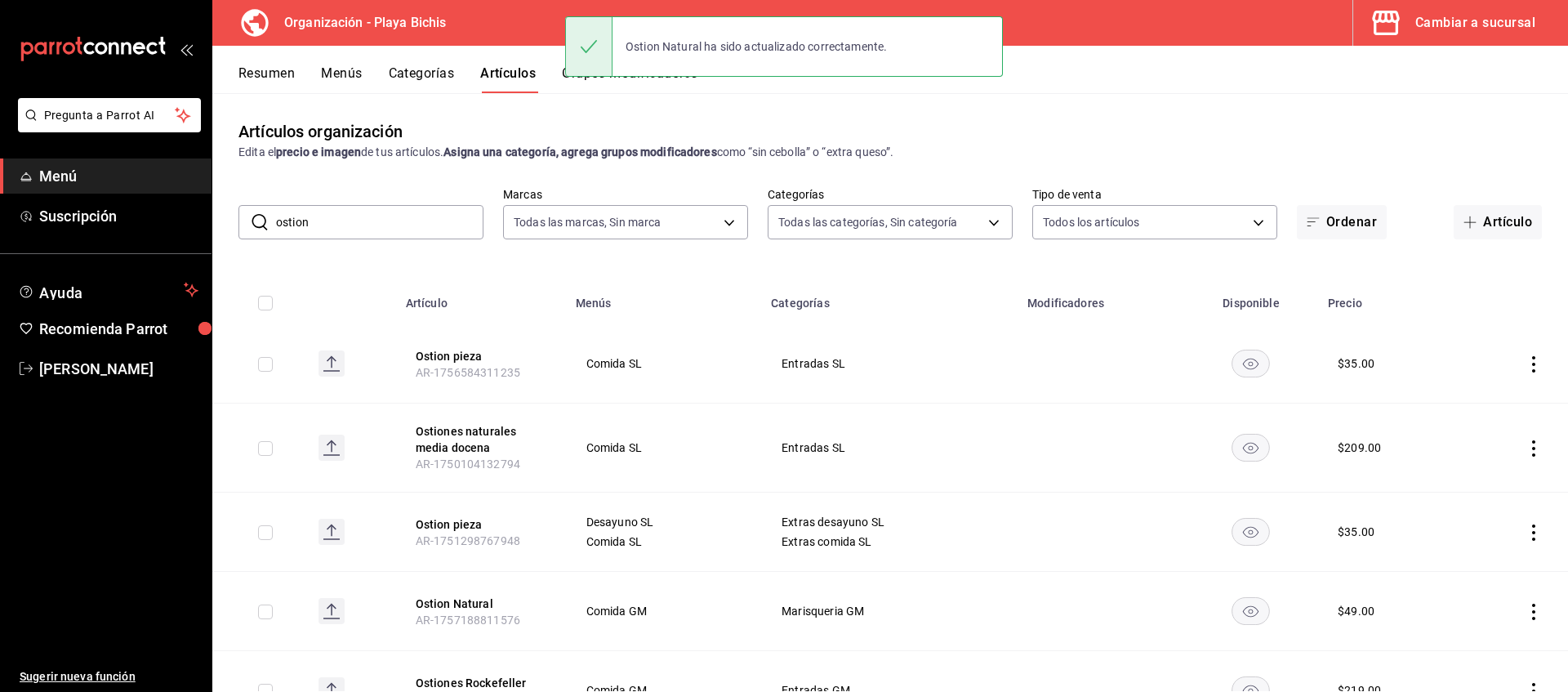
click at [1532, 355] on td at bounding box center [1515, 364] width 107 height 79
click at [1533, 367] on icon "actions" at bounding box center [1534, 364] width 17 height 17
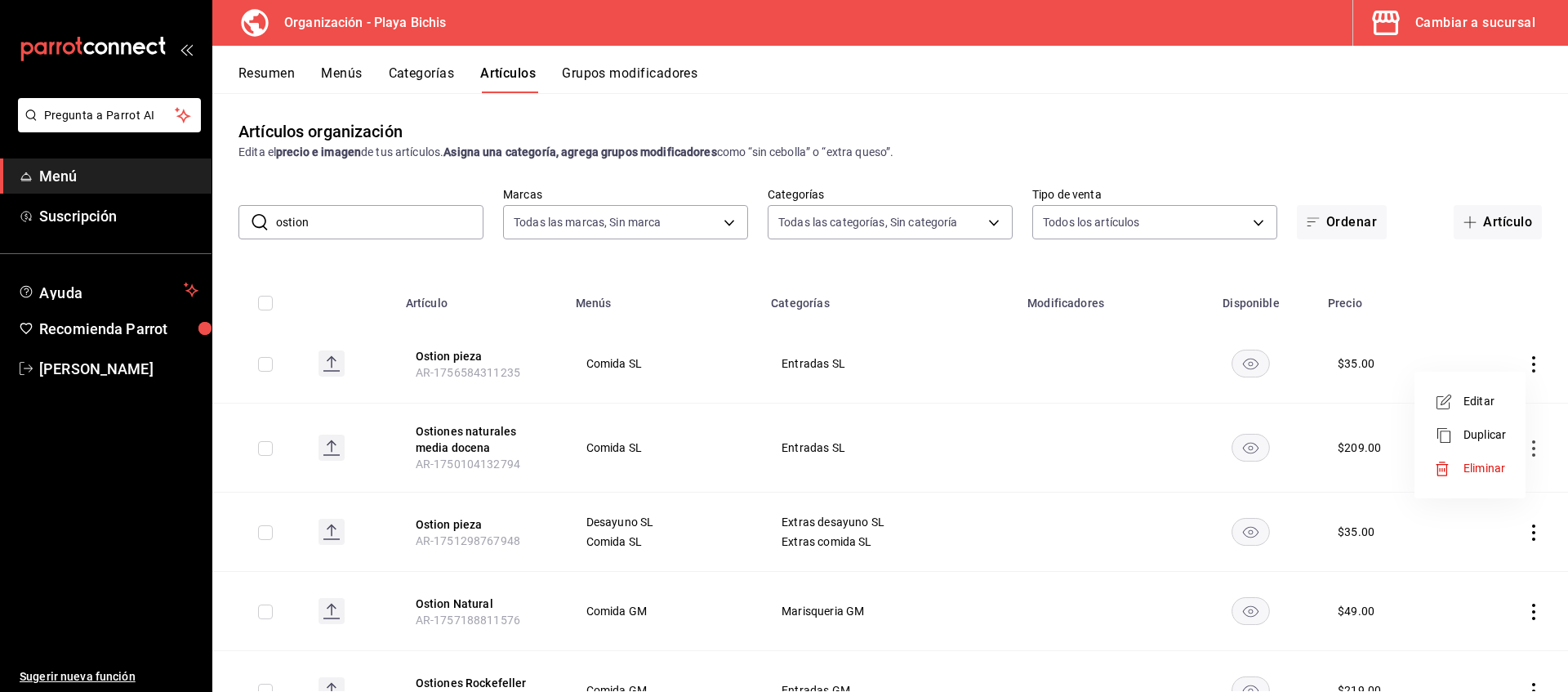
click at [1478, 464] on span "Eliminar" at bounding box center [1485, 469] width 42 height 13
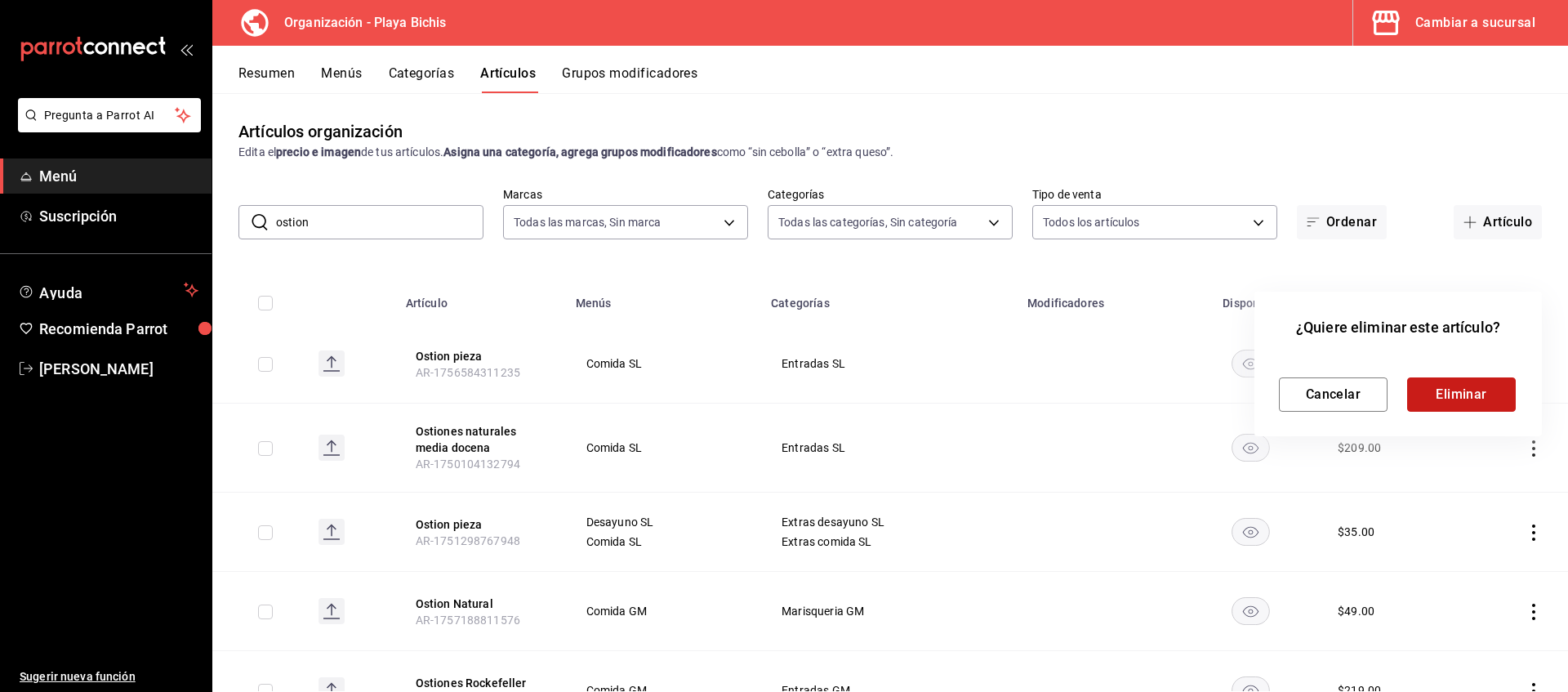
click at [1429, 391] on button "Eliminar" at bounding box center [1461, 394] width 108 height 34
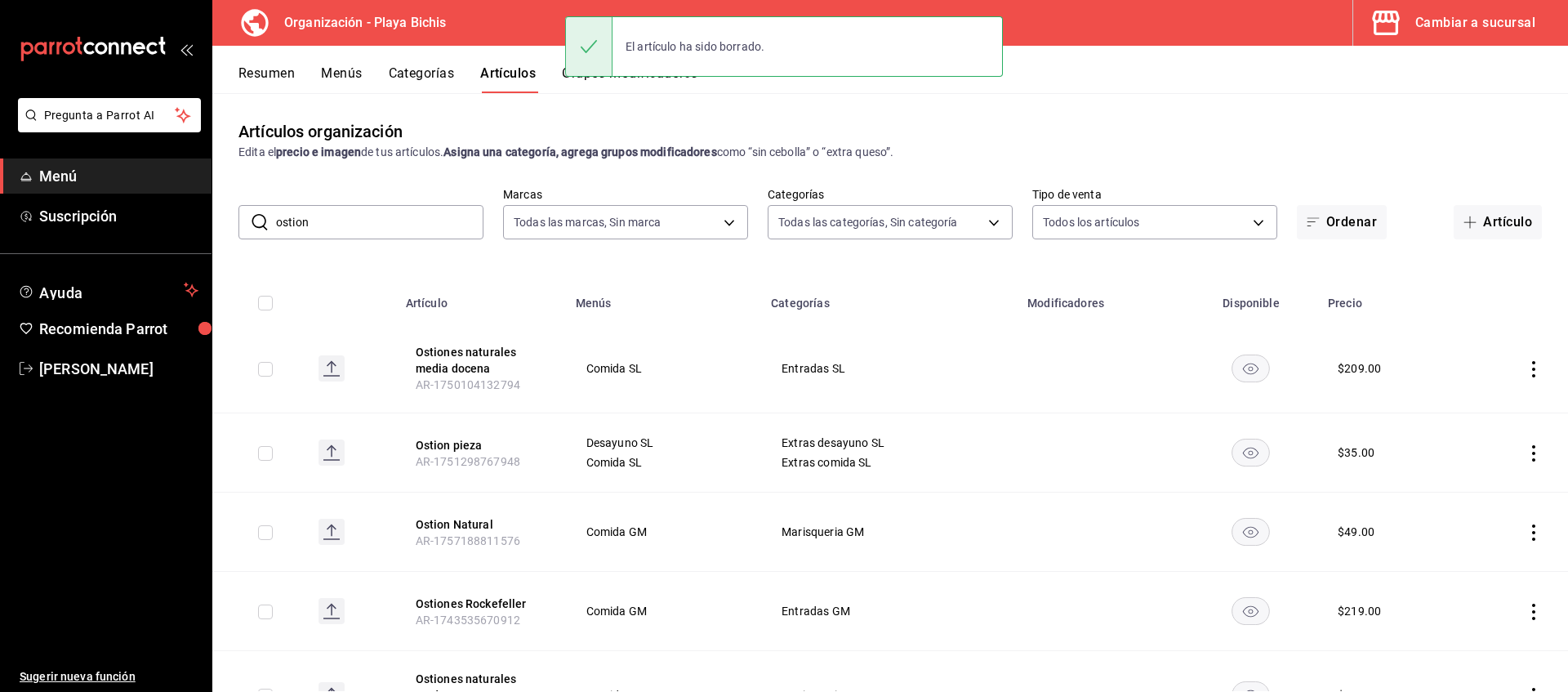
click at [1529, 531] on icon "actions" at bounding box center [1534, 533] width 17 height 17
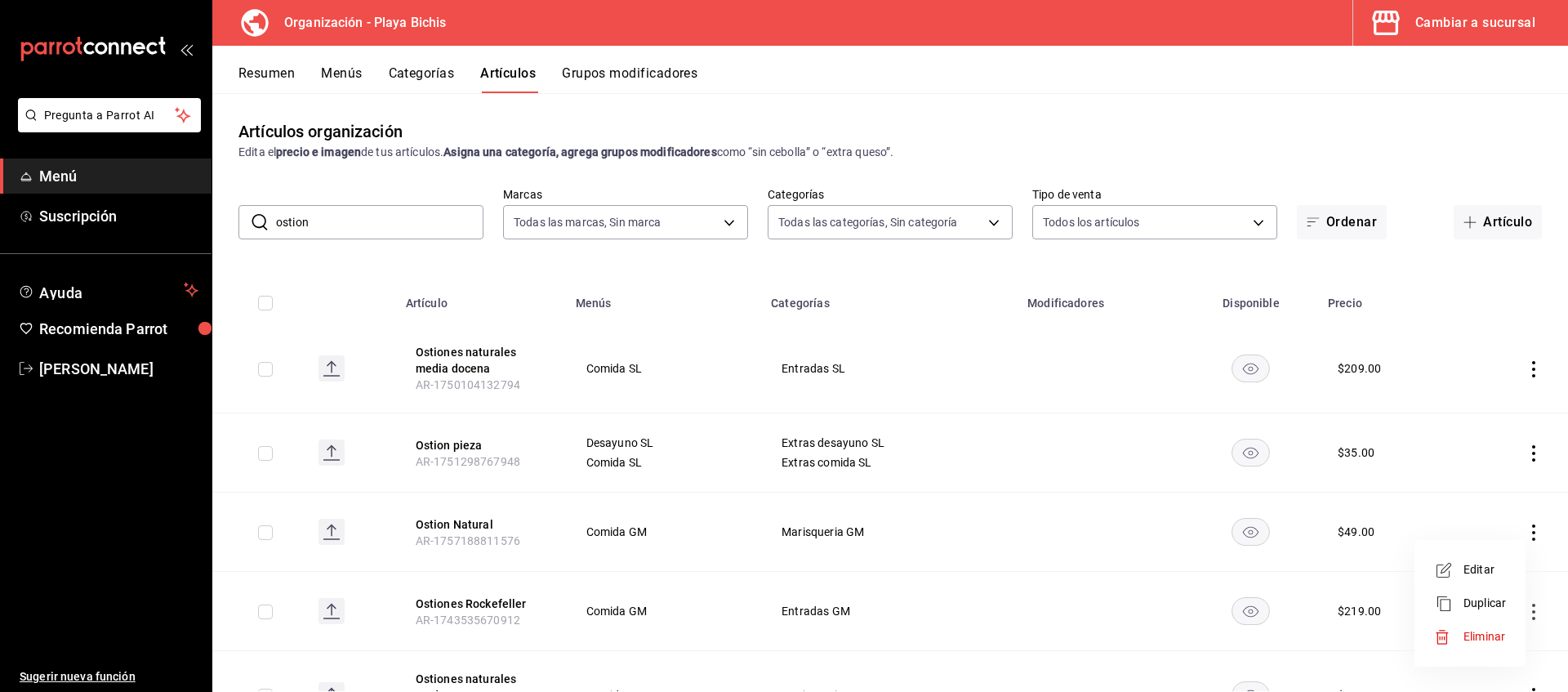
click at [1471, 567] on span "Editar" at bounding box center [1485, 569] width 43 height 18
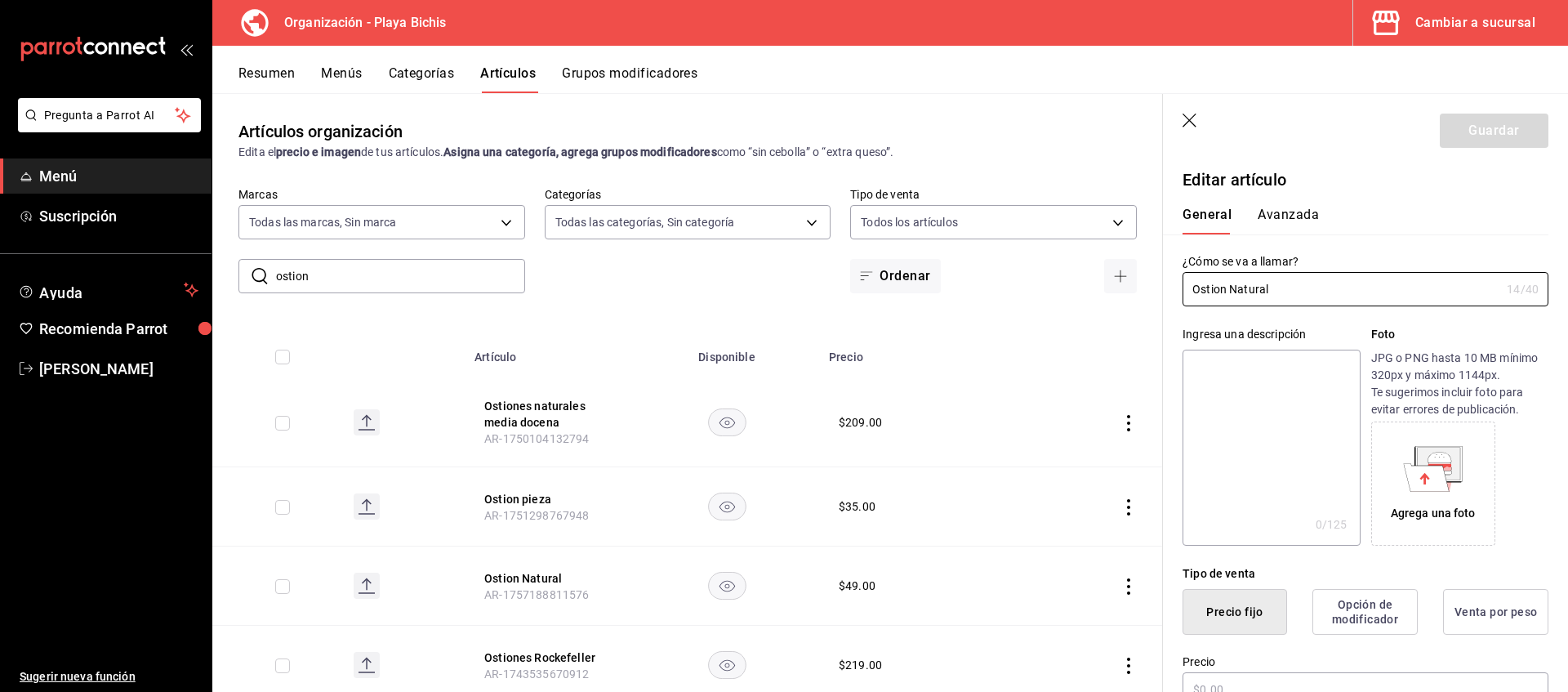
type input "$49.00"
radio input "false"
radio input "true"
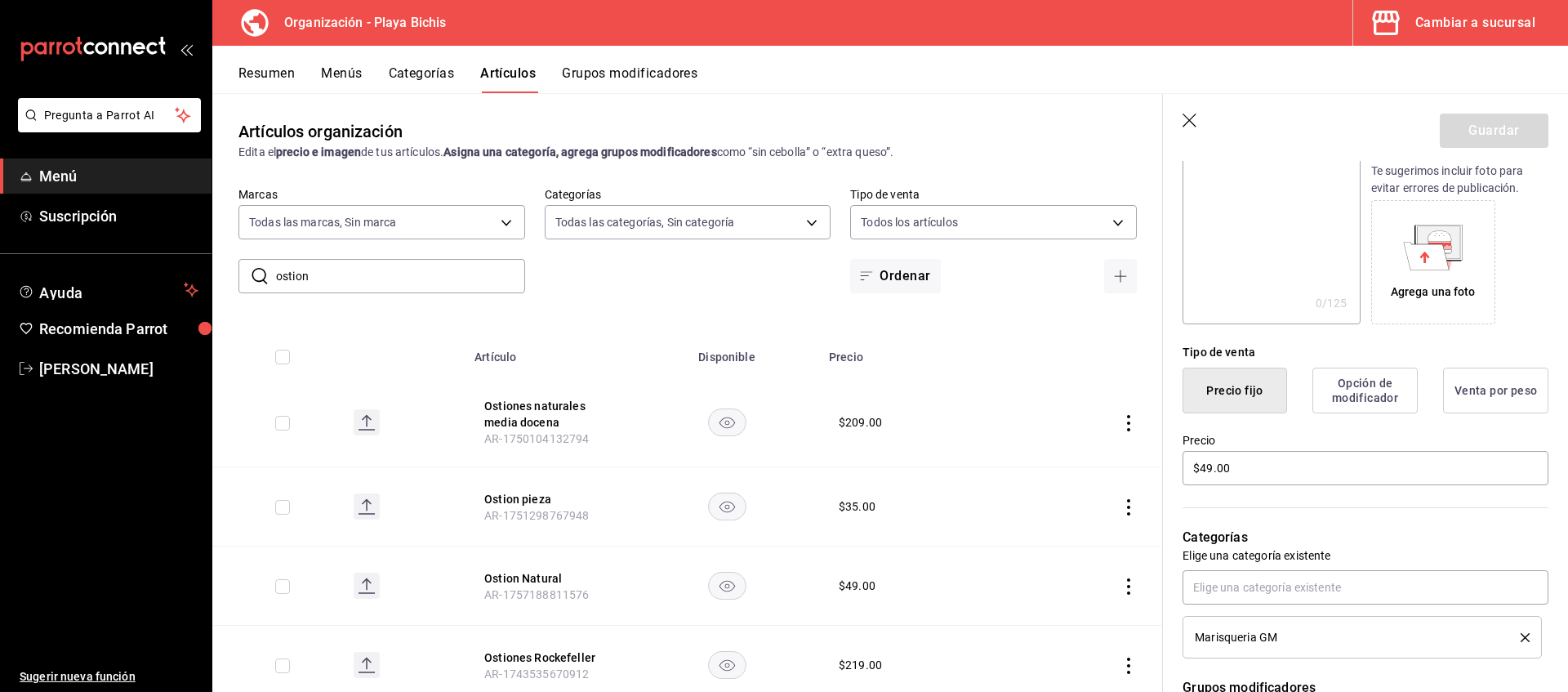
scroll to position [333, 0]
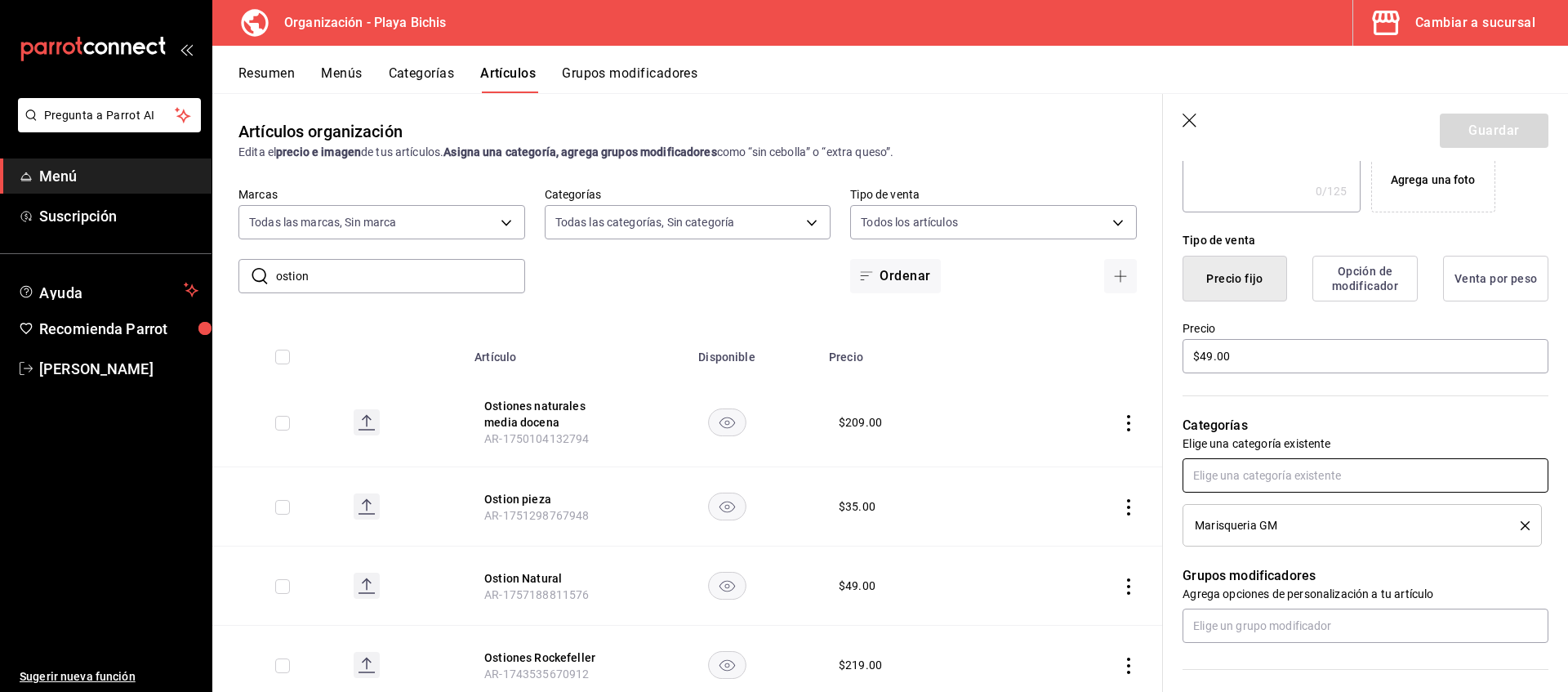
click at [1218, 477] on input "text" at bounding box center [1365, 475] width 366 height 34
type input "Entradas SL"
click at [1222, 512] on li "Entradas SL" at bounding box center [1365, 513] width 366 height 27
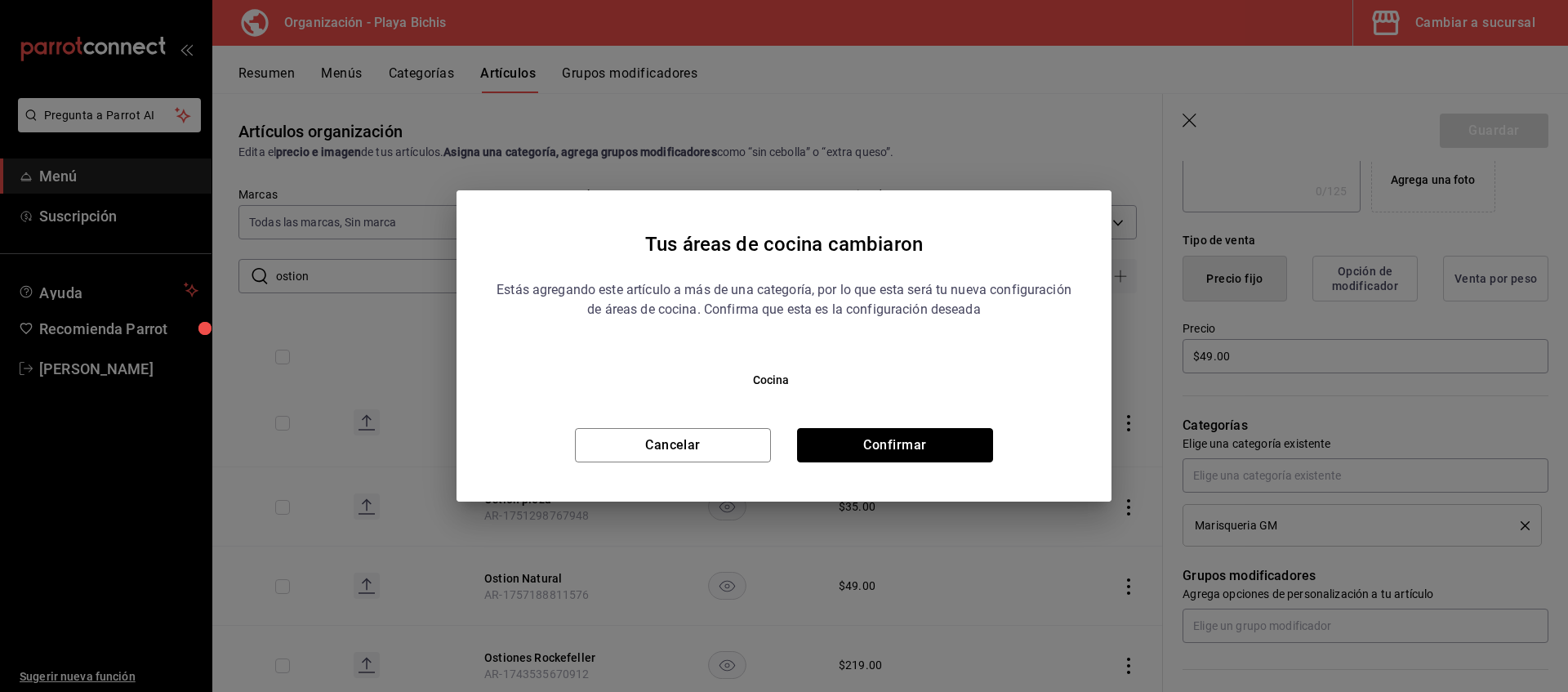
drag, startPoint x: 949, startPoint y: 441, endPoint x: 1001, endPoint y: 431, distance: 53.0
click at [947, 444] on button "Confirmar" at bounding box center [894, 444] width 196 height 34
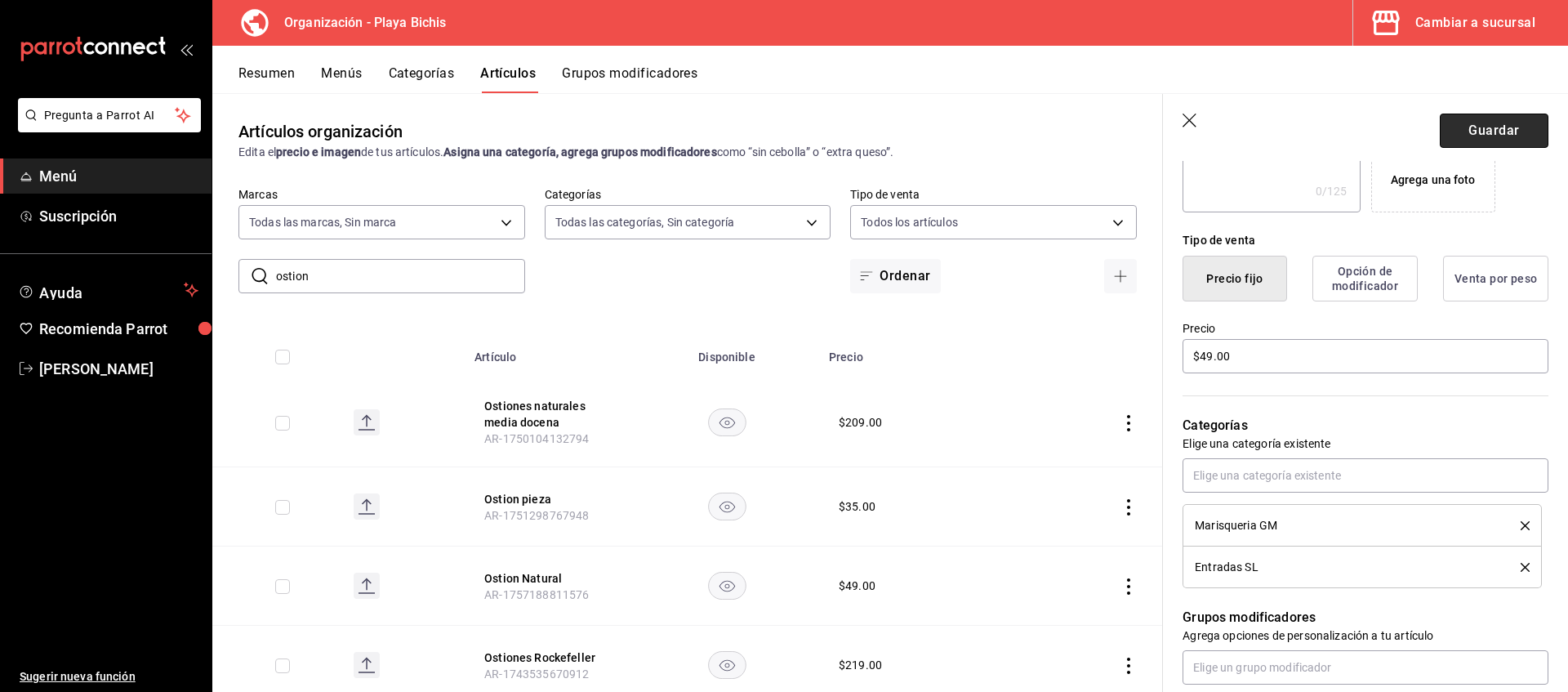
click at [1465, 142] on button "Guardar" at bounding box center [1494, 130] width 108 height 34
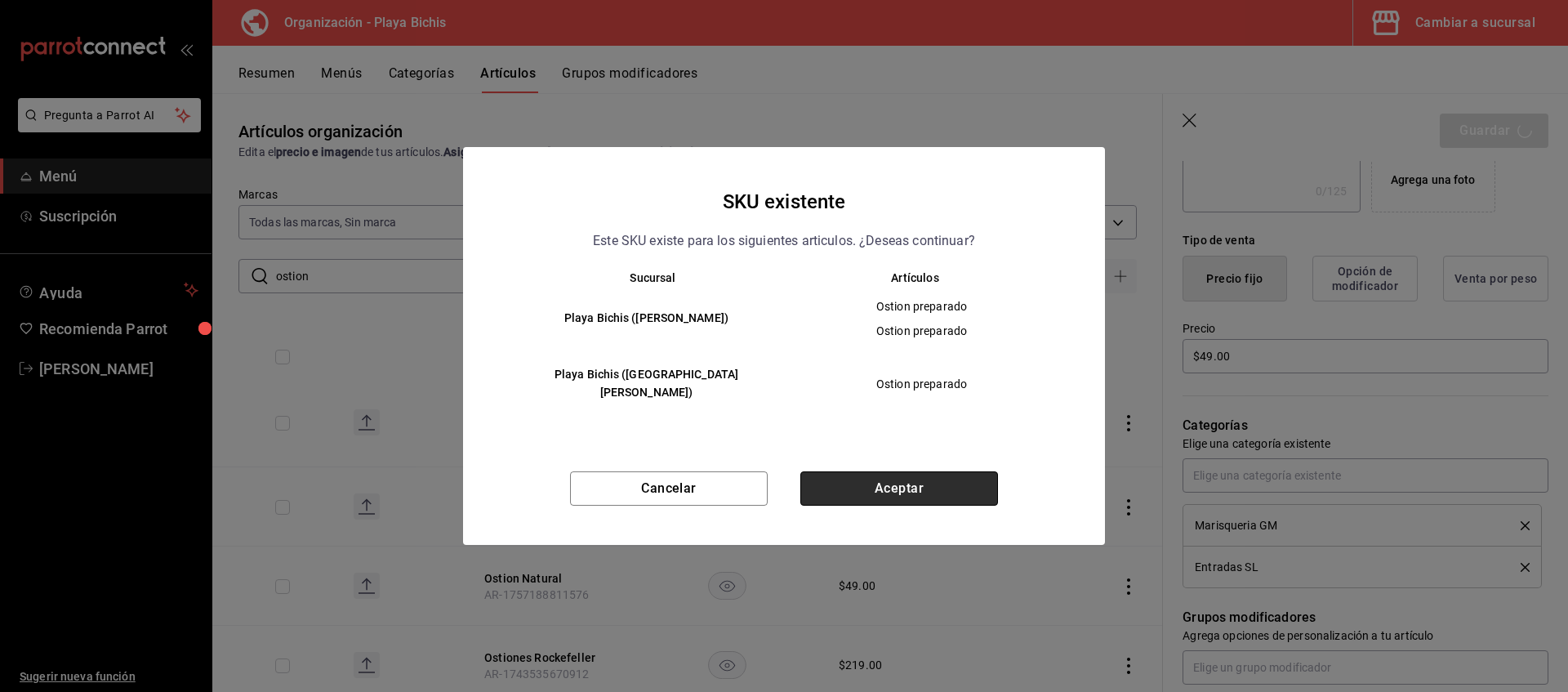
click at [873, 476] on button "Aceptar" at bounding box center [899, 488] width 198 height 34
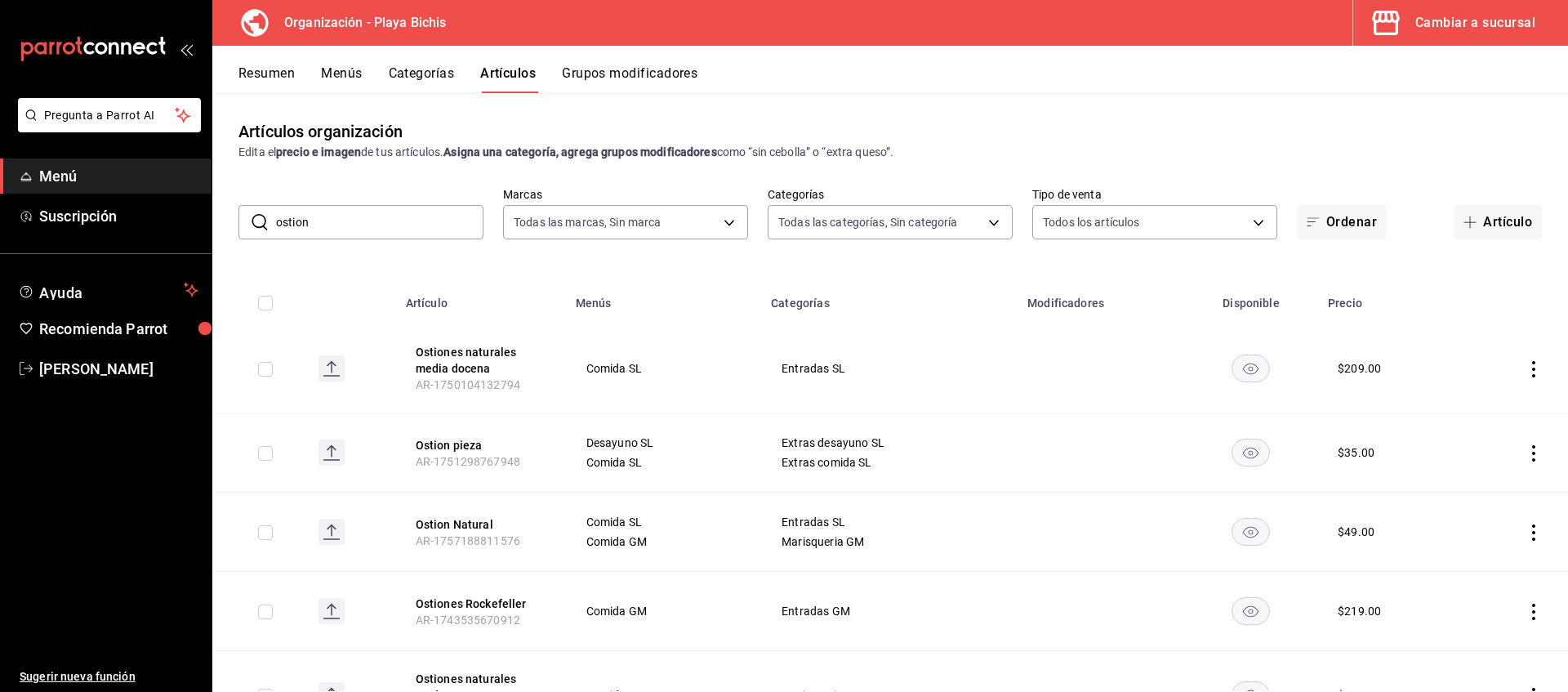
scroll to position [83, 0]
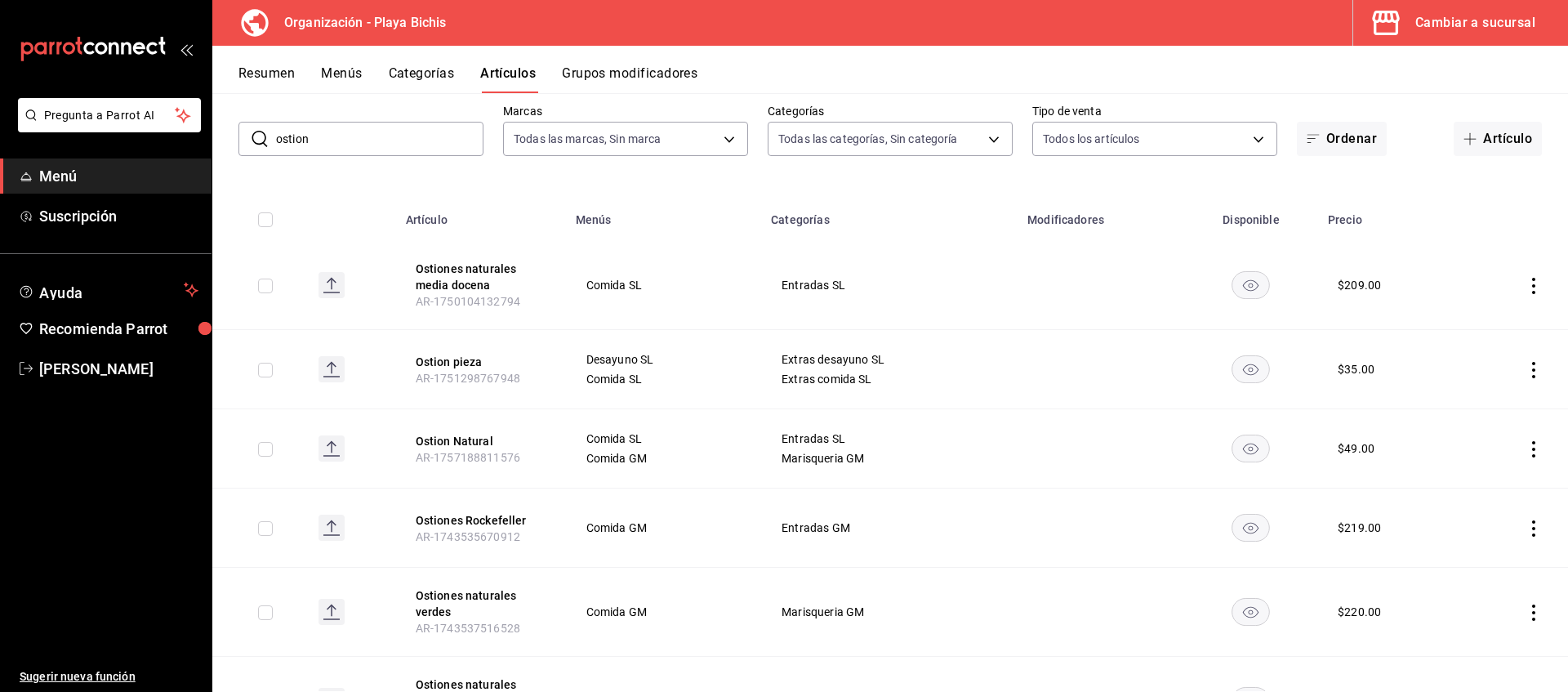
click at [1534, 372] on icon "actions" at bounding box center [1534, 370] width 17 height 17
click at [1490, 471] on span "Eliminar" at bounding box center [1485, 474] width 42 height 13
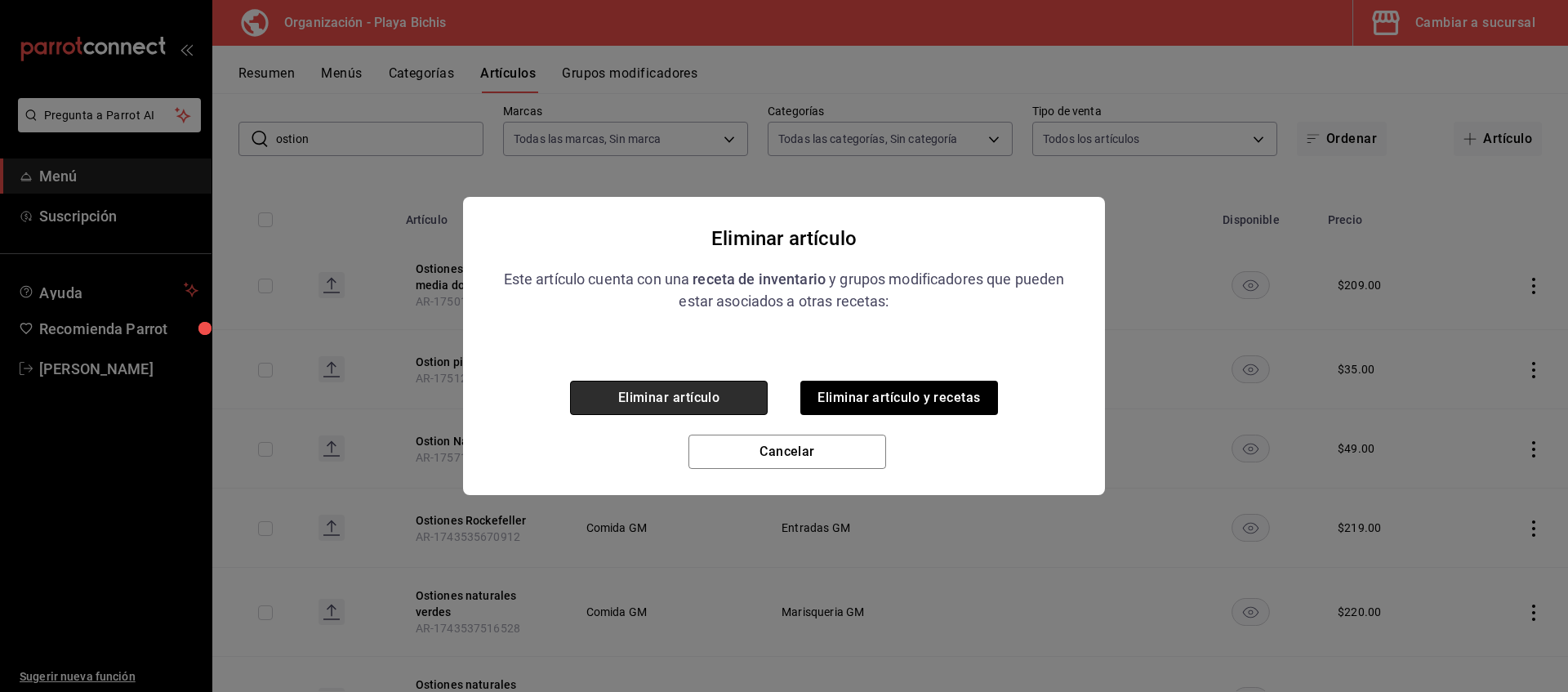
click at [644, 399] on button "Eliminar artículo" at bounding box center [669, 398] width 198 height 34
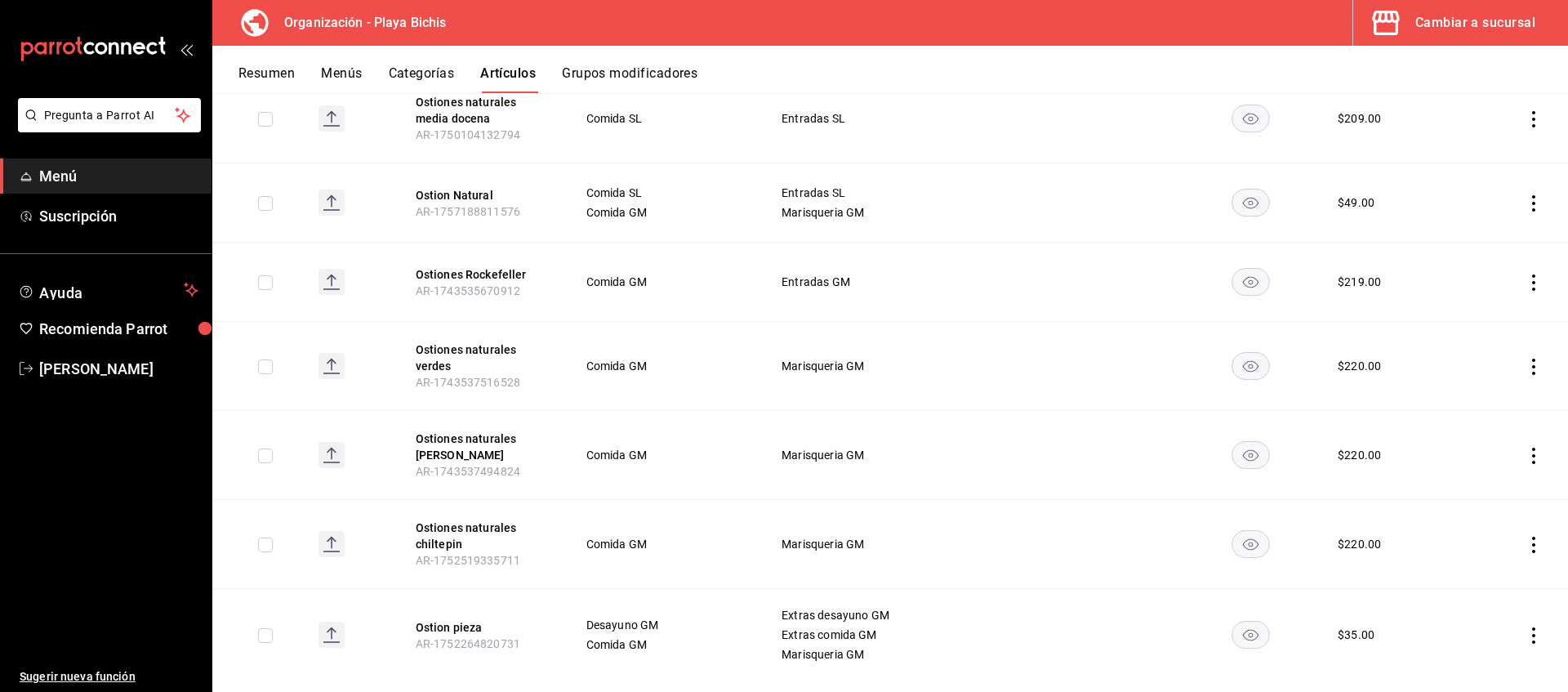
scroll to position [278, 0]
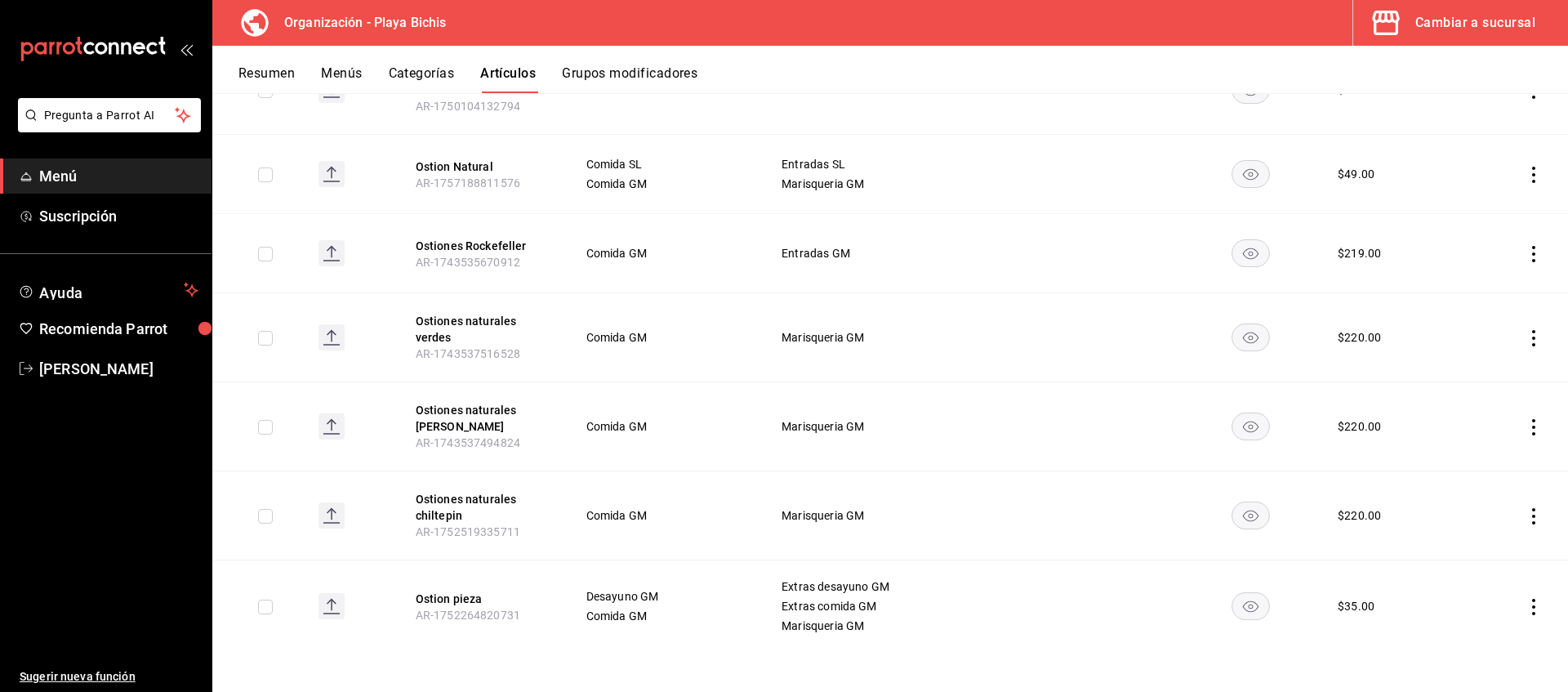
click at [1534, 611] on icon "actions" at bounding box center [1534, 607] width 17 height 17
click at [1484, 646] on span "Eliminar" at bounding box center [1485, 649] width 42 height 13
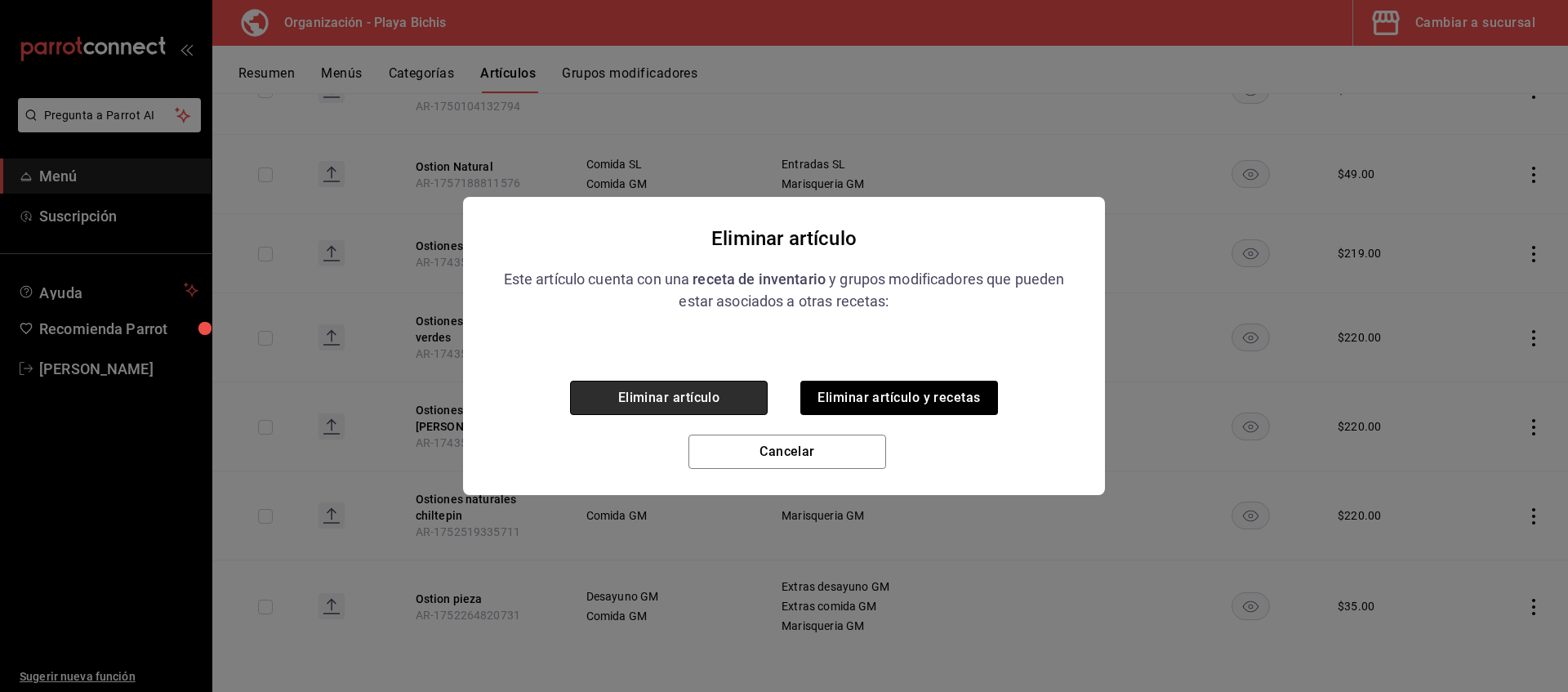
click at [699, 394] on button "Eliminar artículo" at bounding box center [669, 398] width 198 height 34
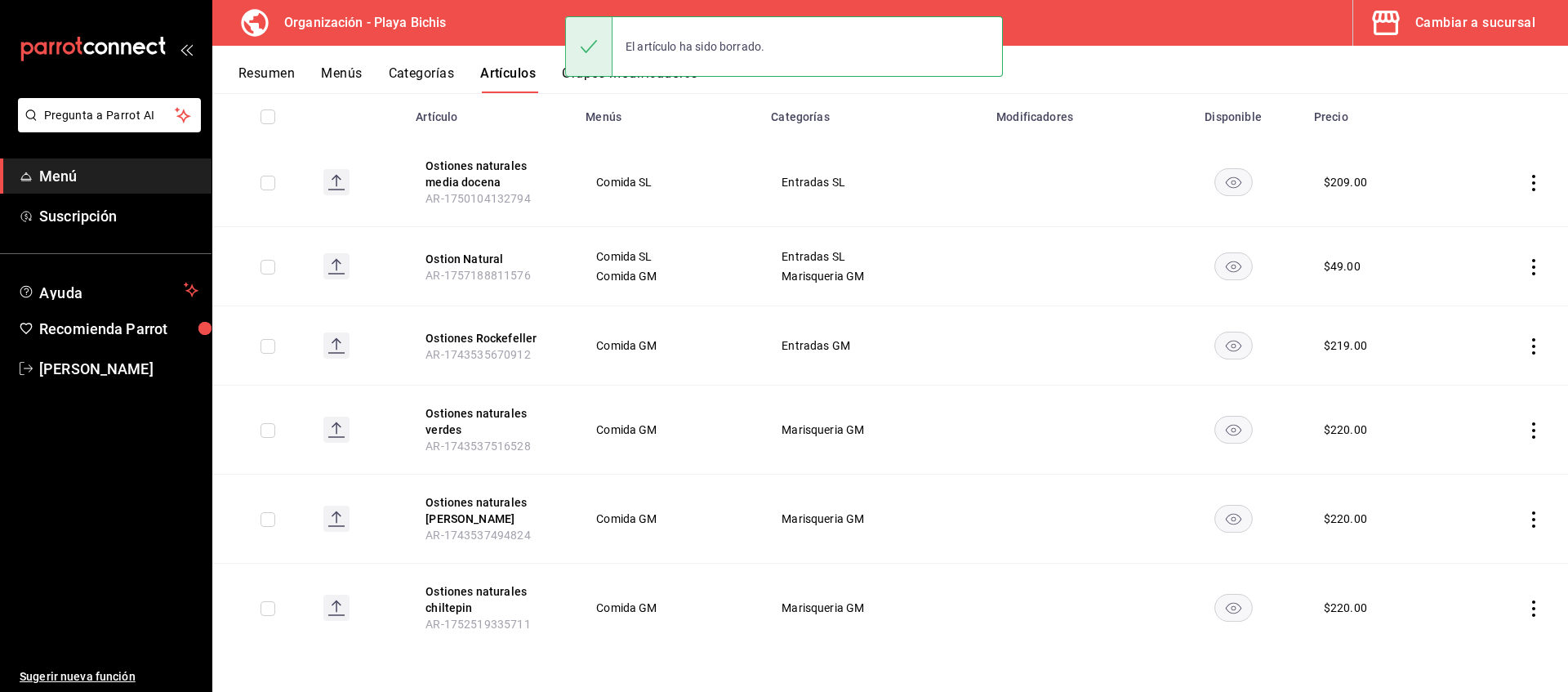
scroll to position [0, 0]
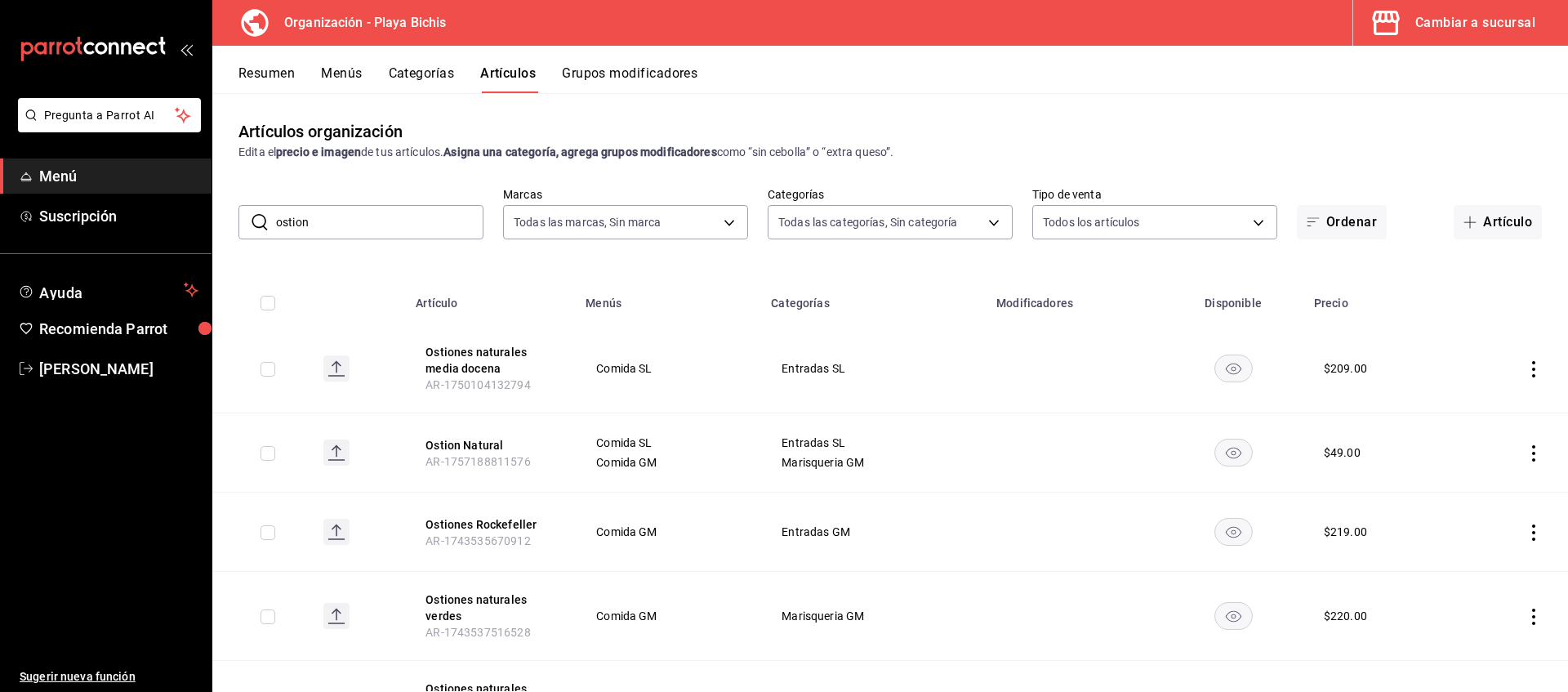
click at [346, 77] on button "Menús" at bounding box center [341, 78] width 41 height 28
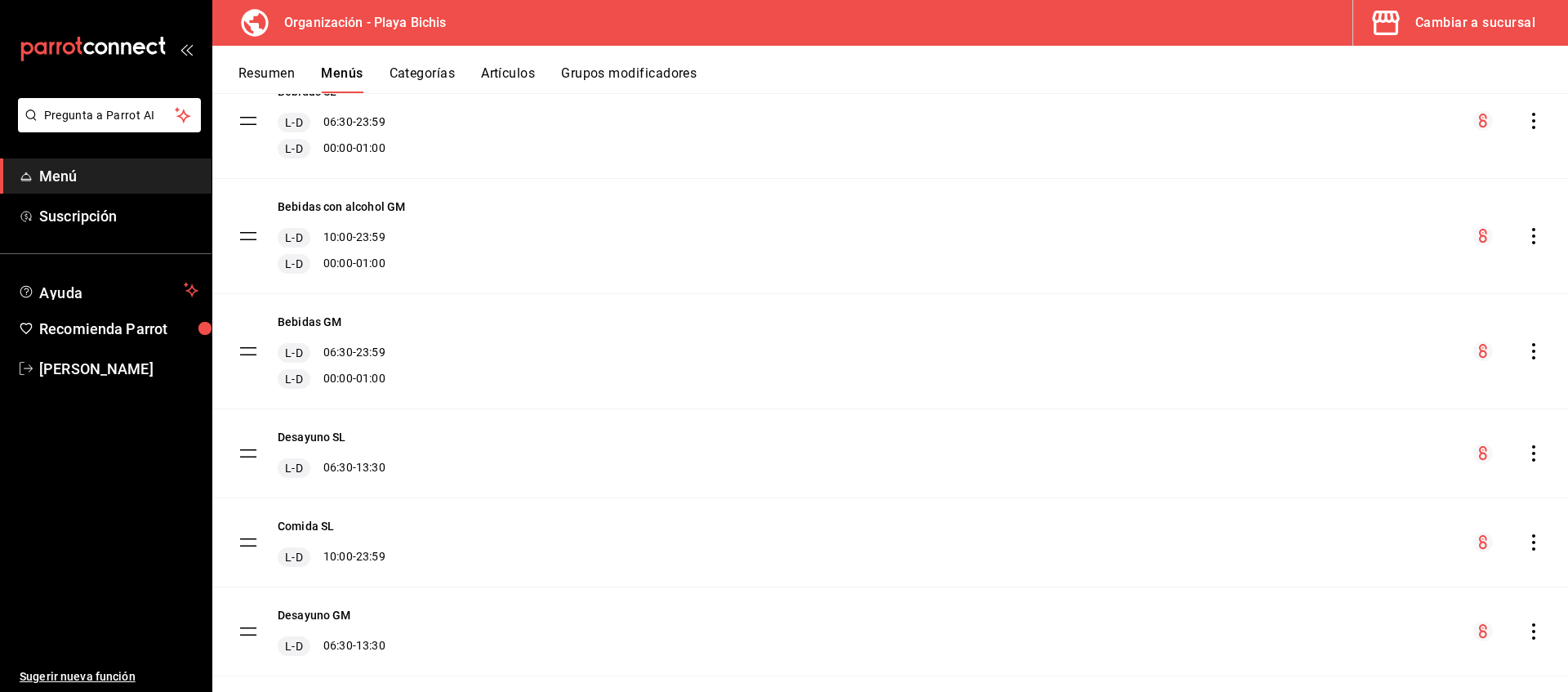
scroll to position [333, 0]
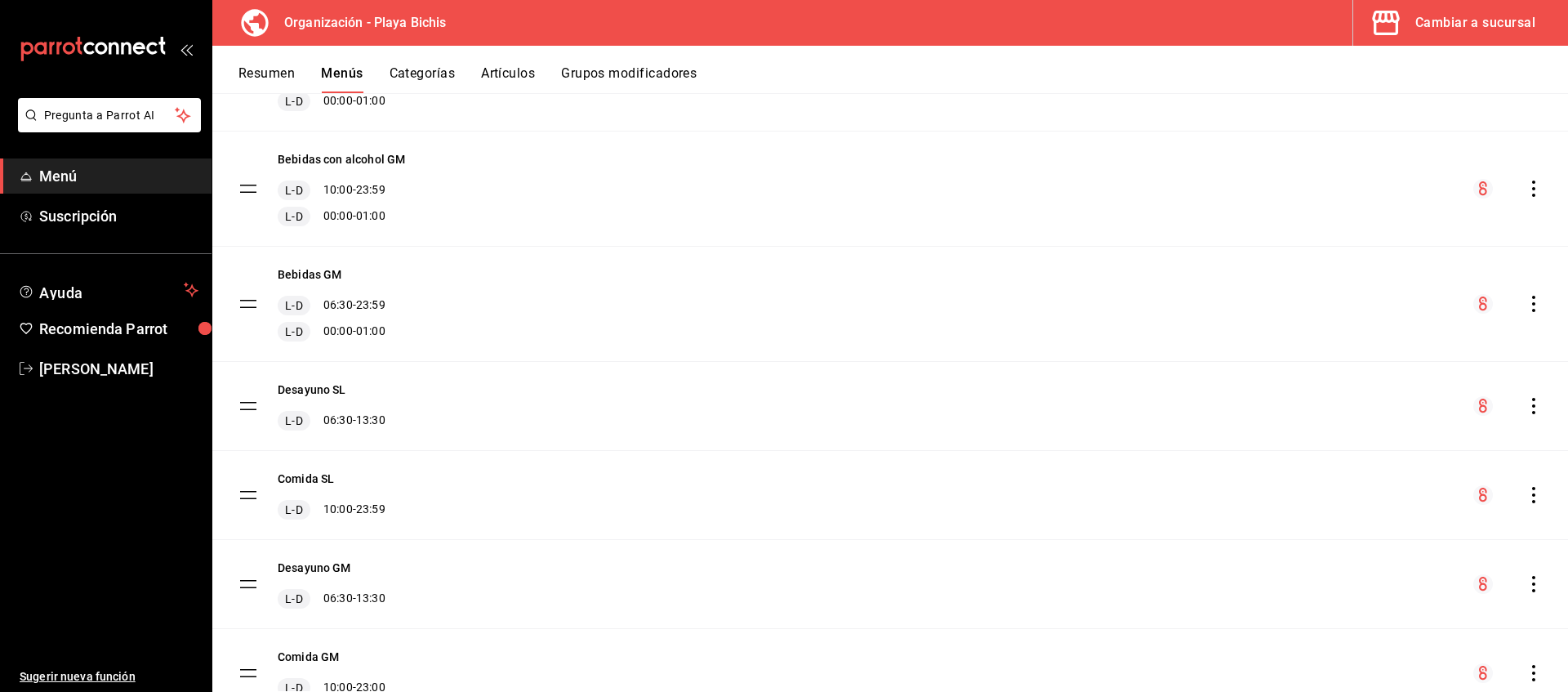
click at [1531, 494] on icon "actions" at bounding box center [1534, 495] width 17 height 17
click at [1349, 546] on span "Copiar en otra sucursal" at bounding box center [1405, 549] width 199 height 18
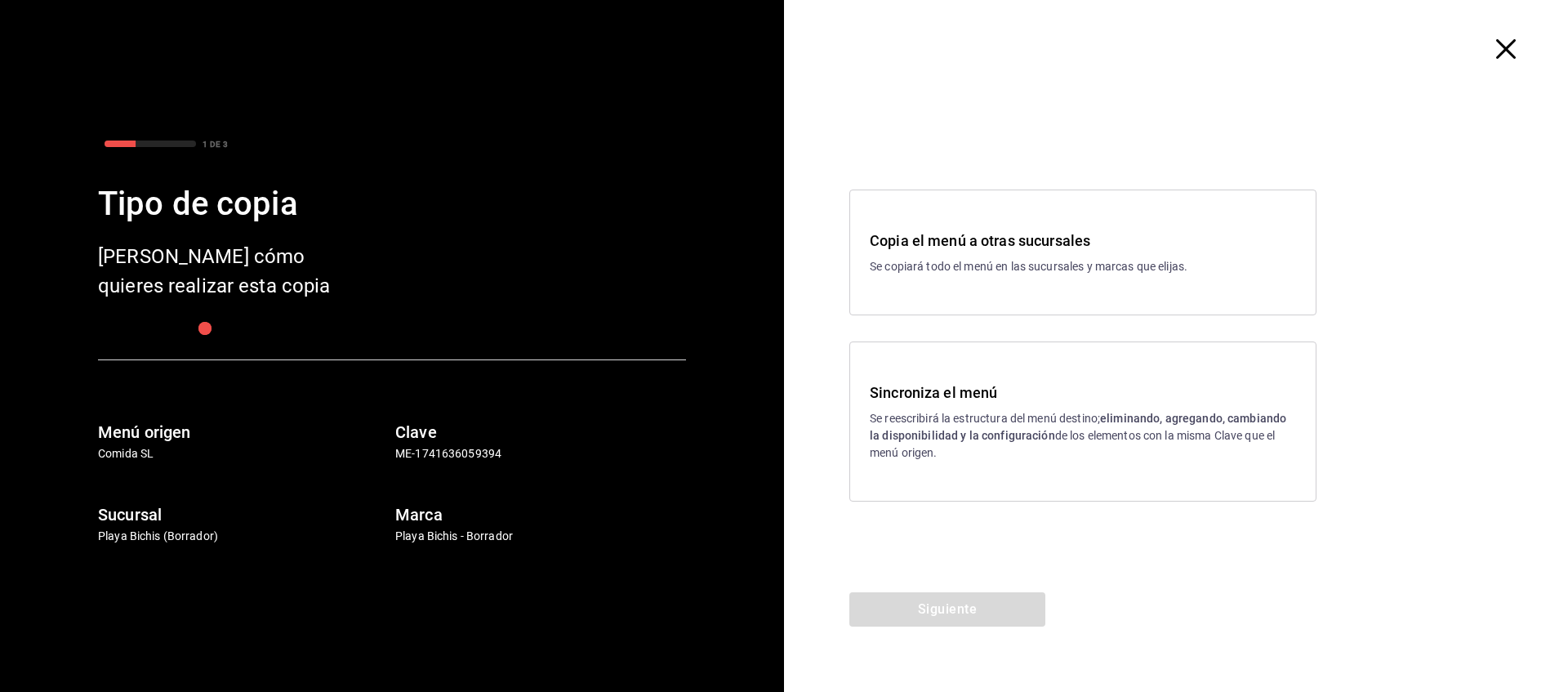
click at [977, 399] on h3 "Sincroniza el menú" at bounding box center [1082, 393] width 426 height 22
click at [957, 617] on button "Siguiente" at bounding box center [947, 609] width 196 height 34
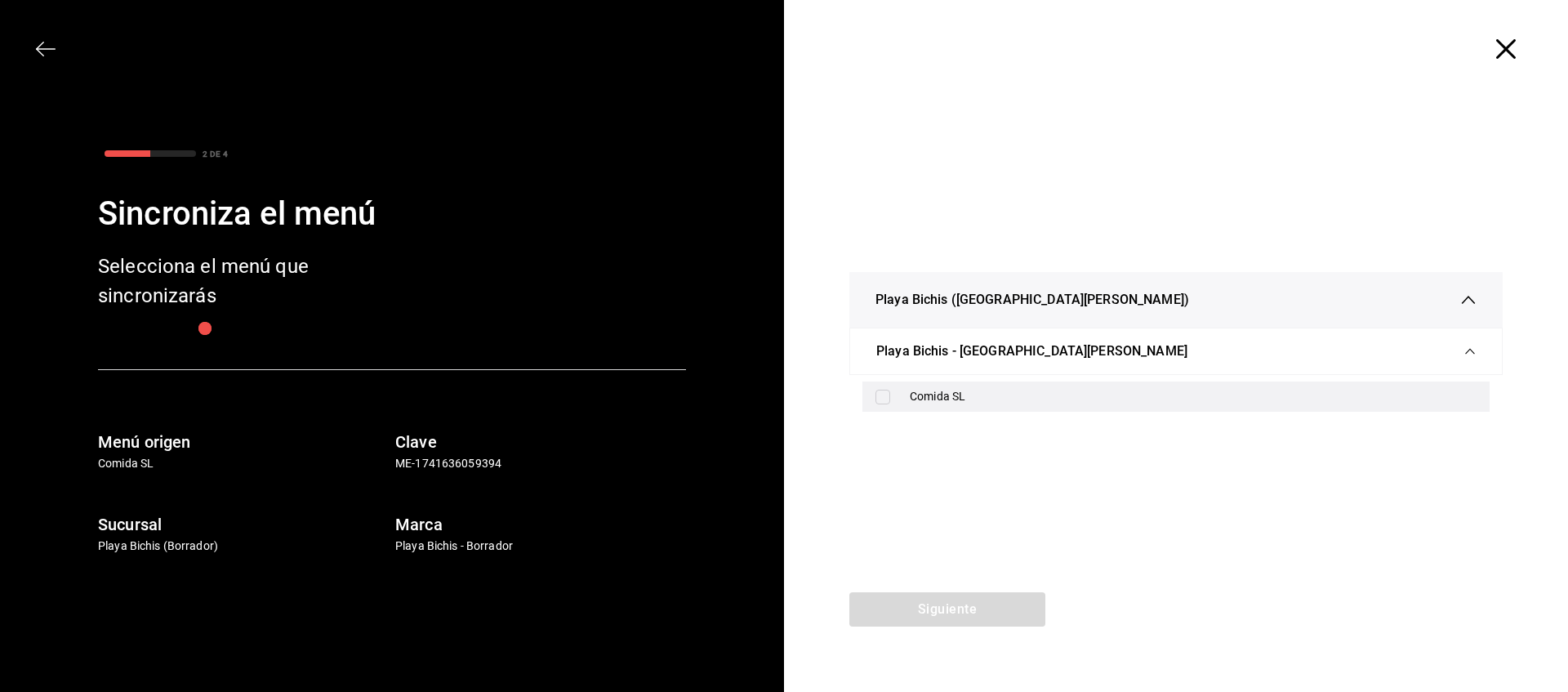
click at [900, 389] on div "Comida SL" at bounding box center [1176, 397] width 627 height 30
checkbox input "true"
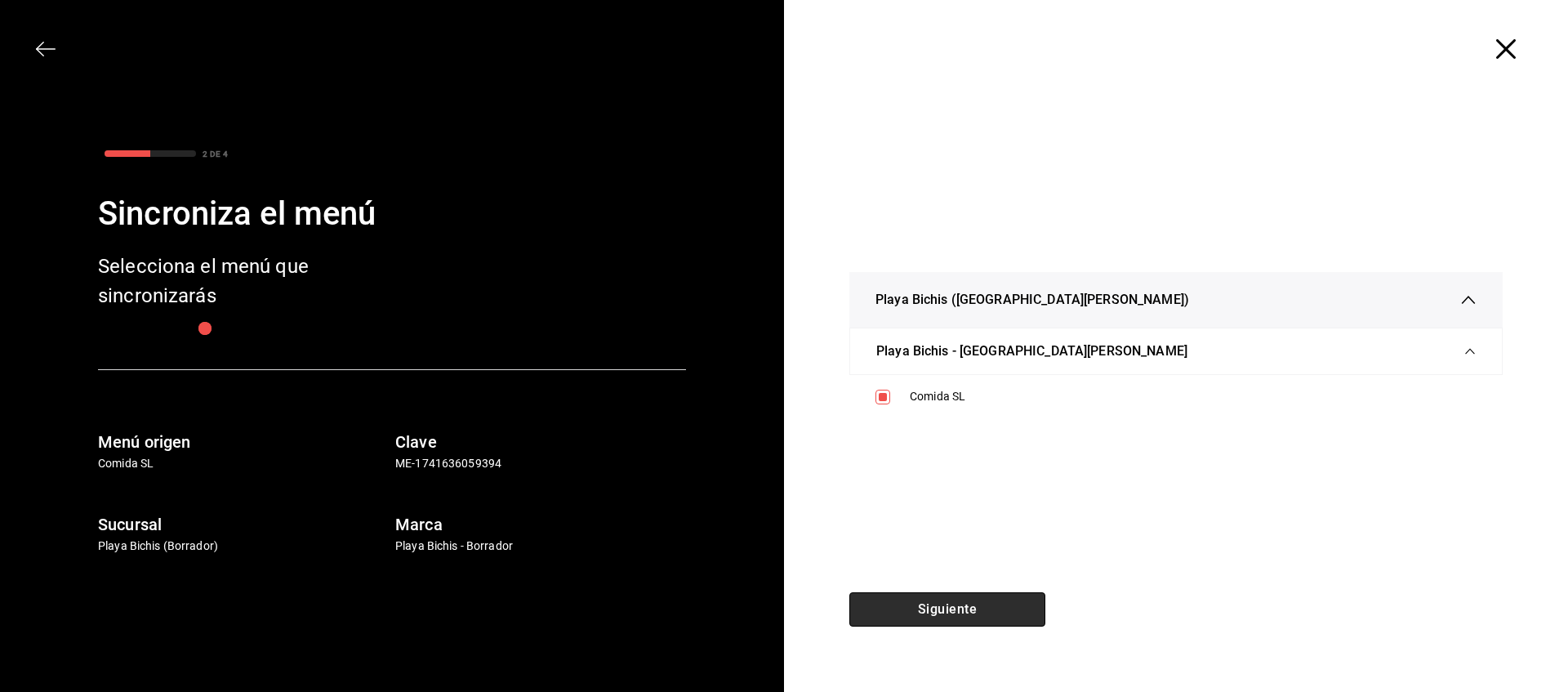
click at [970, 619] on button "Siguiente" at bounding box center [947, 609] width 196 height 34
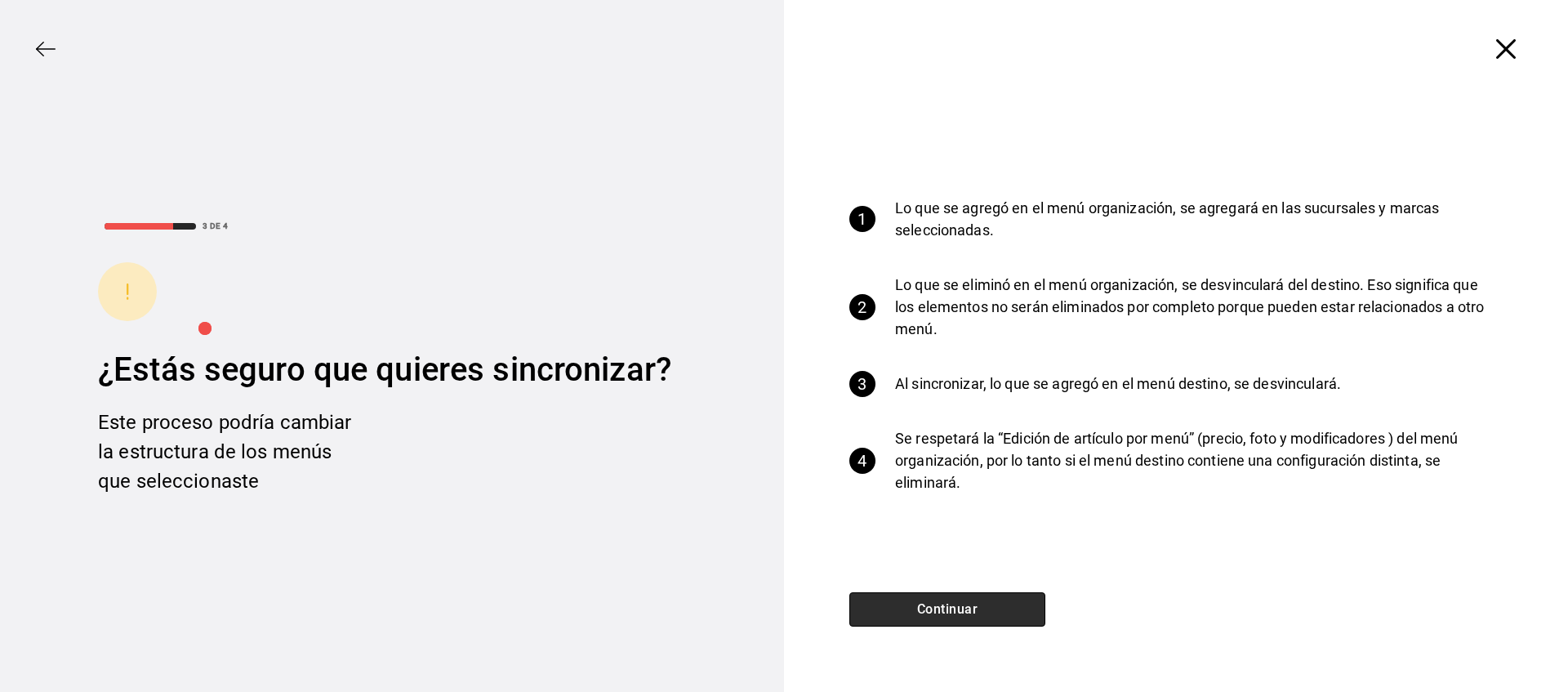
click at [953, 615] on button "Continuar" at bounding box center [947, 609] width 196 height 34
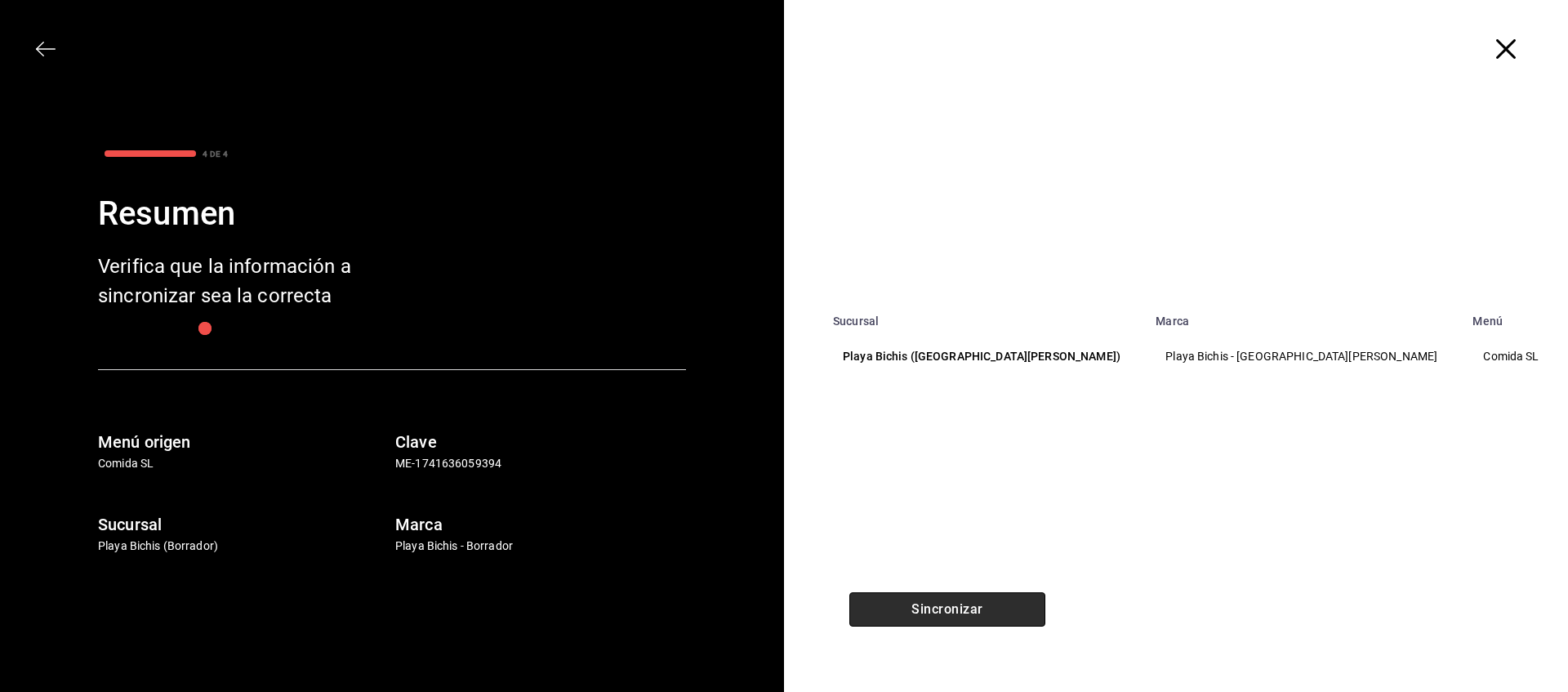
click at [979, 612] on button "Sincronizar" at bounding box center [947, 609] width 196 height 34
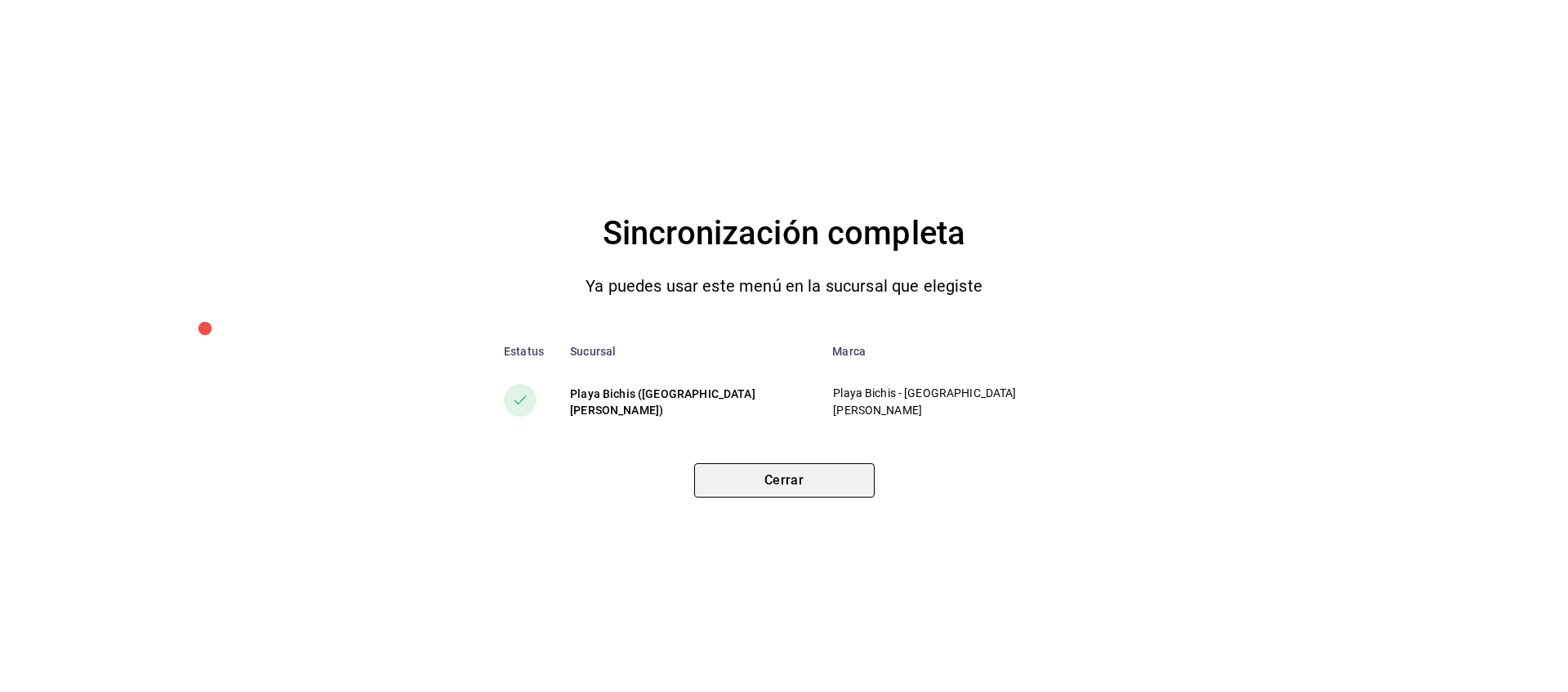
click at [809, 487] on button "Cerrar" at bounding box center [784, 479] width 181 height 34
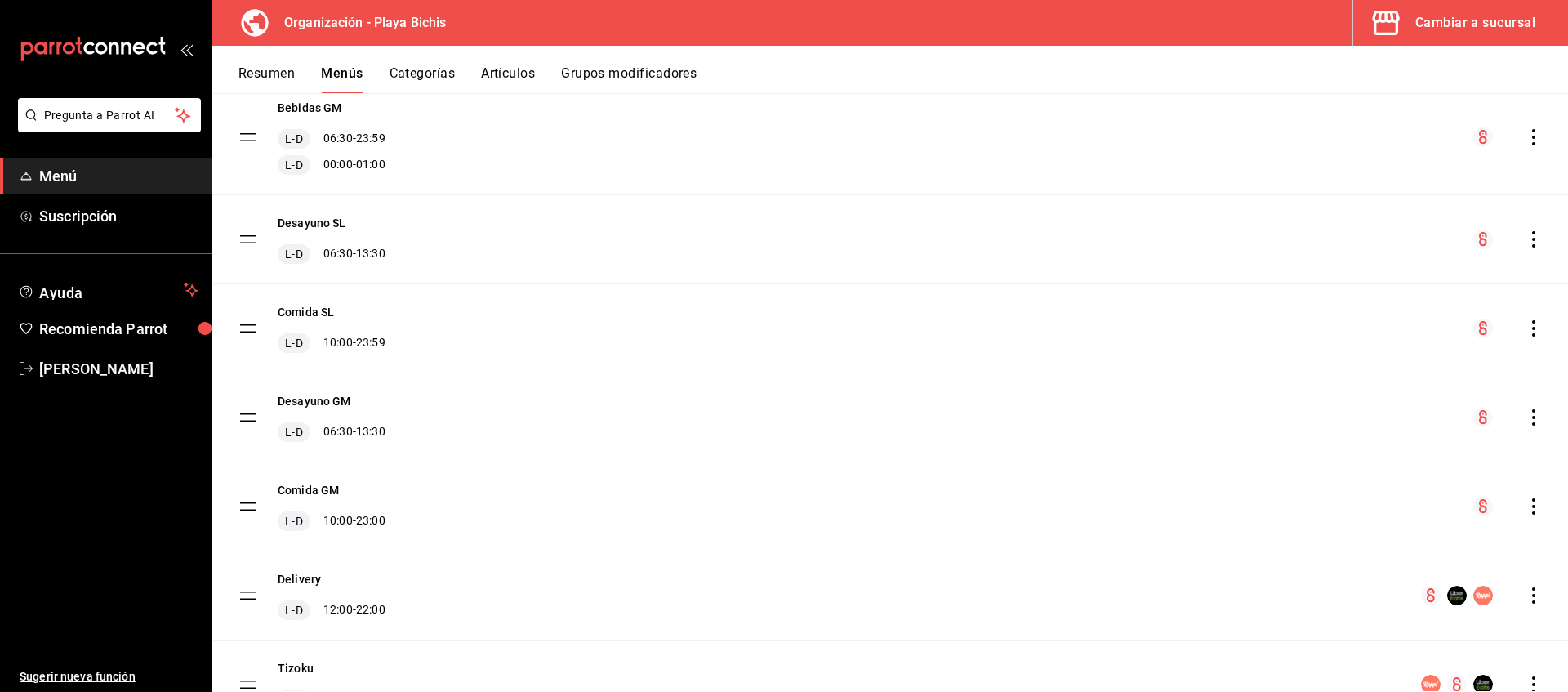
scroll to position [583, 0]
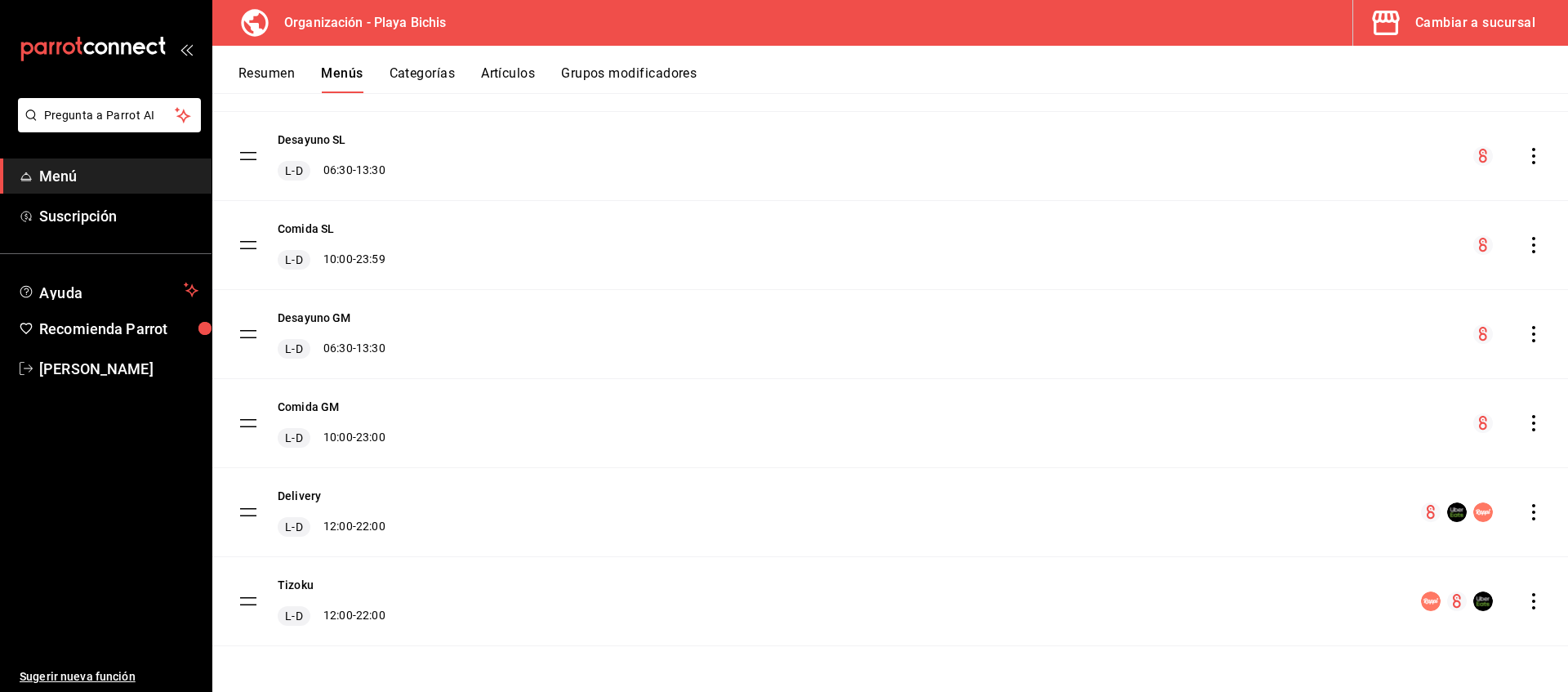
click at [1531, 421] on icon "actions" at bounding box center [1534, 424] width 17 height 17
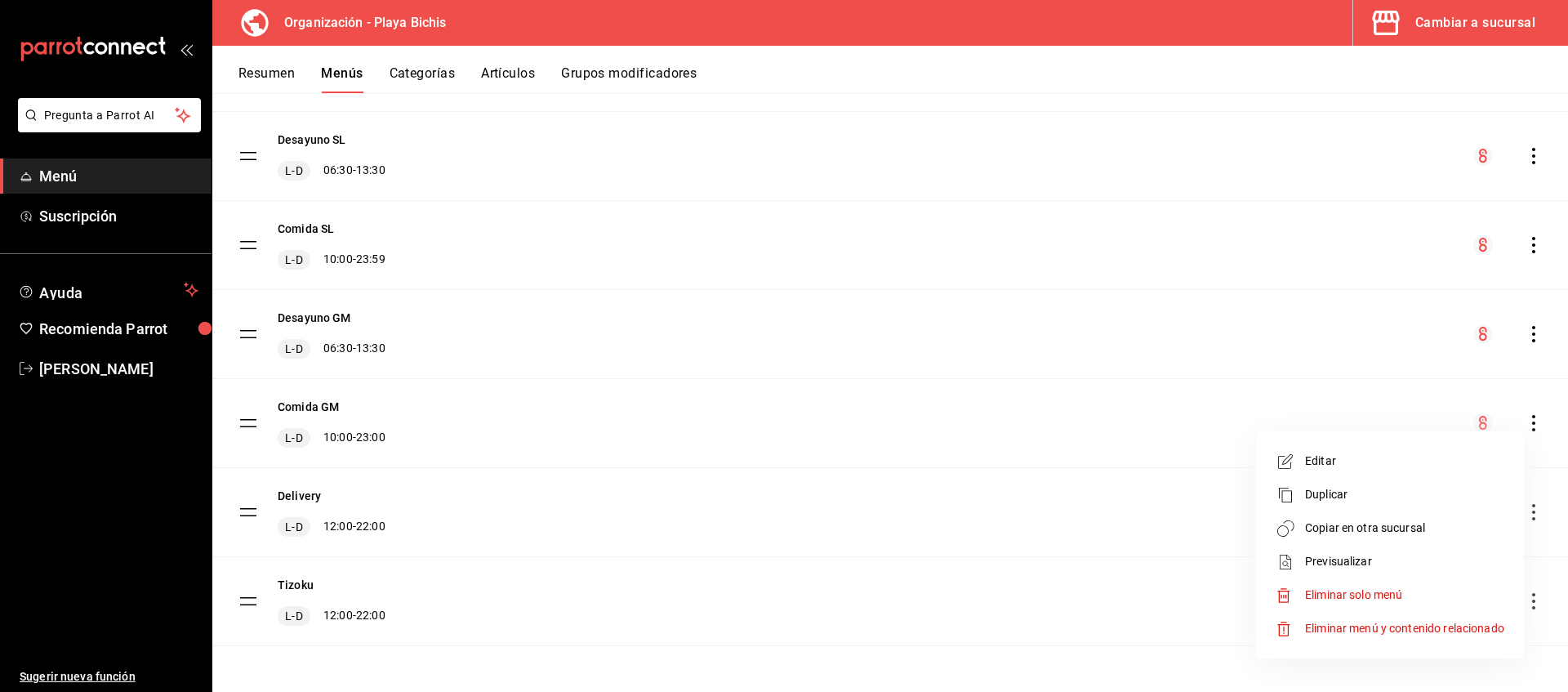
click at [1350, 526] on span "Copiar en otra sucursal" at bounding box center [1405, 528] width 199 height 18
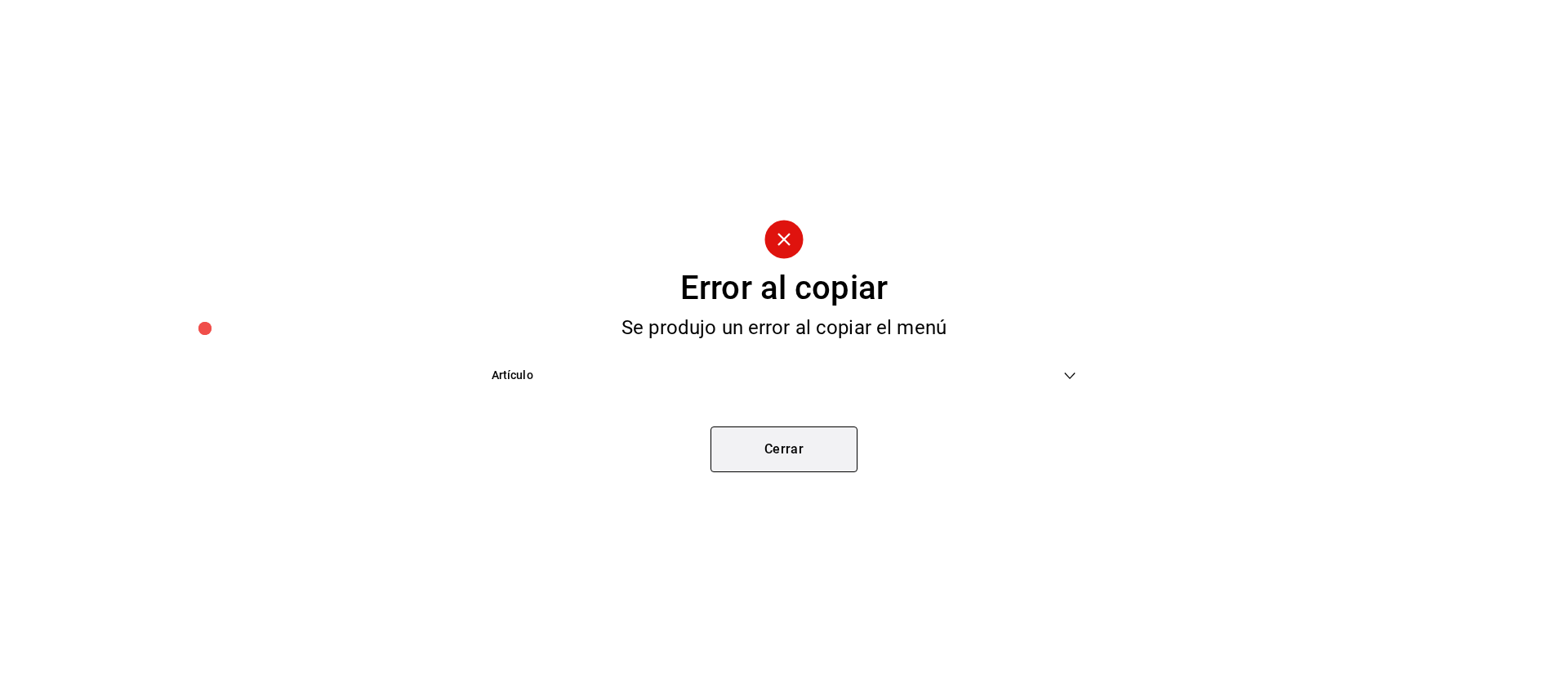
click at [812, 447] on button "Cerrar" at bounding box center [784, 449] width 147 height 46
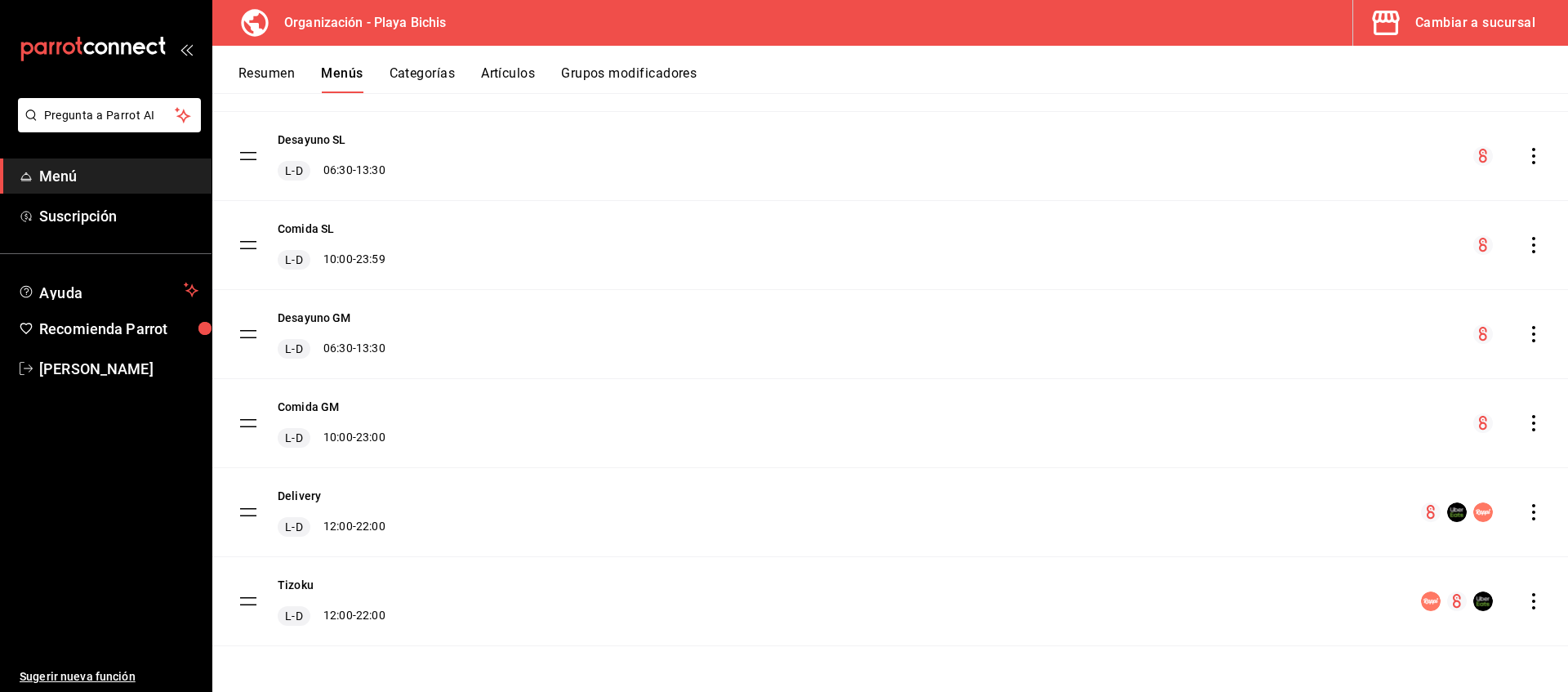
click at [1532, 425] on icon "actions" at bounding box center [1534, 424] width 17 height 17
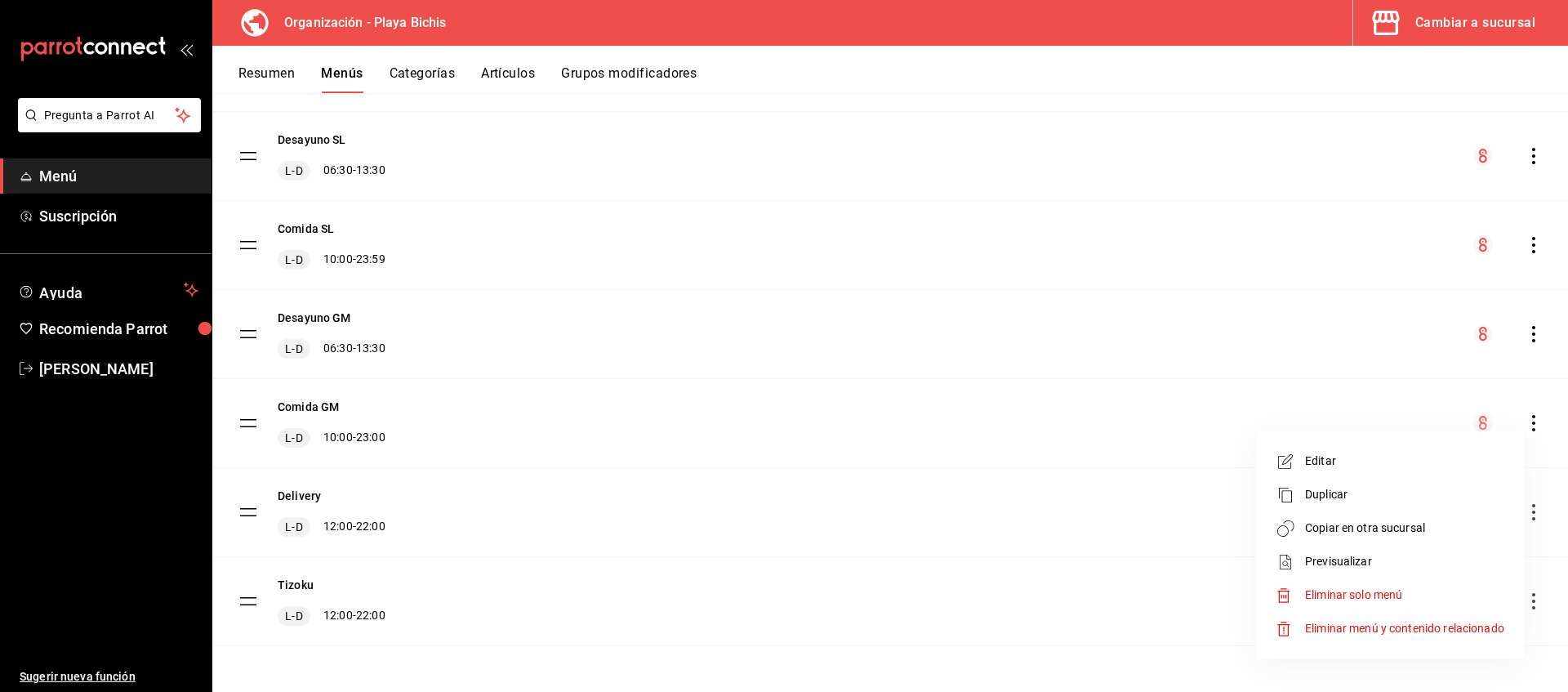
click at [1344, 526] on span "Copiar en otra sucursal" at bounding box center [1405, 528] width 199 height 18
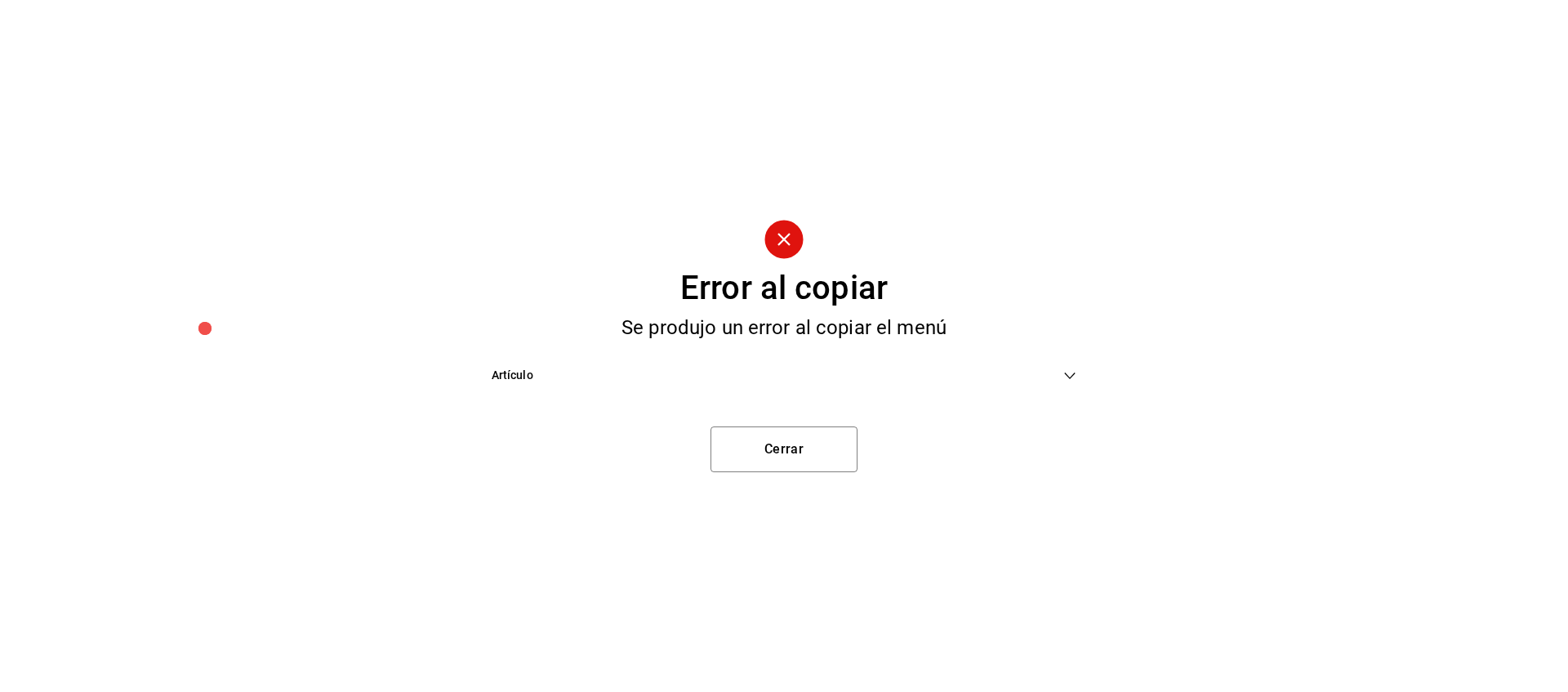
click at [557, 382] on span "Artículo" at bounding box center [778, 375] width 573 height 18
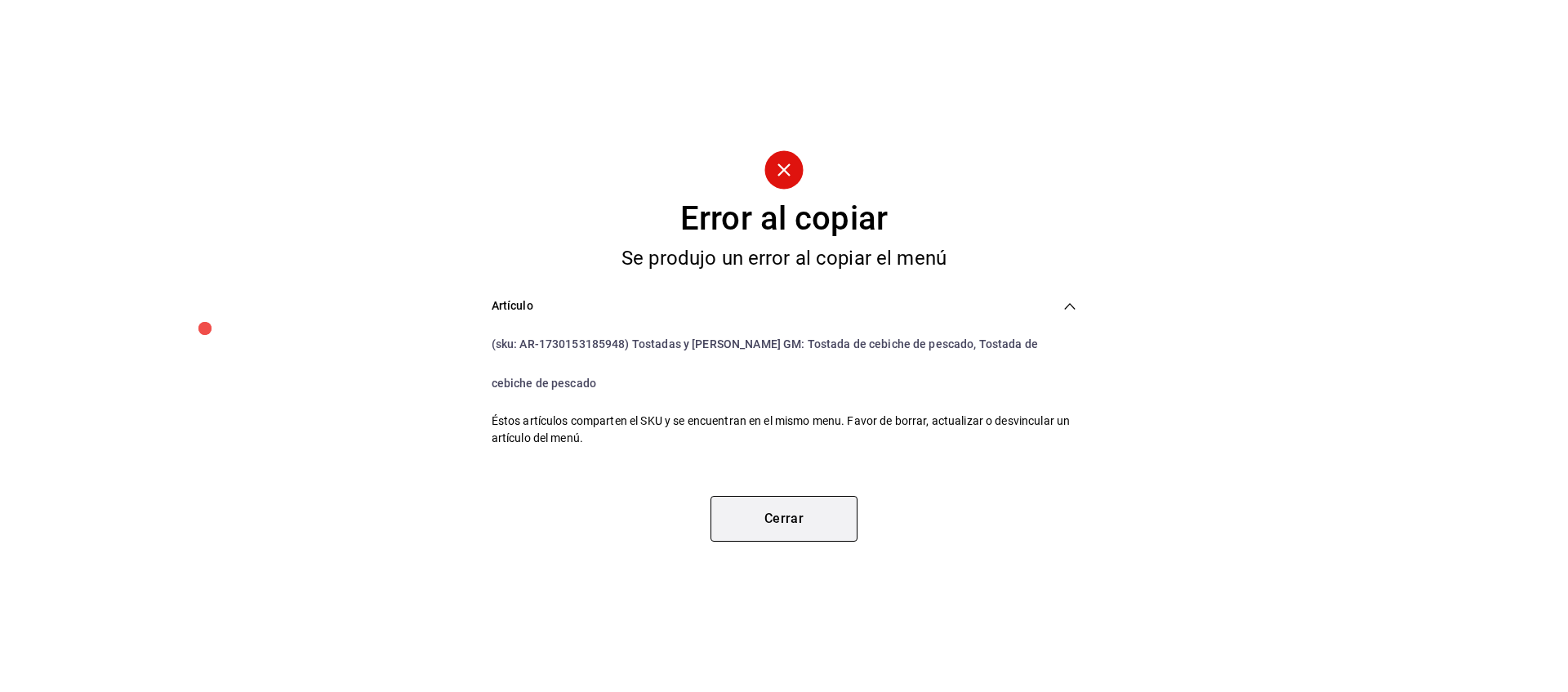
click at [789, 522] on button "Cerrar" at bounding box center [784, 519] width 147 height 46
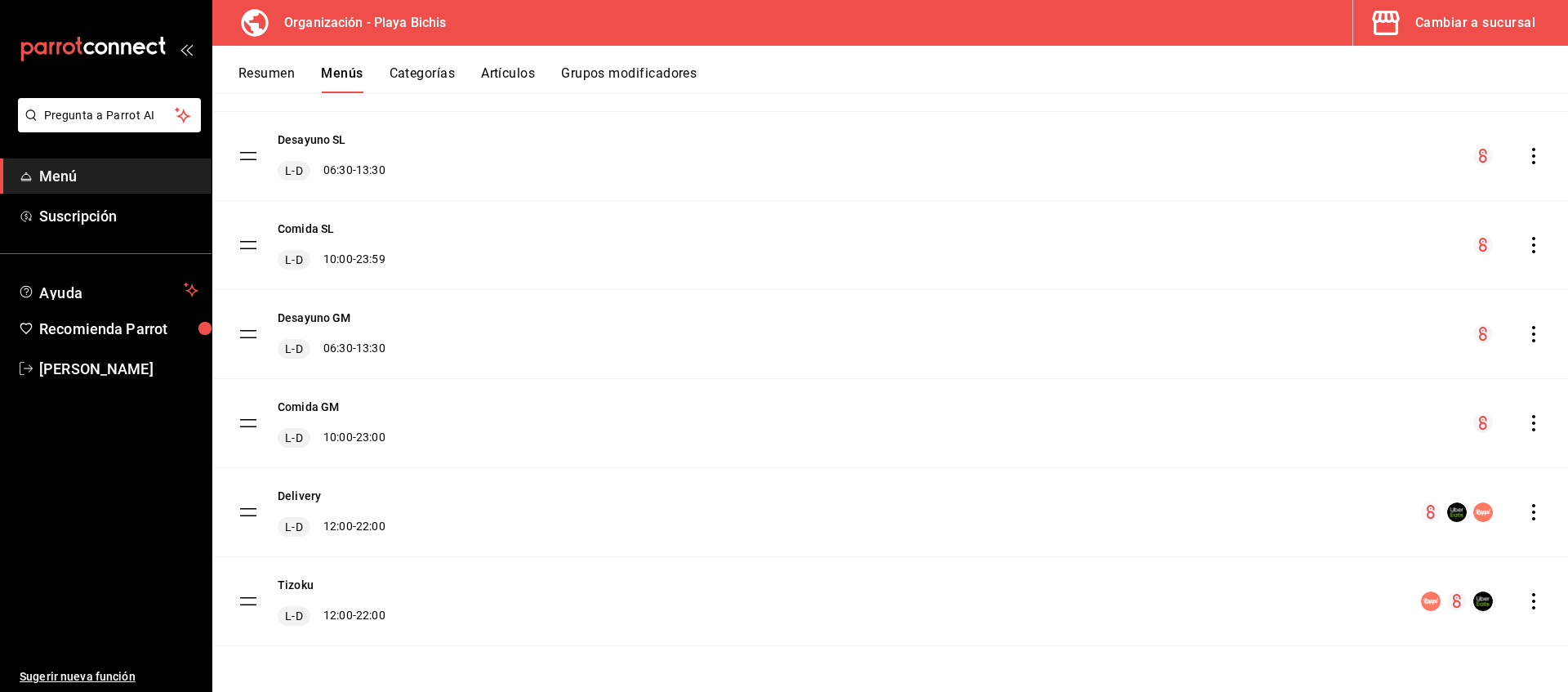
click at [512, 76] on button "Artículos" at bounding box center [508, 78] width 54 height 28
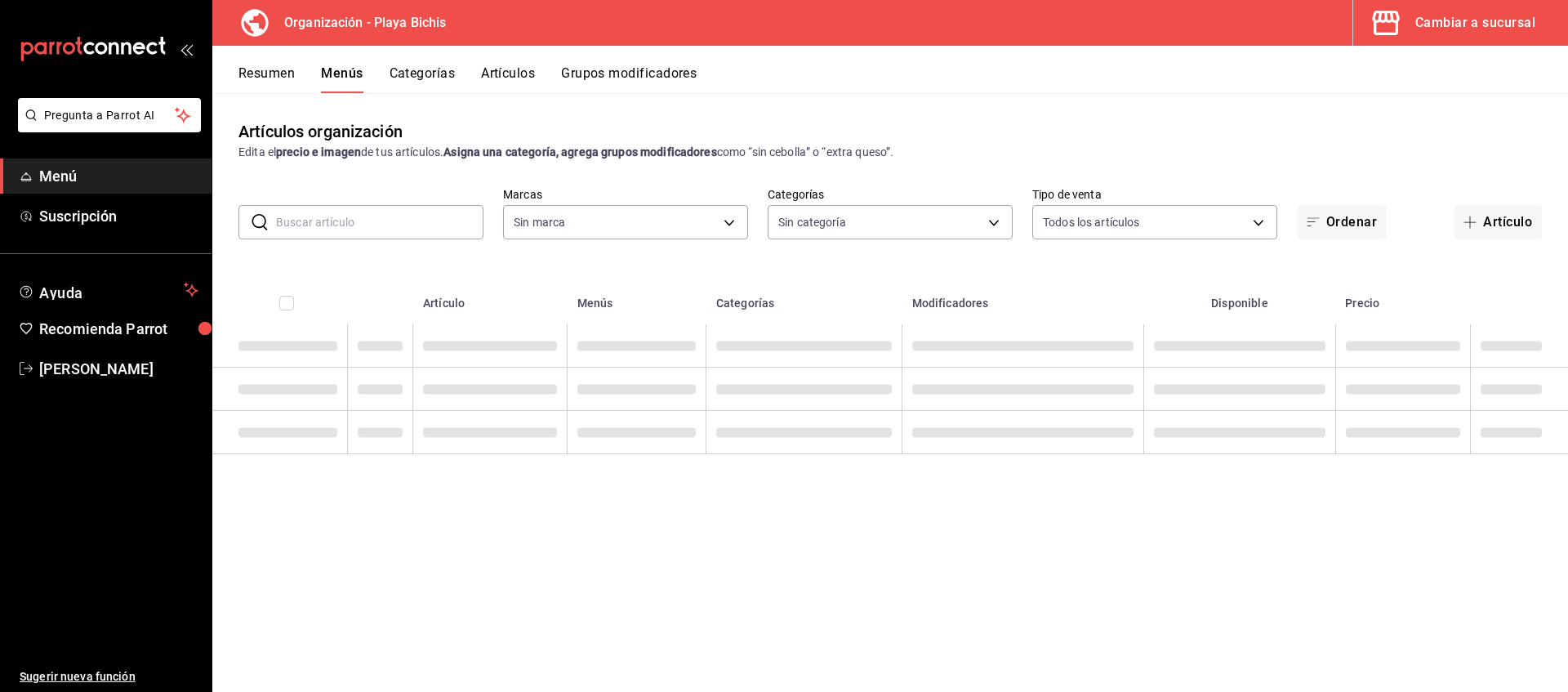
click at [418, 219] on input "text" at bounding box center [379, 222] width 208 height 33
type input "cebiche"
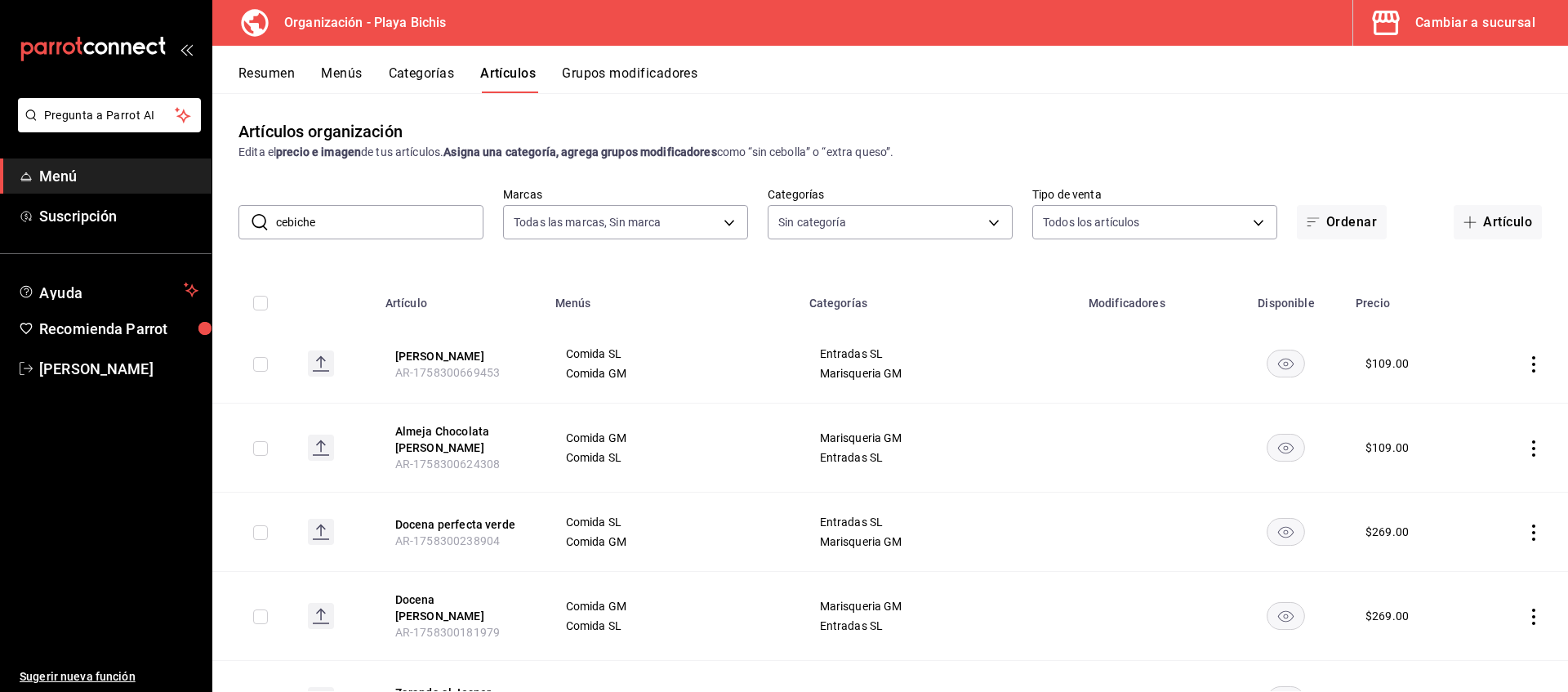
type input "2b6203e3-68c9-492c-8139-d2404e68bc4d,5cffe0c5-1d87-45c7-8974-ad5cddc46f5f"
type input "cebiche"
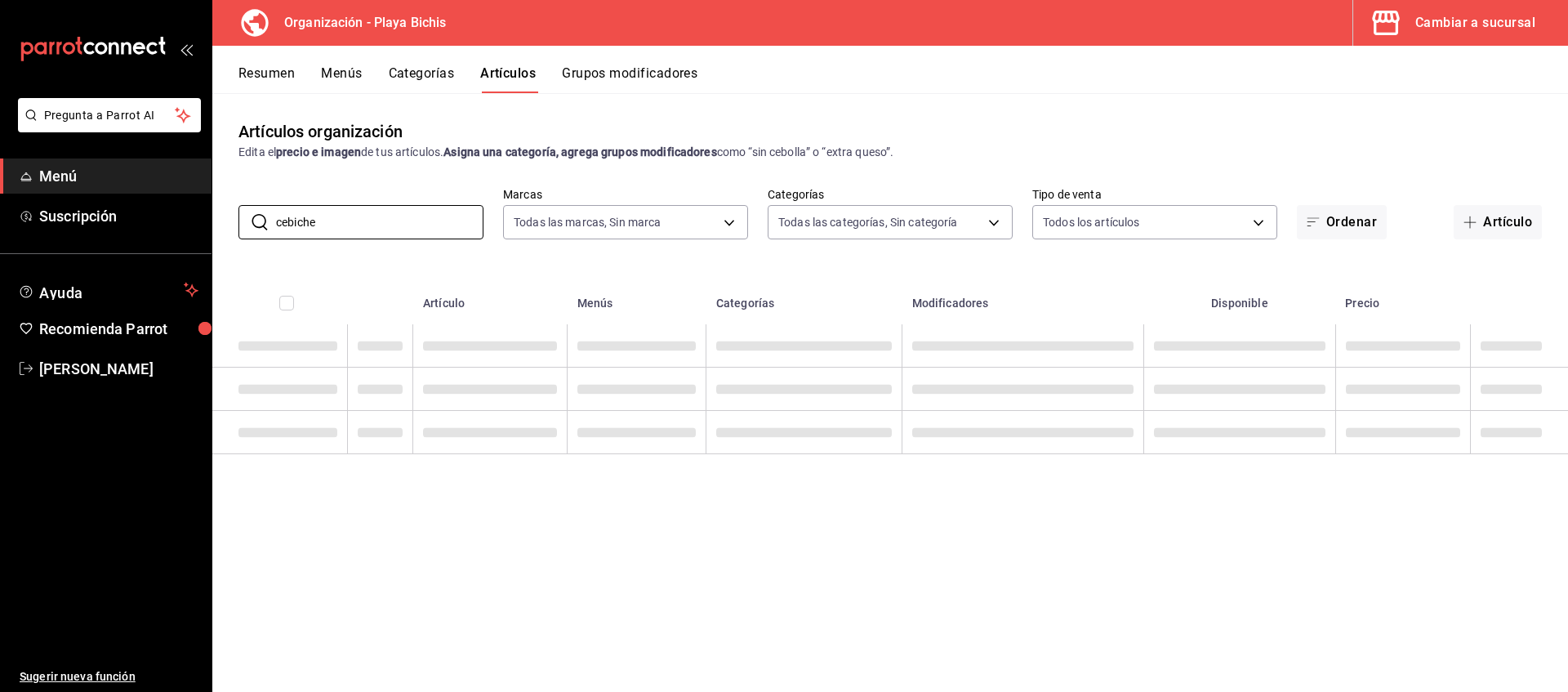
type input "8ebe99e7-8ccb-42e5-9a90-2c7c819c0618,2a1bdb06-3383-4ba0-a971-51aee5cfb993,28e32…"
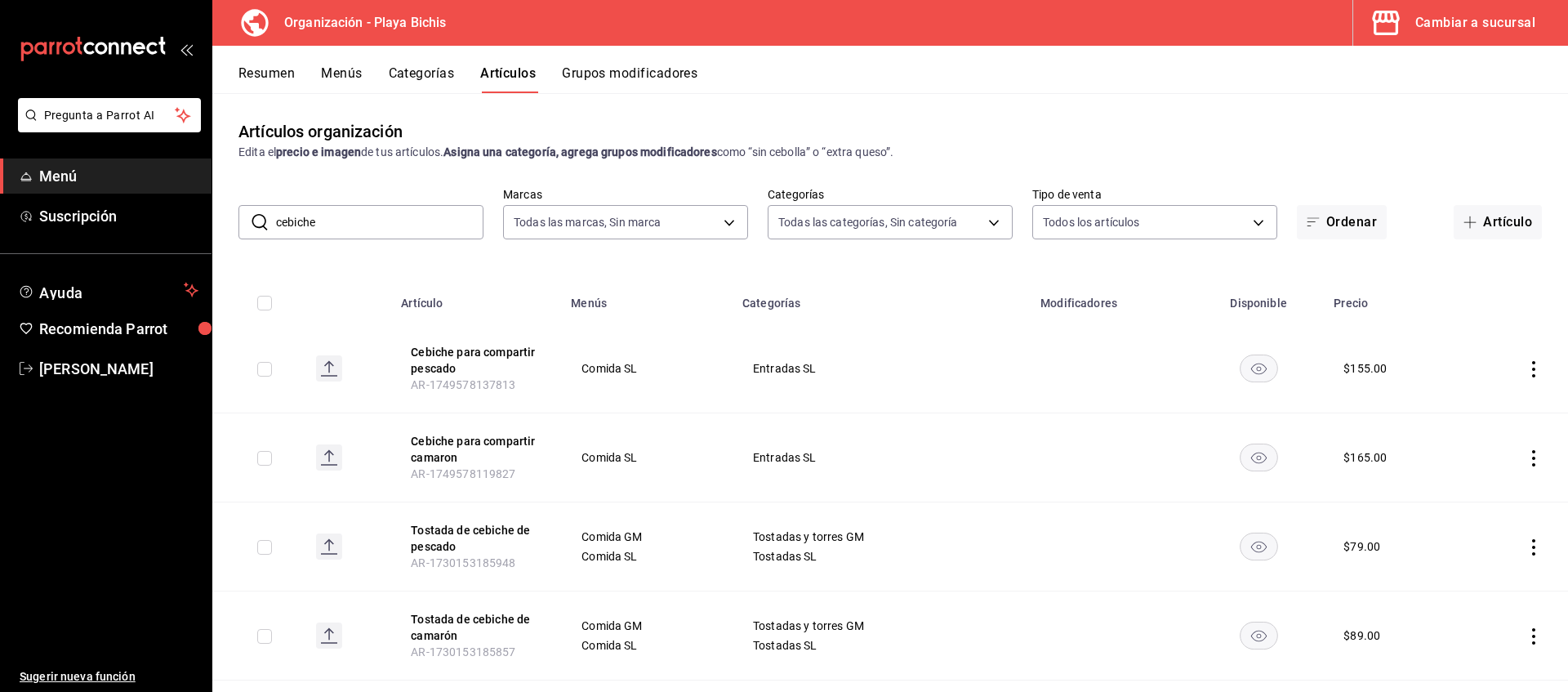
click at [421, 238] on input "cebiche" at bounding box center [379, 222] width 208 height 33
click at [426, 223] on input "cebiche" at bounding box center [379, 222] width 208 height 33
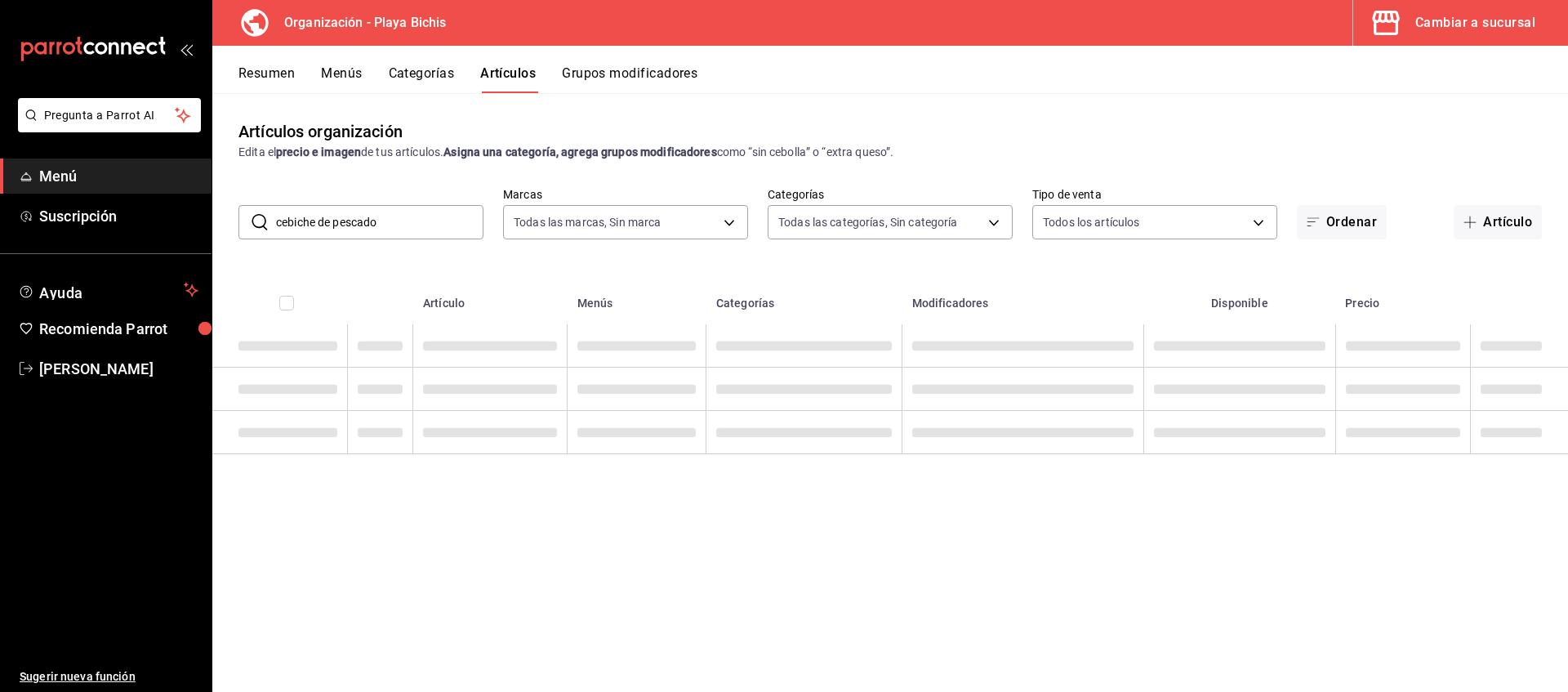
type input "cebiche de pescado"
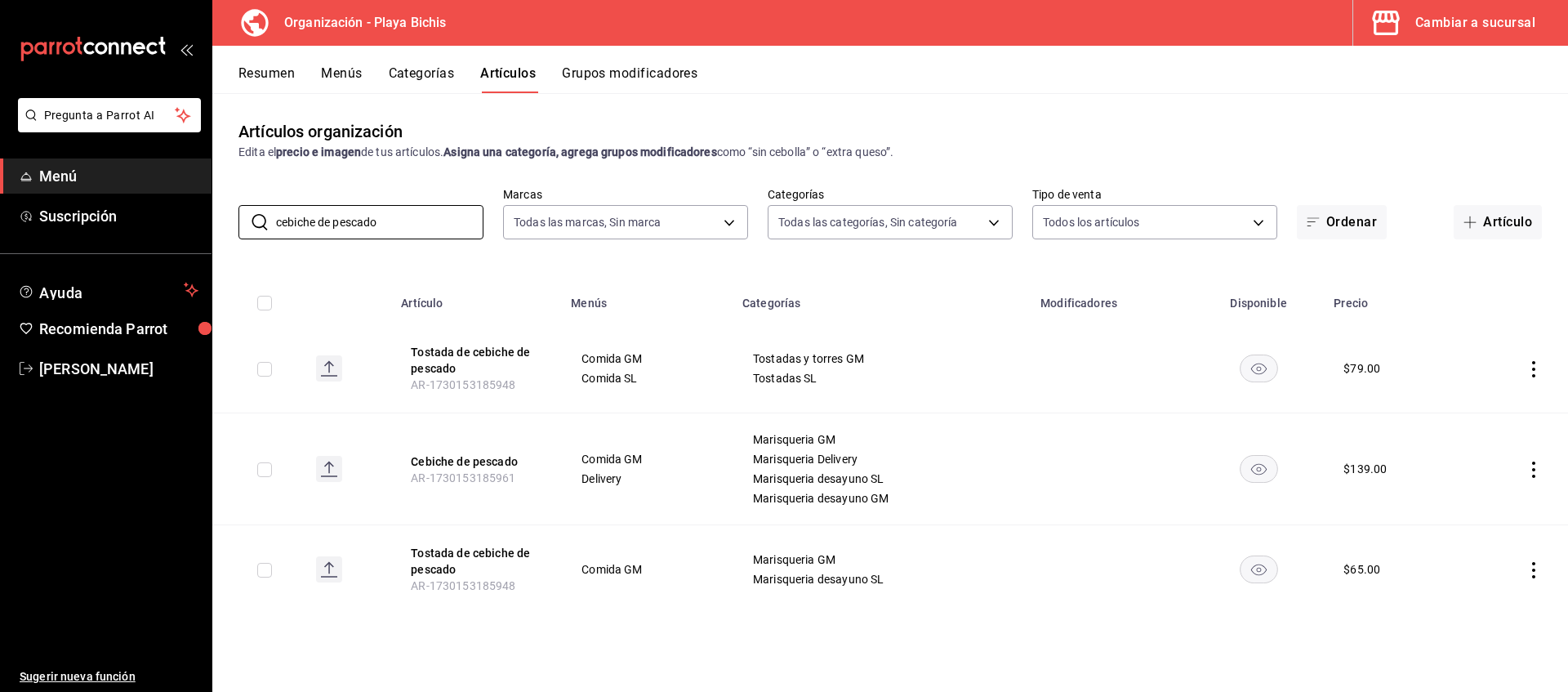
click at [1533, 572] on icon "actions" at bounding box center [1534, 570] width 17 height 17
click at [1475, 652] on span "Eliminar" at bounding box center [1485, 649] width 42 height 13
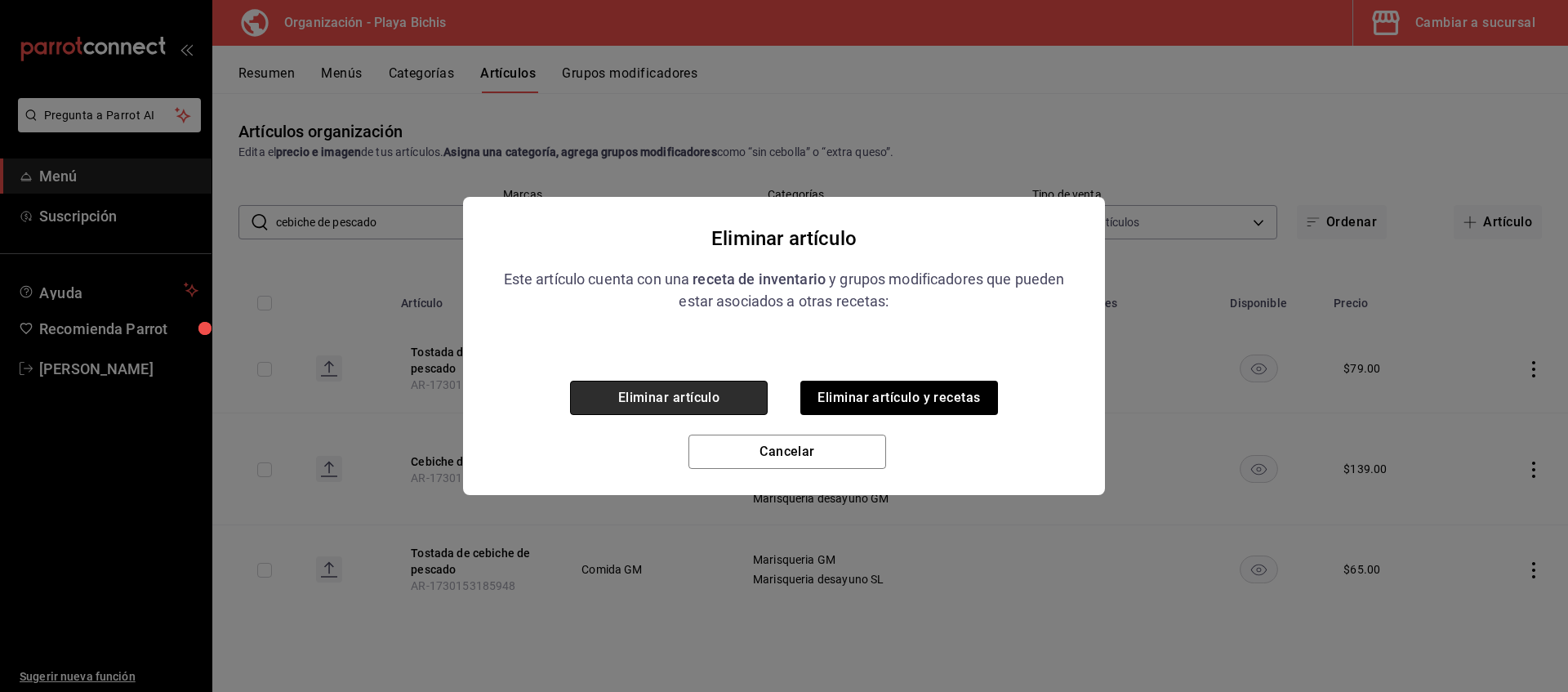
click at [689, 402] on button "Eliminar artículo" at bounding box center [669, 398] width 198 height 34
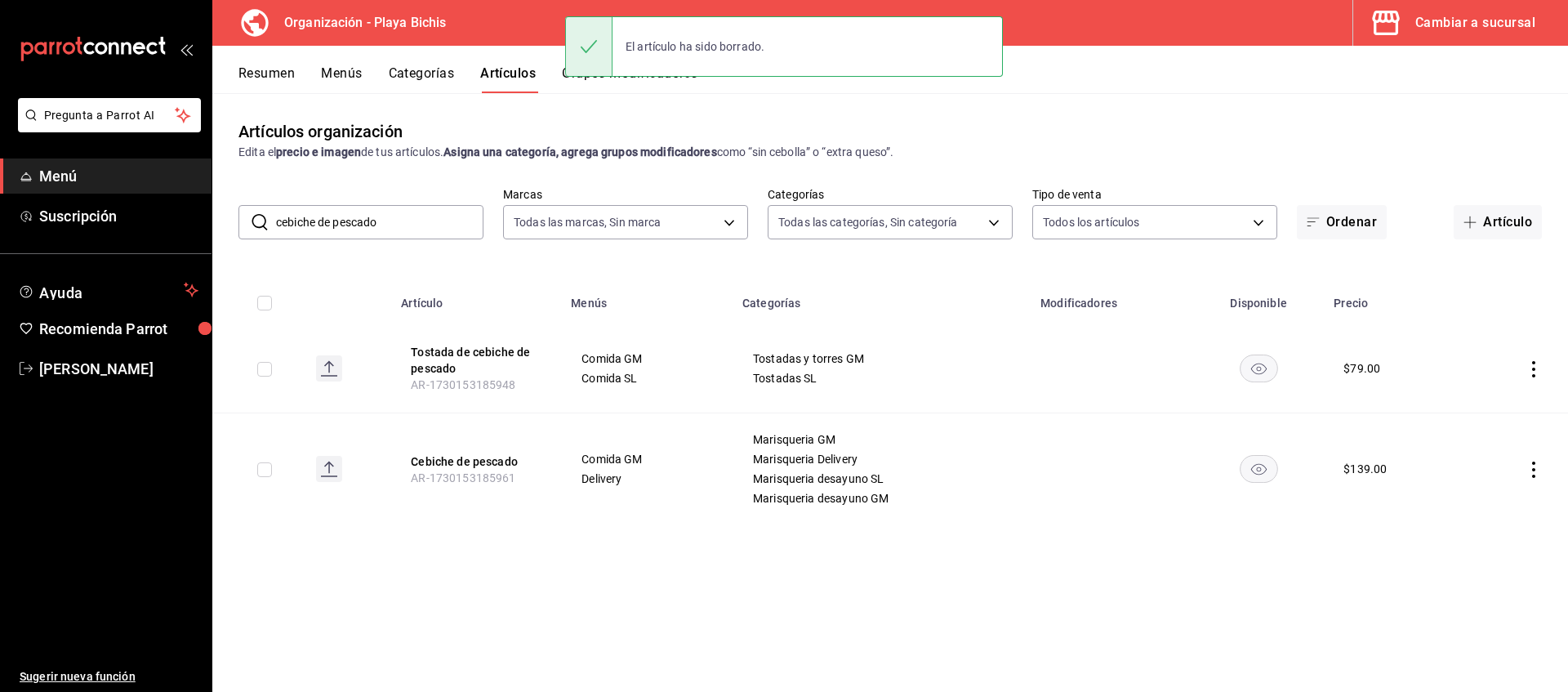
click at [341, 73] on button "Menús" at bounding box center [341, 78] width 41 height 28
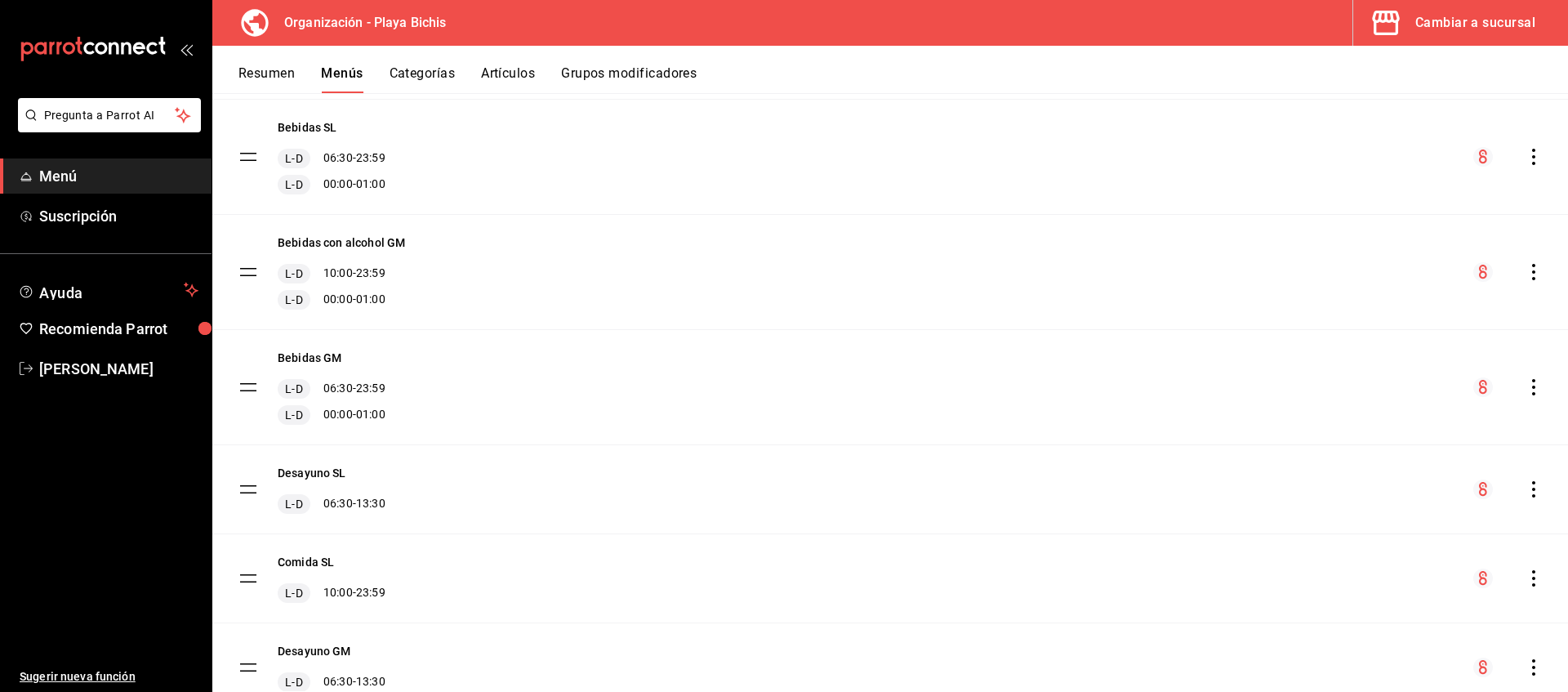
scroll to position [417, 0]
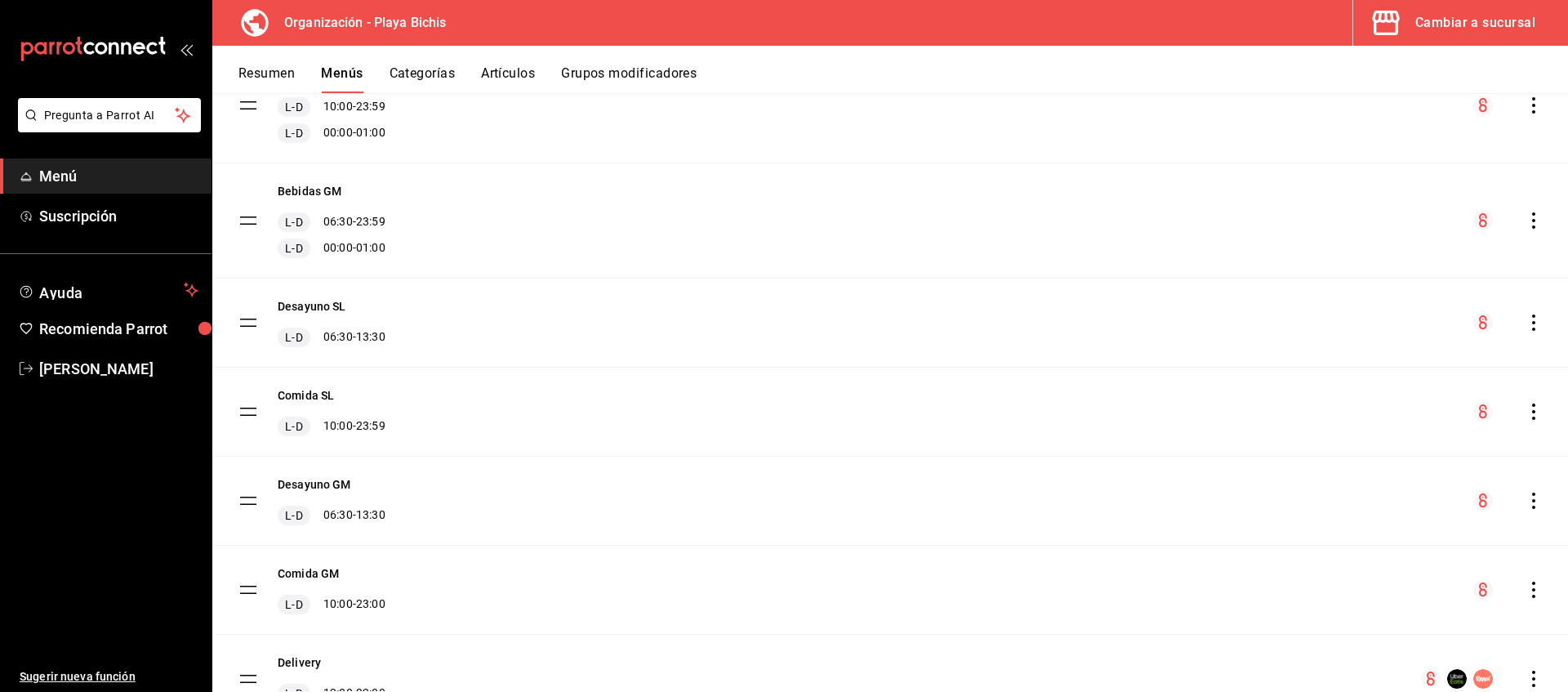
click at [1534, 589] on icon "actions" at bounding box center [1534, 590] width 3 height 17
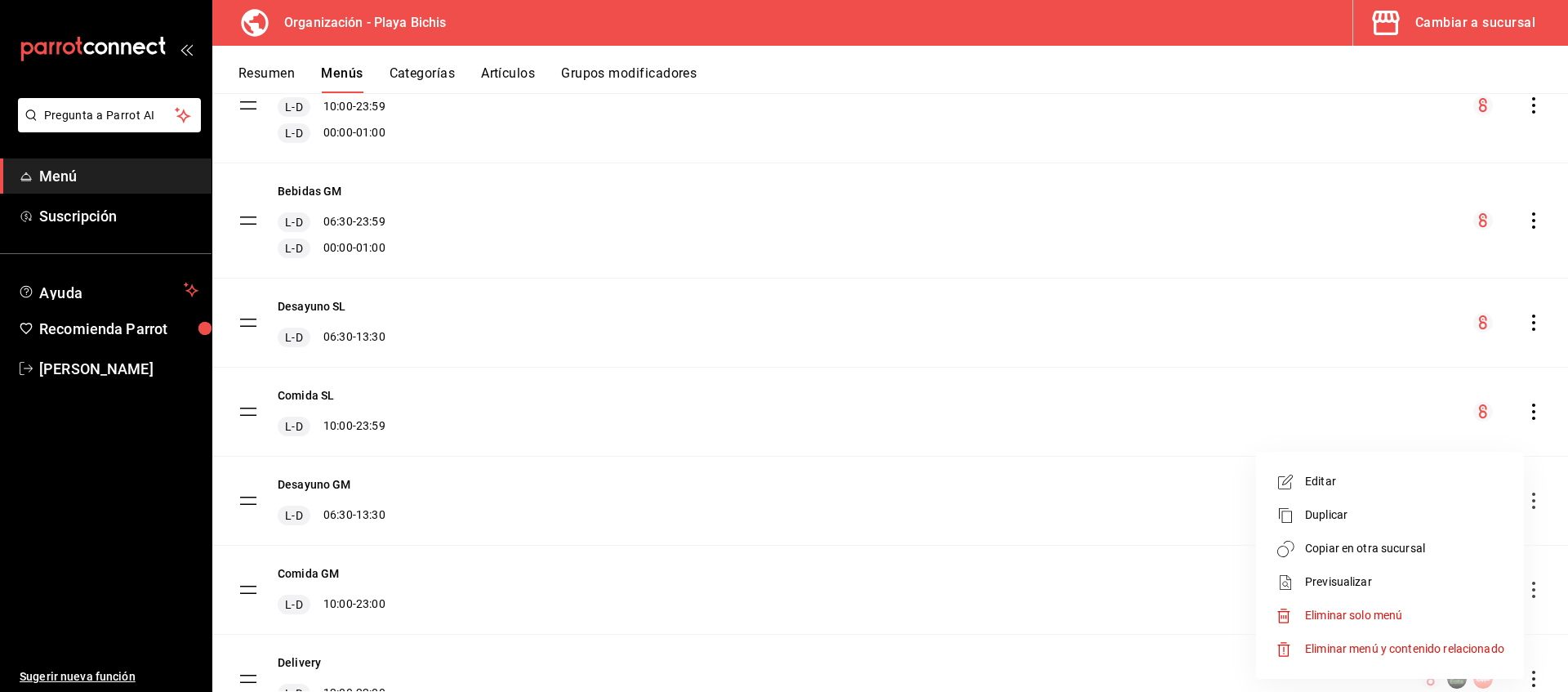
click at [1353, 544] on span "Copiar en otra sucursal" at bounding box center [1405, 549] width 199 height 18
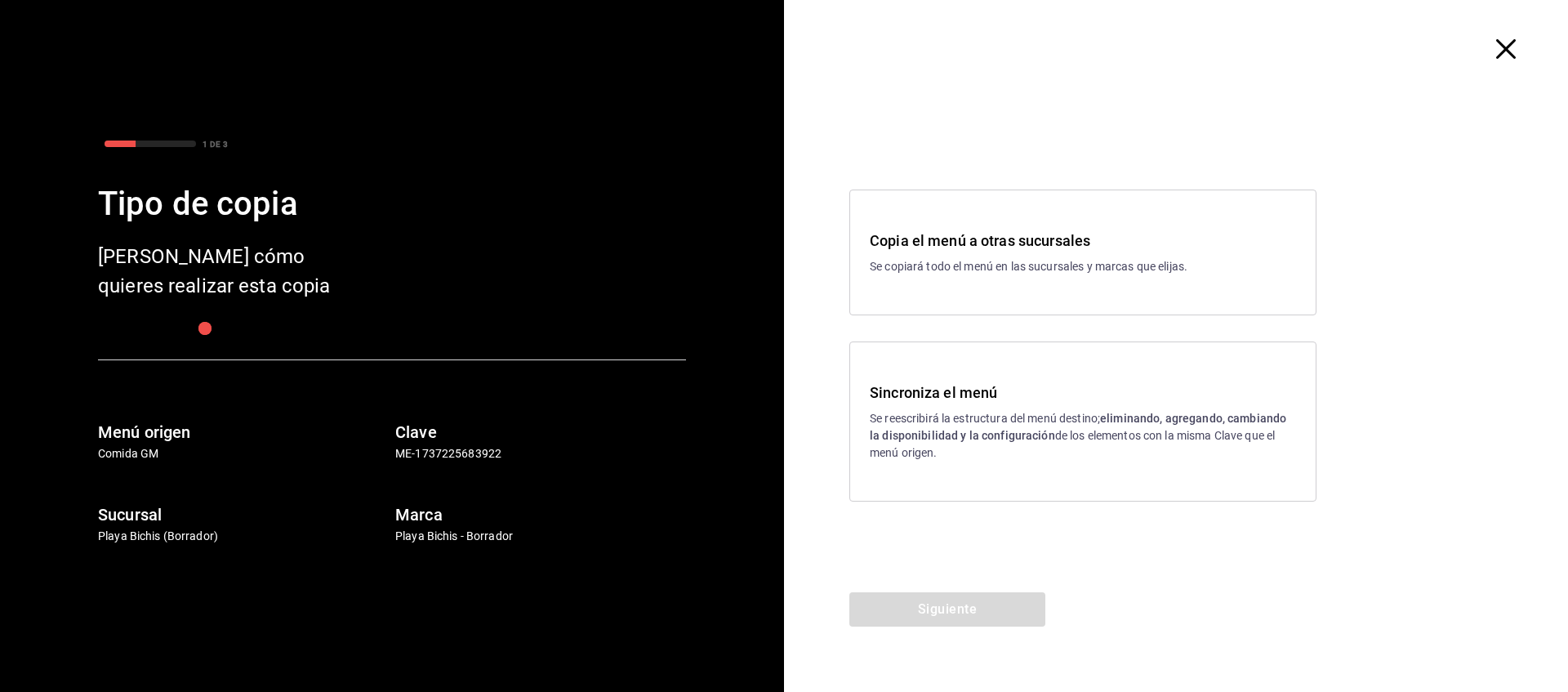
click at [1060, 425] on p "Se reescribirá la estructura del menú destino; eliminando, agregando, cambiando…" at bounding box center [1082, 436] width 426 height 52
click at [972, 601] on button "Siguiente" at bounding box center [947, 609] width 196 height 34
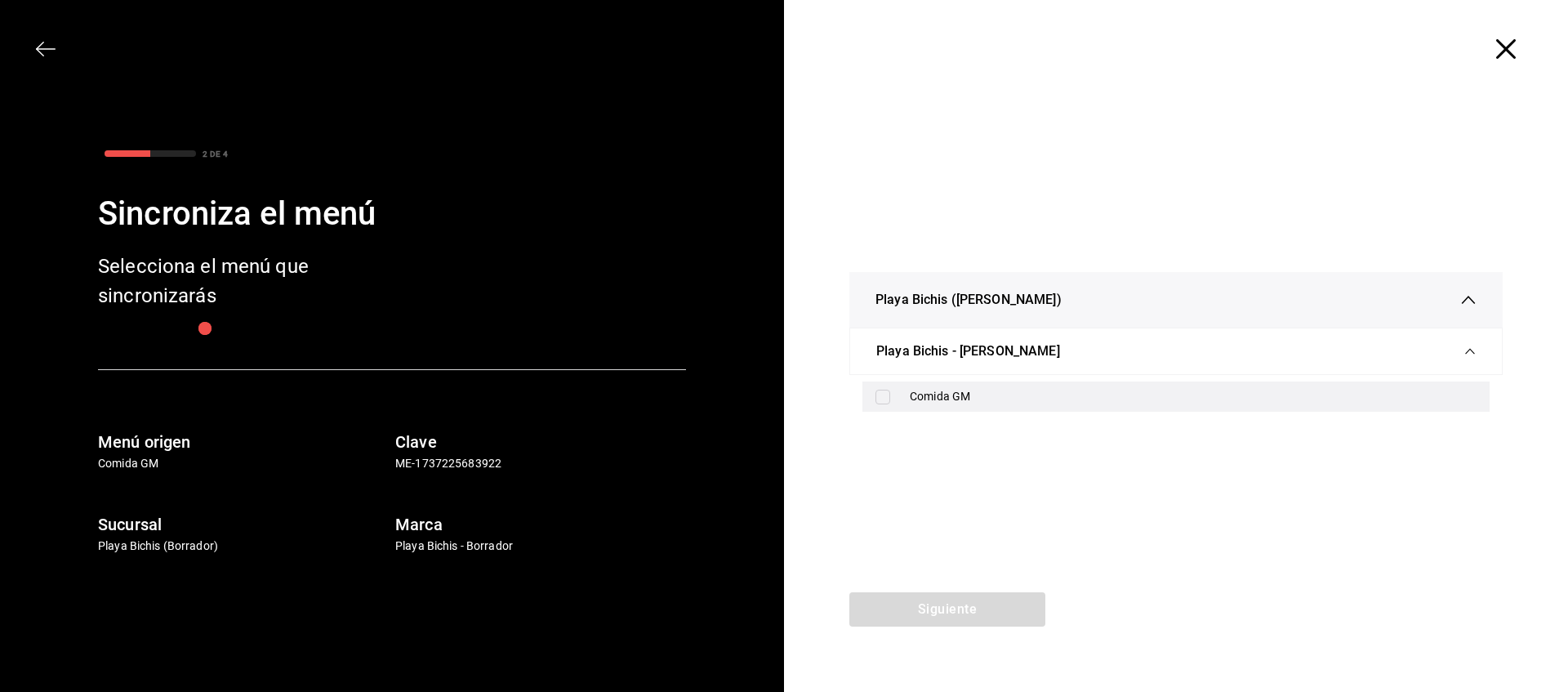
click at [943, 400] on div "Comida GM" at bounding box center [1193, 396] width 567 height 18
checkbox input "true"
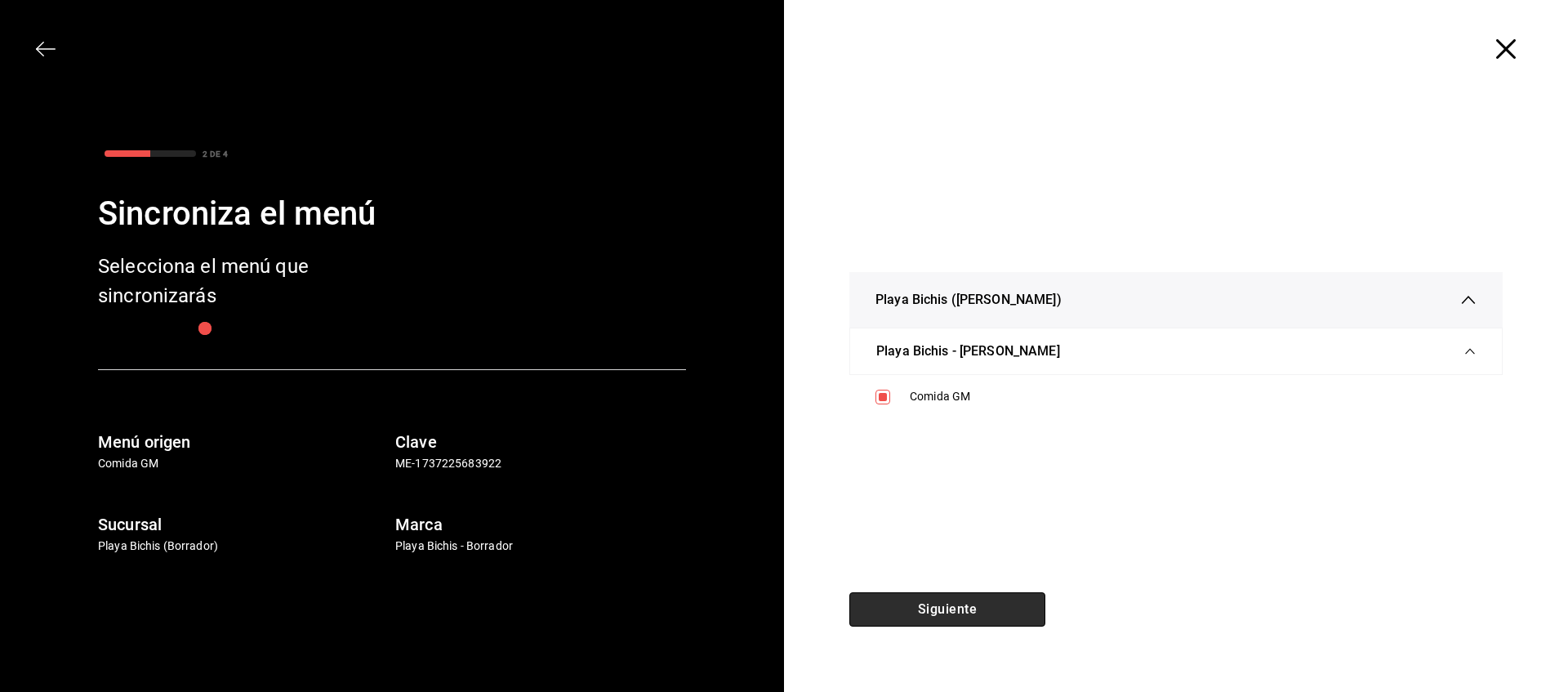
click at [968, 610] on button "Siguiente" at bounding box center [947, 609] width 196 height 34
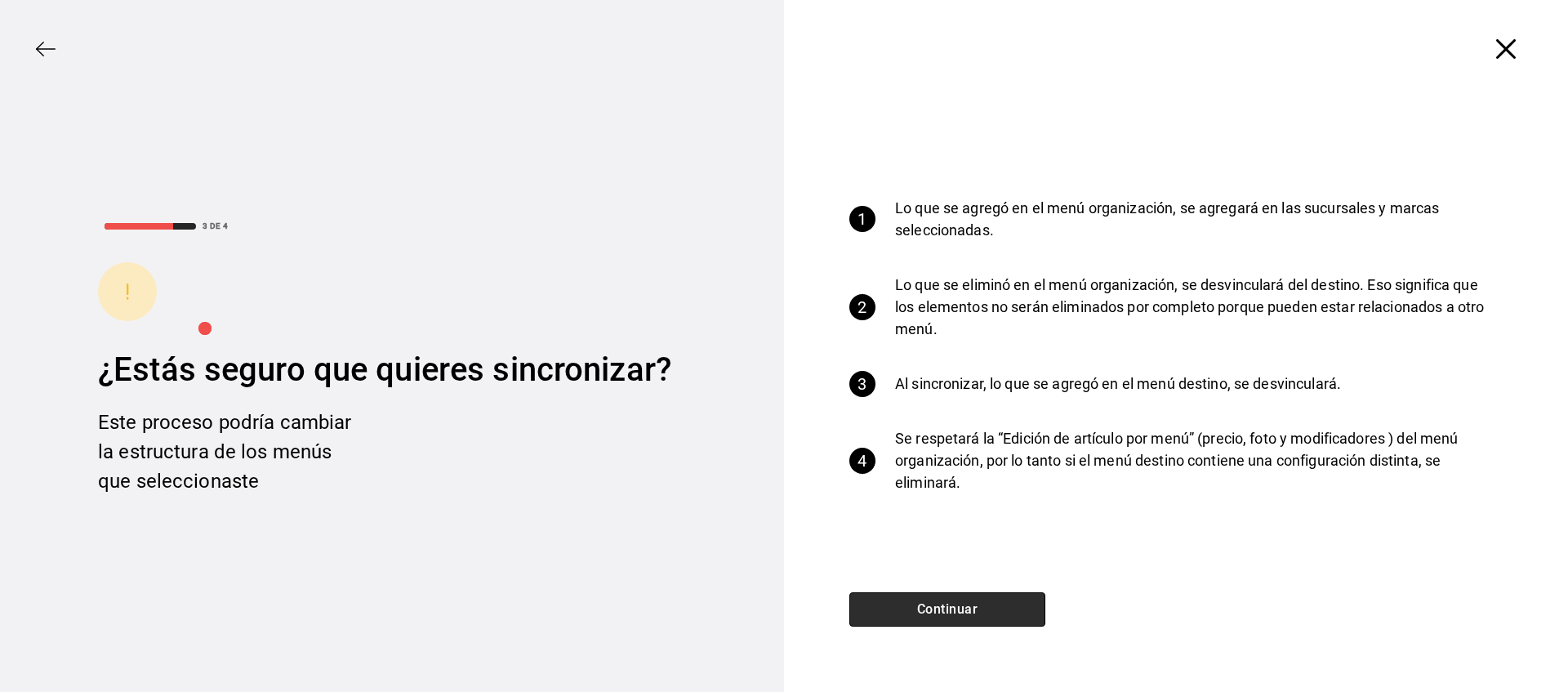
click at [989, 604] on button "Continuar" at bounding box center [947, 609] width 196 height 34
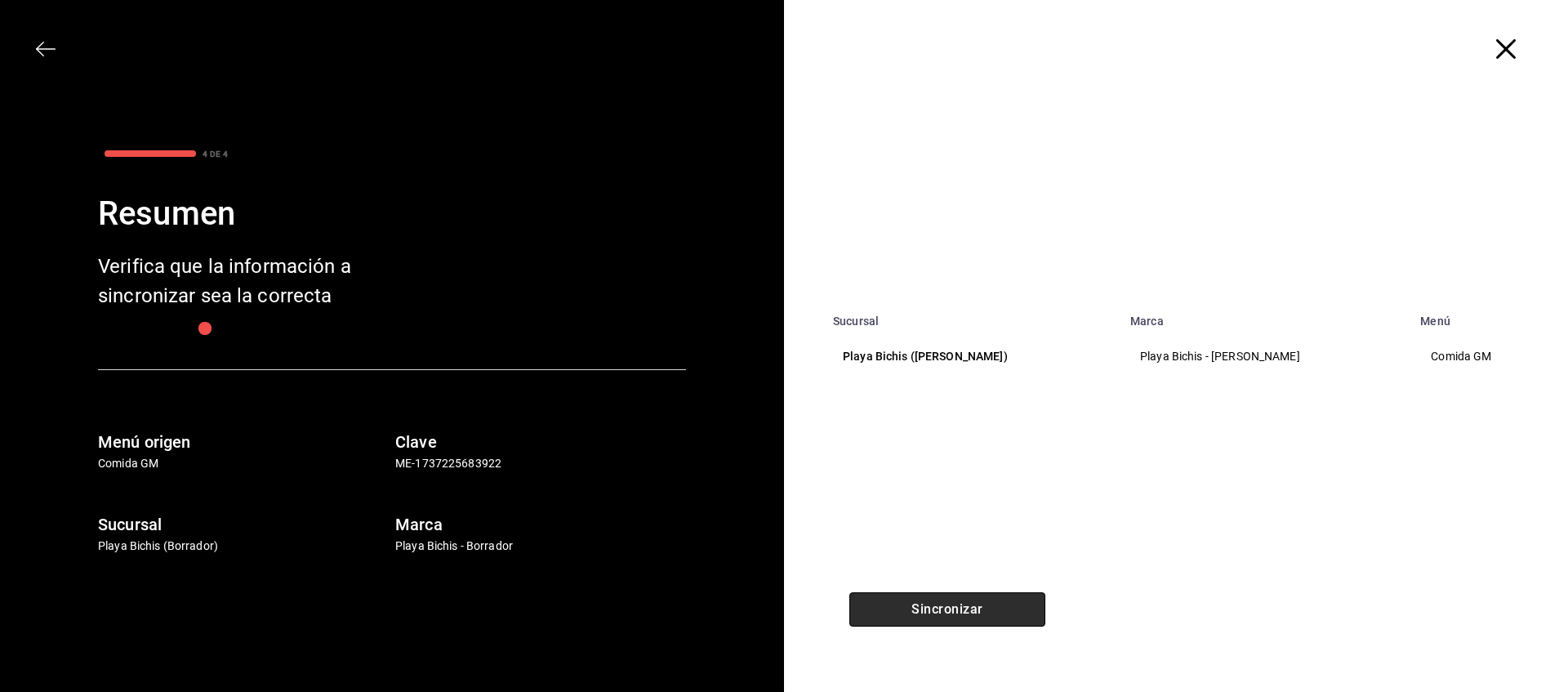
click at [986, 619] on button "Sincronizar" at bounding box center [947, 609] width 196 height 34
